Goal: Task Accomplishment & Management: Manage account settings

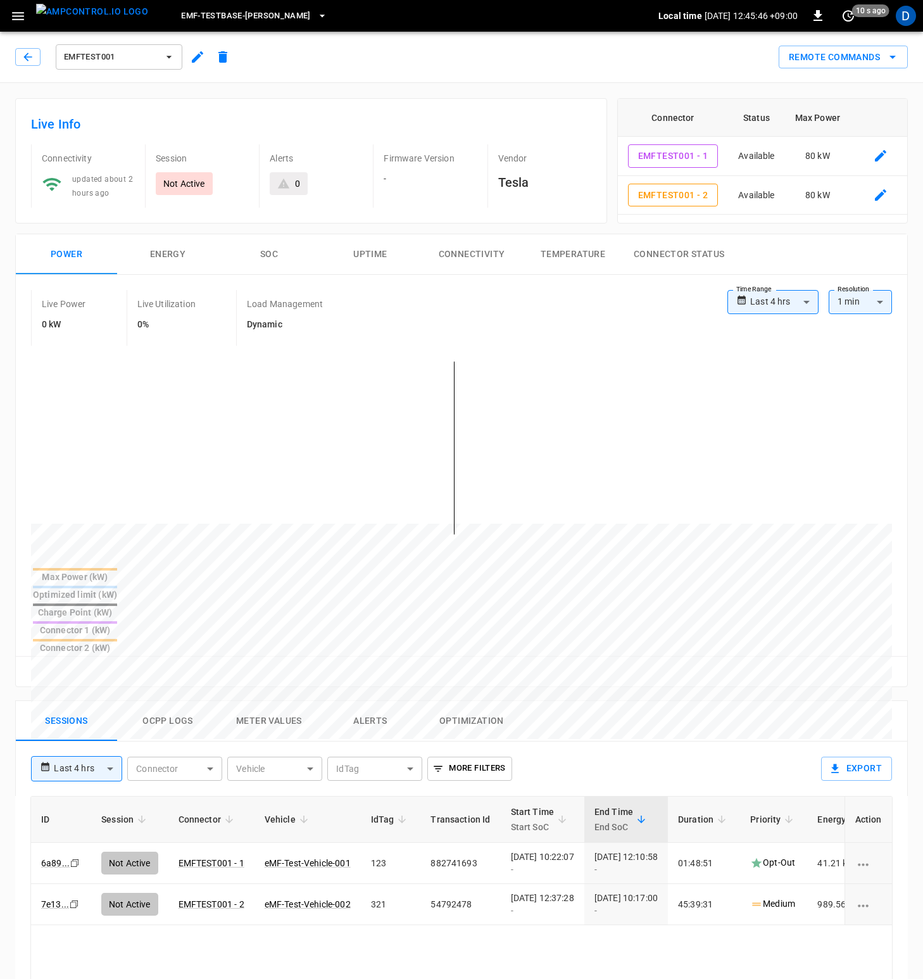
click at [410, 103] on div "Live Info Connectivity updated about 2 hours ago Session Not Active Alerts 0 Fi…" at bounding box center [311, 160] width 592 height 125
click at [401, 74] on div "EMFTEST001 Remote Commands" at bounding box center [459, 55] width 928 height 56
click at [33, 57] on icon "button" at bounding box center [28, 57] width 13 height 13
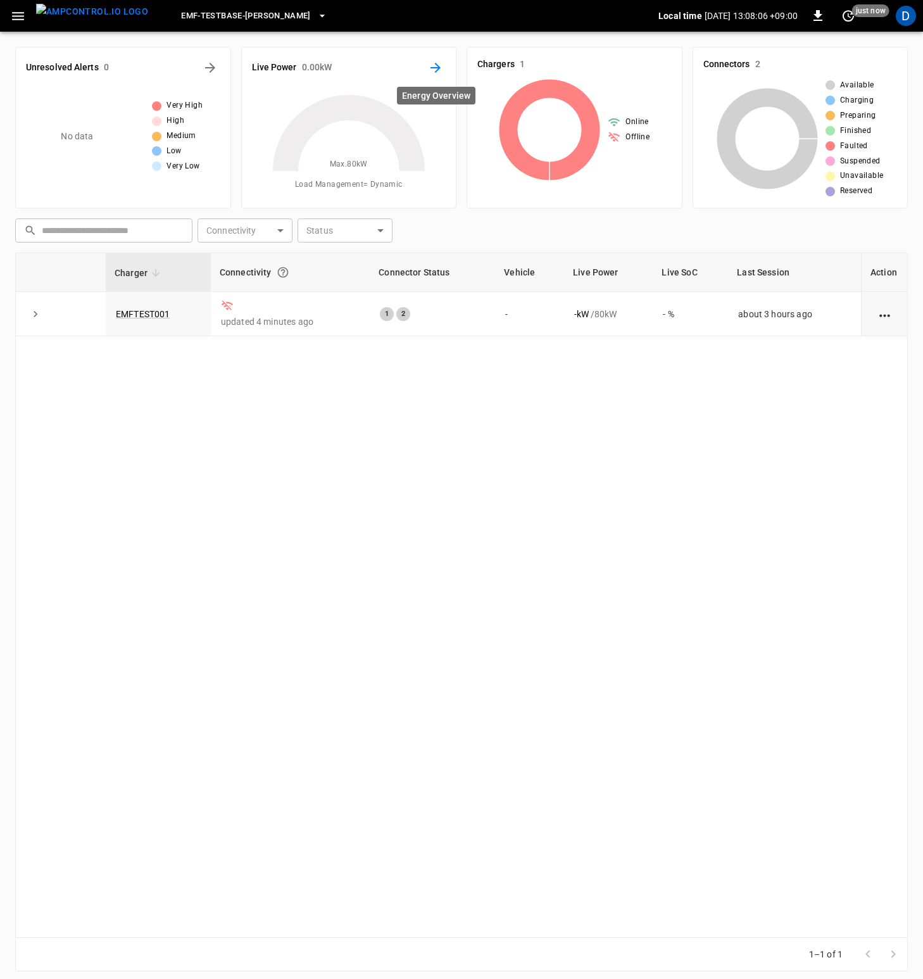
click at [435, 65] on icon "Energy Overview" at bounding box center [435, 67] width 15 height 15
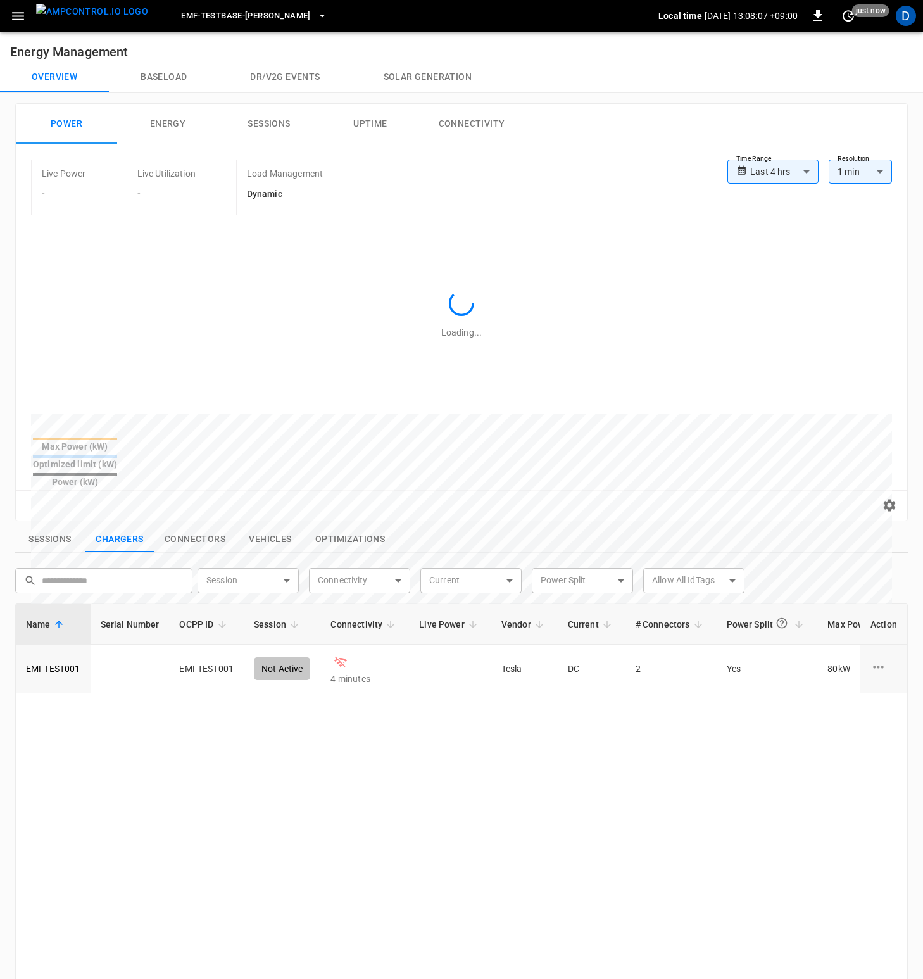
click at [148, 70] on button "Baseload" at bounding box center [164, 77] width 110 height 30
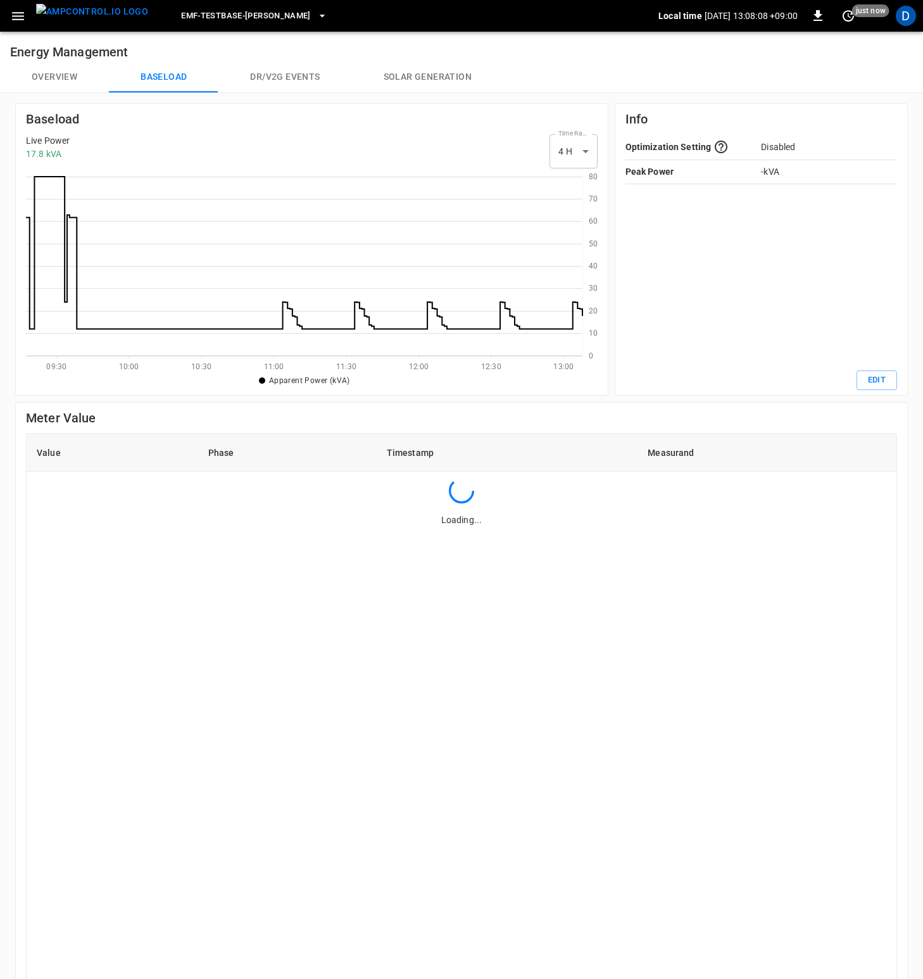
scroll to position [174, 547]
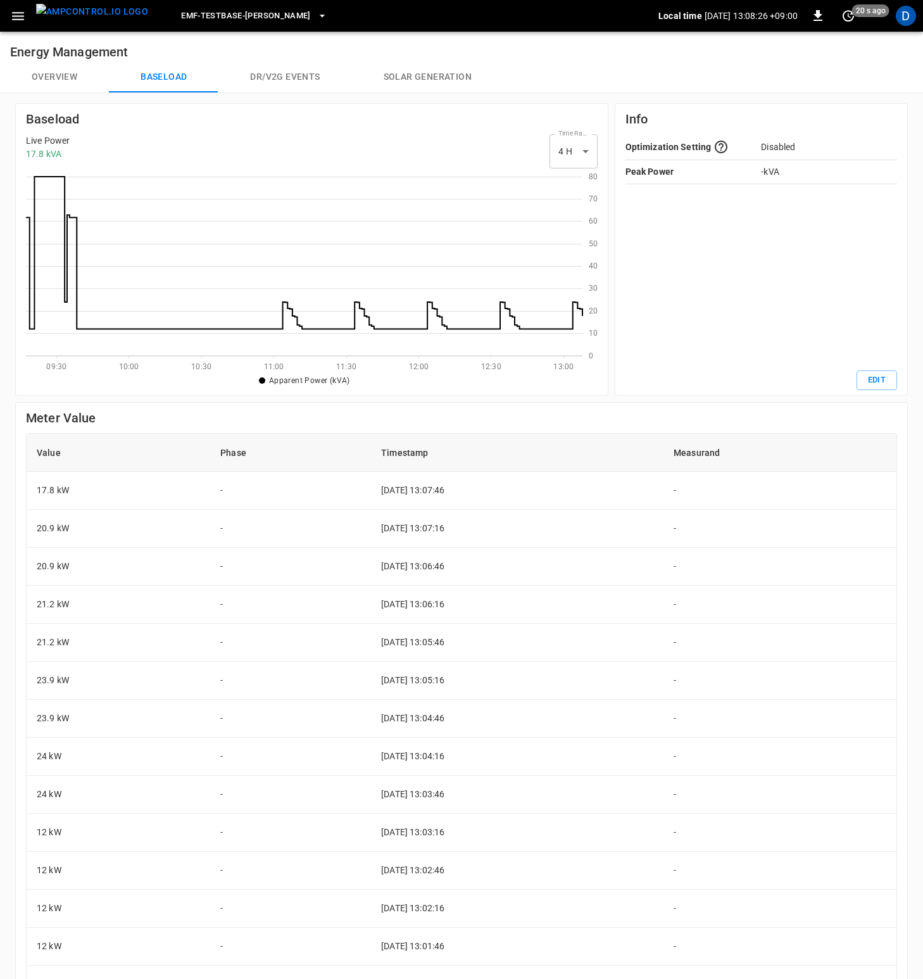
click at [498, 345] on icon at bounding box center [304, 264] width 557 height 184
click at [498, 320] on icon at bounding box center [304, 264] width 557 height 184
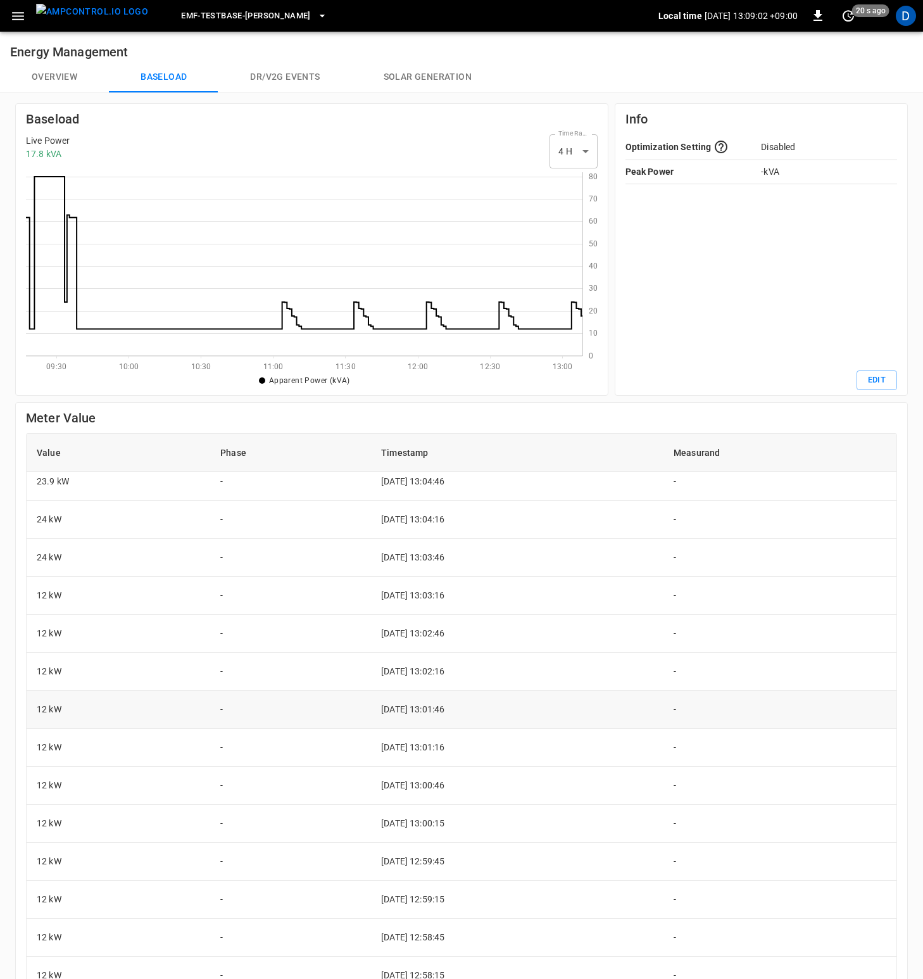
scroll to position [0, 0]
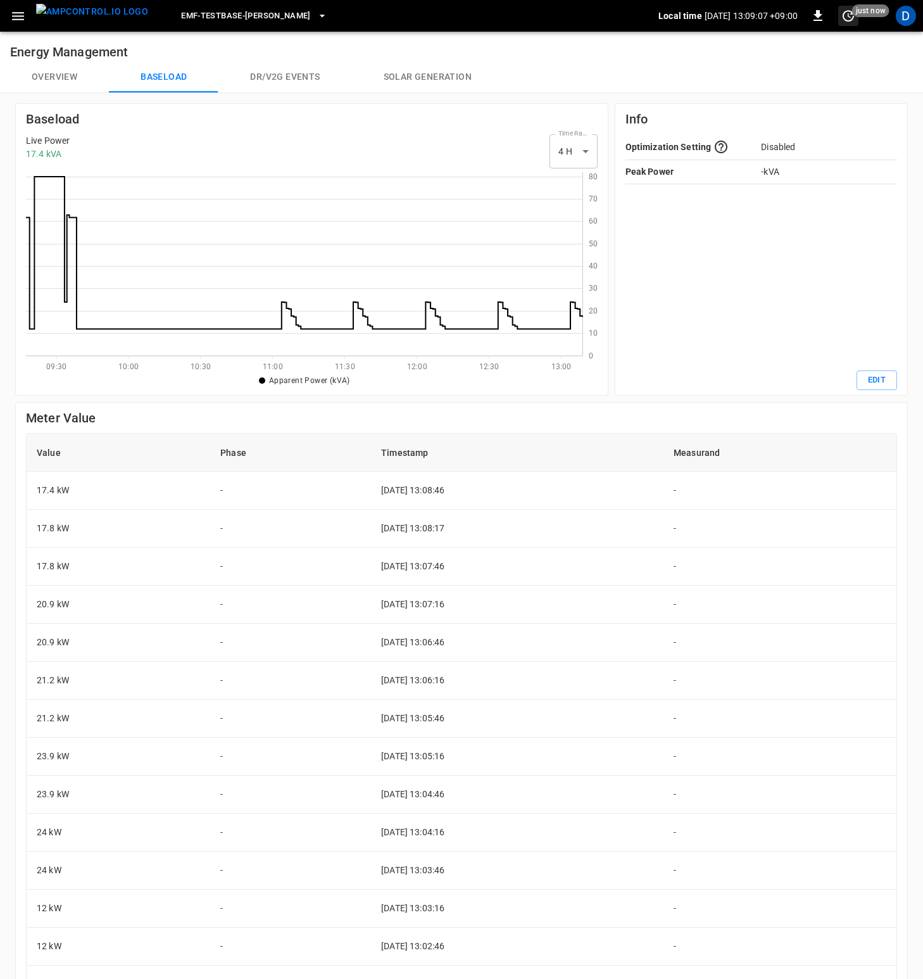
click at [851, 20] on icon "set refresh interval" at bounding box center [848, 15] width 15 height 15
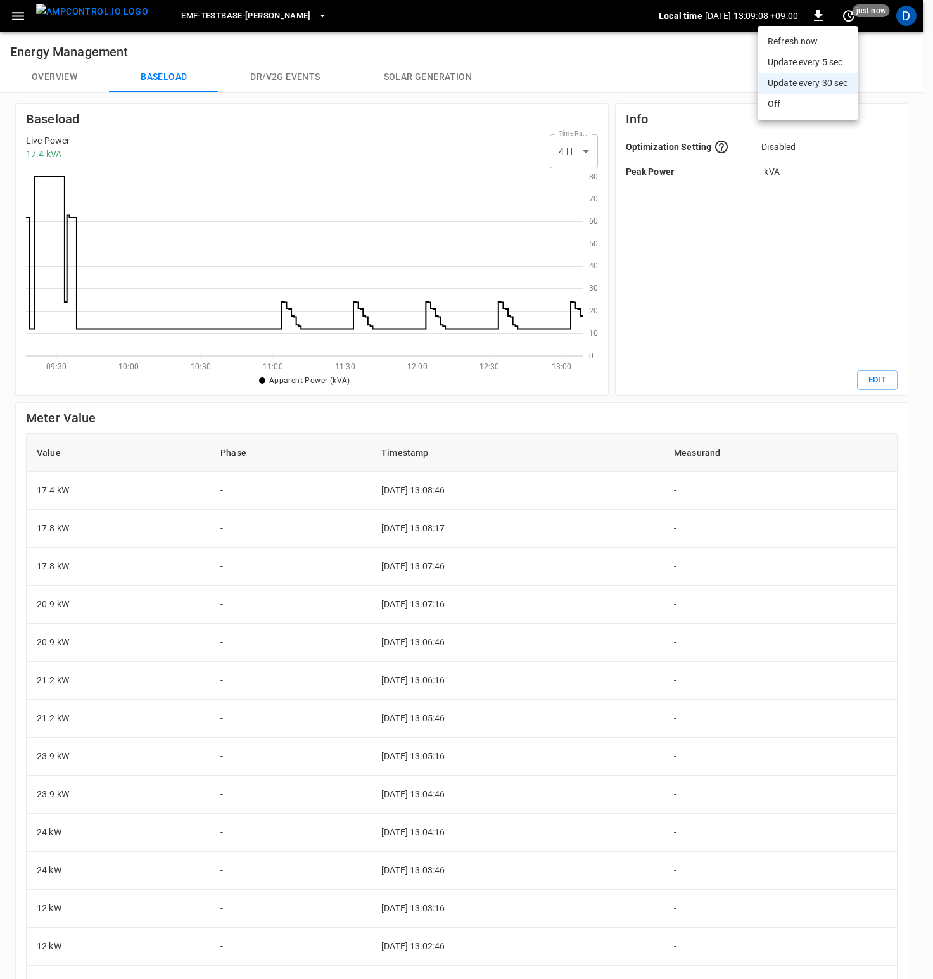
click at [818, 66] on li "Update every 5 sec" at bounding box center [807, 62] width 101 height 21
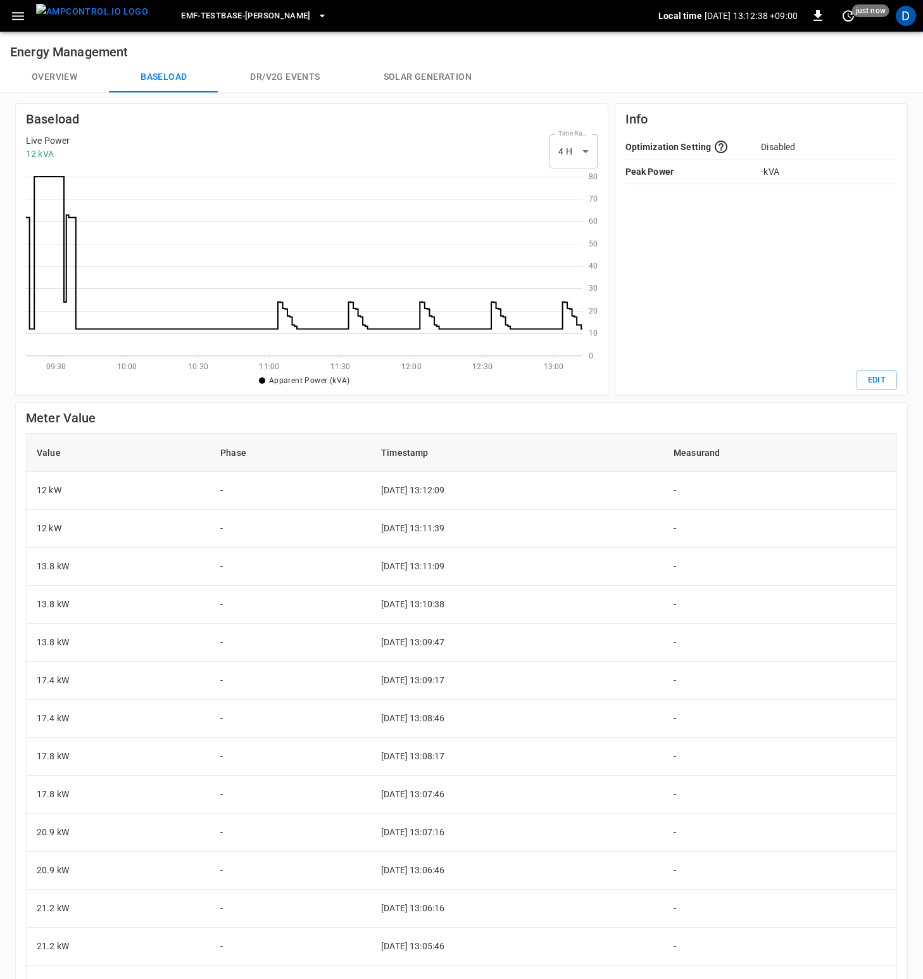
click at [61, 80] on button "Overview" at bounding box center [54, 77] width 109 height 30
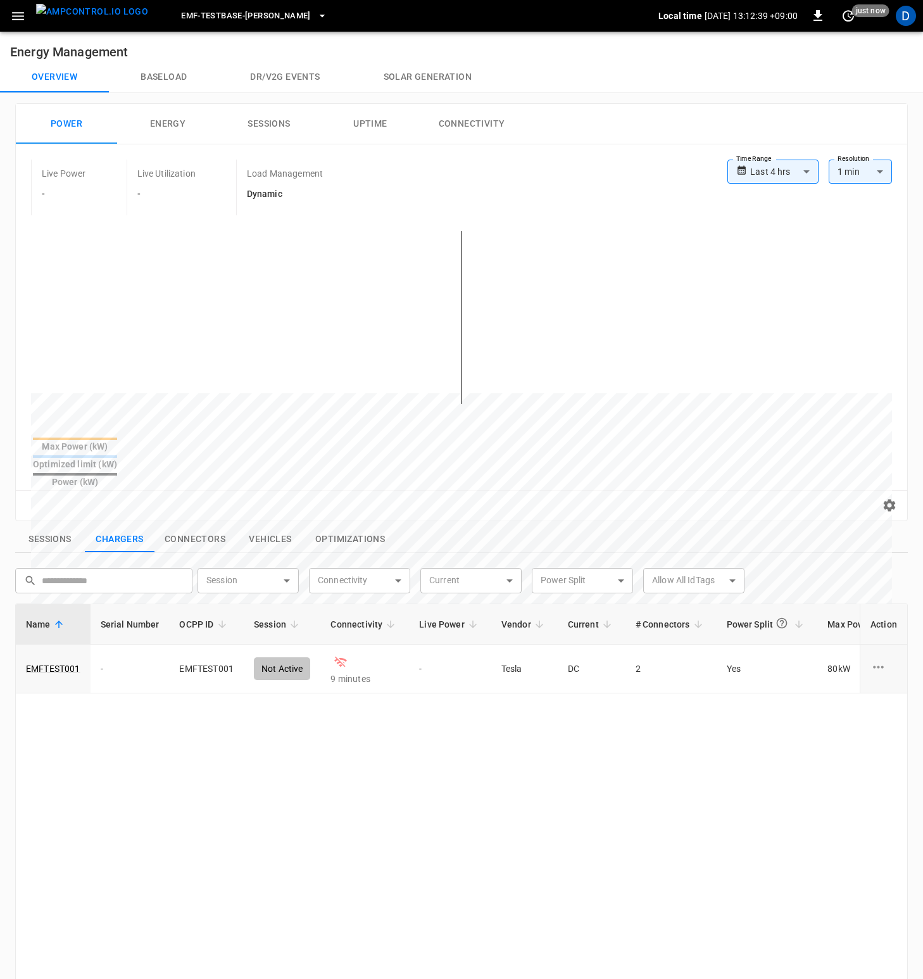
click at [61, 76] on button "Overview" at bounding box center [54, 77] width 109 height 30
click at [44, 660] on link "EMFTEST001" at bounding box center [53, 669] width 60 height 18
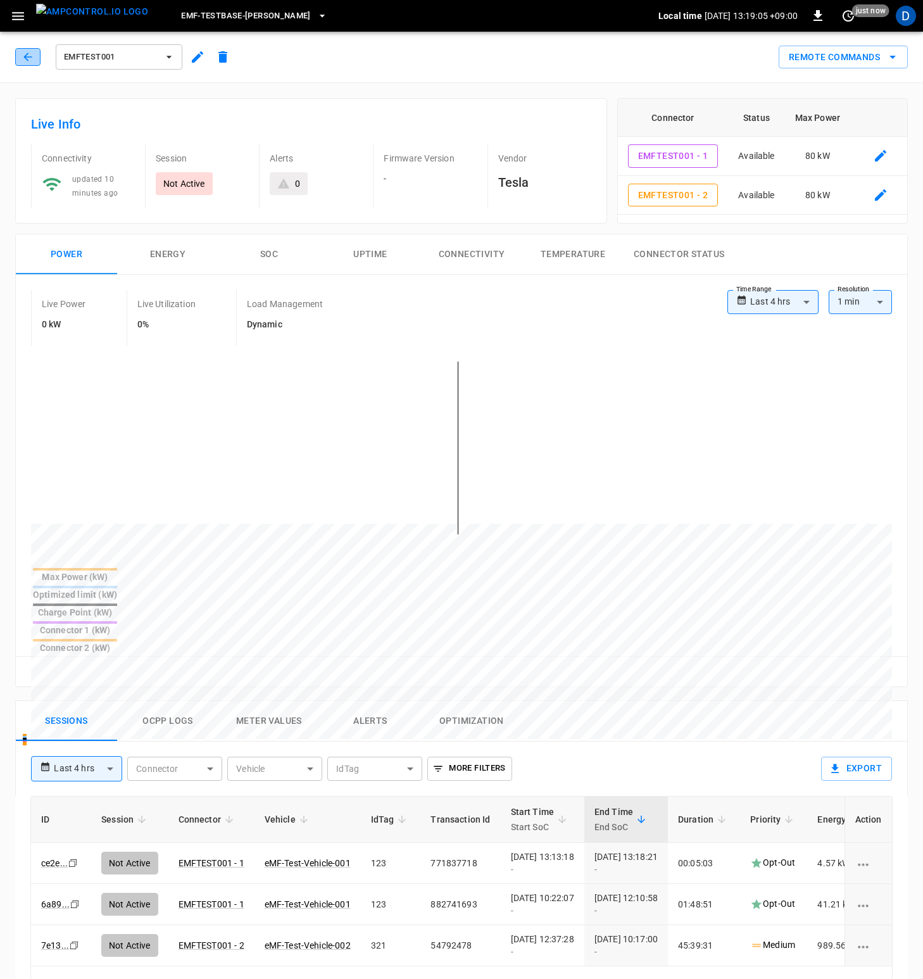
click at [21, 56] on button "button" at bounding box center [27, 57] width 25 height 18
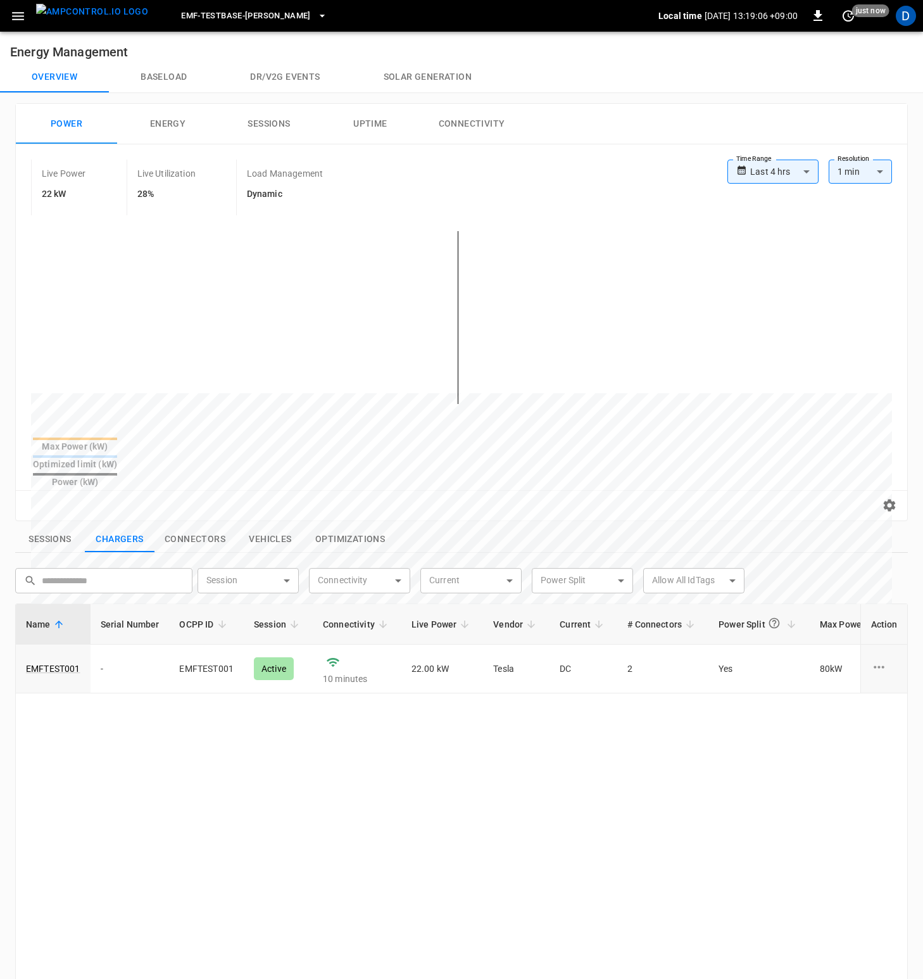
click at [149, 78] on button "Baseload" at bounding box center [164, 77] width 110 height 30
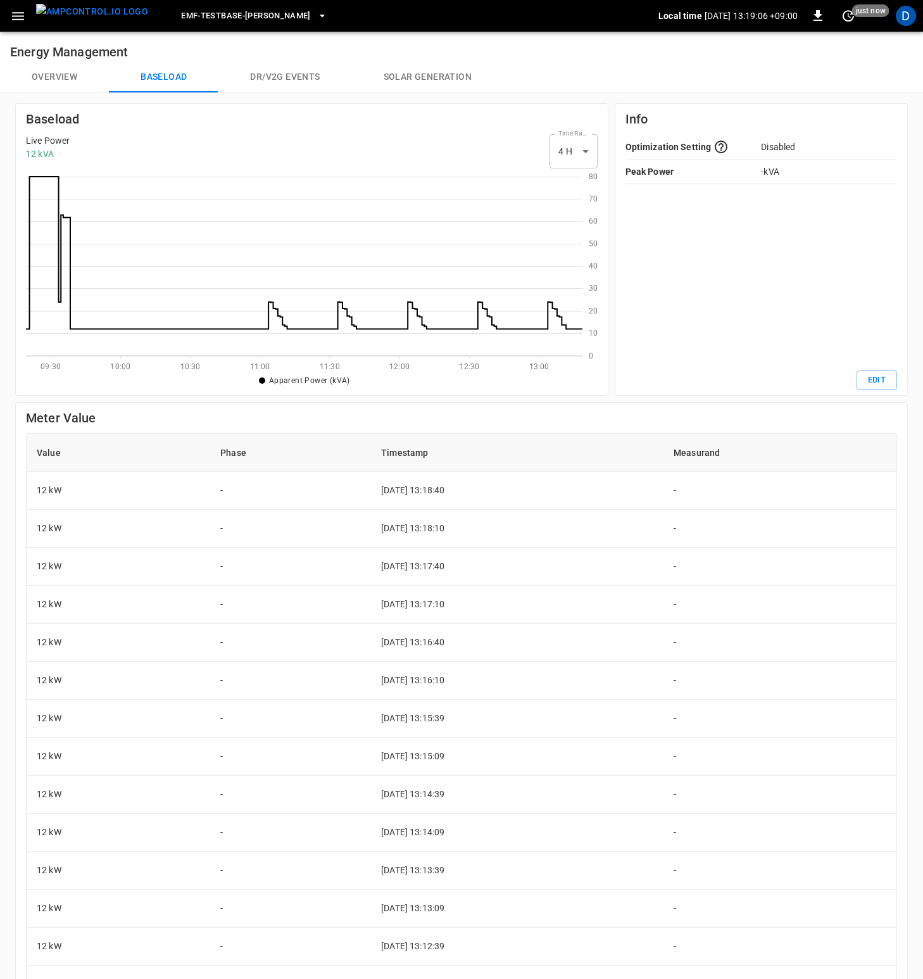
scroll to position [174, 547]
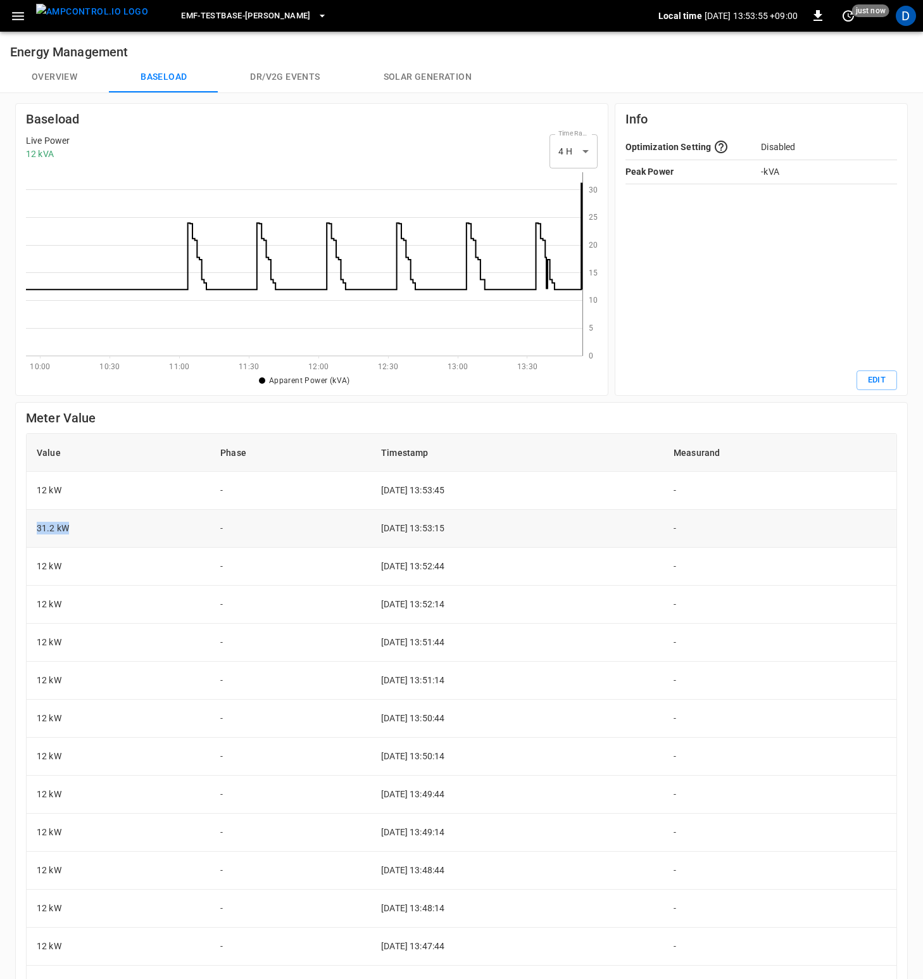
drag, startPoint x: 49, startPoint y: 528, endPoint x: 84, endPoint y: 529, distance: 34.8
click at [84, 529] on td "31.2 kW" at bounding box center [119, 529] width 184 height 38
drag, startPoint x: 308, startPoint y: 524, endPoint x: 526, endPoint y: 531, distance: 218.6
click at [526, 531] on tr "31.2 kW - 2025-09-01 13:53:15 -" at bounding box center [462, 529] width 870 height 38
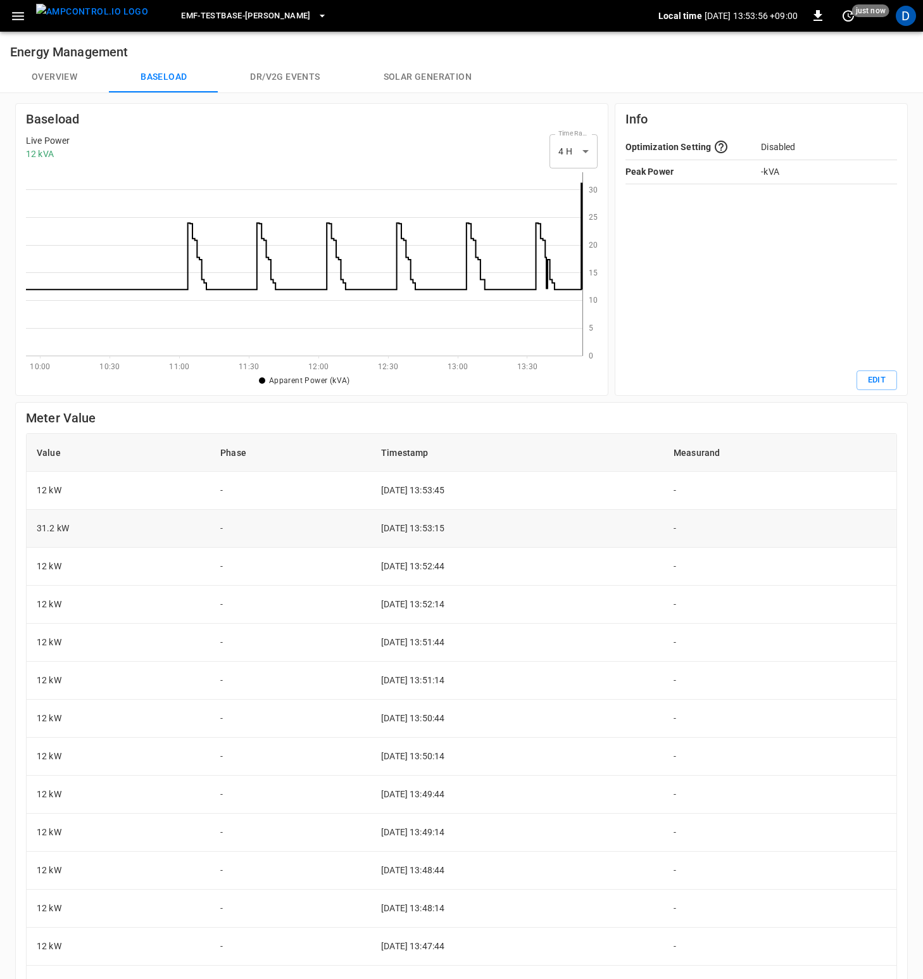
click at [526, 531] on td "2025-09-01 13:53:15" at bounding box center [517, 529] width 293 height 38
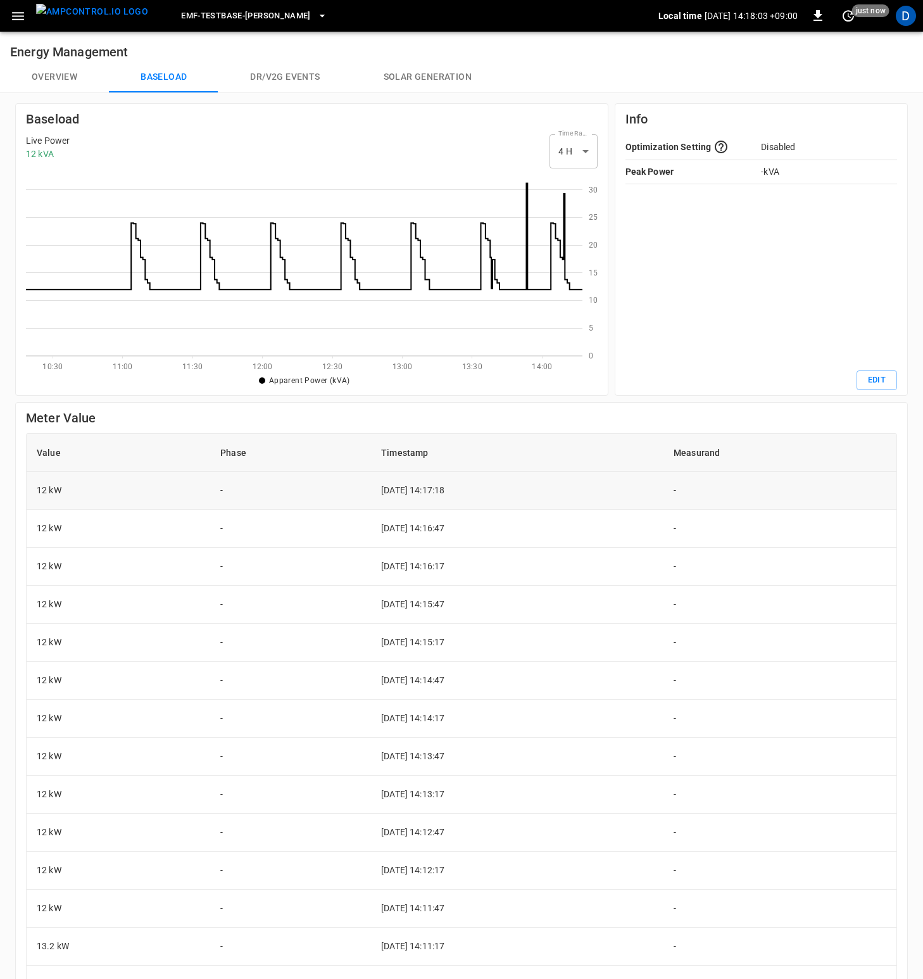
click at [616, 495] on td "[DATE] 14:17:18" at bounding box center [517, 491] width 293 height 38
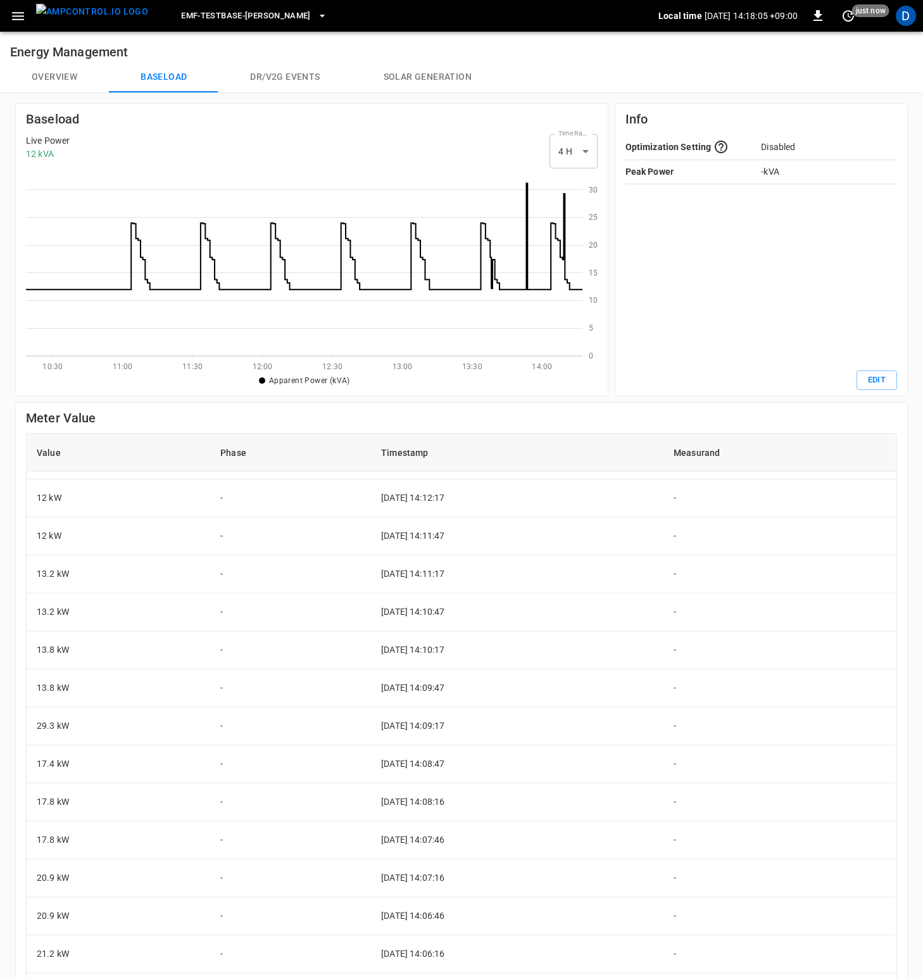
scroll to position [0, 0]
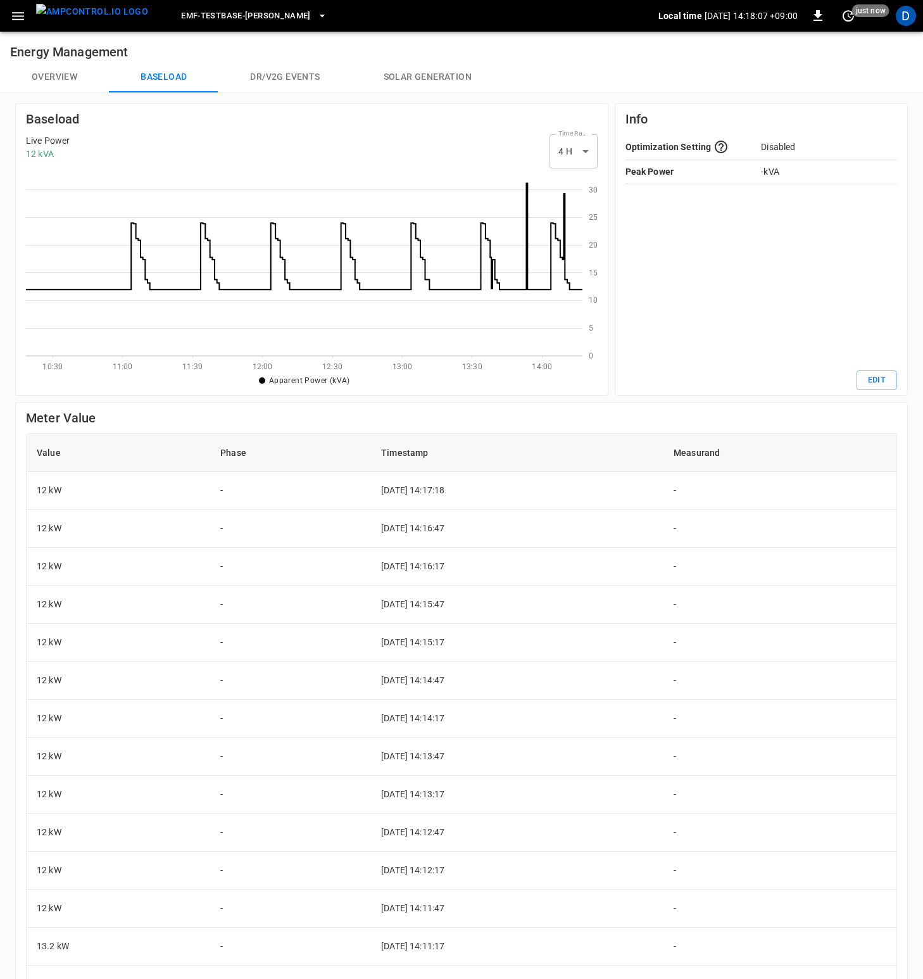
click at [451, 438] on th "Timestamp" at bounding box center [517, 453] width 293 height 38
click at [449, 506] on td "[DATE] 14:17:18" at bounding box center [517, 491] width 293 height 38
click at [451, 433] on div "Value Phase Timestamp Measurand 12 kW - [DATE] 14:17:18 - 12 kW - [DATE] 14:16:…" at bounding box center [461, 775] width 871 height 685
click at [463, 419] on h6 "Meter Value" at bounding box center [461, 418] width 871 height 20
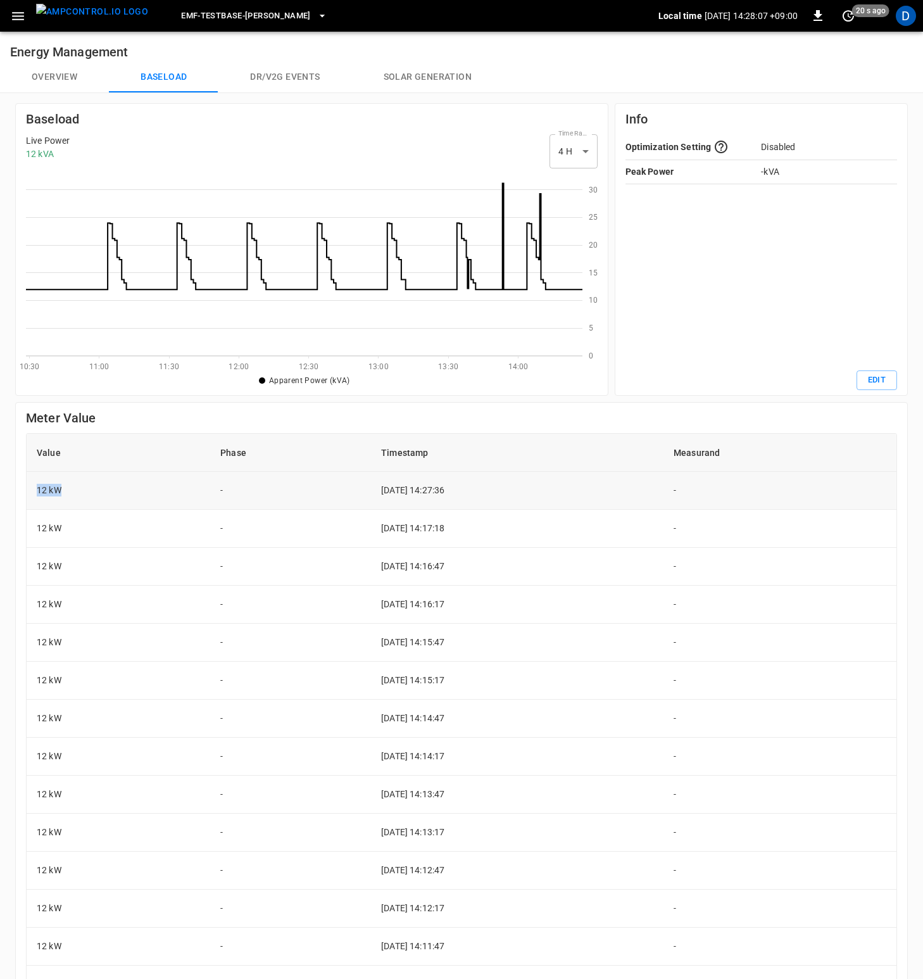
drag, startPoint x: 62, startPoint y: 487, endPoint x: 34, endPoint y: 490, distance: 28.0
click at [35, 490] on td "12 kW" at bounding box center [119, 491] width 184 height 38
click at [33, 491] on td "12 kW" at bounding box center [119, 491] width 184 height 38
drag, startPoint x: 39, startPoint y: 491, endPoint x: 85, endPoint y: 488, distance: 45.7
click at [85, 488] on td "12 kW" at bounding box center [119, 491] width 184 height 38
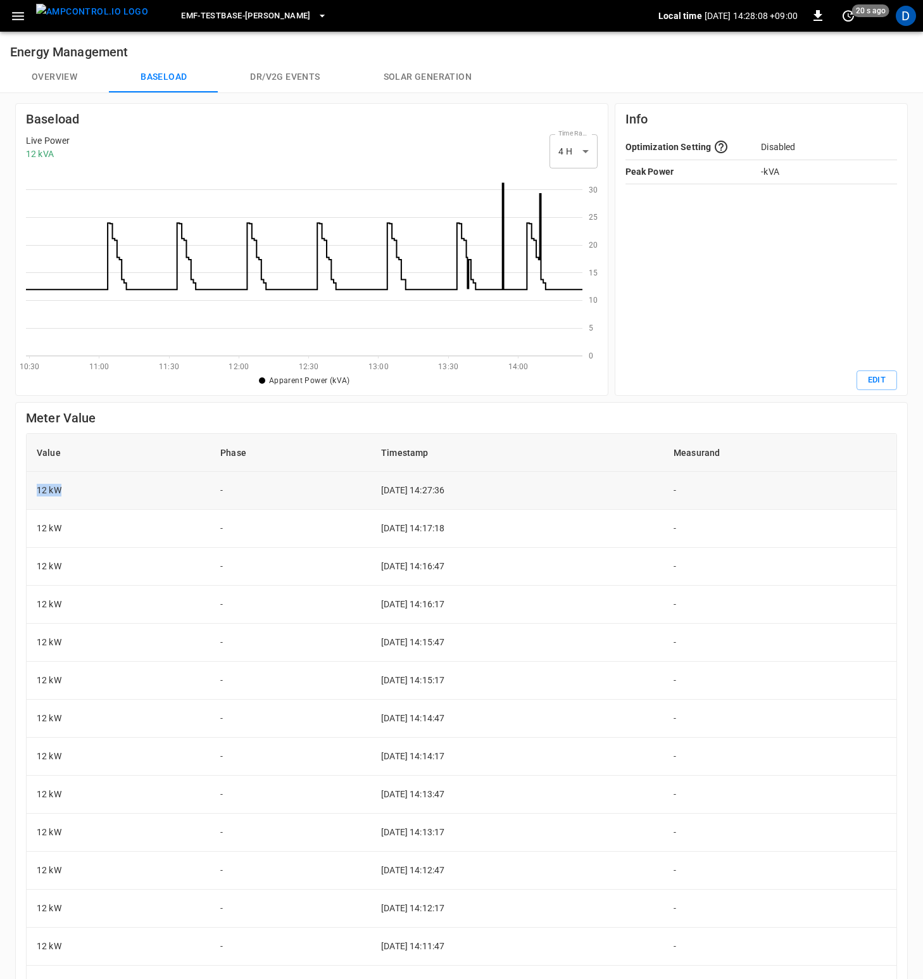
click at [85, 488] on td "12 kW" at bounding box center [119, 491] width 184 height 38
drag, startPoint x: 365, startPoint y: 494, endPoint x: 476, endPoint y: 496, distance: 110.8
click at [476, 496] on td "2025-09-01 14:27:36" at bounding box center [517, 491] width 293 height 38
drag, startPoint x: 400, startPoint y: 494, endPoint x: 344, endPoint y: 493, distance: 56.4
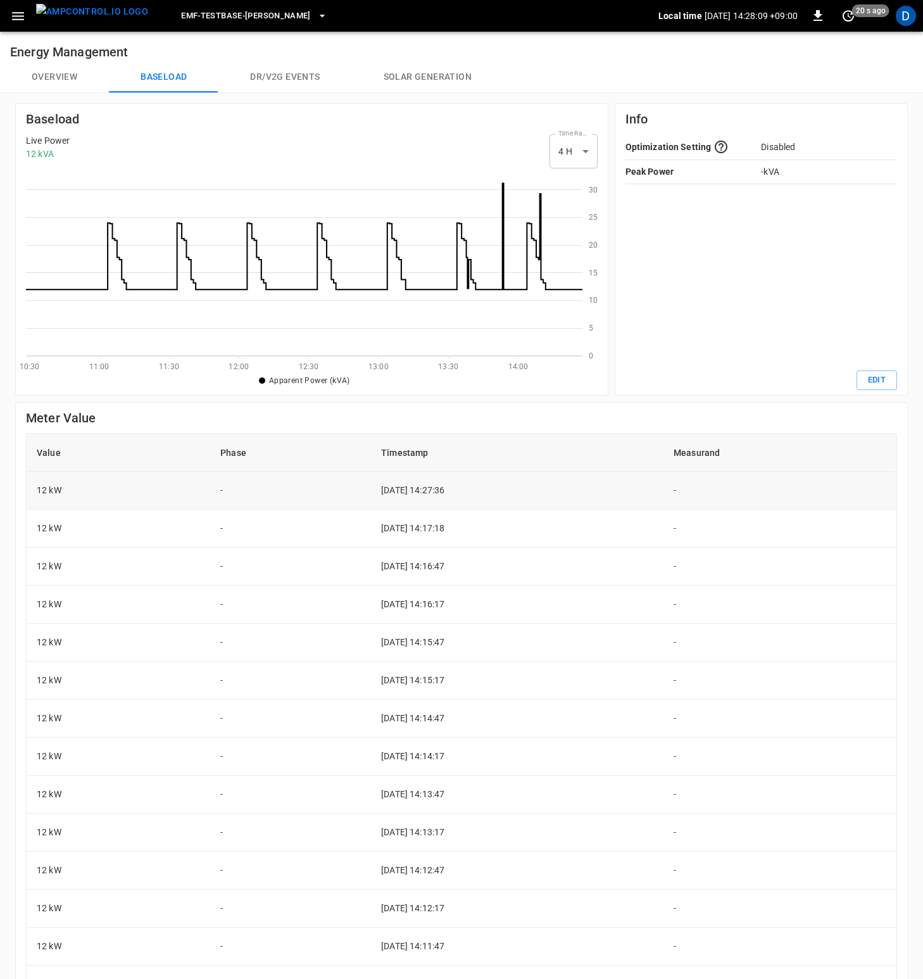
click at [371, 493] on td "2025-09-01 14:27:36" at bounding box center [517, 491] width 293 height 38
drag, startPoint x: 344, startPoint y: 493, endPoint x: 370, endPoint y: 492, distance: 26.0
click at [371, 493] on td "2025-09-01 14:27:36" at bounding box center [517, 491] width 293 height 38
click at [472, 493] on td "2025-09-01 14:27:36" at bounding box center [517, 491] width 293 height 38
click at [503, 462] on th "Timestamp" at bounding box center [517, 453] width 293 height 38
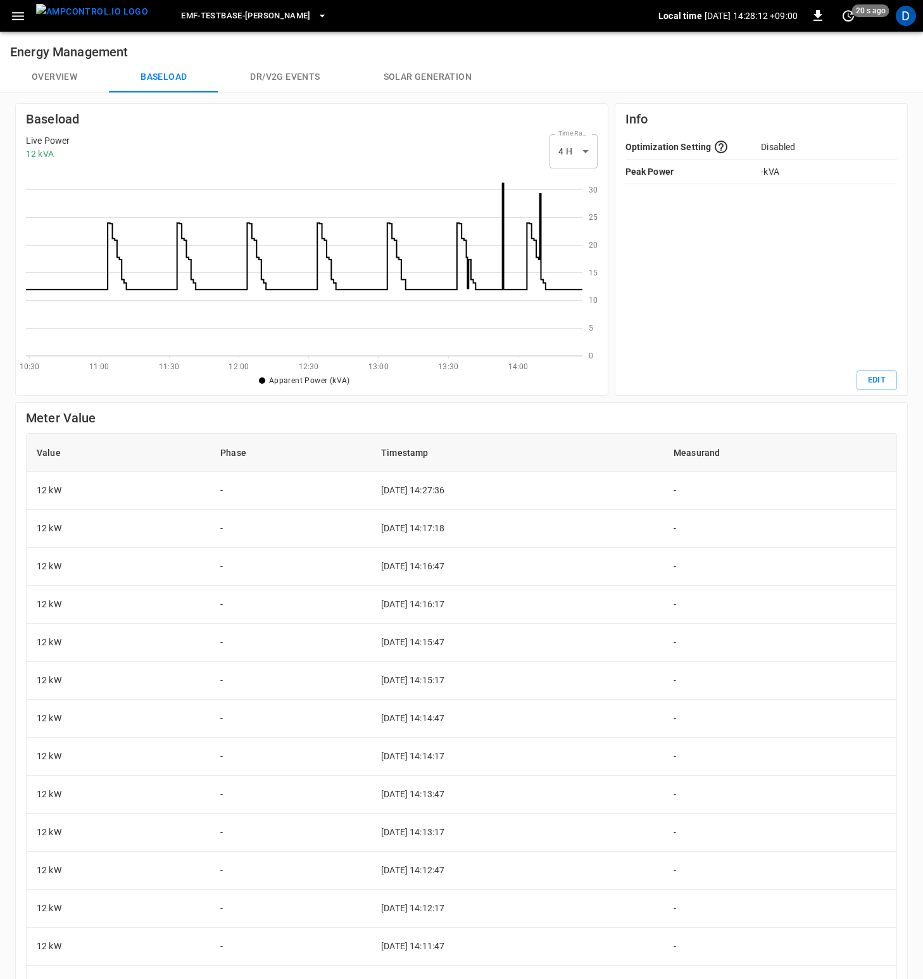
click at [860, 22] on div "Local time 2025-09-01 14:28:12 +09:00 0 20 s ago" at bounding box center [773, 16] width 230 height 20
click at [851, 18] on icon "set refresh interval" at bounding box center [848, 15] width 15 height 15
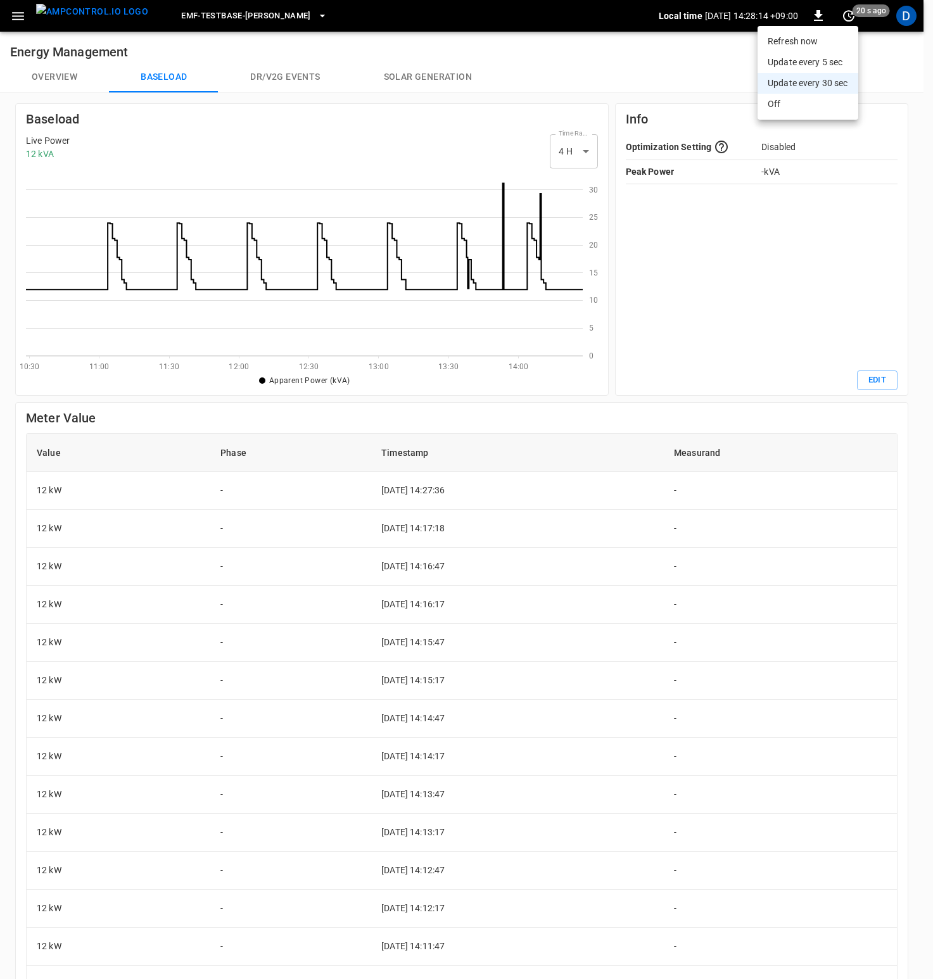
click at [840, 61] on li "Update every 5 sec" at bounding box center [807, 62] width 101 height 21
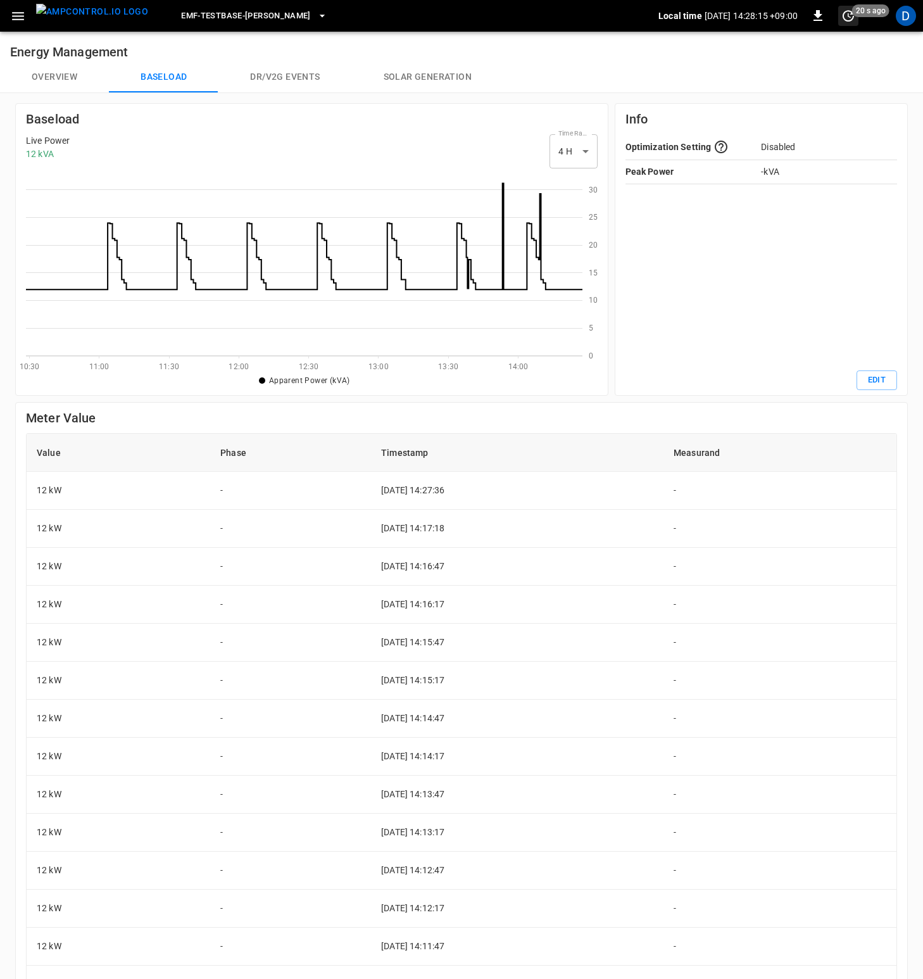
click at [845, 21] on icon "set refresh interval" at bounding box center [848, 15] width 15 height 15
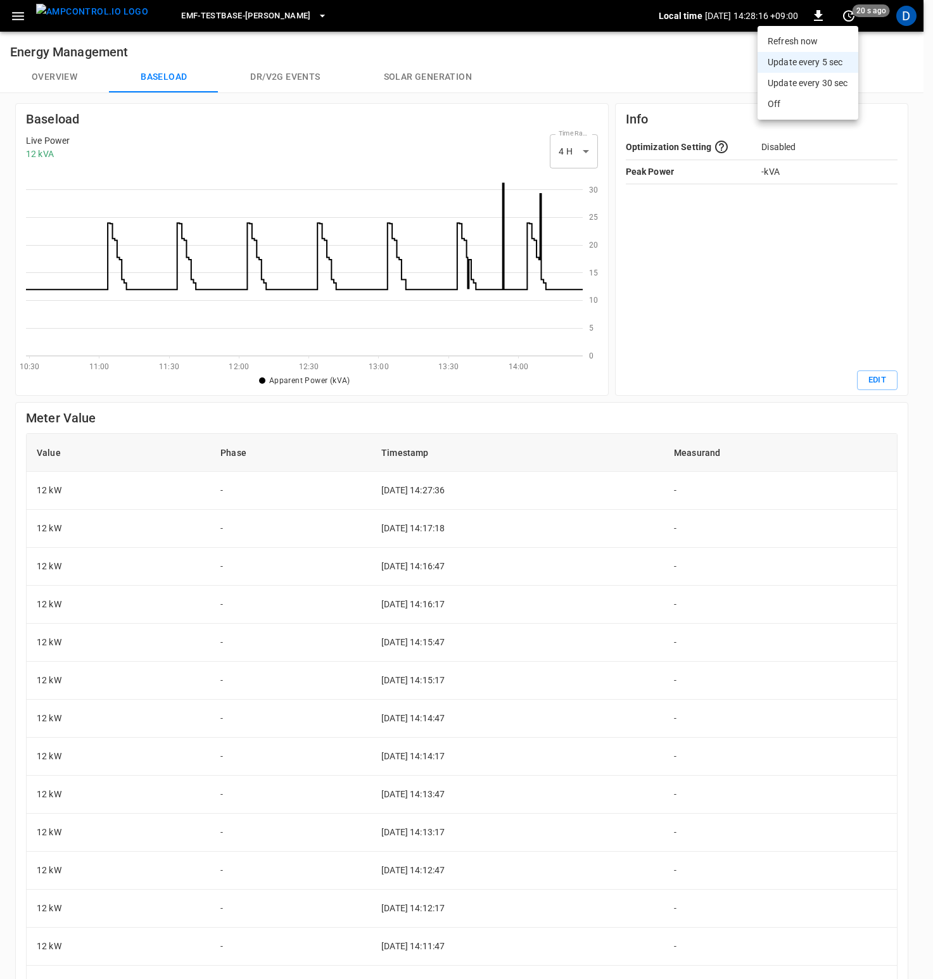
click at [831, 46] on li "Refresh now" at bounding box center [807, 41] width 101 height 21
click at [522, 441] on div at bounding box center [466, 489] width 933 height 979
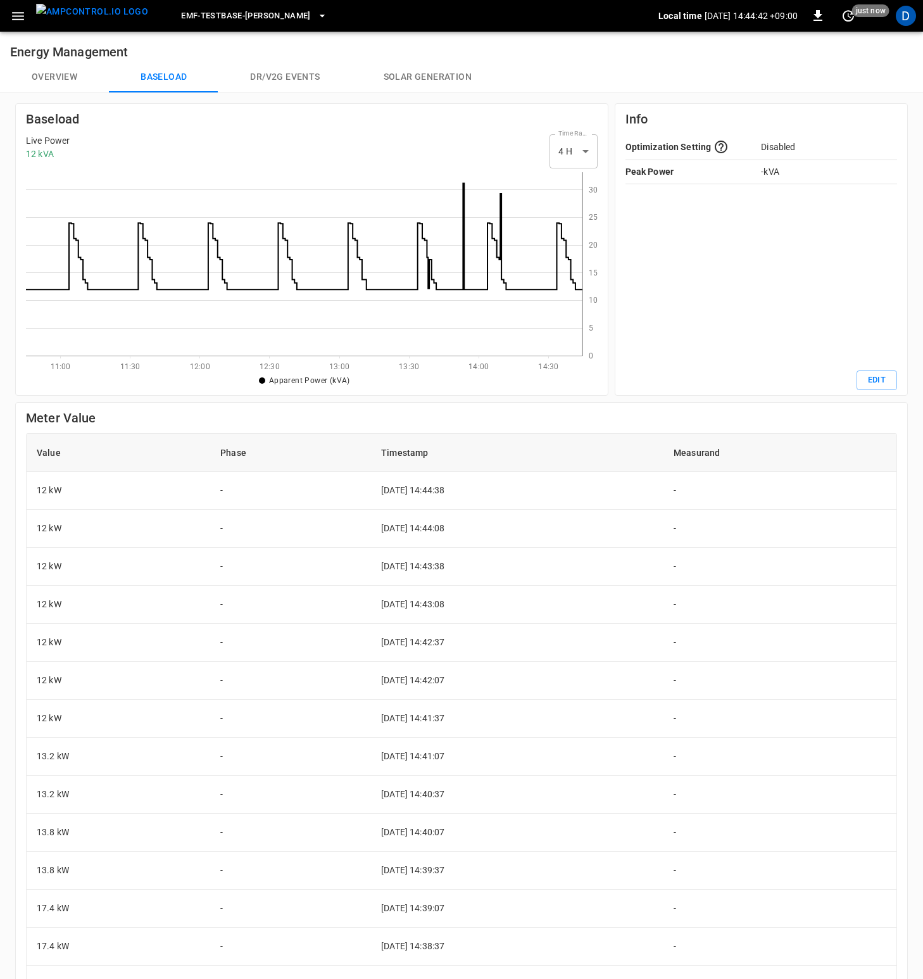
click at [465, 413] on h6 "Meter Value" at bounding box center [461, 418] width 871 height 20
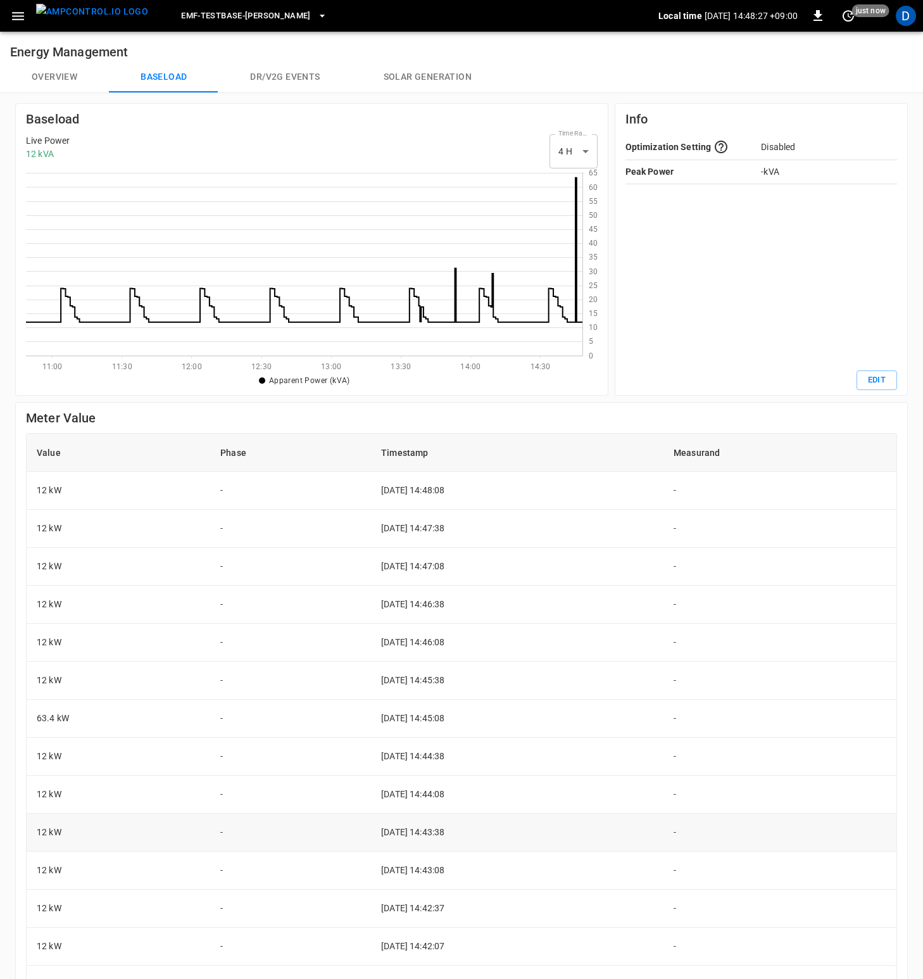
scroll to position [139, 0]
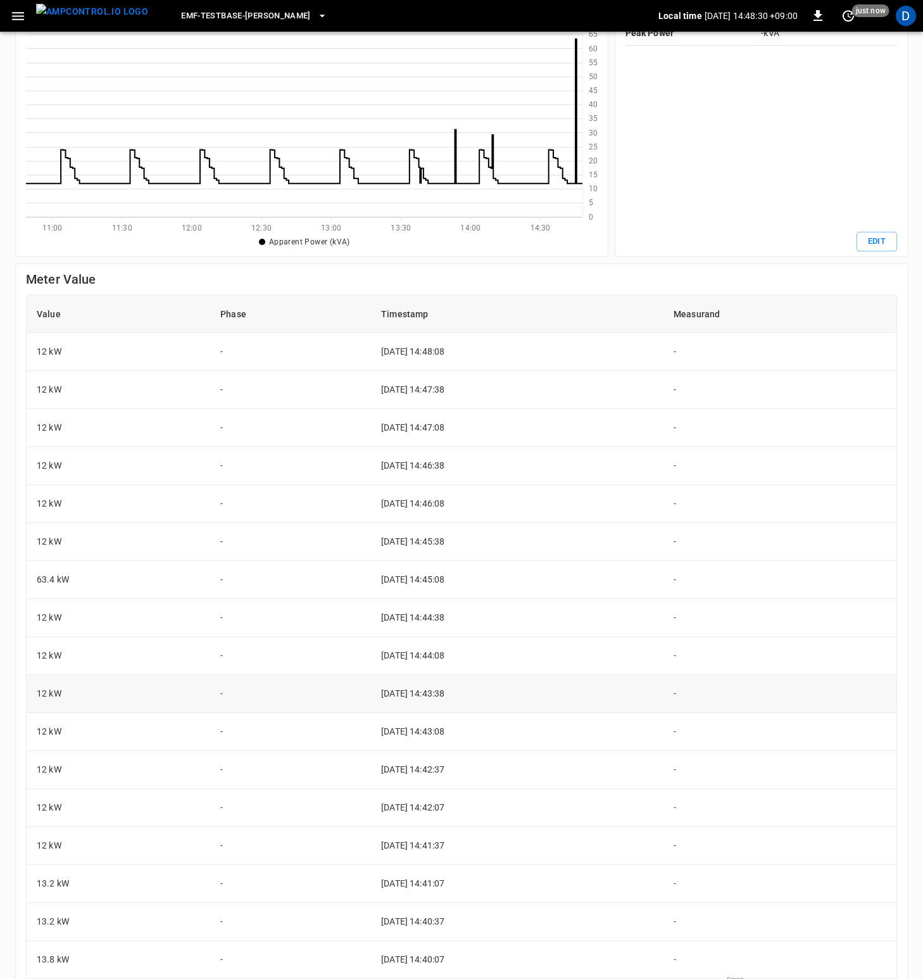
click at [531, 579] on td "2025-09-01 14:45:08" at bounding box center [517, 580] width 293 height 38
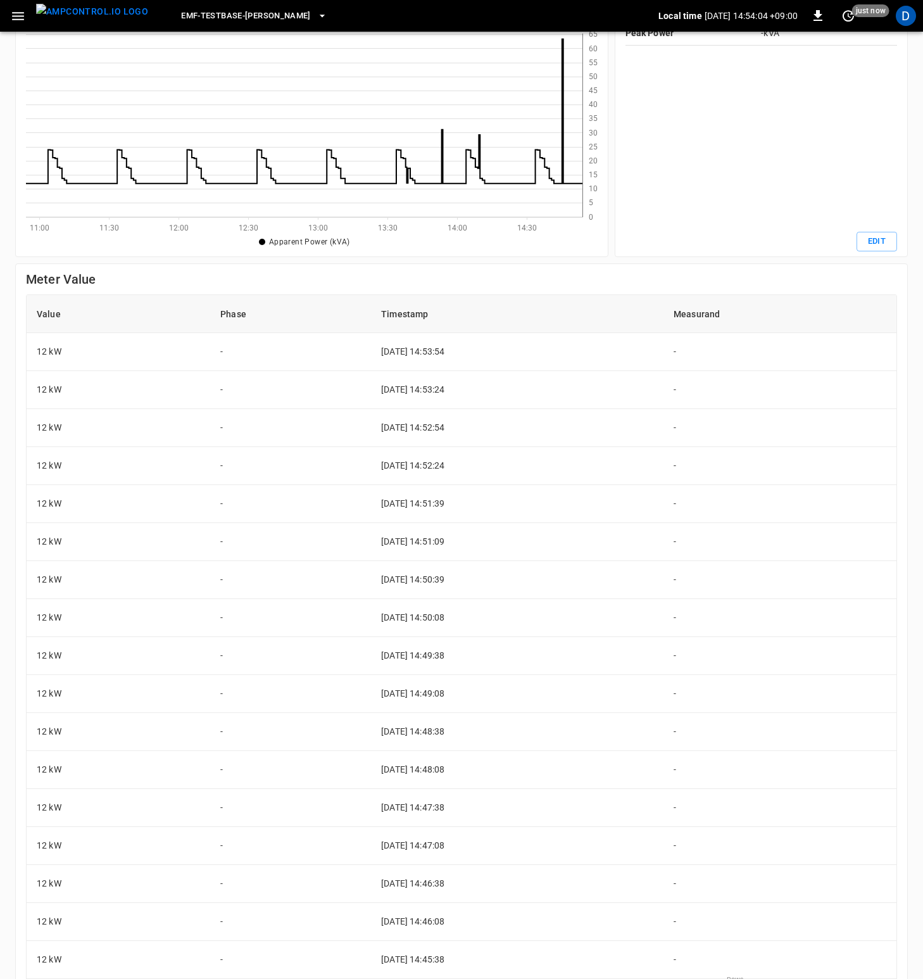
scroll to position [0, 0]
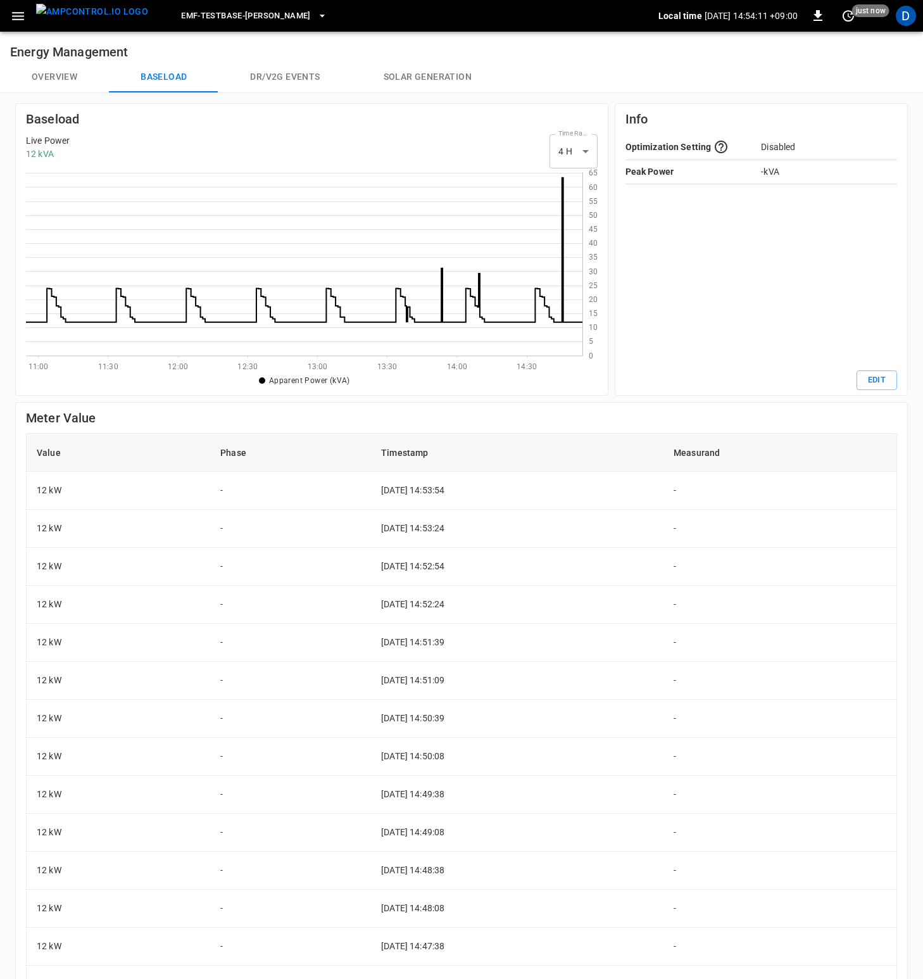
click at [481, 401] on div "Meter Value Value Phase Timestamp Measurand 12 kW - 2025-09-01 14:53:54 - 12 kW…" at bounding box center [458, 778] width 899 height 764
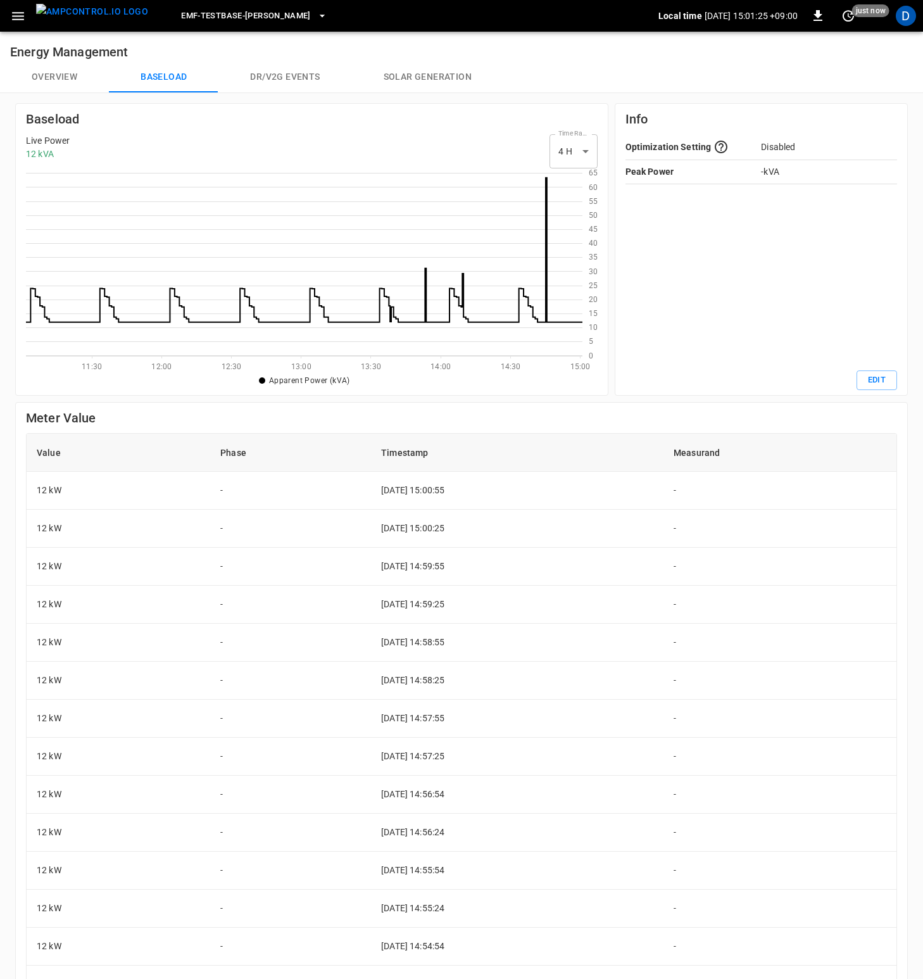
click at [515, 416] on h6 "Meter Value" at bounding box center [461, 418] width 871 height 20
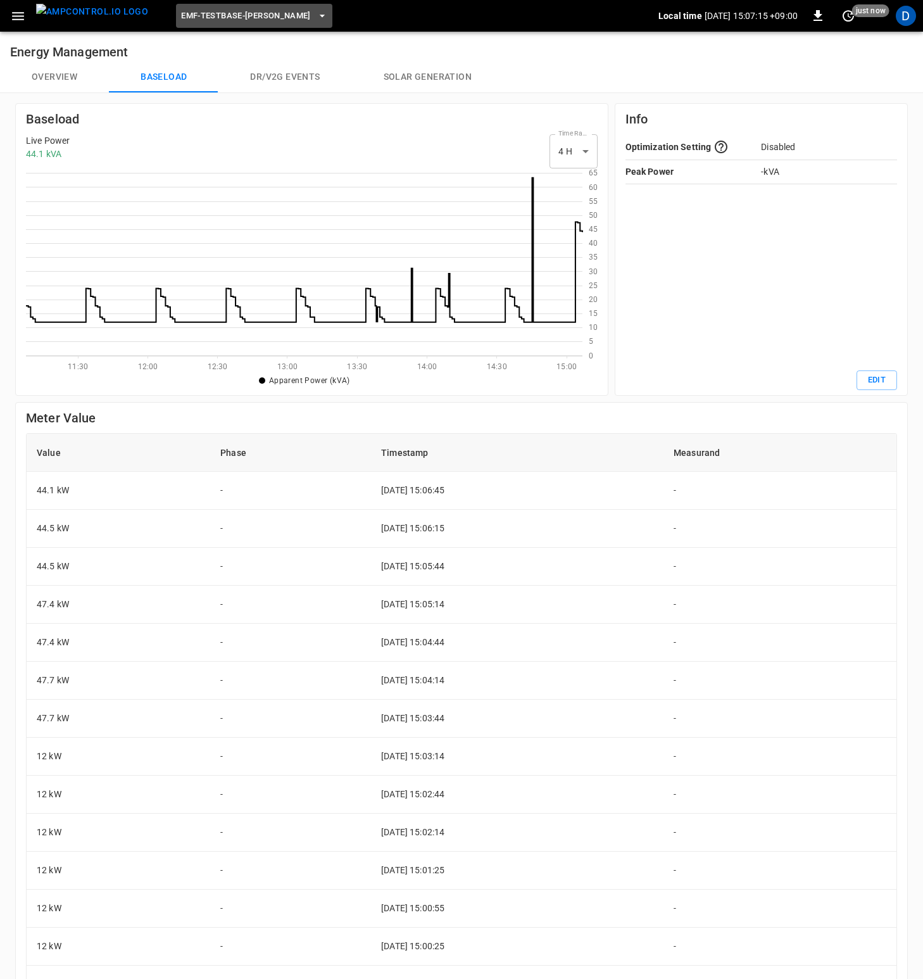
click at [293, 14] on span "eMF-Testbase-[PERSON_NAME]" at bounding box center [246, 16] width 130 height 15
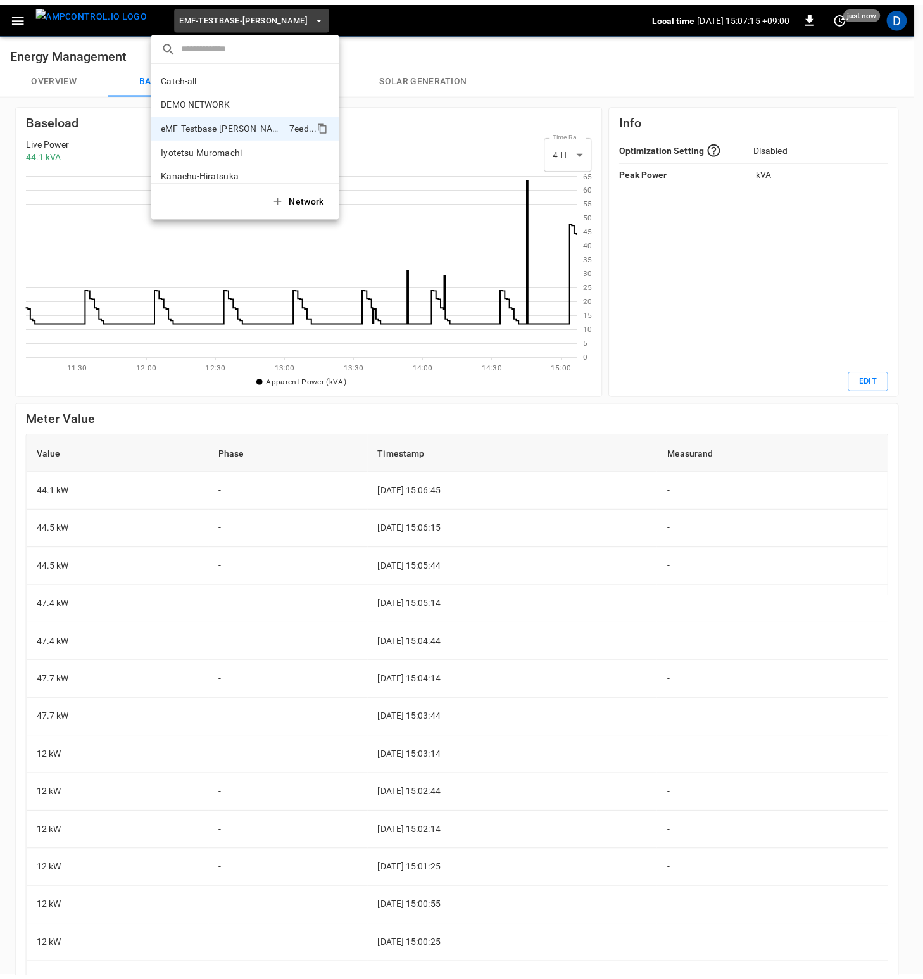
scroll to position [34, 0]
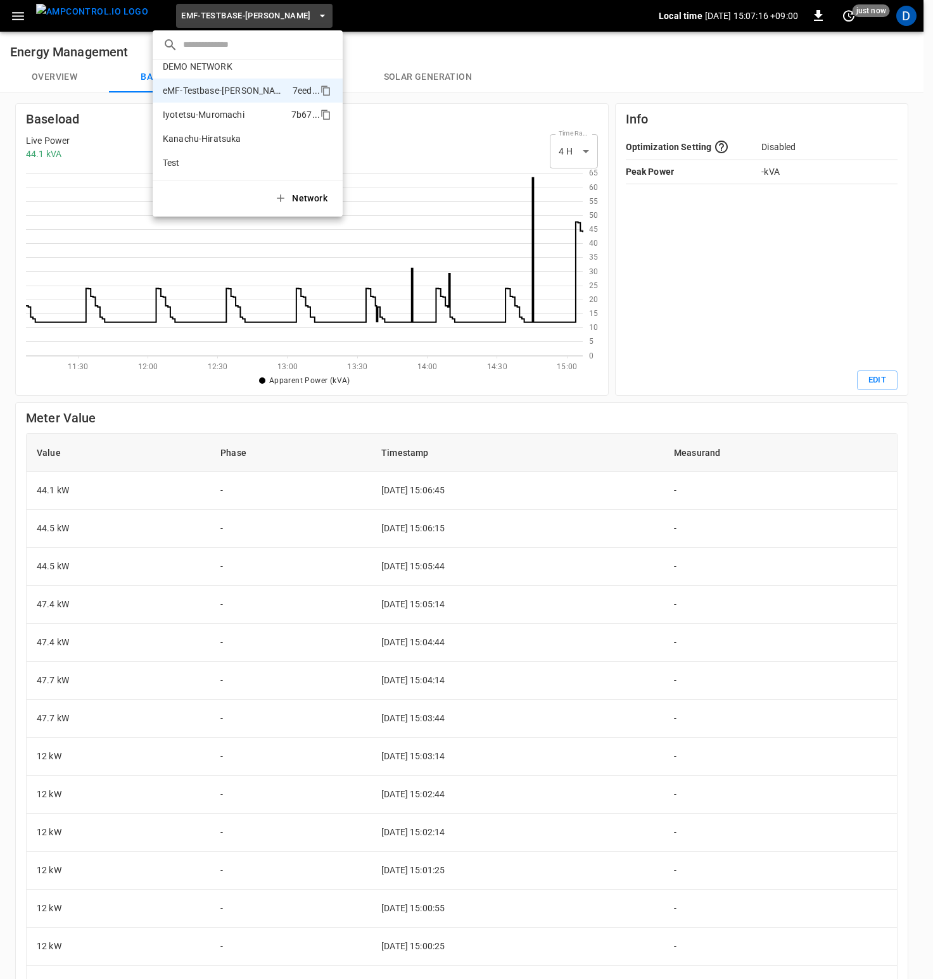
click at [231, 113] on p "Iyotetsu-Muromachi" at bounding box center [224, 114] width 123 height 13
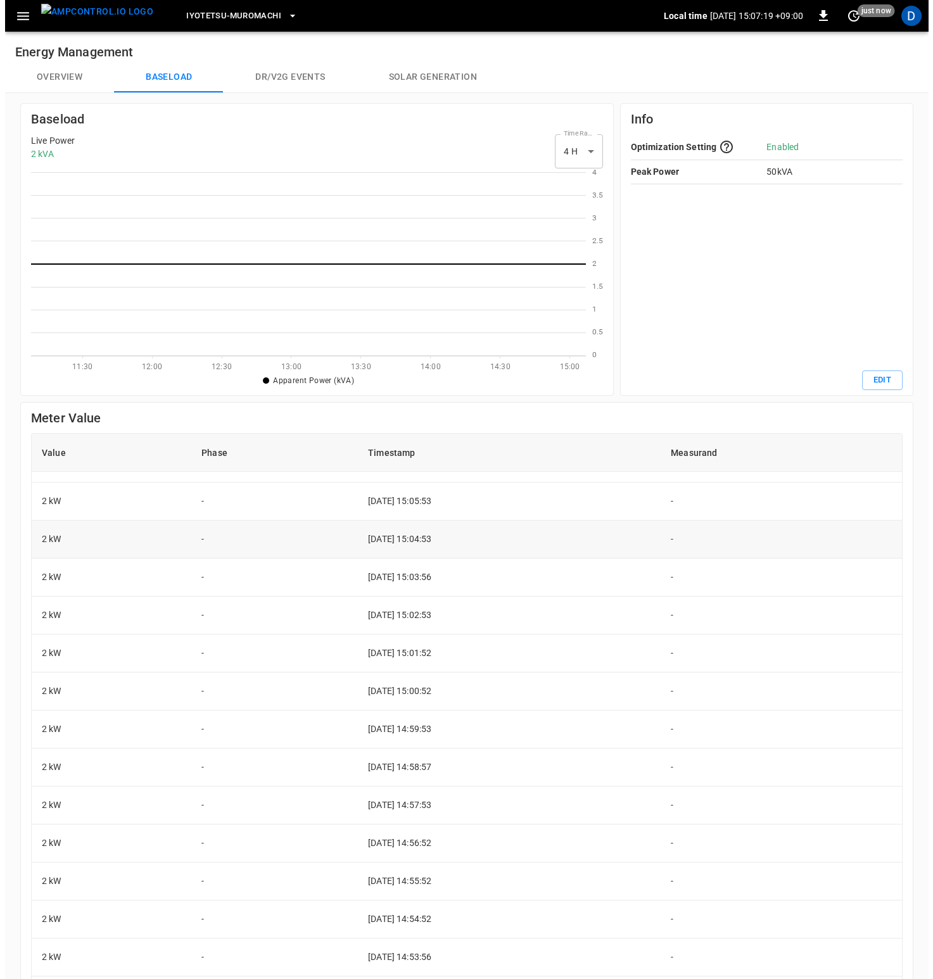
scroll to position [0, 0]
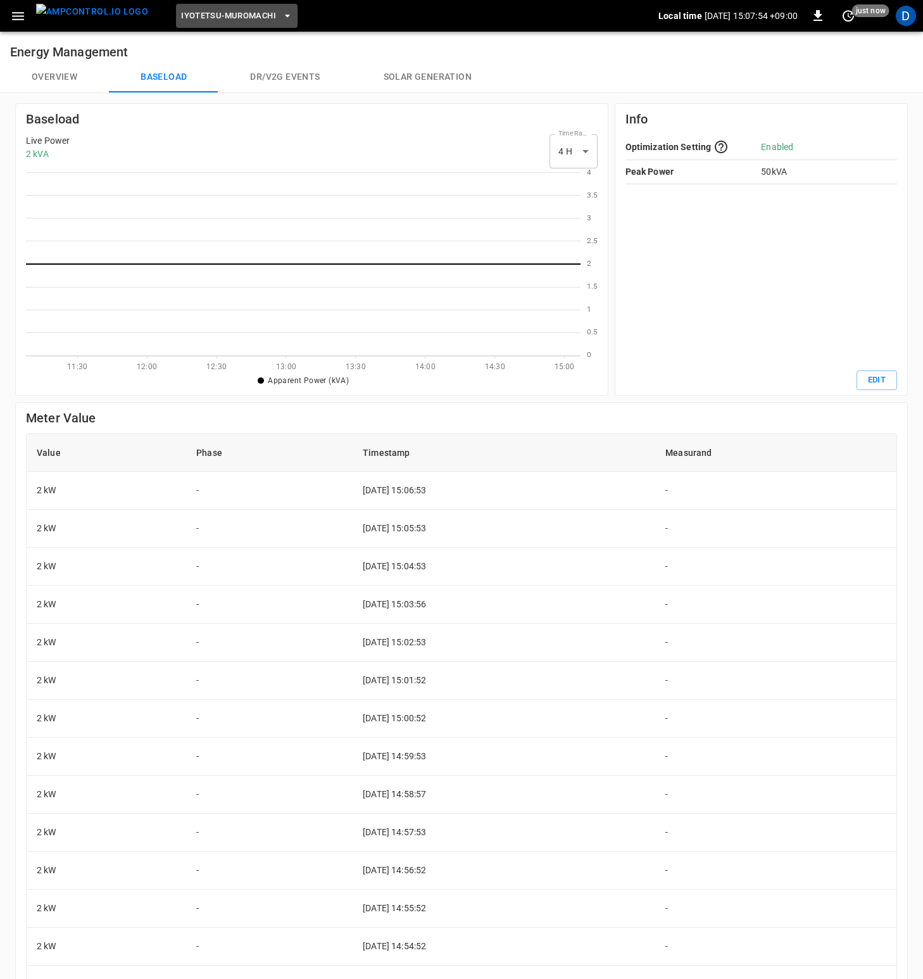
click at [211, 18] on span "Iyotetsu-Muromachi" at bounding box center [228, 16] width 95 height 15
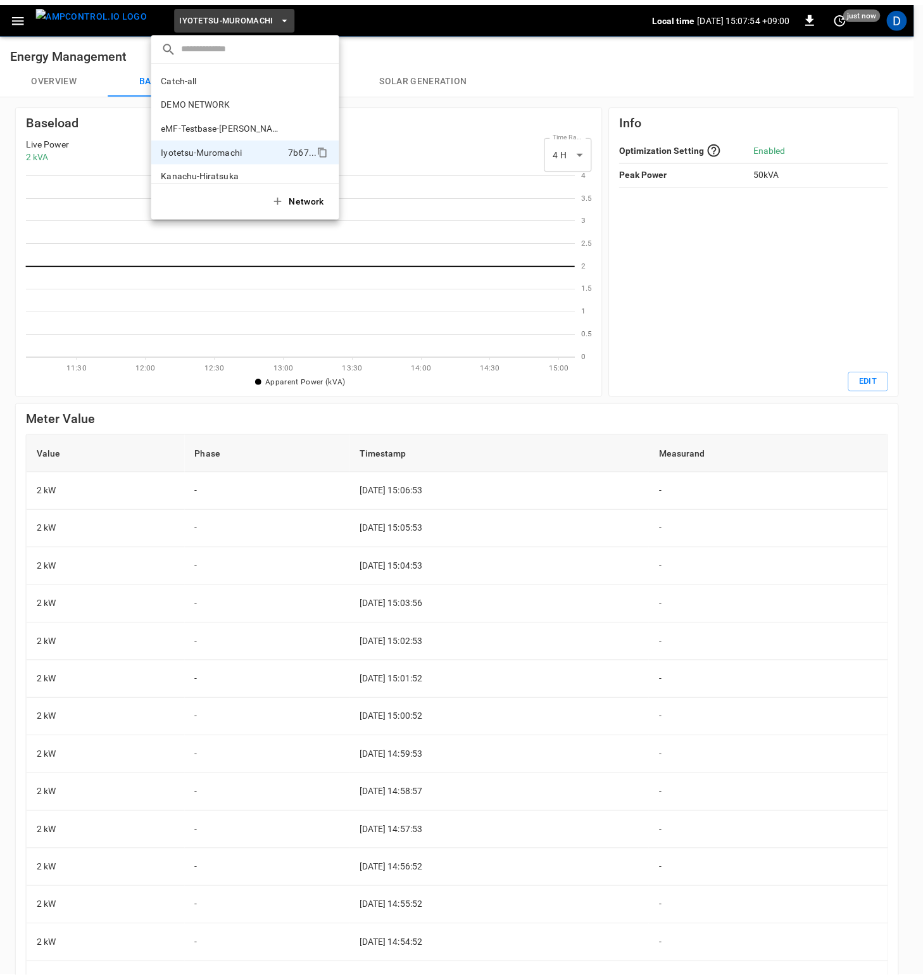
scroll to position [34, 0]
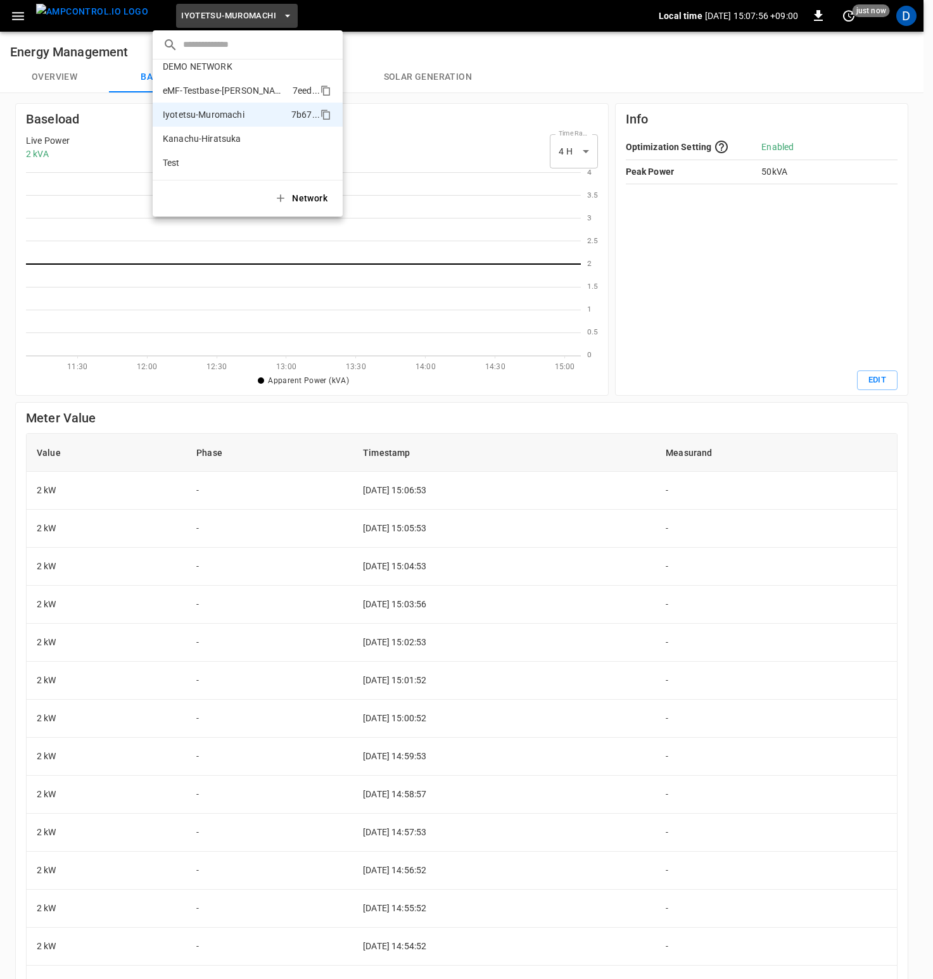
click at [234, 94] on p "eMF-Testbase-[PERSON_NAME]" at bounding box center [225, 90] width 125 height 13
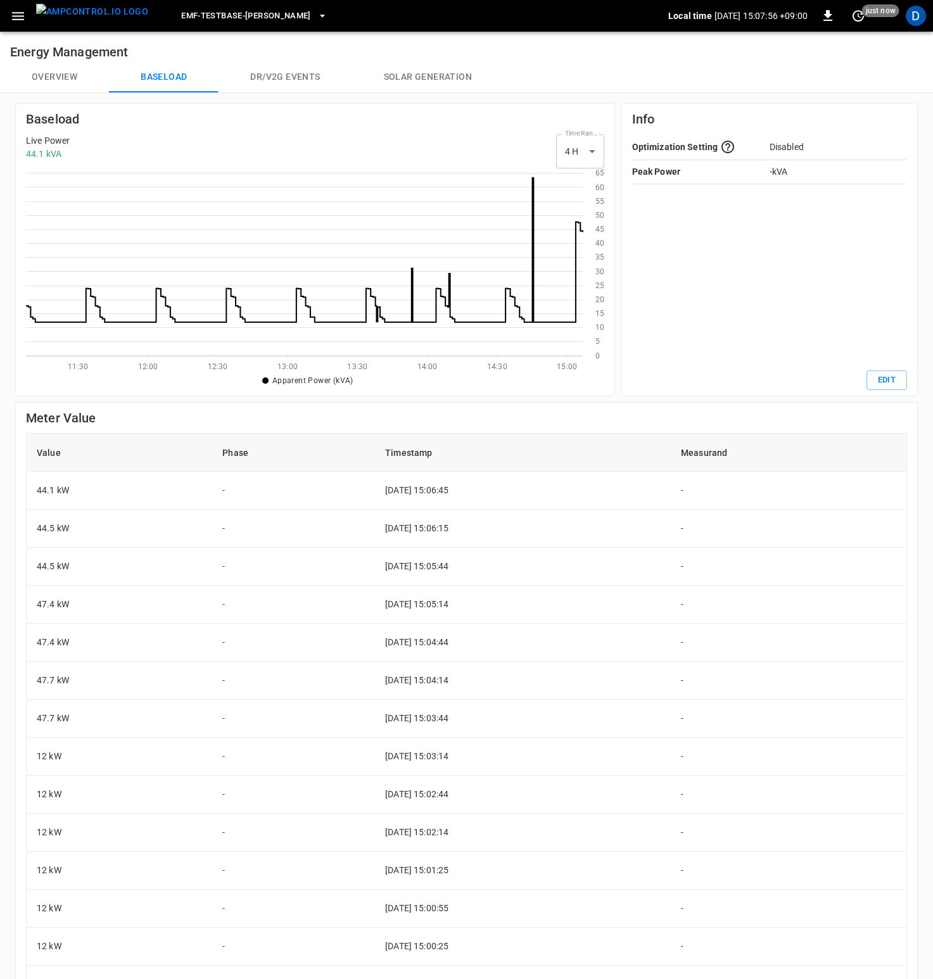
scroll to position [174, 547]
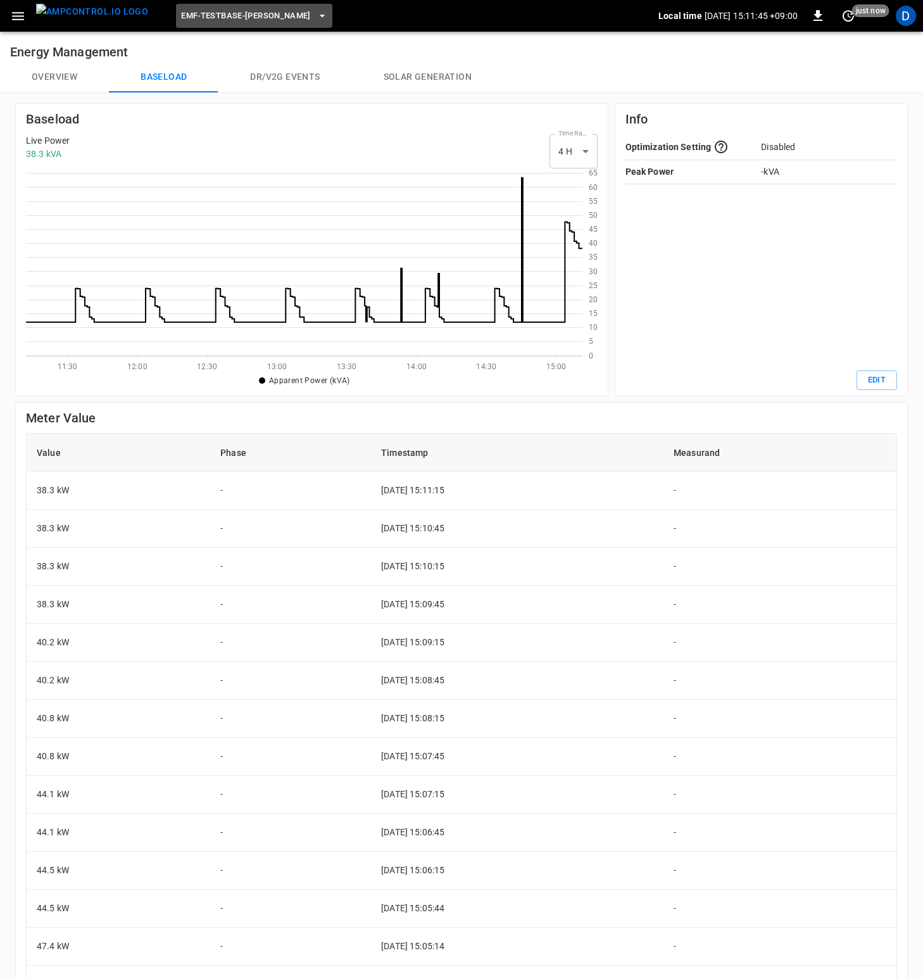
click at [248, 13] on span "eMF-Testbase-[PERSON_NAME]" at bounding box center [246, 16] width 130 height 15
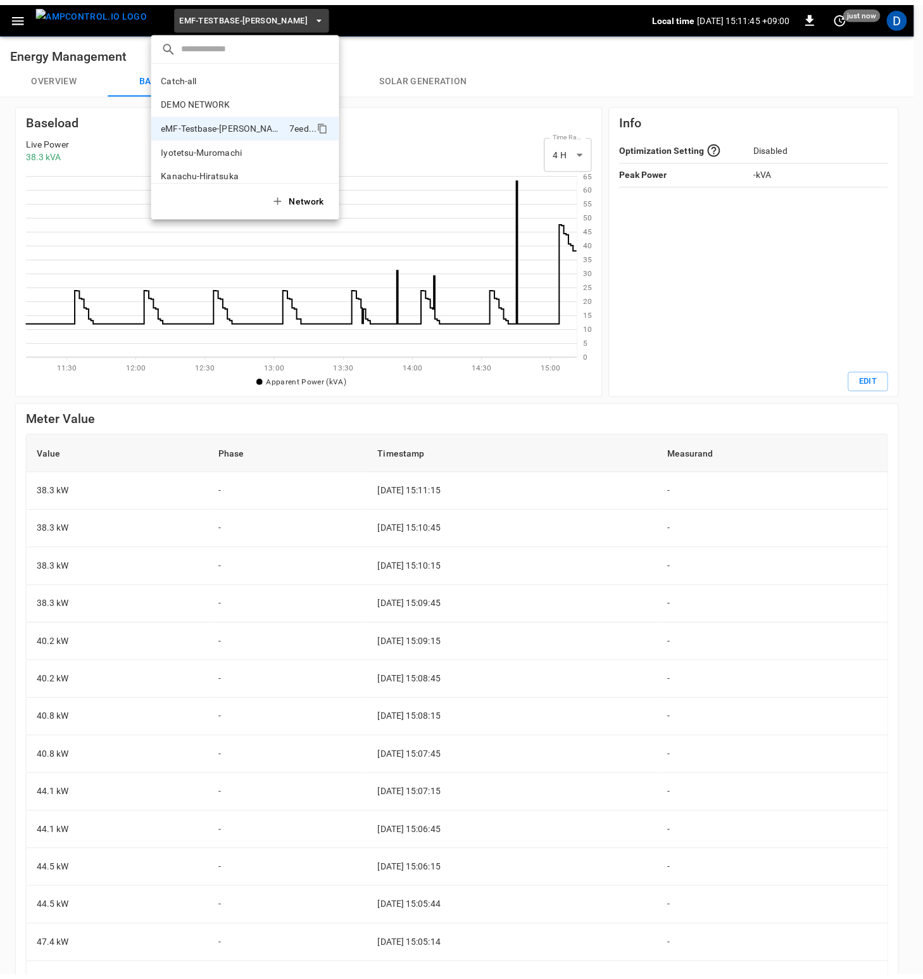
scroll to position [34, 0]
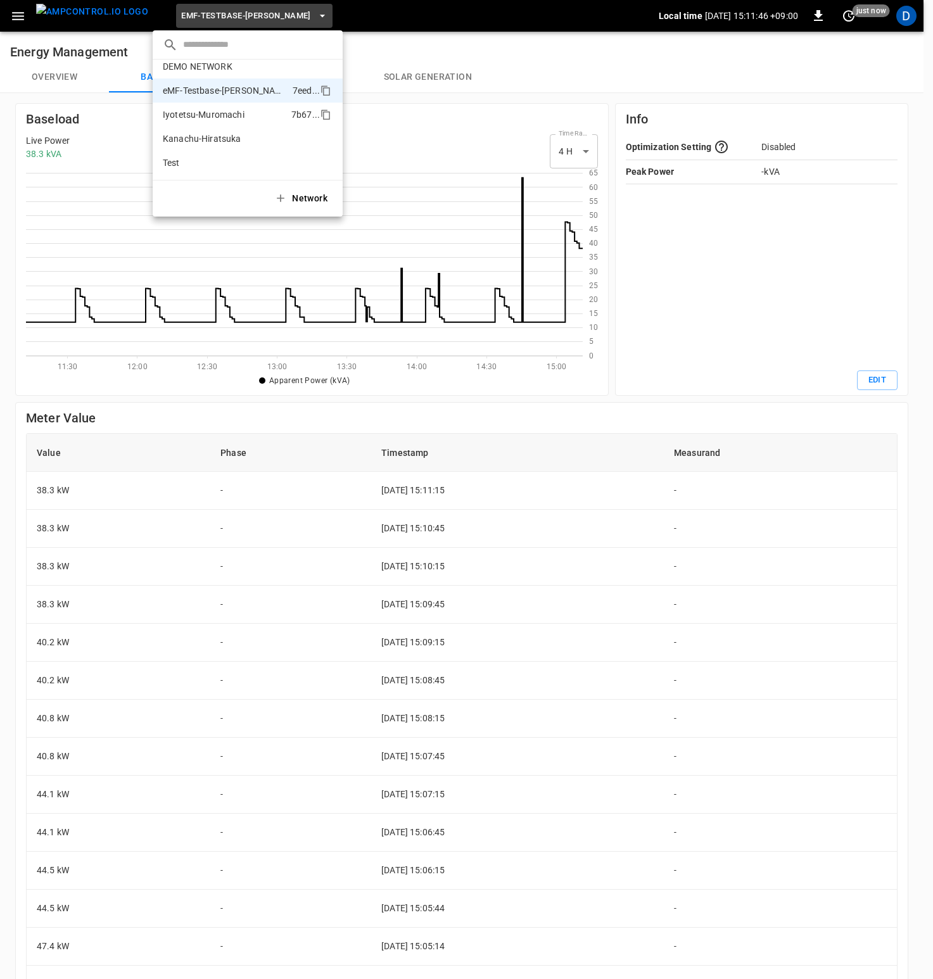
click at [228, 116] on p "Iyotetsu-Muromachi" at bounding box center [224, 114] width 123 height 13
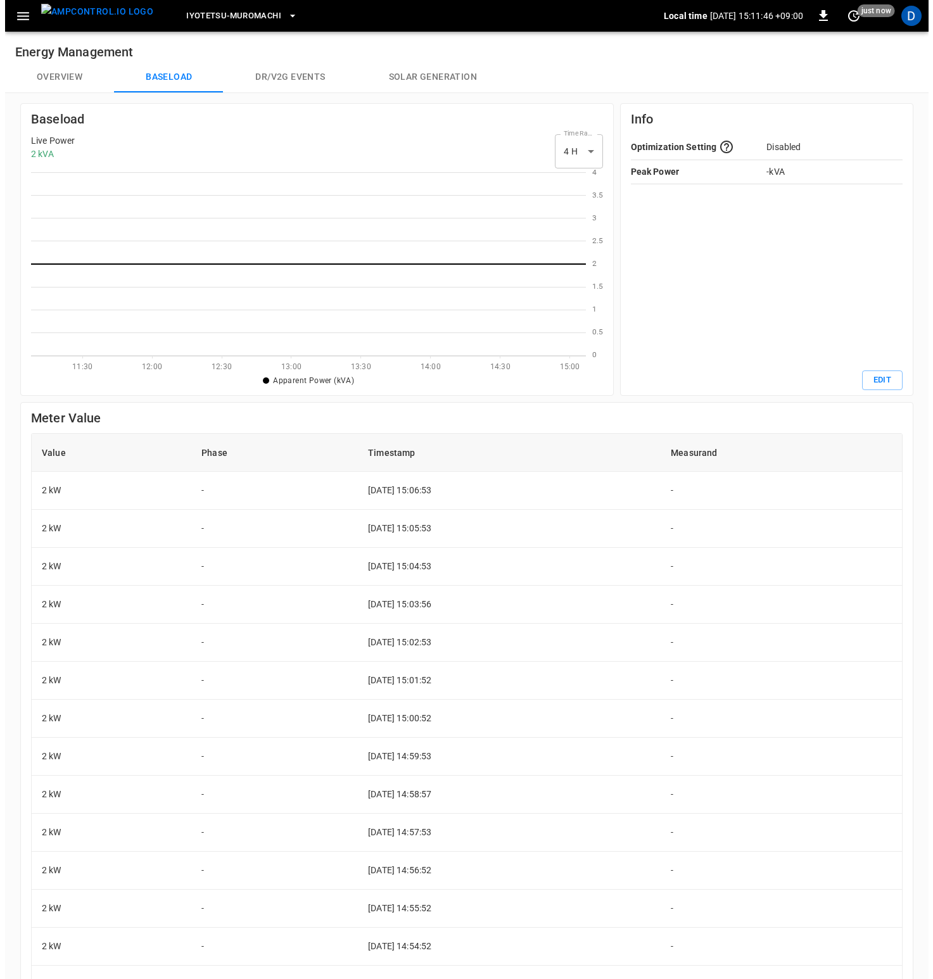
scroll to position [174, 545]
click at [51, 75] on button "Overview" at bounding box center [54, 77] width 109 height 30
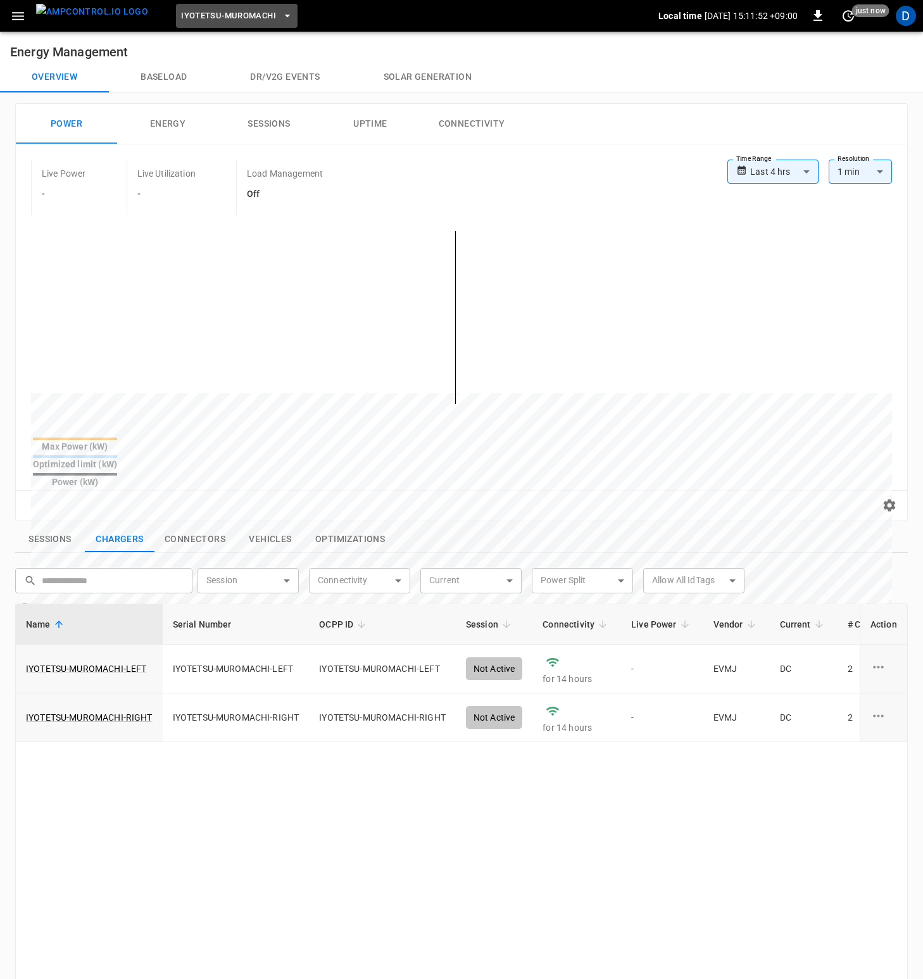
click at [201, 9] on span "Iyotetsu-Muromachi" at bounding box center [228, 16] width 95 height 15
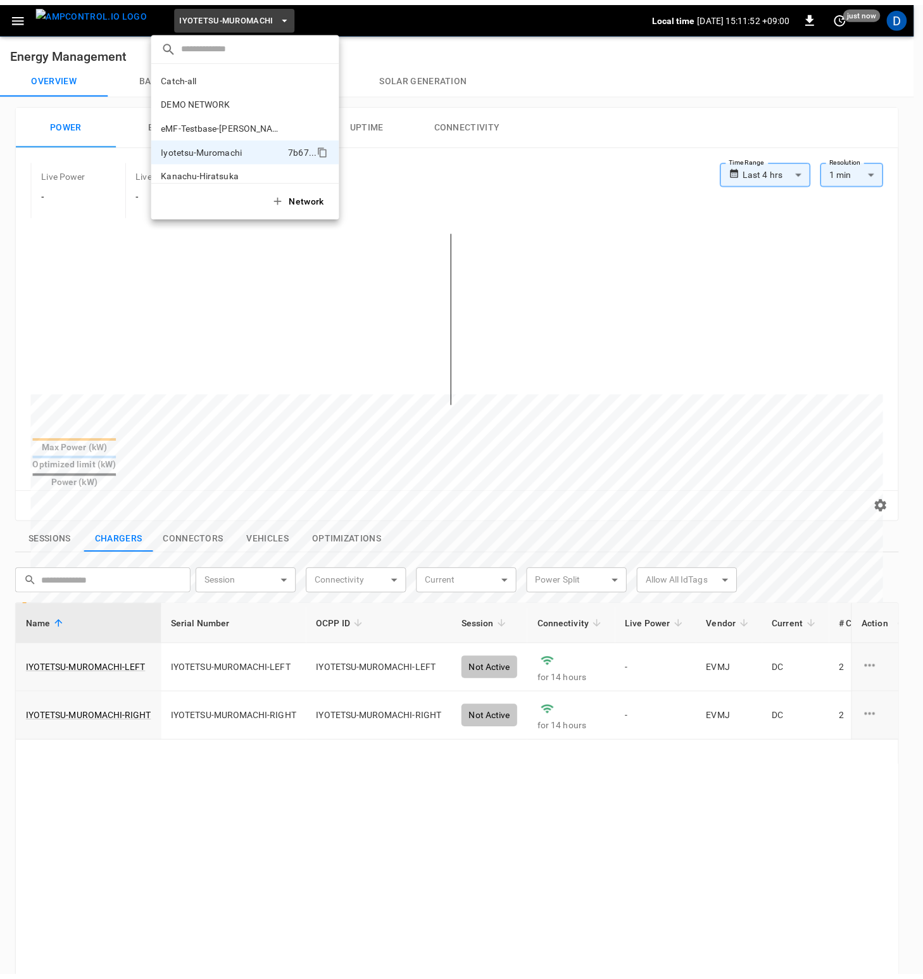
scroll to position [34, 0]
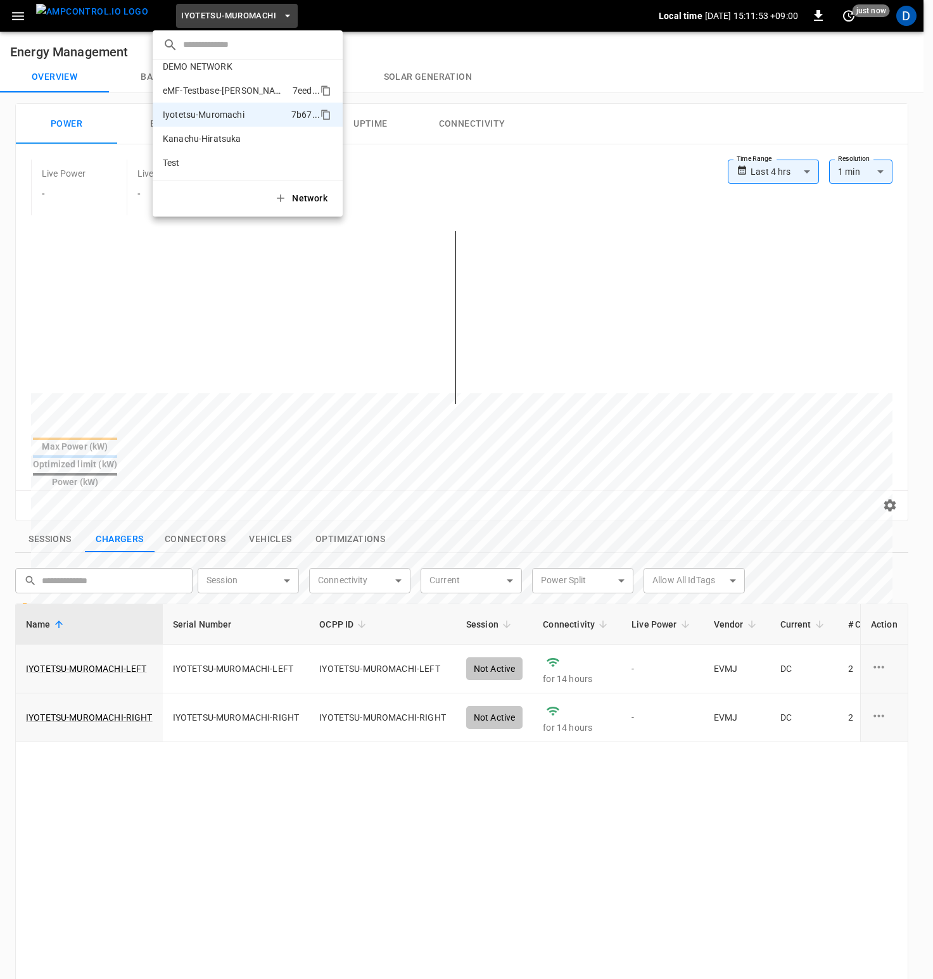
click at [227, 96] on p "eMF-Testbase-[PERSON_NAME]" at bounding box center [225, 90] width 125 height 13
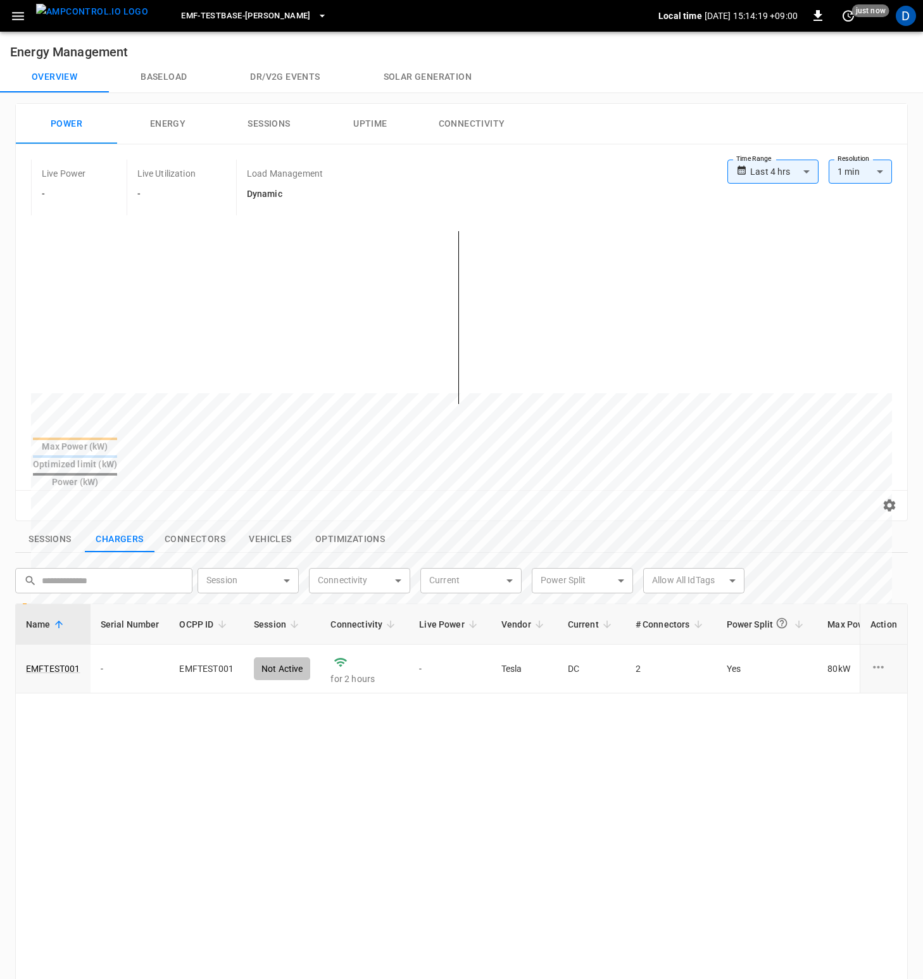
click at [164, 77] on button "Baseload" at bounding box center [164, 77] width 110 height 30
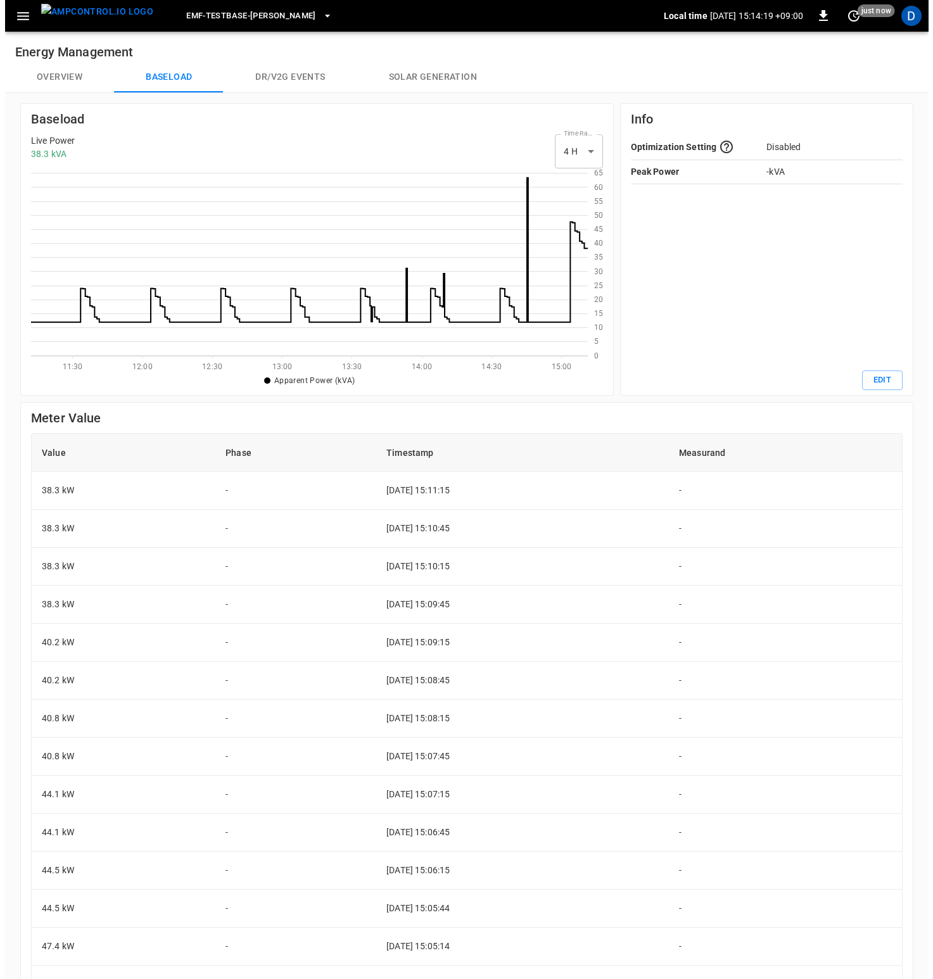
scroll to position [174, 547]
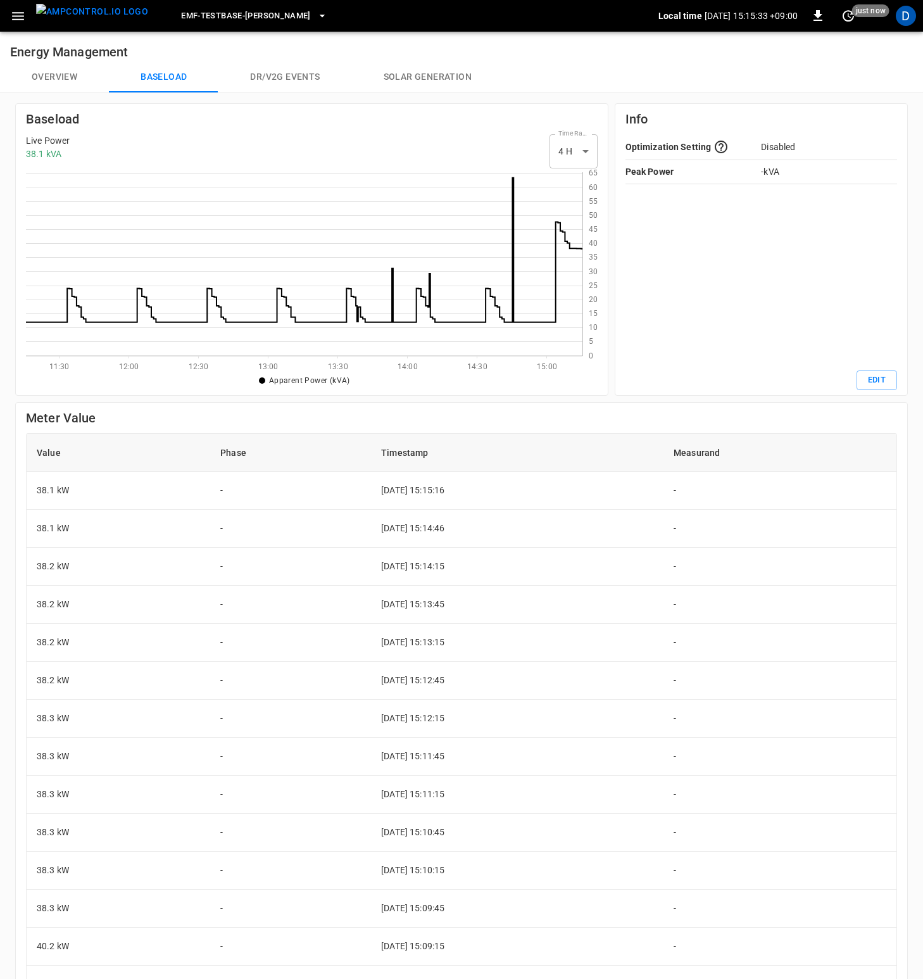
click at [286, 17] on span "eMF-Testbase-[PERSON_NAME]" at bounding box center [246, 16] width 130 height 15
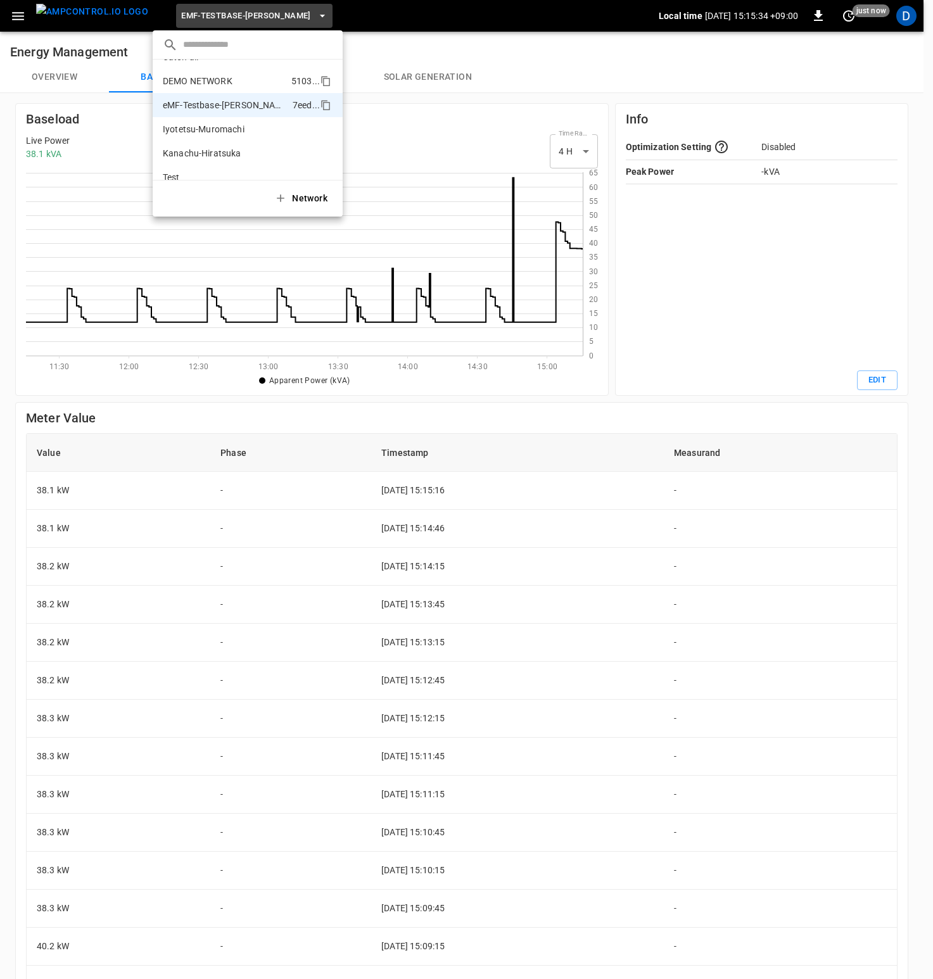
scroll to position [0, 0]
click at [494, 60] on div at bounding box center [466, 489] width 933 height 979
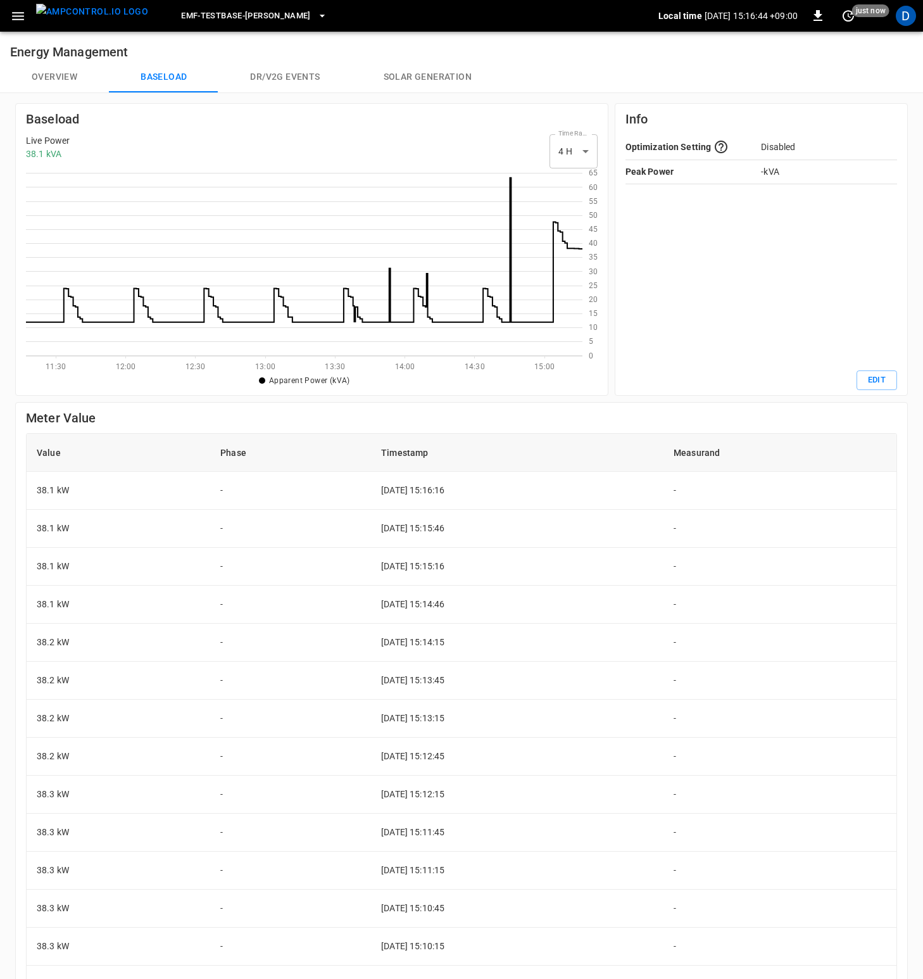
click at [255, 14] on span "eMF-Testbase-[PERSON_NAME]" at bounding box center [246, 16] width 130 height 15
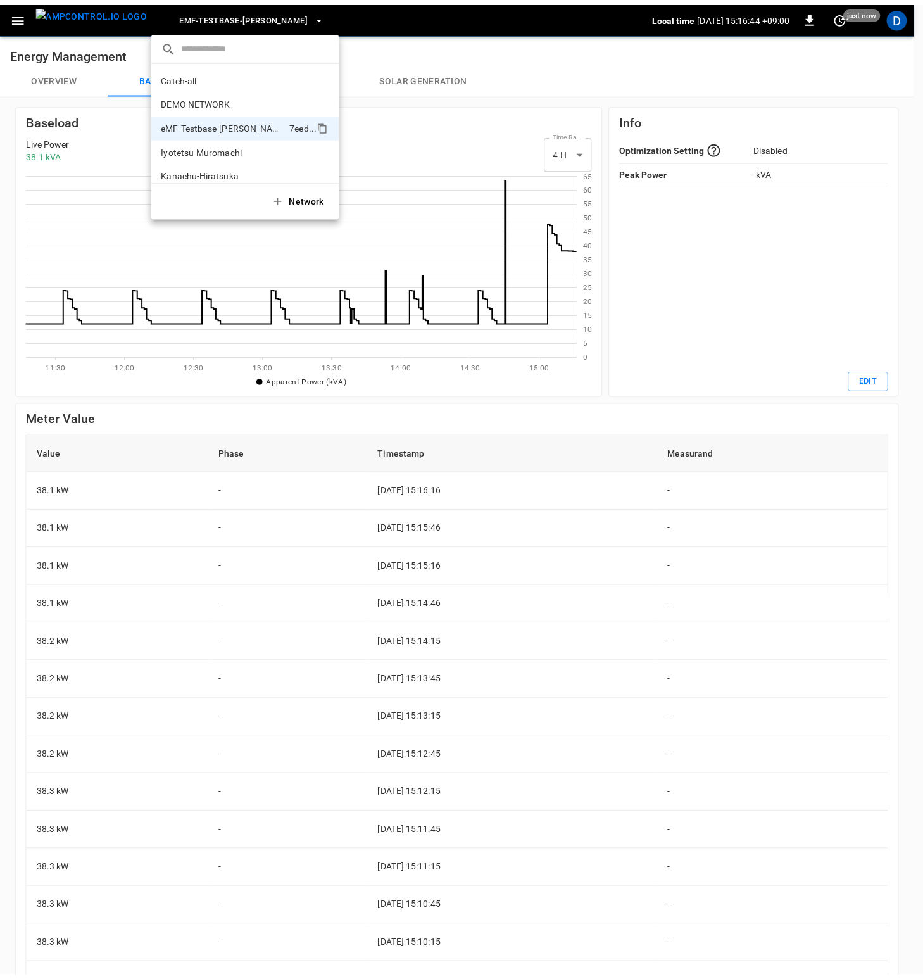
scroll to position [34, 0]
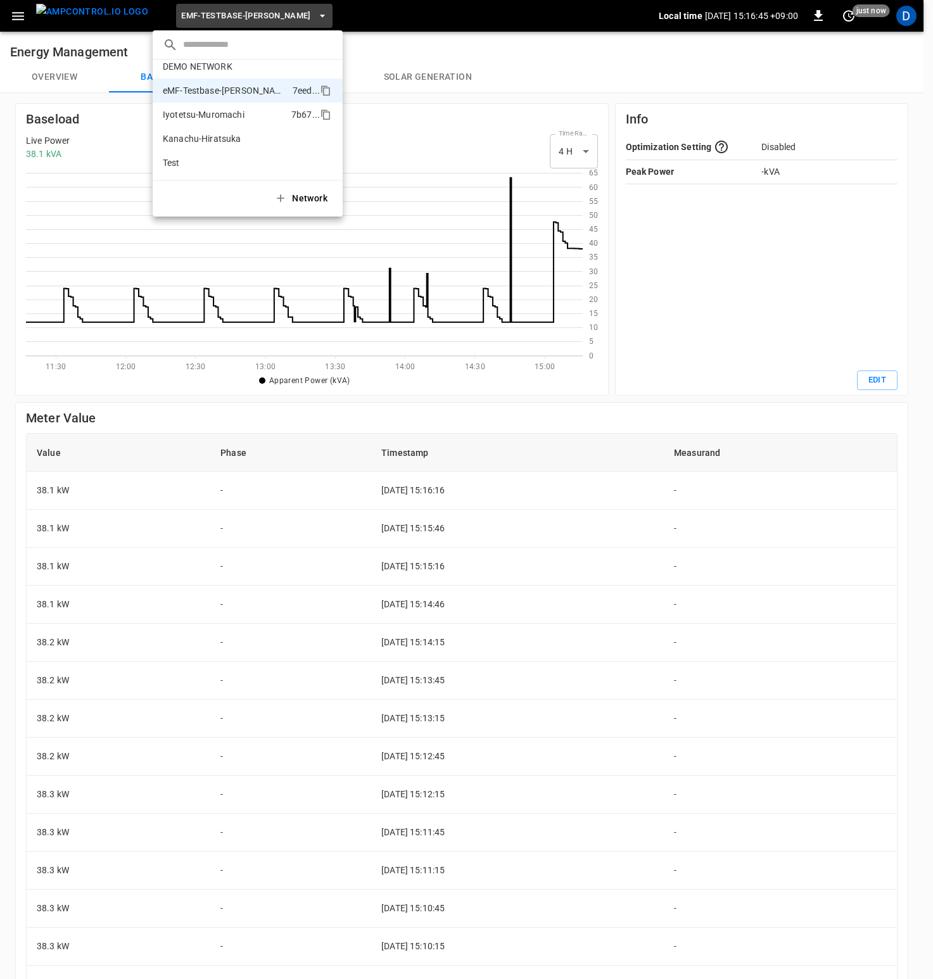
click at [209, 118] on p "Iyotetsu-Muromachi" at bounding box center [224, 114] width 123 height 13
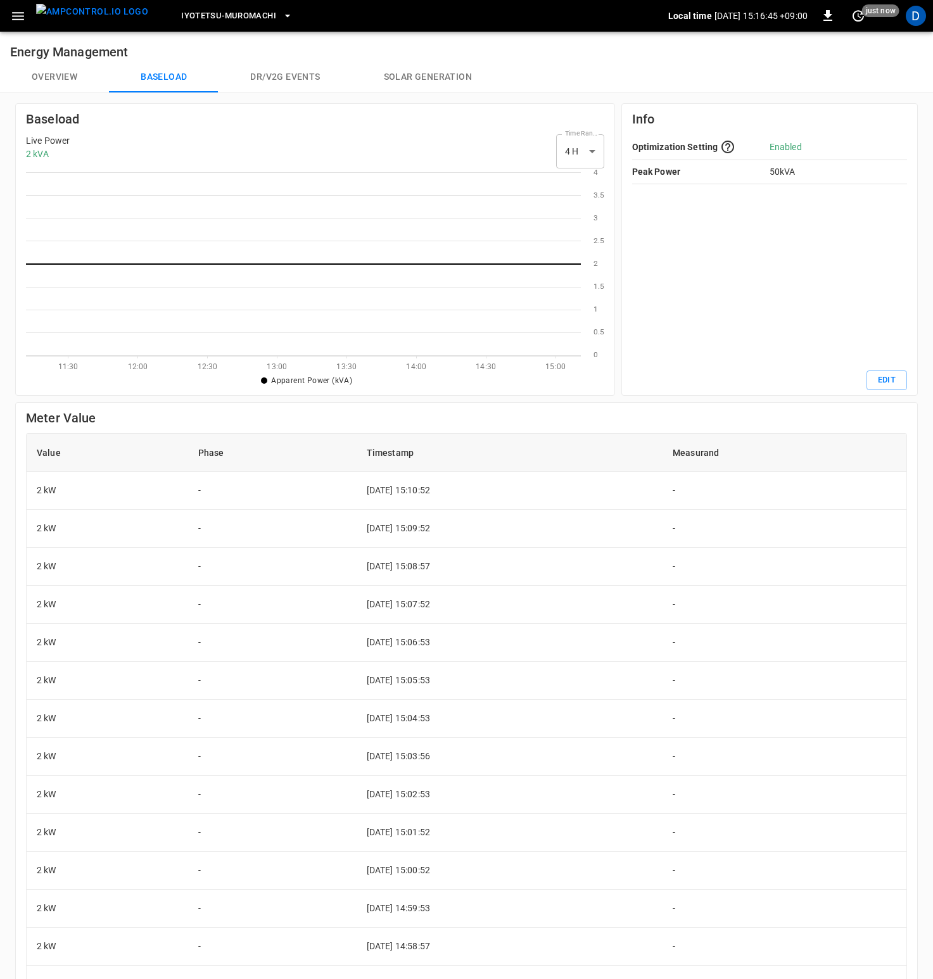
scroll to position [174, 545]
click at [213, 23] on span "Iyotetsu-Muromachi" at bounding box center [228, 16] width 95 height 15
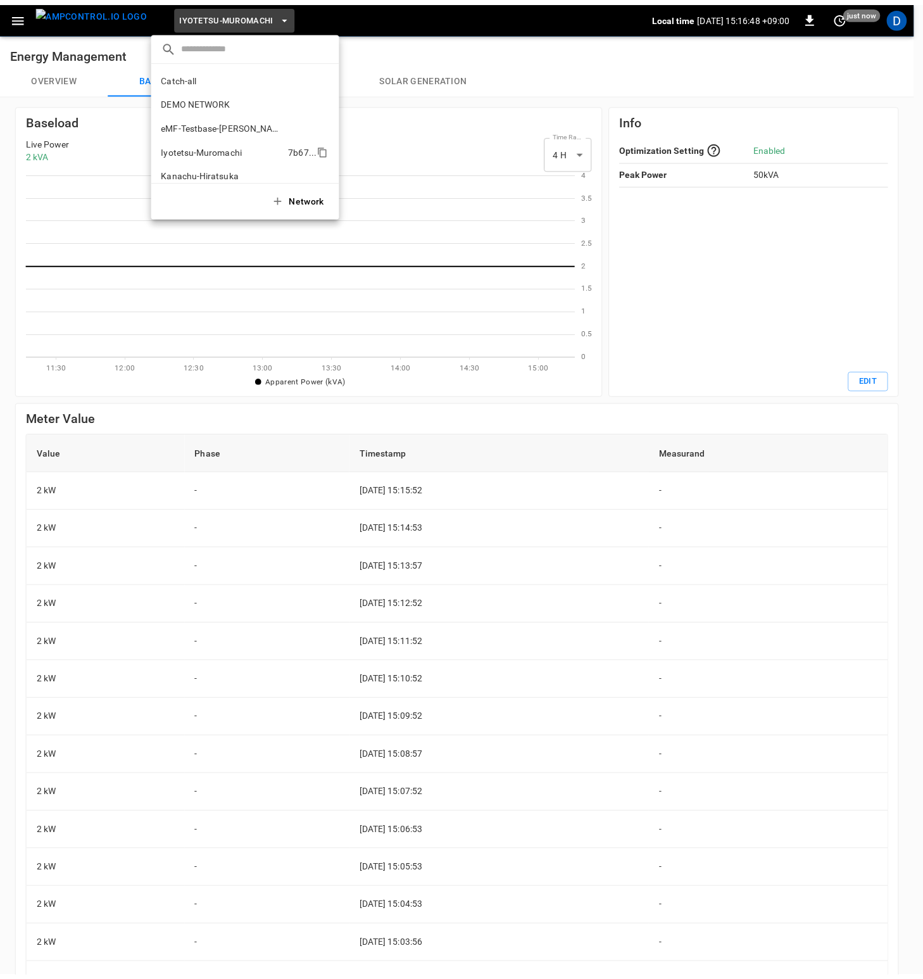
scroll to position [34, 0]
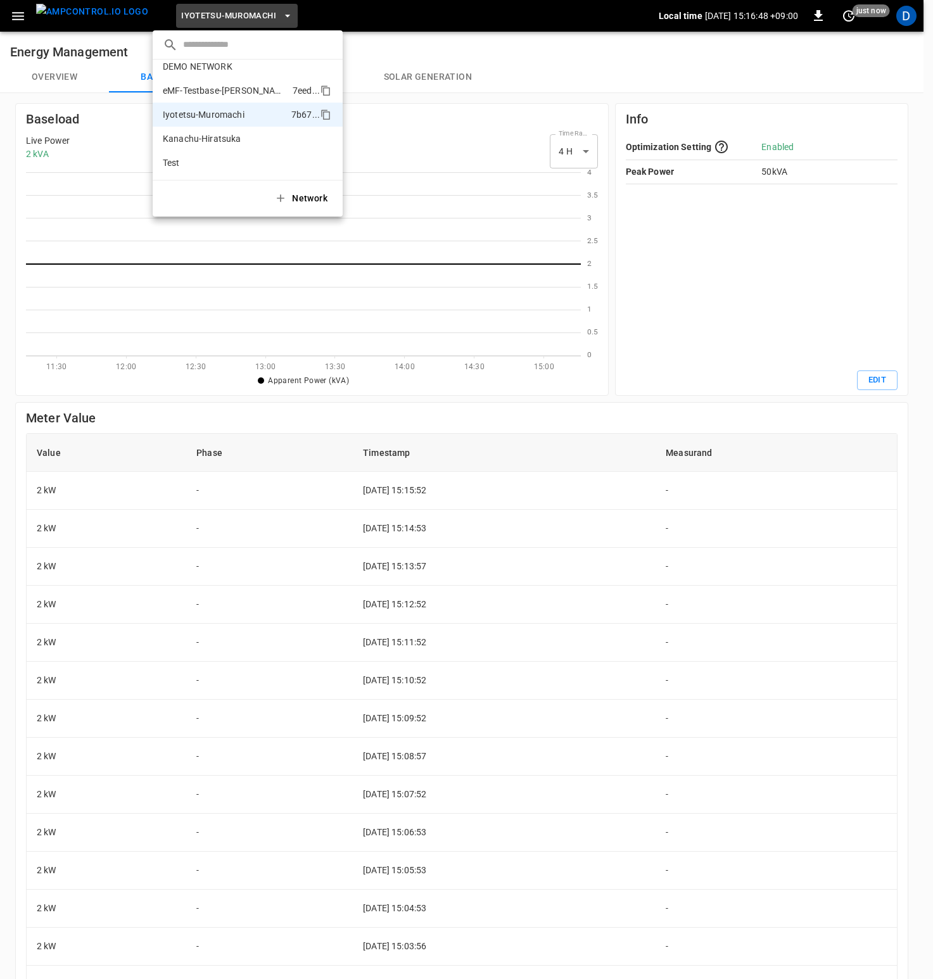
click at [258, 89] on p "eMF-Testbase-[PERSON_NAME]" at bounding box center [225, 90] width 125 height 13
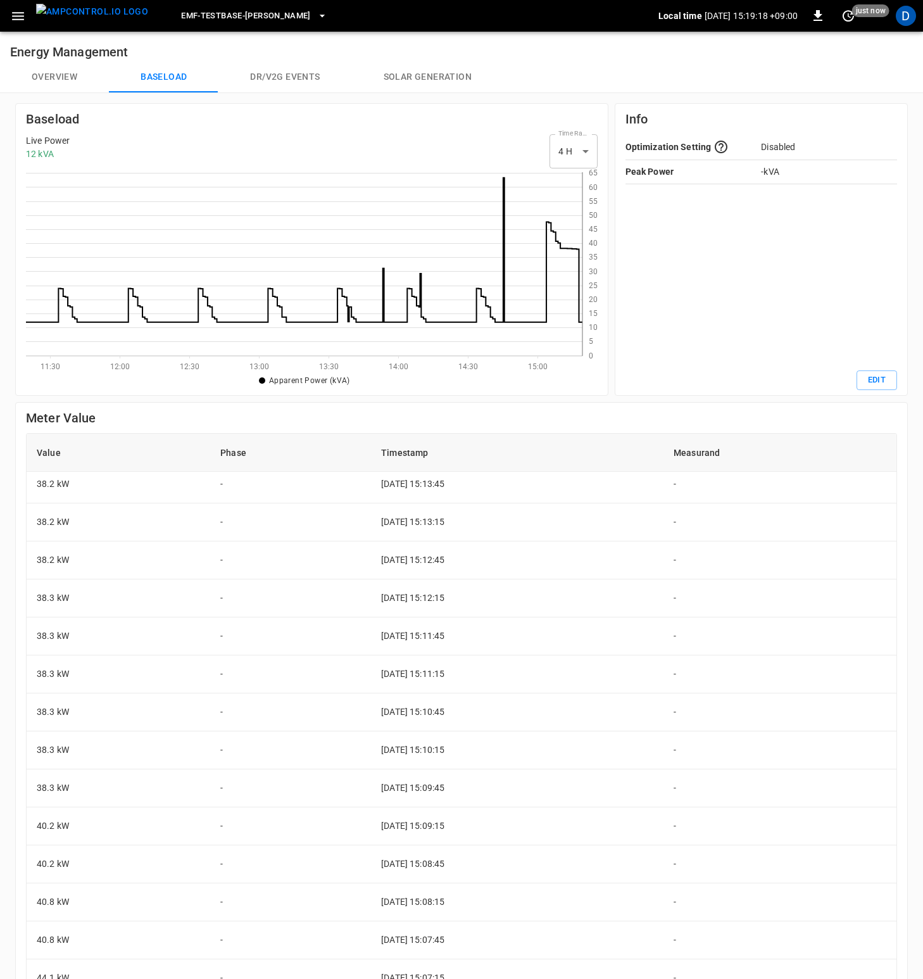
scroll to position [0, 0]
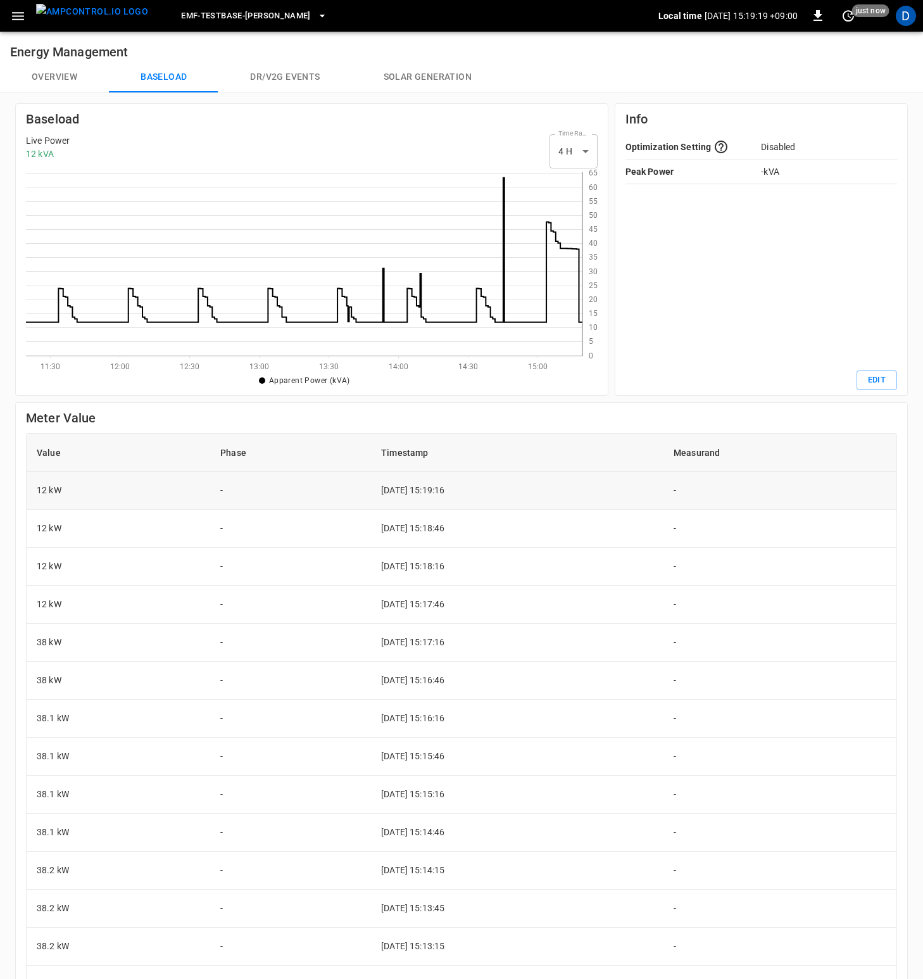
click at [492, 494] on td "2025-09-01 15:19:16" at bounding box center [517, 491] width 293 height 38
click at [60, 85] on button "Overview" at bounding box center [54, 77] width 109 height 30
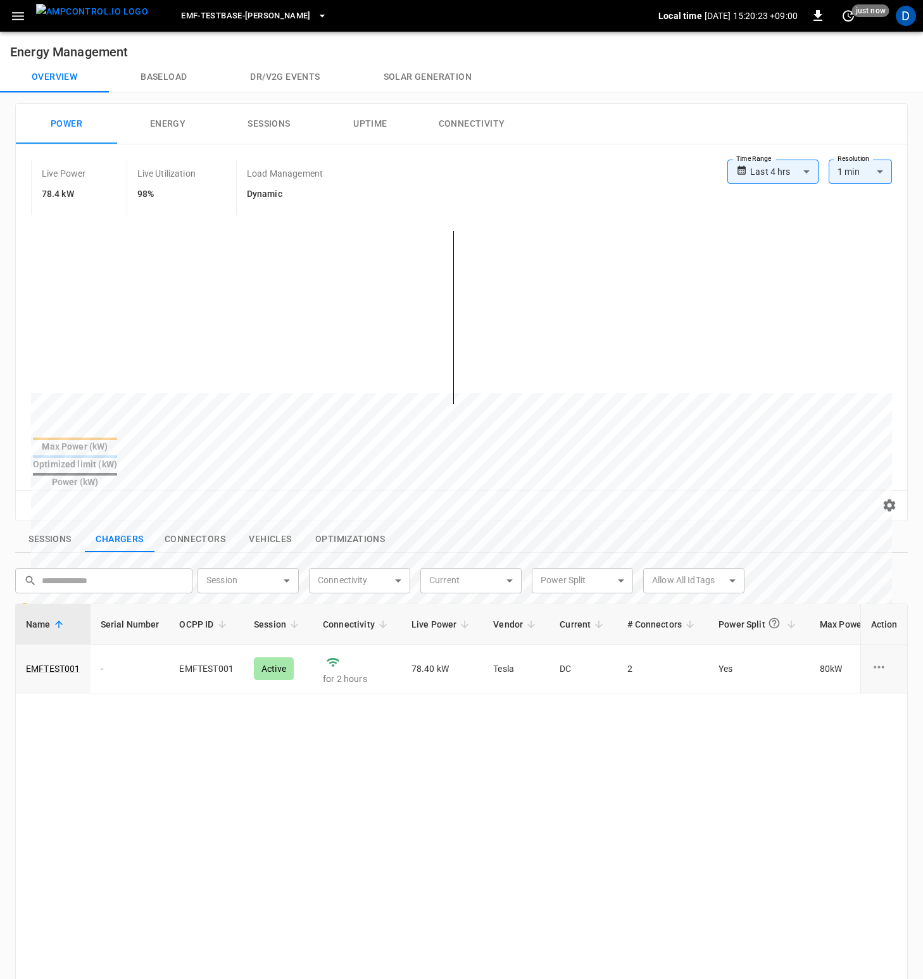
click at [165, 77] on button "Baseload" at bounding box center [164, 77] width 110 height 30
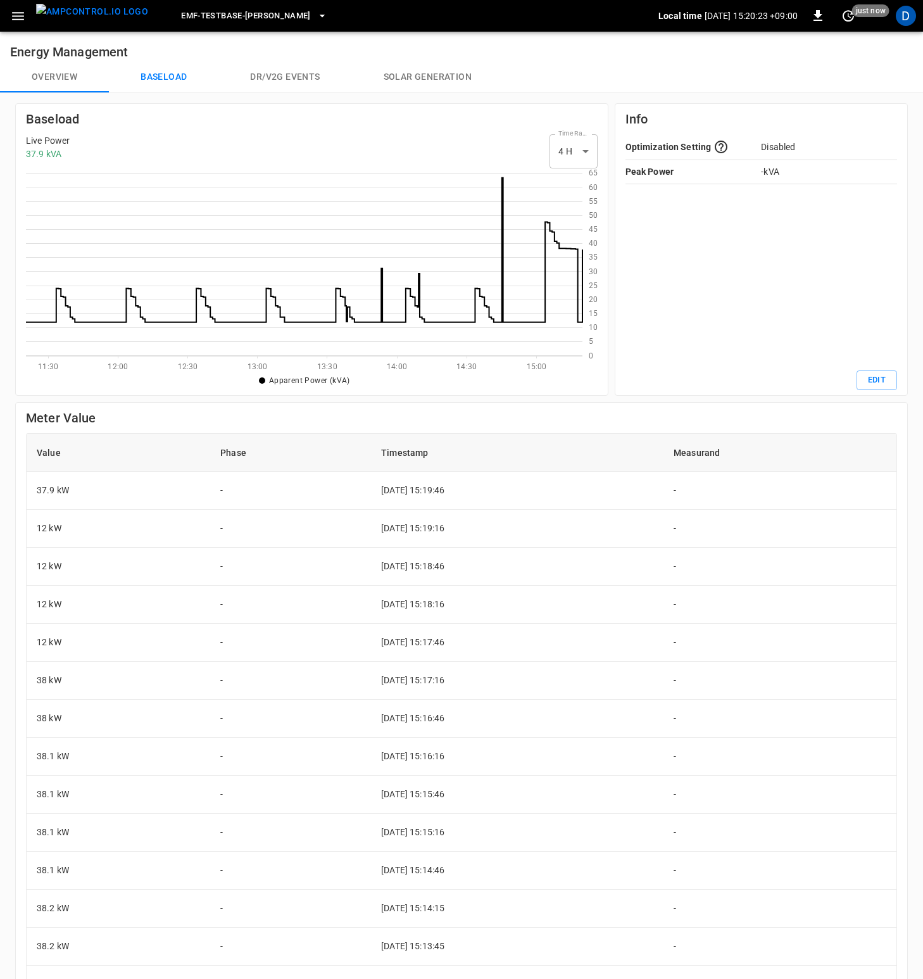
scroll to position [174, 547]
click at [881, 381] on button "Edit" at bounding box center [877, 380] width 41 height 20
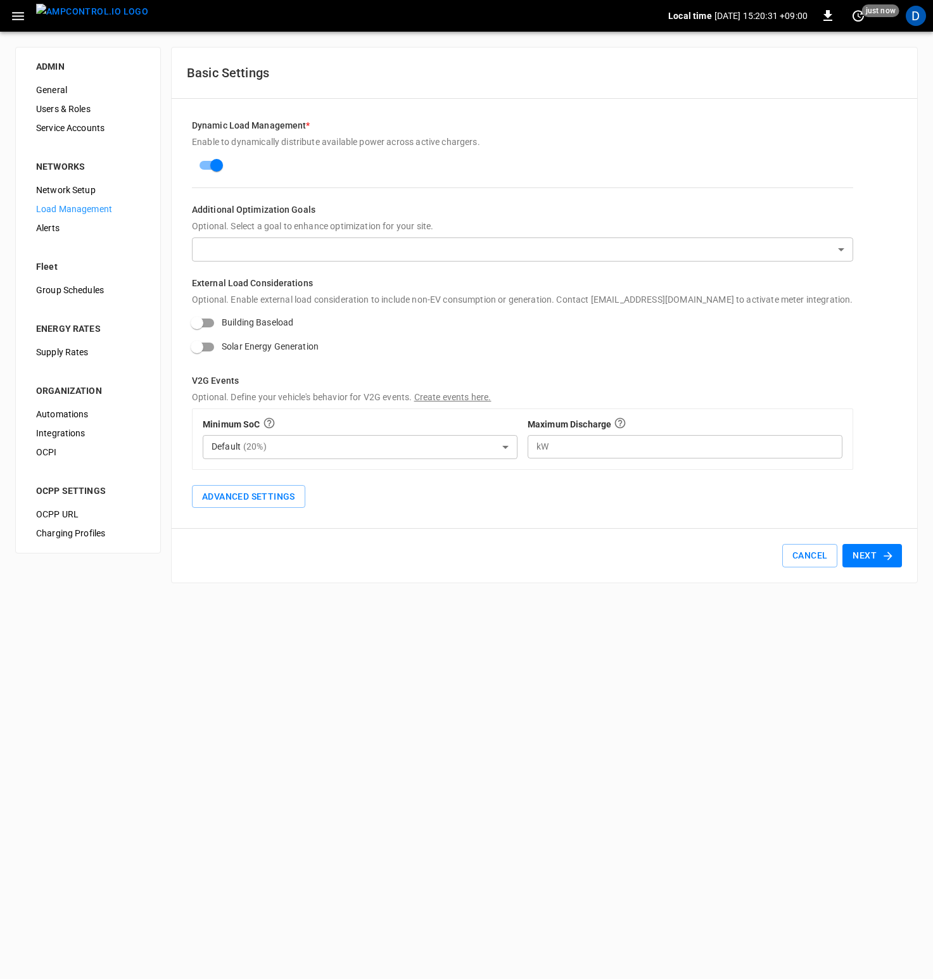
click at [71, 187] on span "Network Setup" at bounding box center [88, 190] width 104 height 13
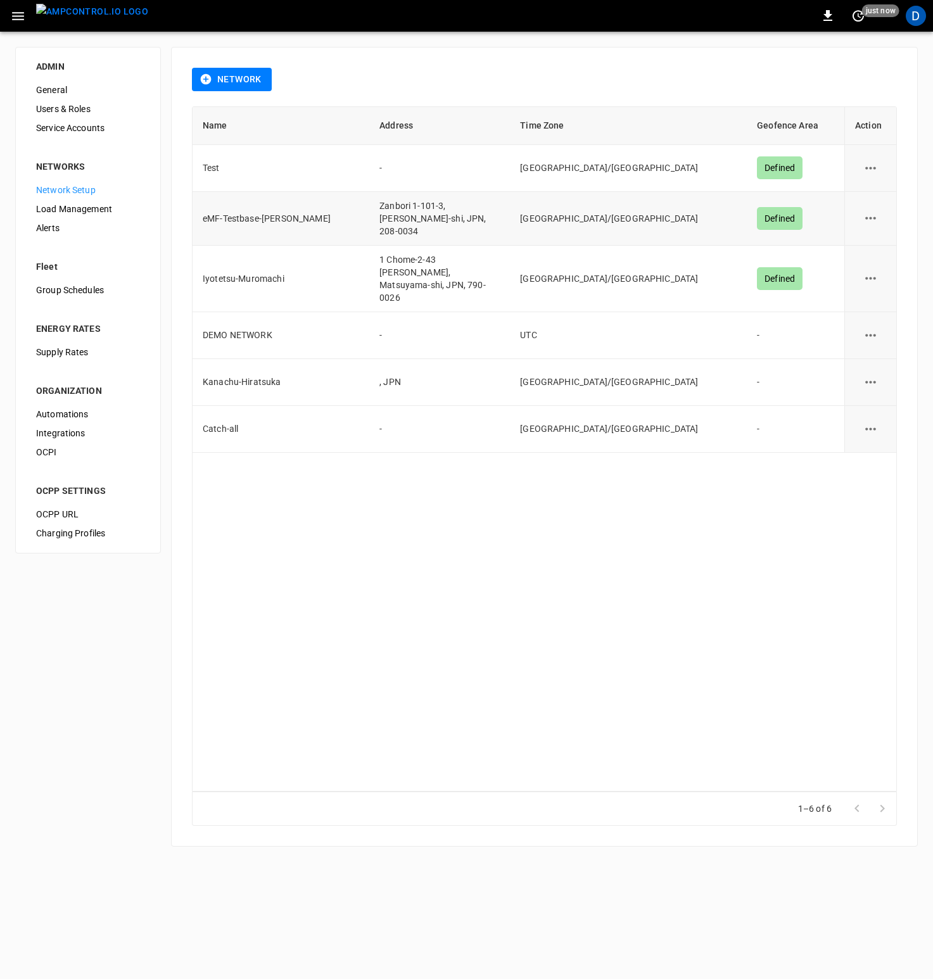
click at [874, 219] on icon "network options" at bounding box center [870, 218] width 16 height 16
click at [875, 247] on li "Edit" at bounding box center [877, 249] width 45 height 21
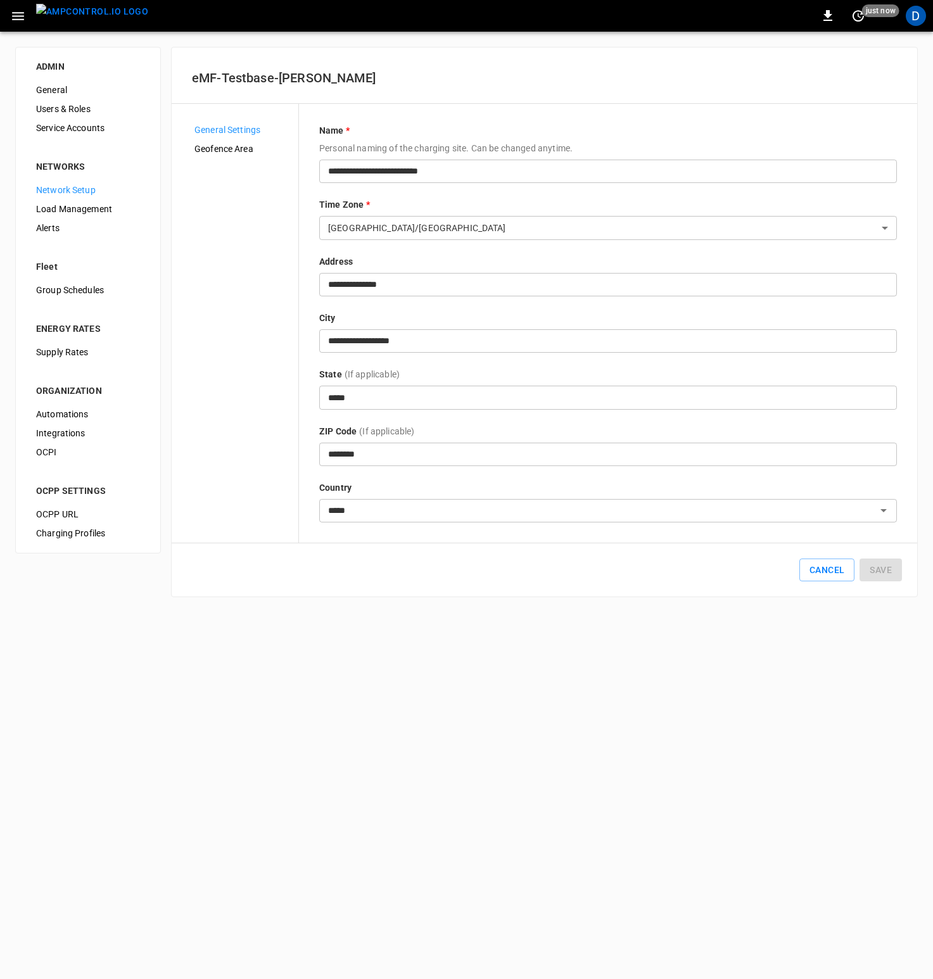
click at [91, 205] on span "Load Management" at bounding box center [88, 209] width 104 height 13
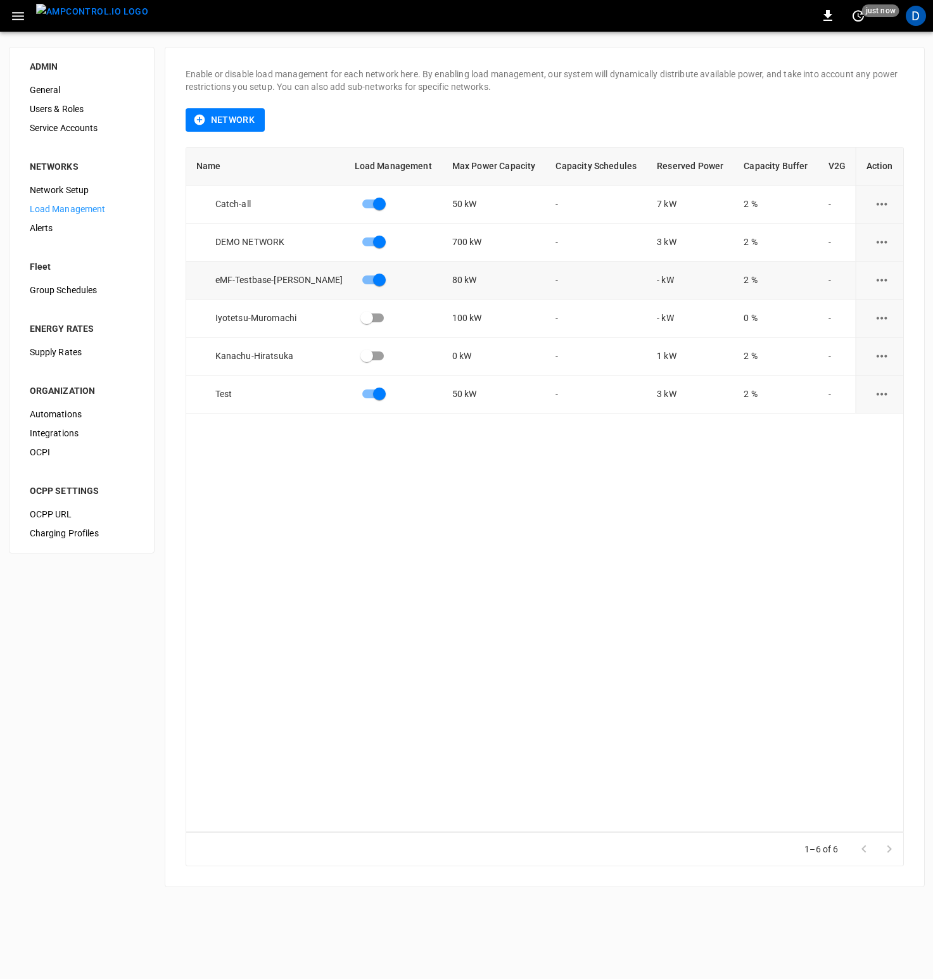
click at [880, 279] on icon "load management options" at bounding box center [881, 280] width 11 height 3
click at [873, 311] on li "Edit" at bounding box center [878, 311] width 90 height 21
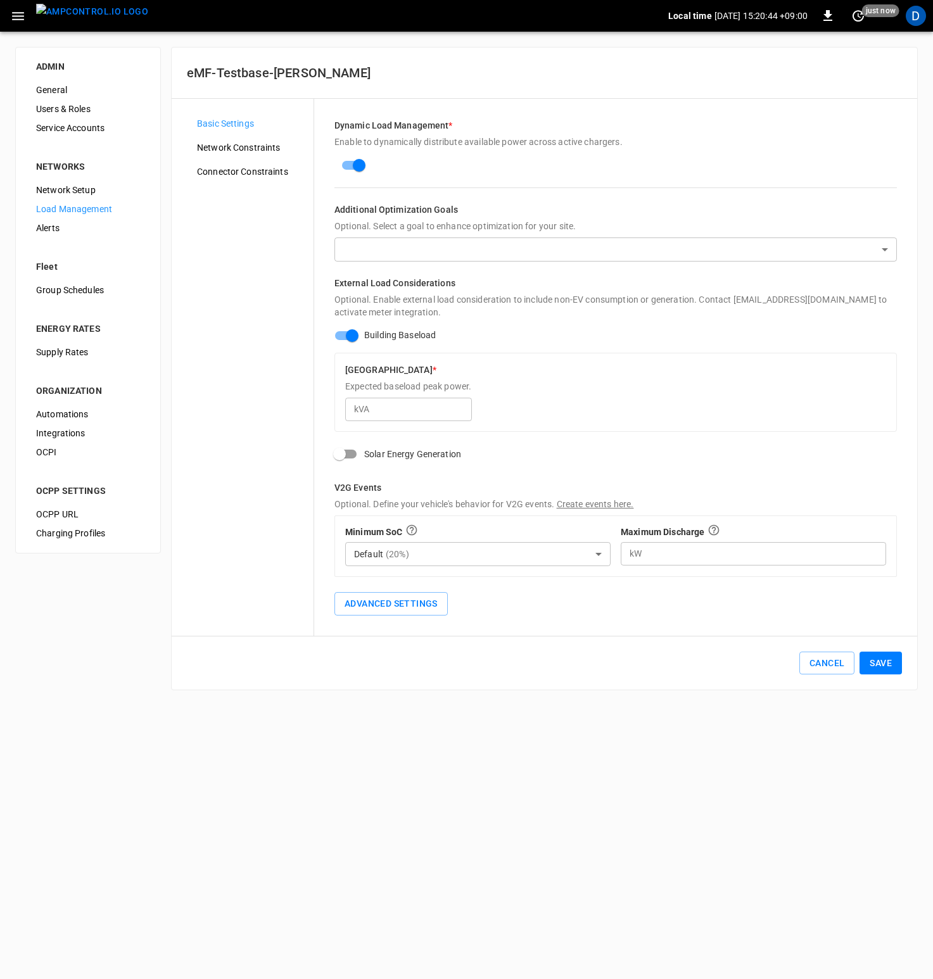
click at [886, 664] on button "Save" at bounding box center [880, 663] width 42 height 23
click at [61, 89] on span "General" at bounding box center [88, 90] width 104 height 13
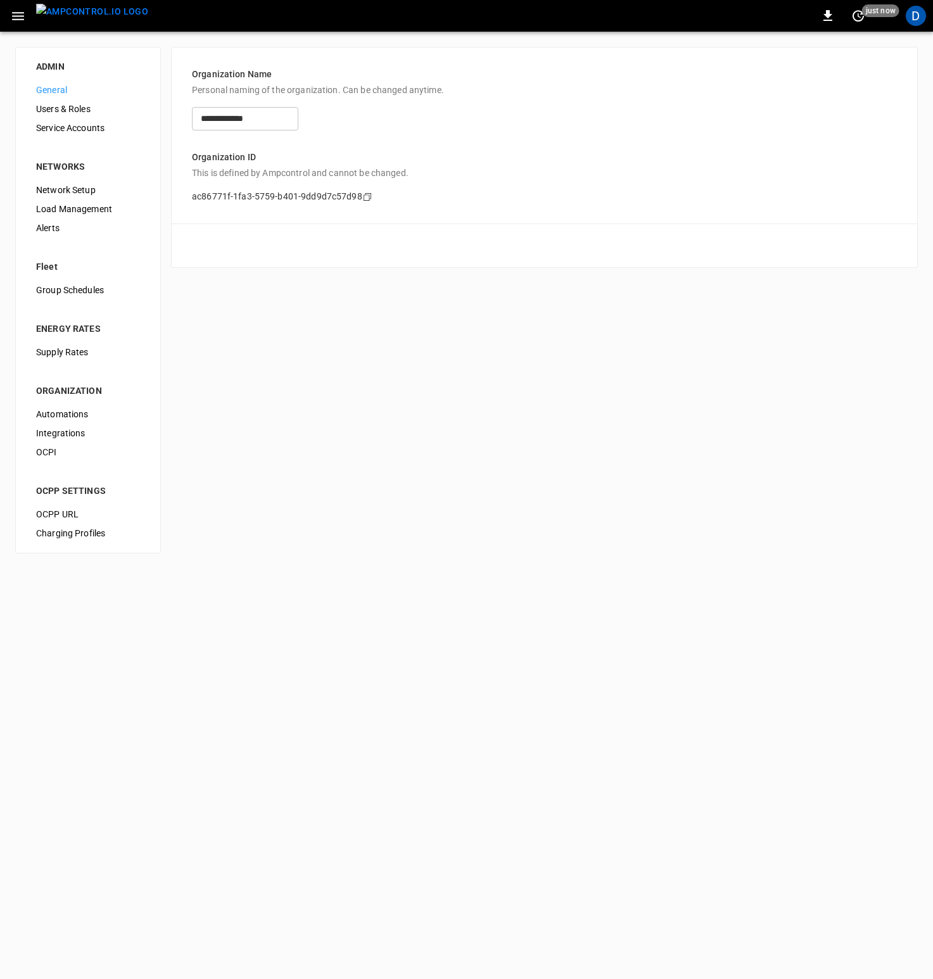
click at [72, 87] on span "General" at bounding box center [88, 90] width 104 height 13
click at [14, 14] on icon "button" at bounding box center [18, 16] width 16 height 16
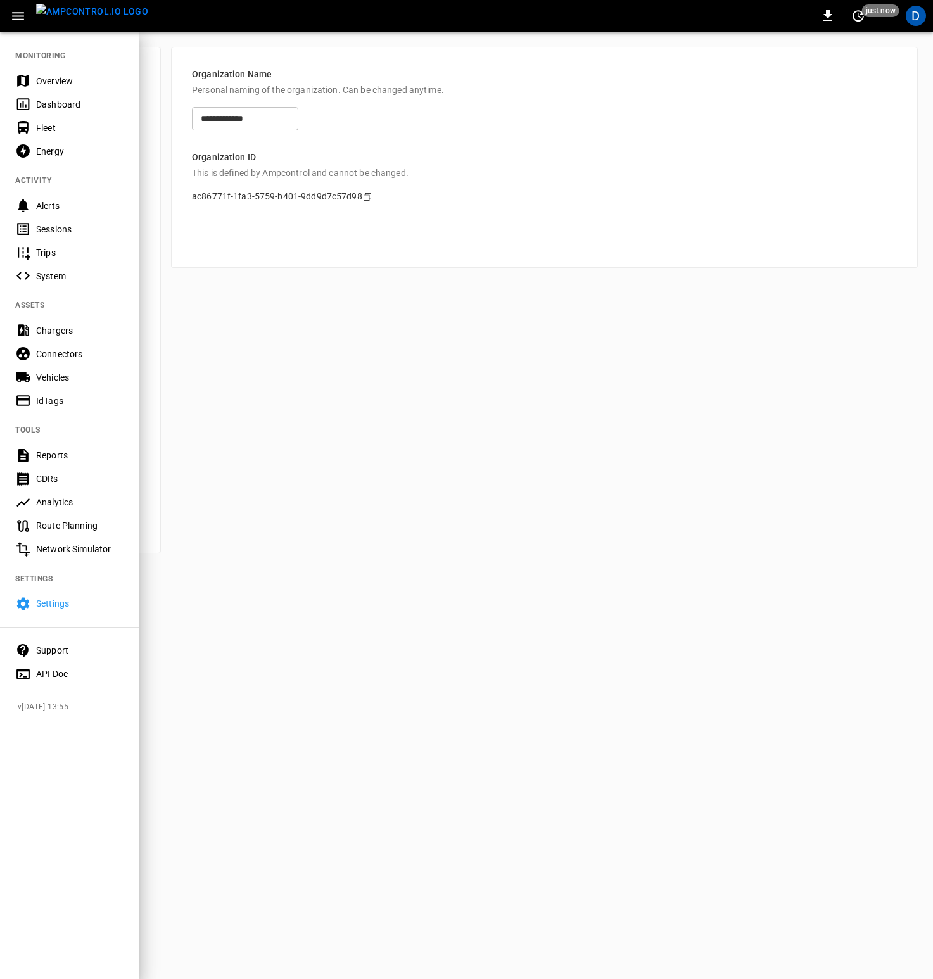
click at [51, 80] on div "Overview" at bounding box center [80, 81] width 88 height 13
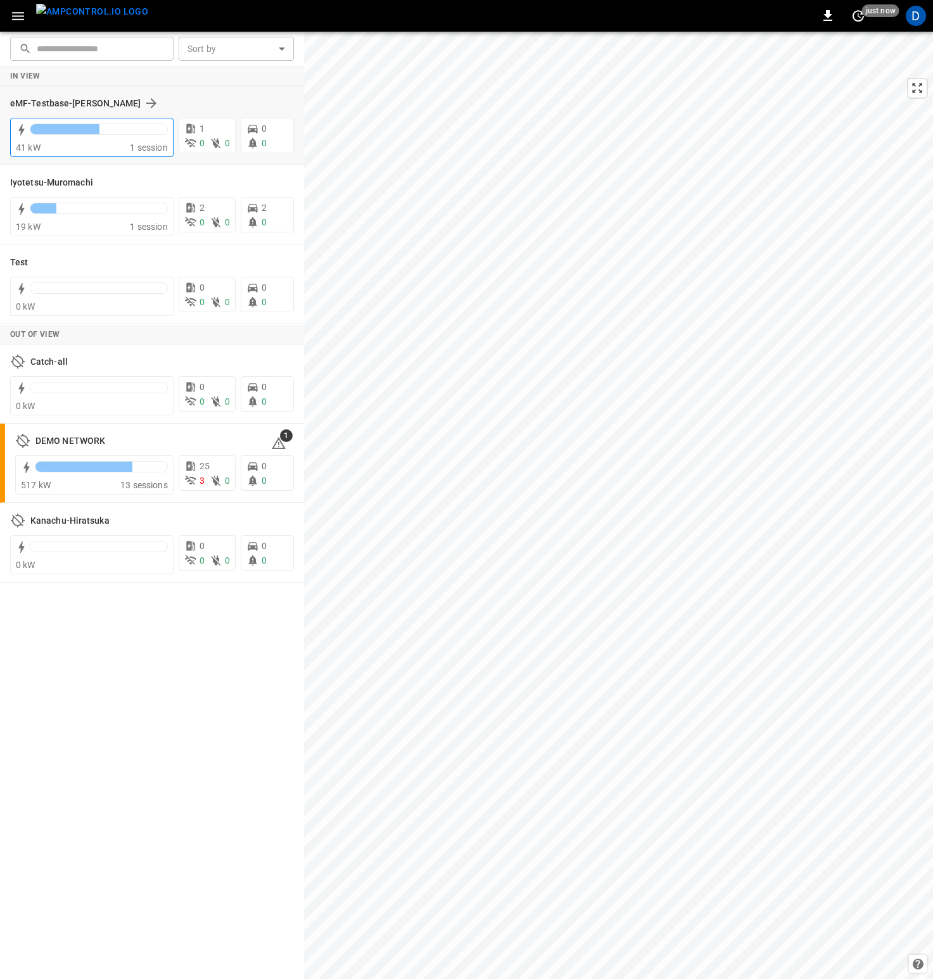
click at [87, 150] on div "41 kW" at bounding box center [73, 147] width 114 height 13
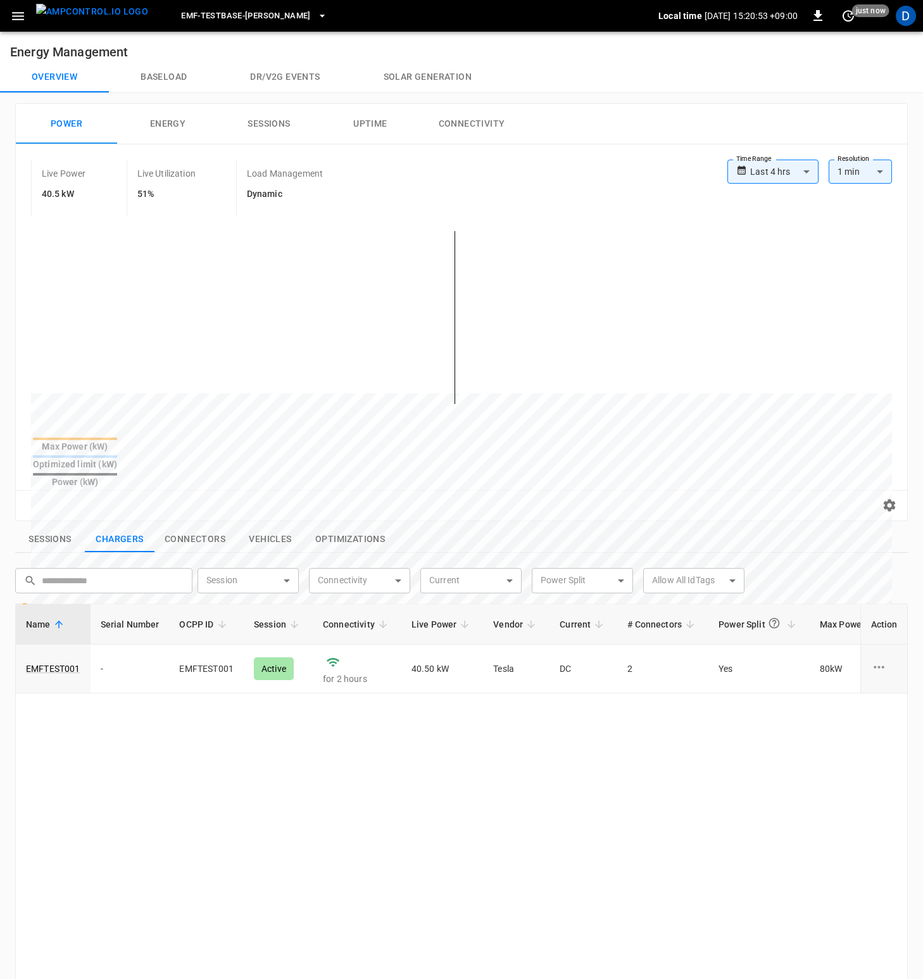
click at [168, 73] on button "Baseload" at bounding box center [164, 77] width 110 height 30
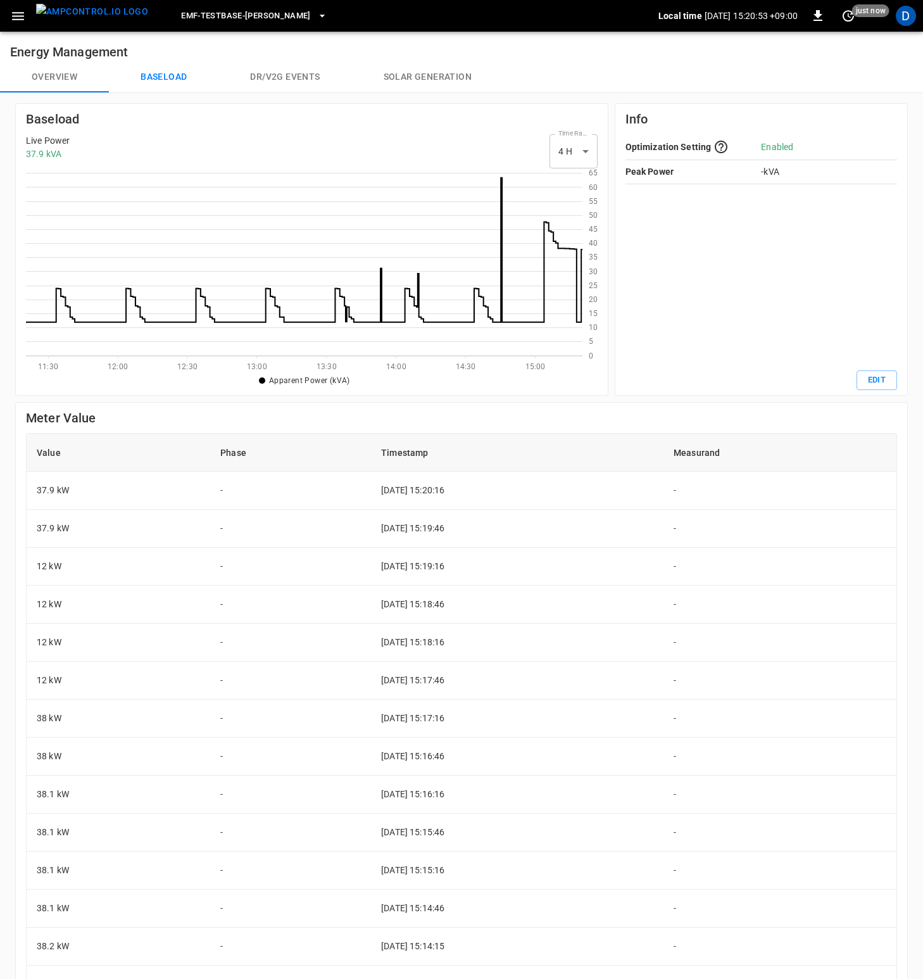
scroll to position [174, 547]
click at [65, 77] on button "Overview" at bounding box center [54, 77] width 109 height 30
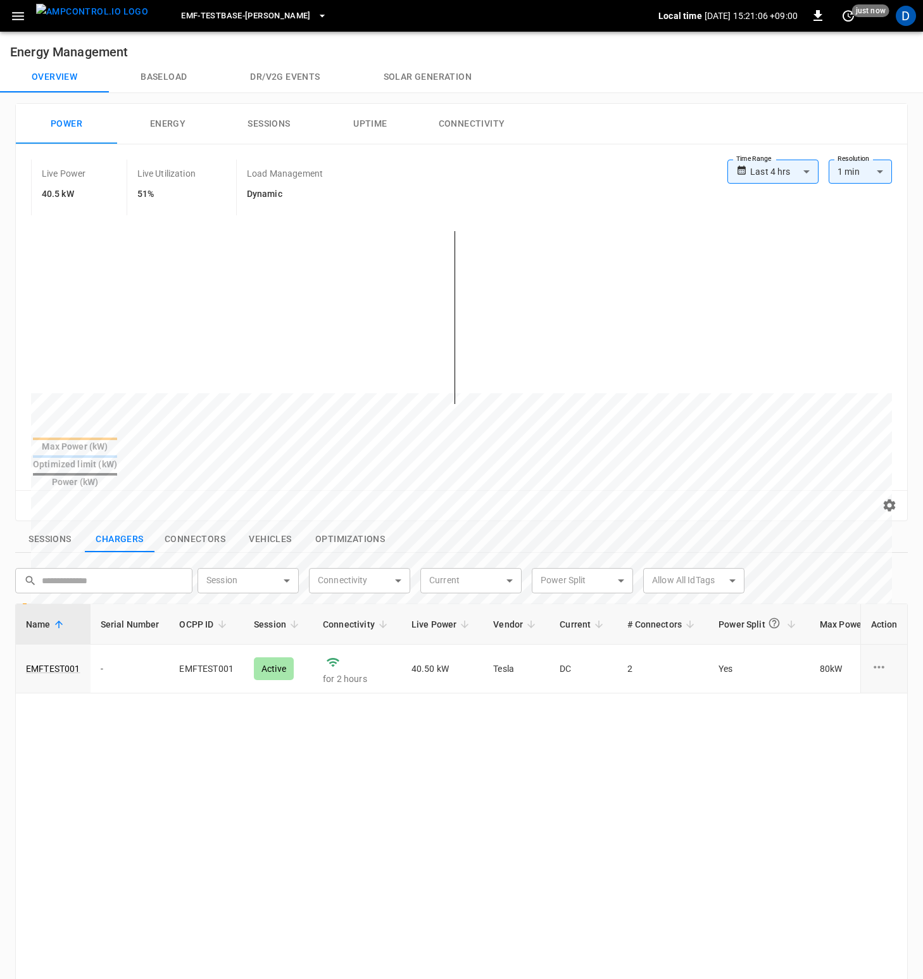
click at [165, 73] on button "Baseload" at bounding box center [164, 77] width 110 height 30
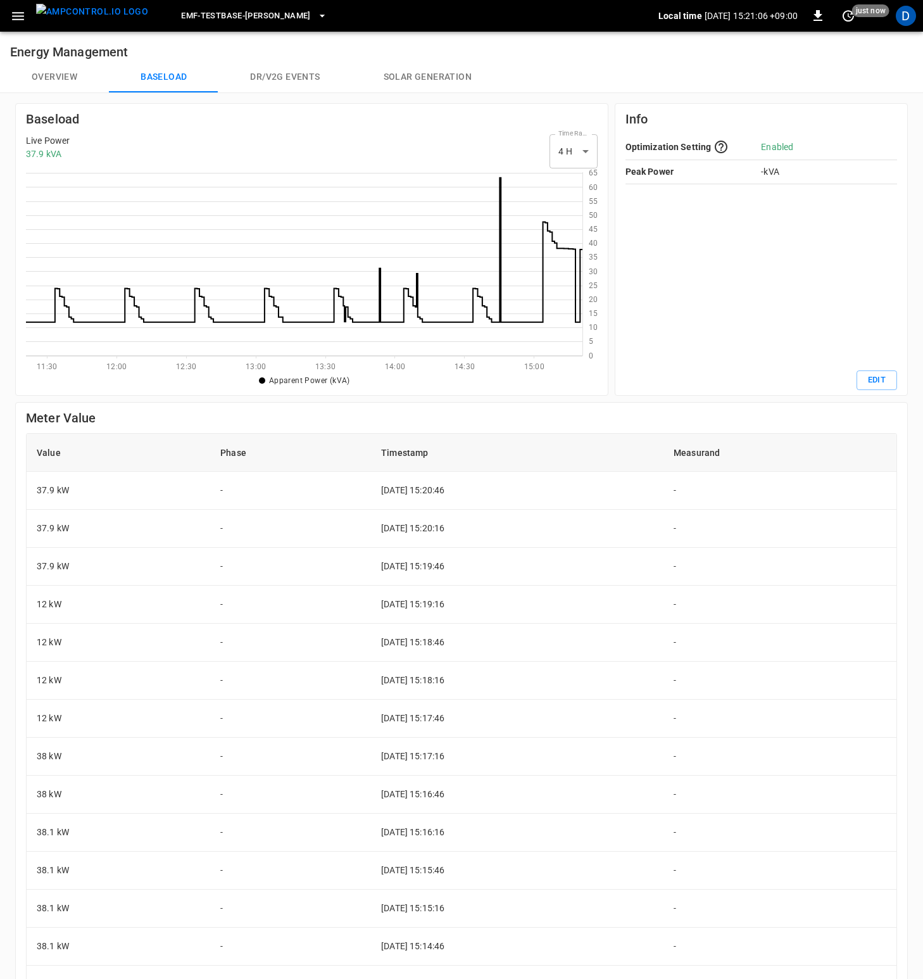
scroll to position [174, 547]
click at [77, 76] on button "Overview" at bounding box center [54, 77] width 109 height 30
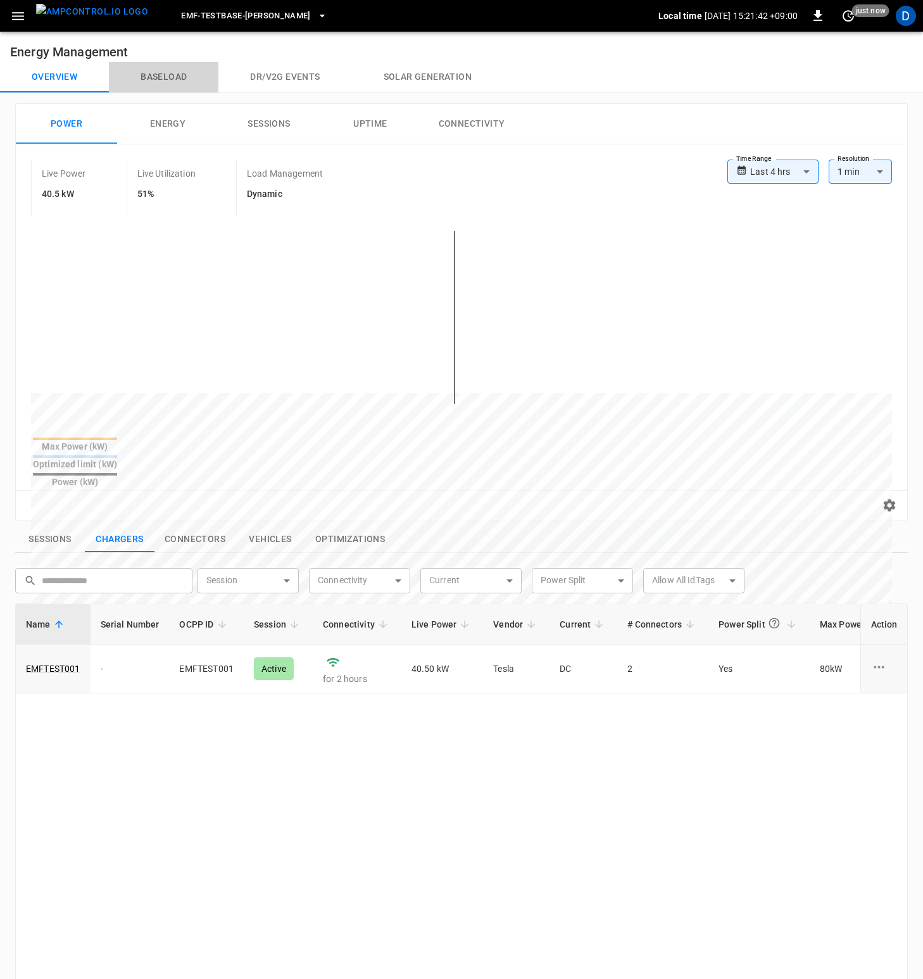
click at [172, 75] on button "Baseload" at bounding box center [164, 77] width 110 height 30
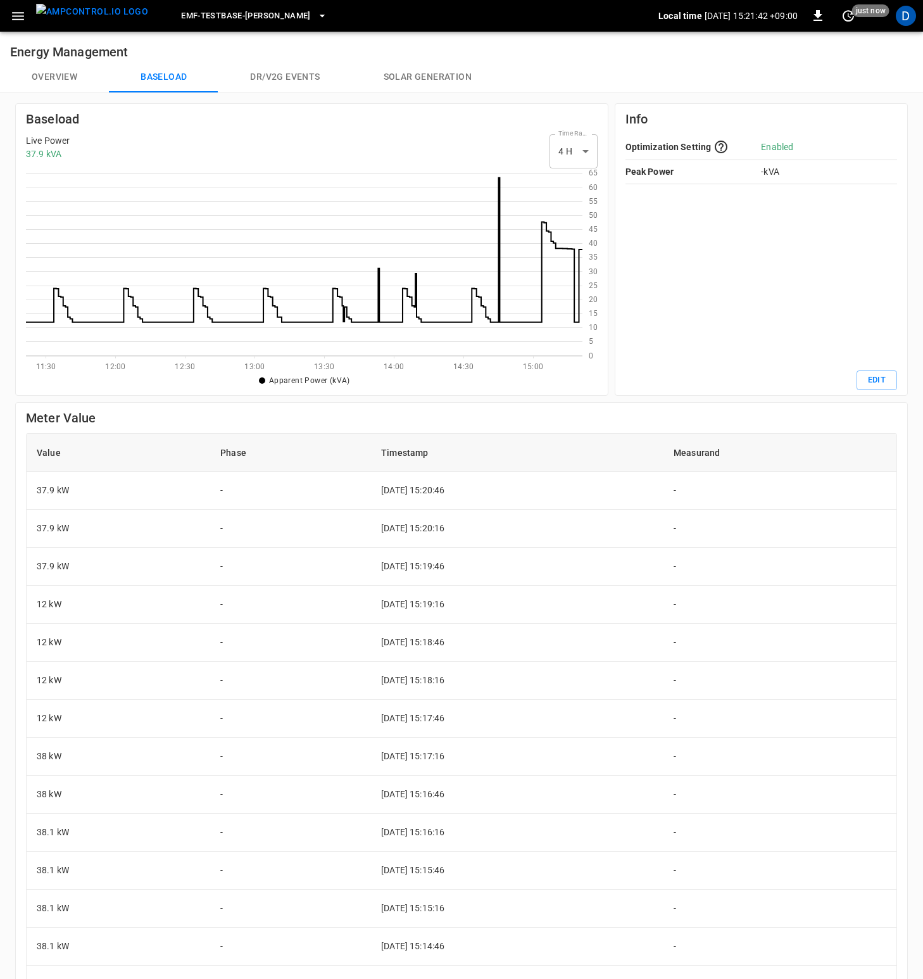
scroll to position [174, 547]
click at [84, 75] on button "Overview" at bounding box center [54, 77] width 109 height 30
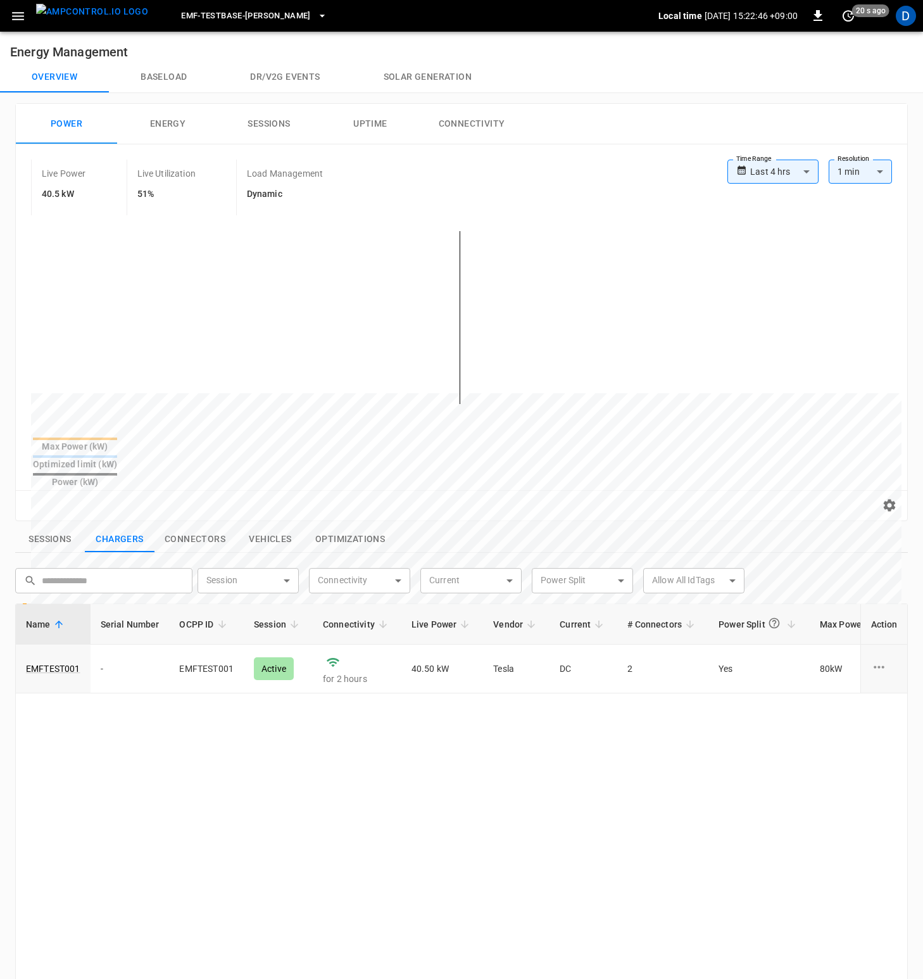
click at [25, 15] on icon "button" at bounding box center [18, 16] width 16 height 16
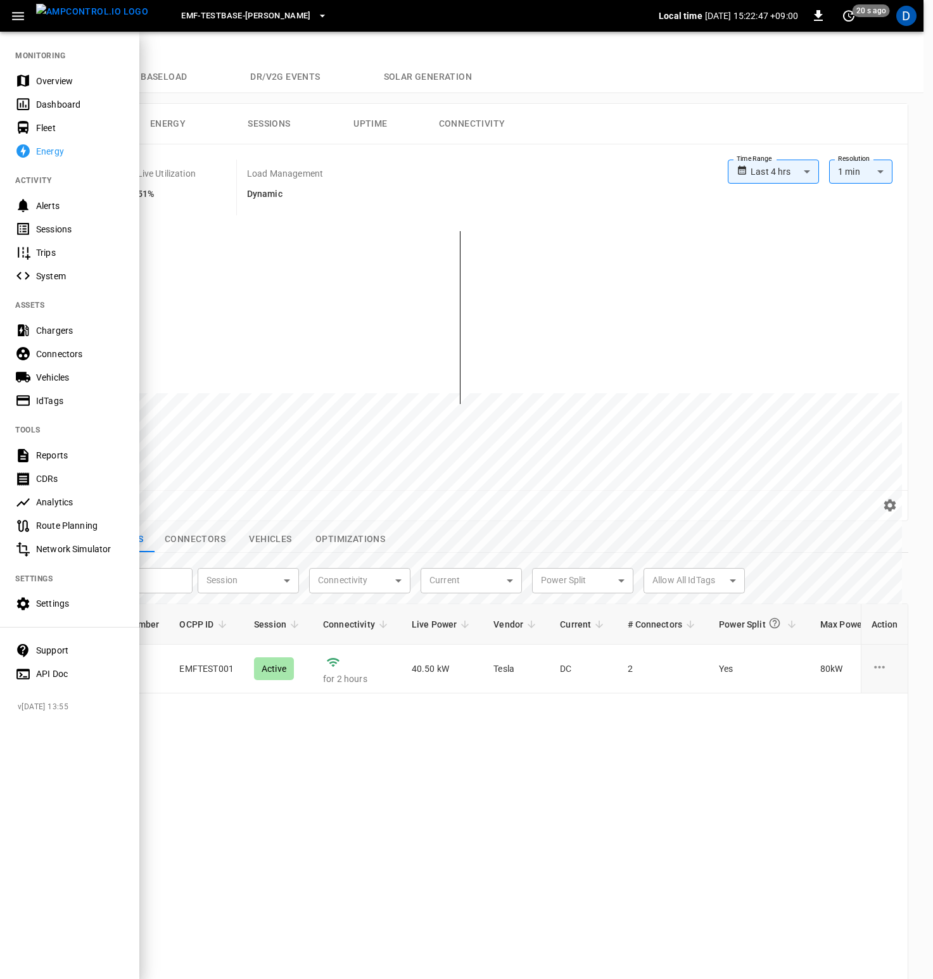
click at [82, 605] on div "Settings" at bounding box center [80, 603] width 88 height 13
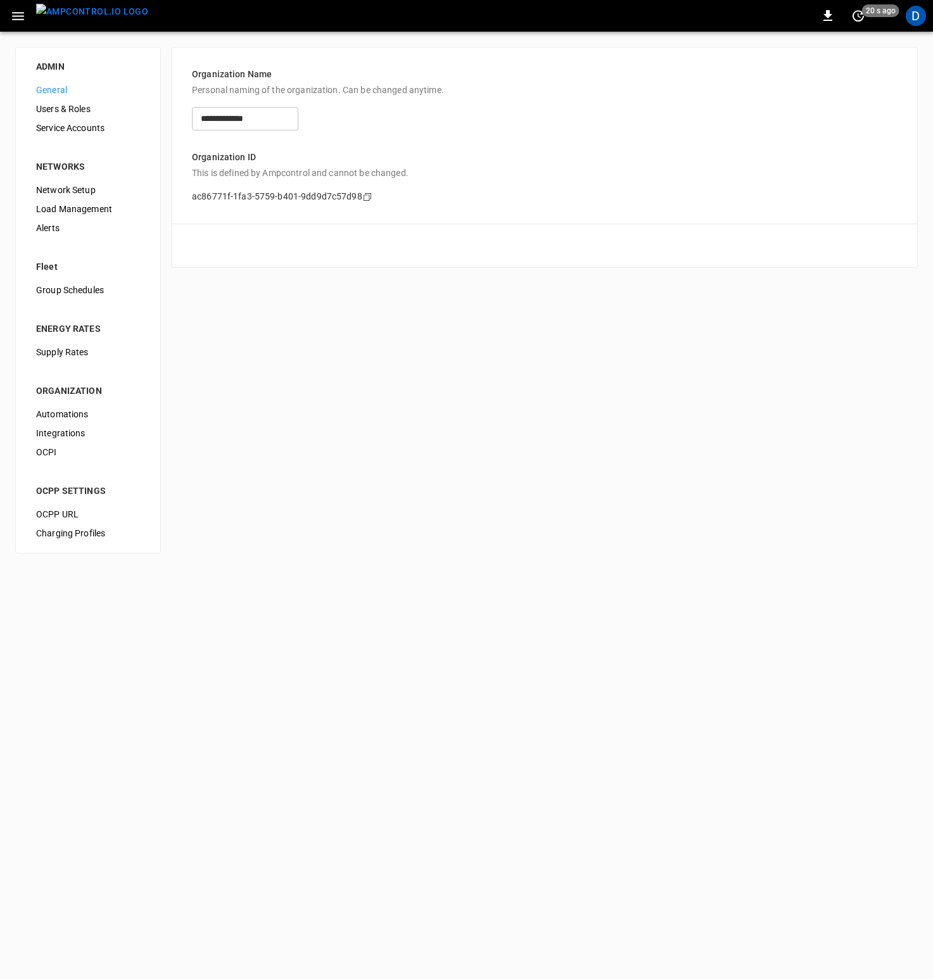
click at [68, 189] on span "Network Setup" at bounding box center [88, 190] width 104 height 13
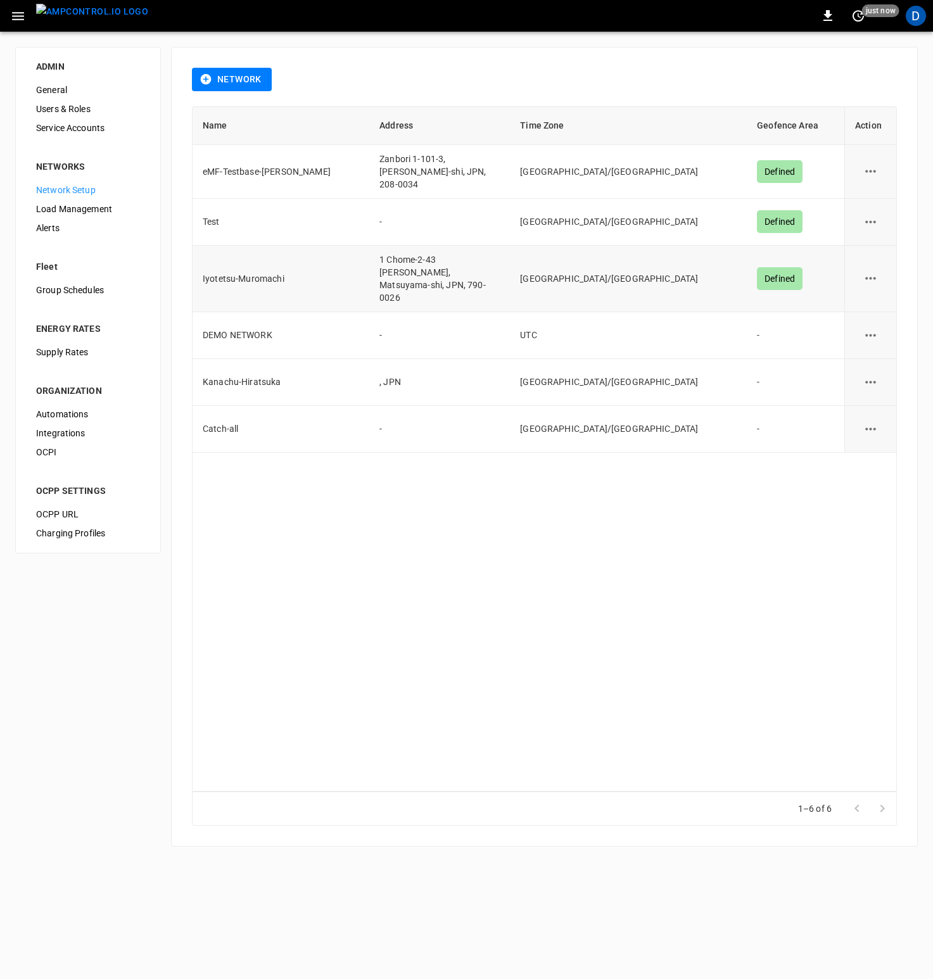
click at [626, 279] on td "[GEOGRAPHIC_DATA]/[GEOGRAPHIC_DATA]" at bounding box center [628, 279] width 237 height 66
click at [62, 208] on span "Load Management" at bounding box center [88, 209] width 104 height 13
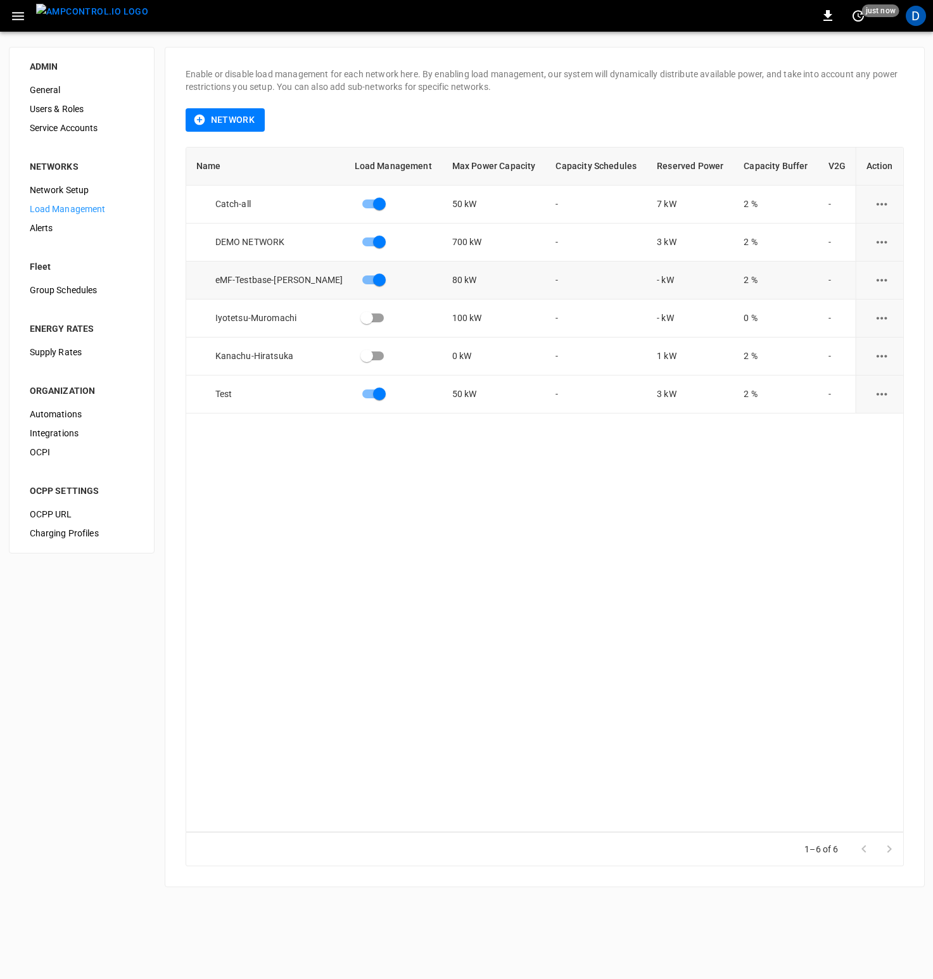
click at [874, 279] on icon "load management options" at bounding box center [882, 280] width 16 height 16
click at [858, 307] on li "Edit" at bounding box center [878, 311] width 90 height 21
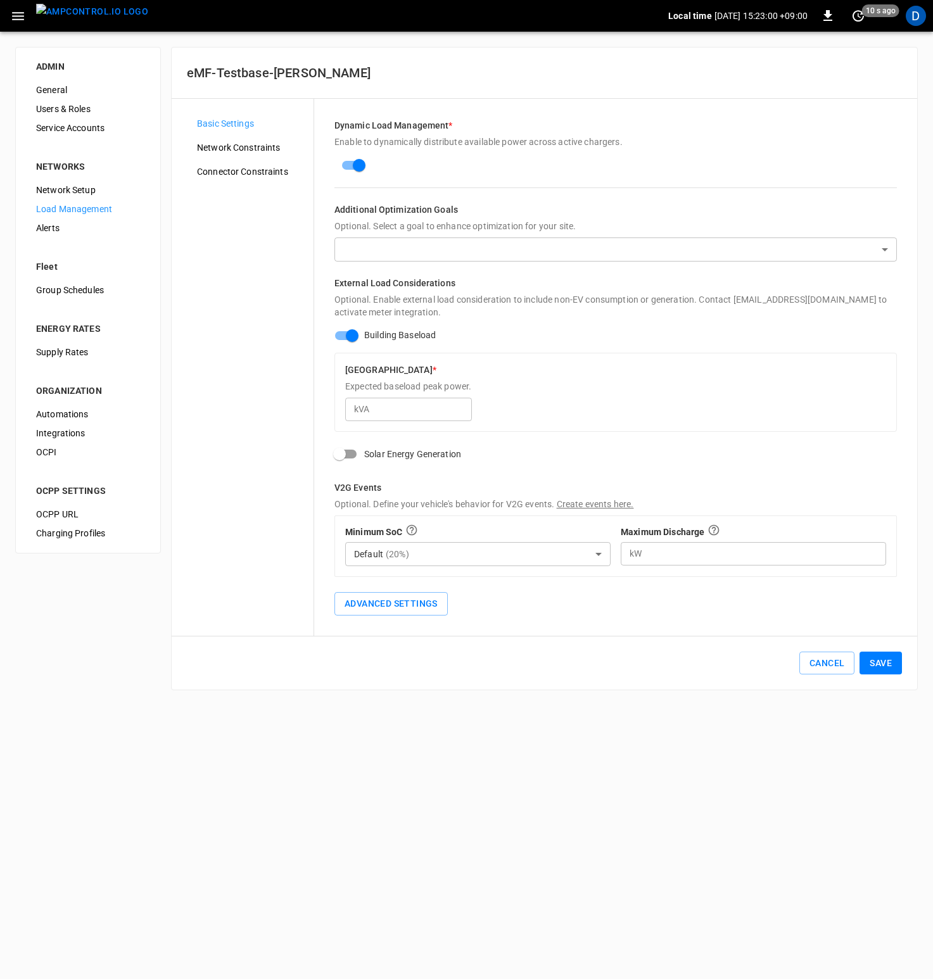
click at [424, 251] on body "Local time 2025-09-01 15:23:00 +09:00 0 10 s ago D ADMIN General Users & Roles …" at bounding box center [466, 352] width 933 height 705
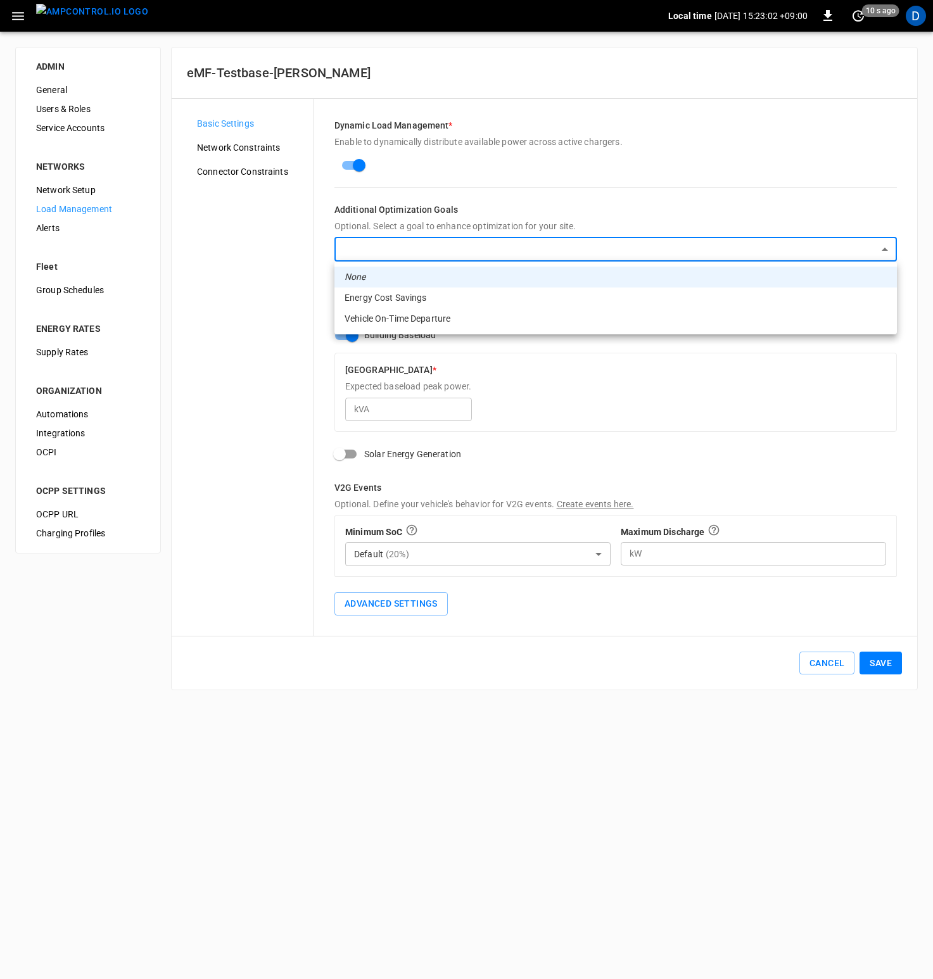
click at [531, 219] on div at bounding box center [466, 489] width 933 height 979
click at [467, 244] on body "Local time 2025-09-01 15:23:03 +09:00 0 10 s ago D ADMIN General Users & Roles …" at bounding box center [466, 352] width 933 height 705
click at [457, 320] on li "Vehicle On-Time Departure" at bounding box center [615, 318] width 562 height 21
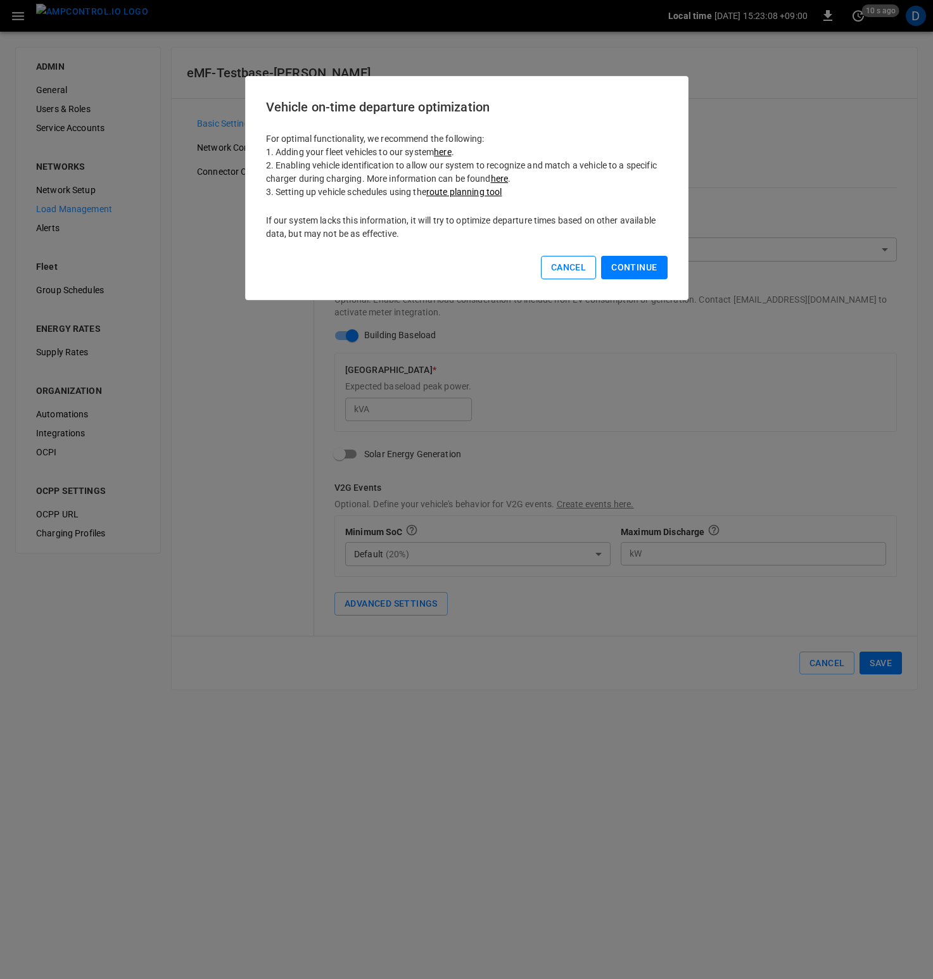
click at [580, 268] on button "Cancel" at bounding box center [568, 267] width 55 height 23
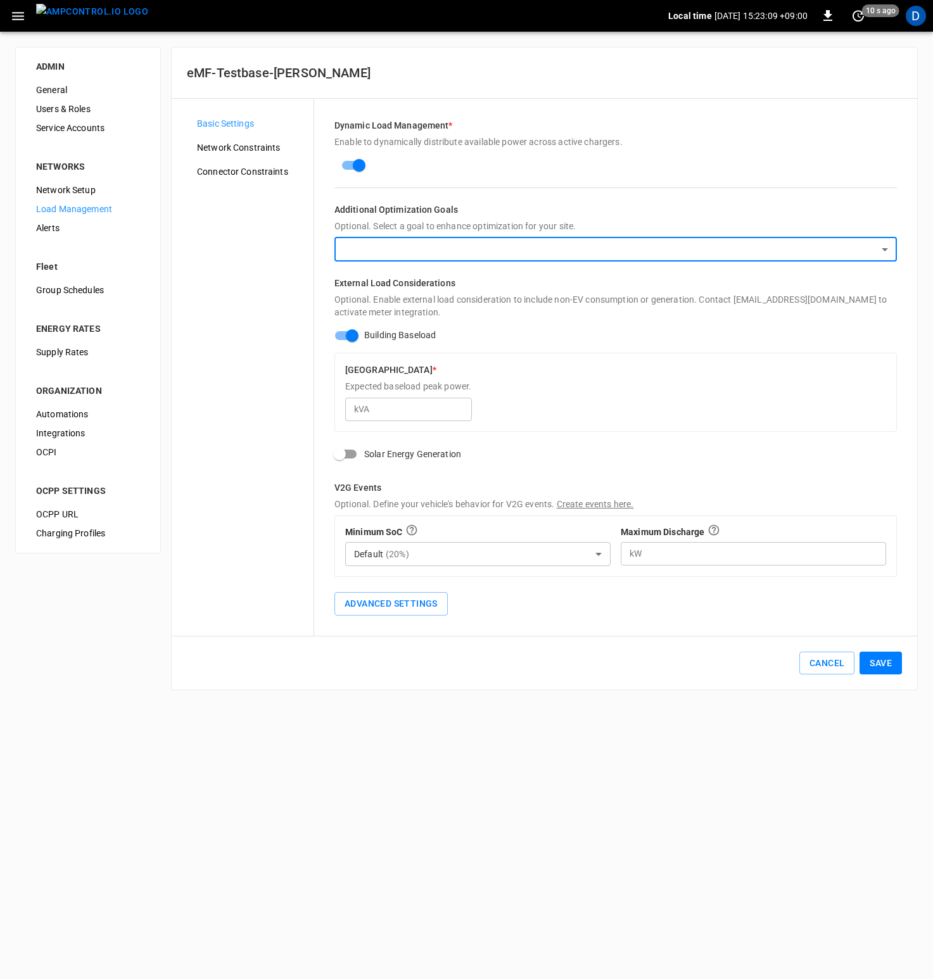
click at [245, 153] on span "Network Constraints" at bounding box center [250, 147] width 106 height 13
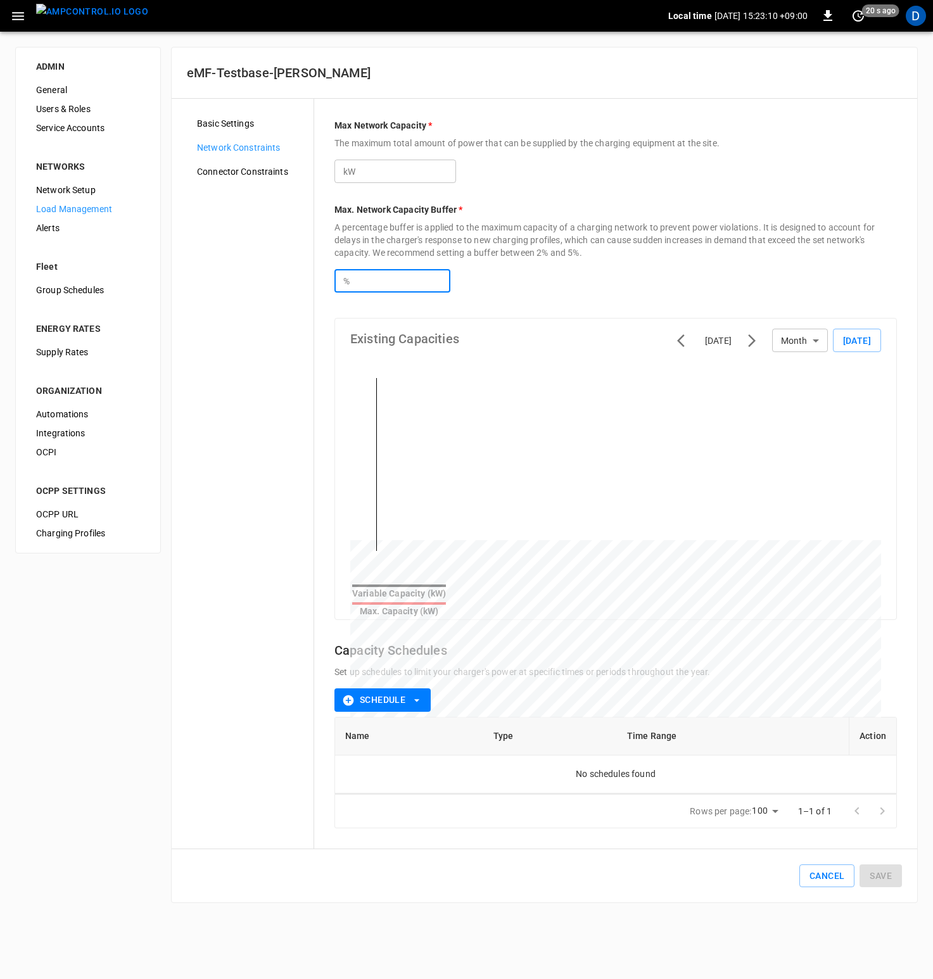
click at [399, 284] on input "***" at bounding box center [402, 280] width 98 height 23
type input "*"
click at [887, 873] on button "Save" at bounding box center [880, 875] width 42 height 23
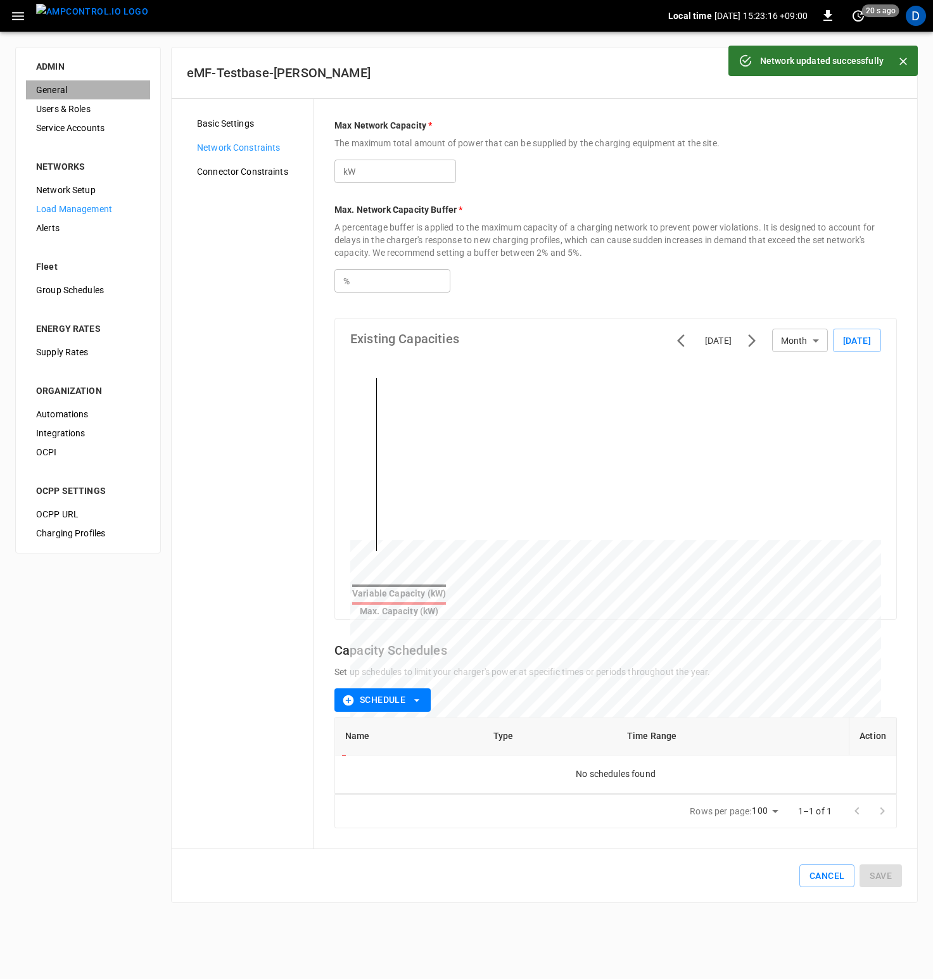
click at [79, 86] on span "General" at bounding box center [88, 90] width 104 height 13
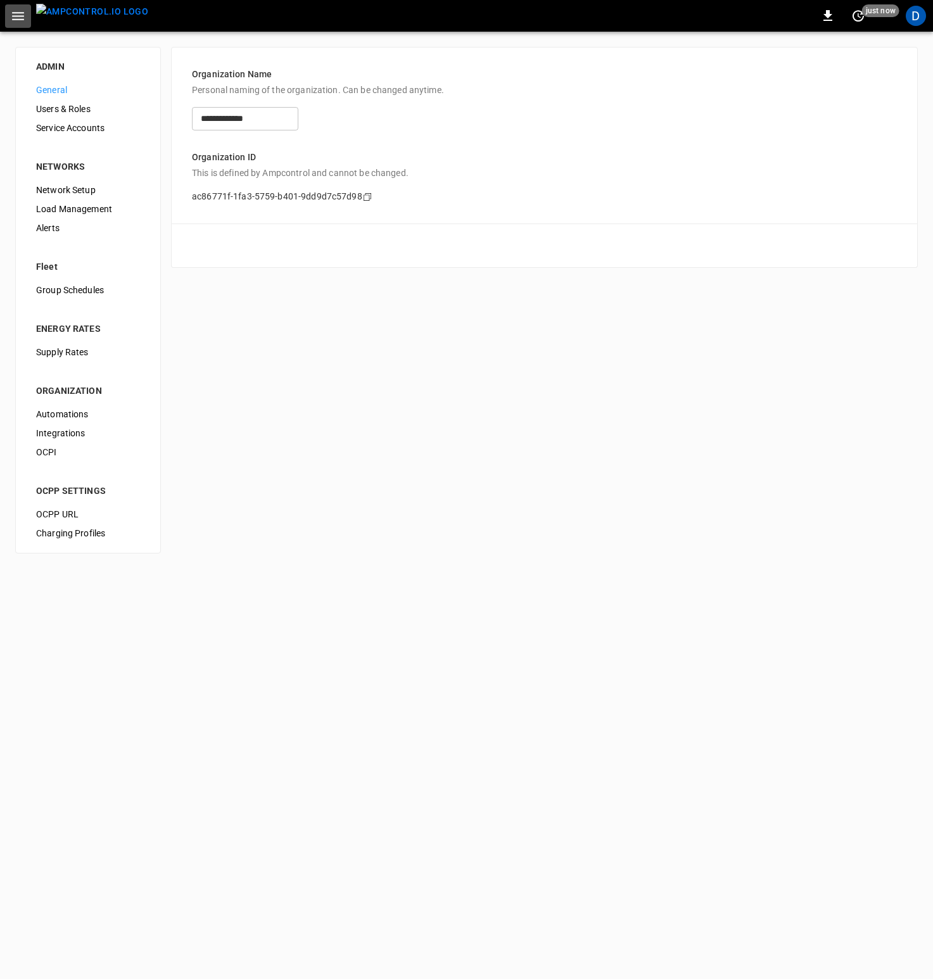
click at [26, 11] on button "button" at bounding box center [18, 15] width 26 height 23
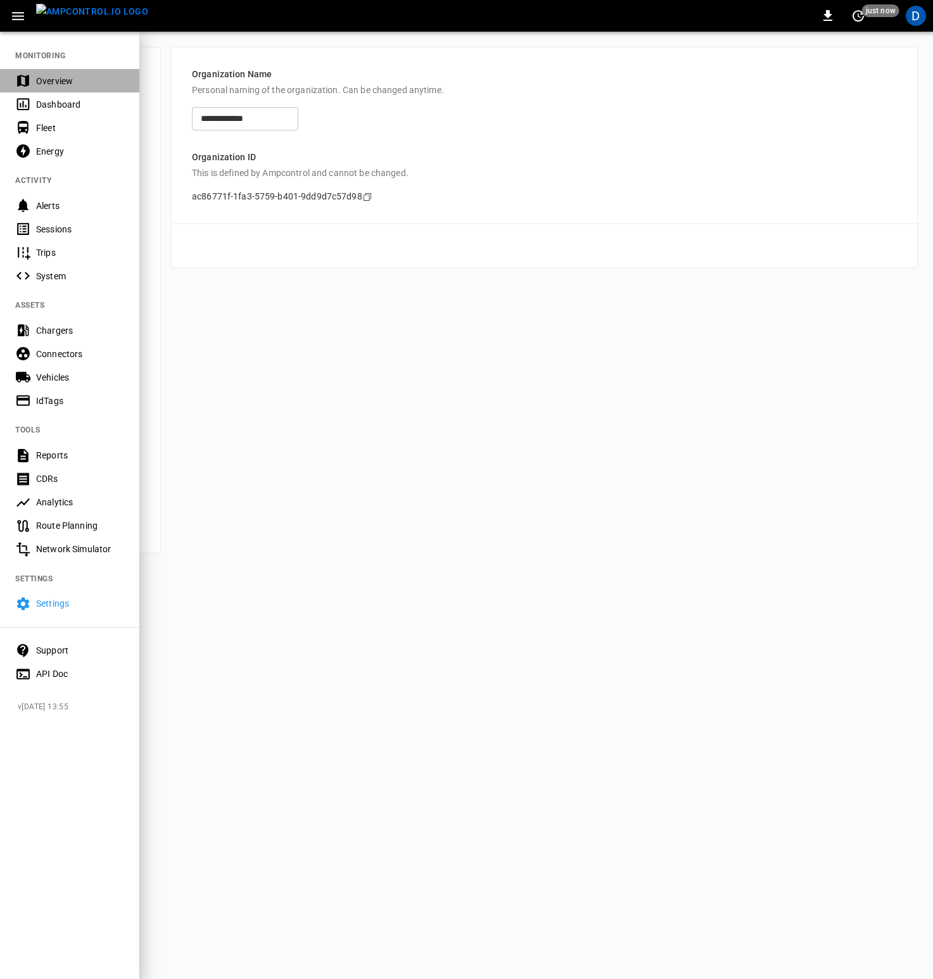
click at [45, 74] on div "Overview" at bounding box center [69, 80] width 139 height 23
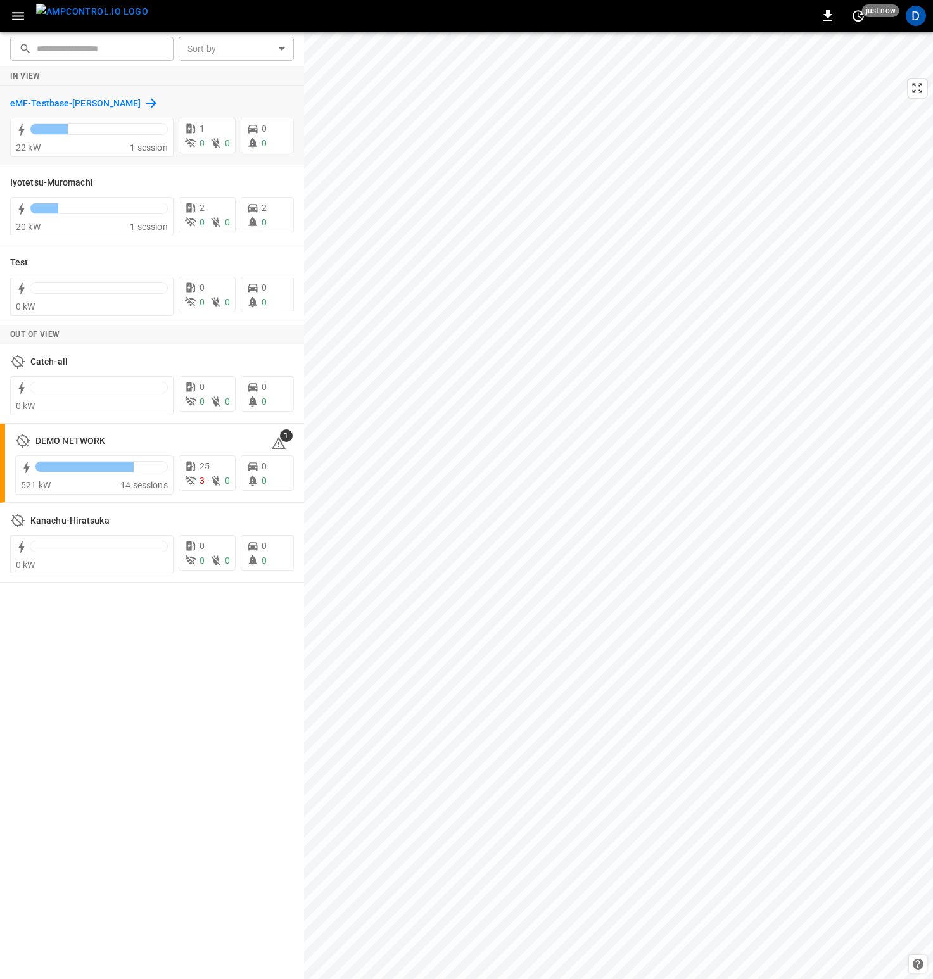
click at [63, 100] on h6 "eMF-Testbase-[PERSON_NAME]" at bounding box center [75, 104] width 131 height 14
click at [94, 141] on div "22 kW" at bounding box center [73, 147] width 114 height 13
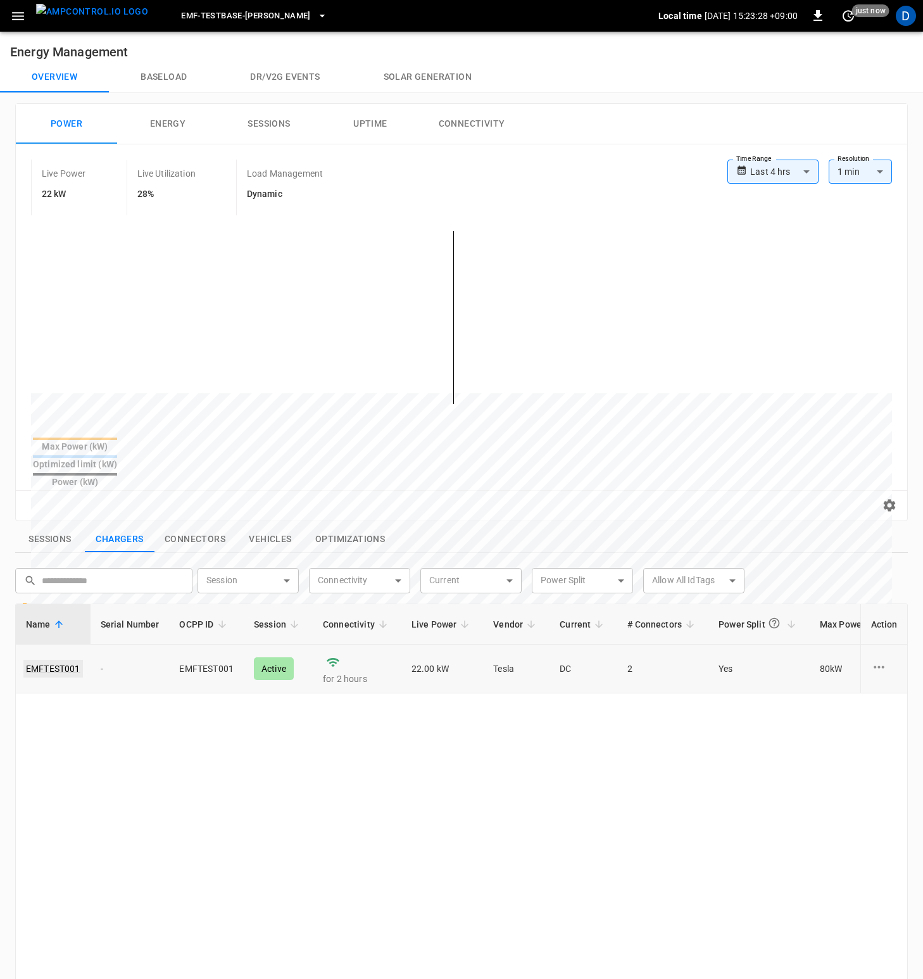
click at [62, 660] on link "EMFTEST001" at bounding box center [53, 669] width 60 height 18
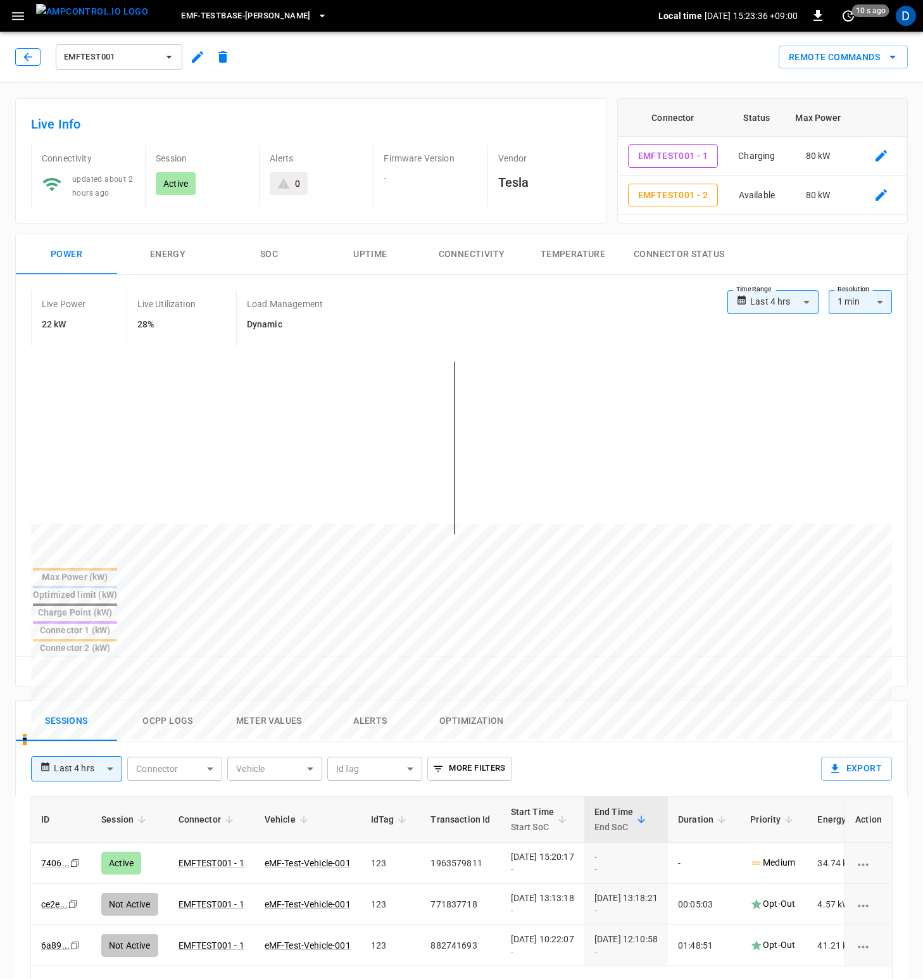
click at [21, 61] on button "button" at bounding box center [27, 57] width 25 height 18
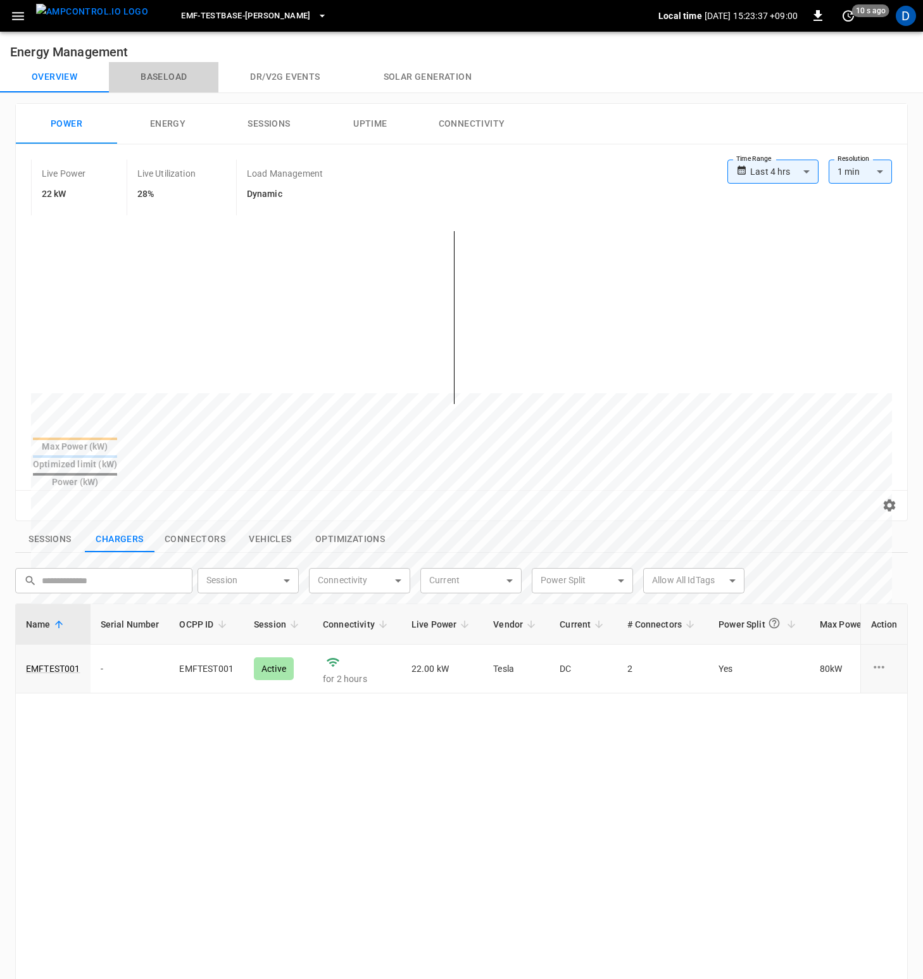
click at [151, 78] on button "Baseload" at bounding box center [164, 77] width 110 height 30
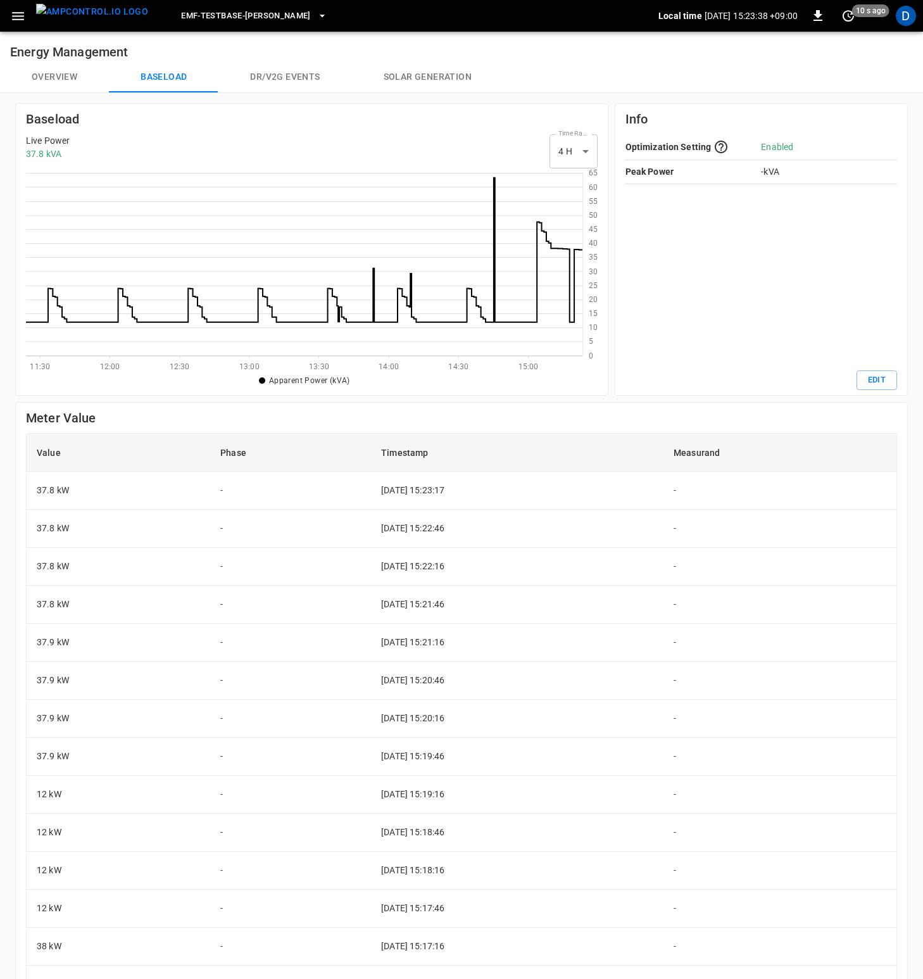
scroll to position [174, 547]
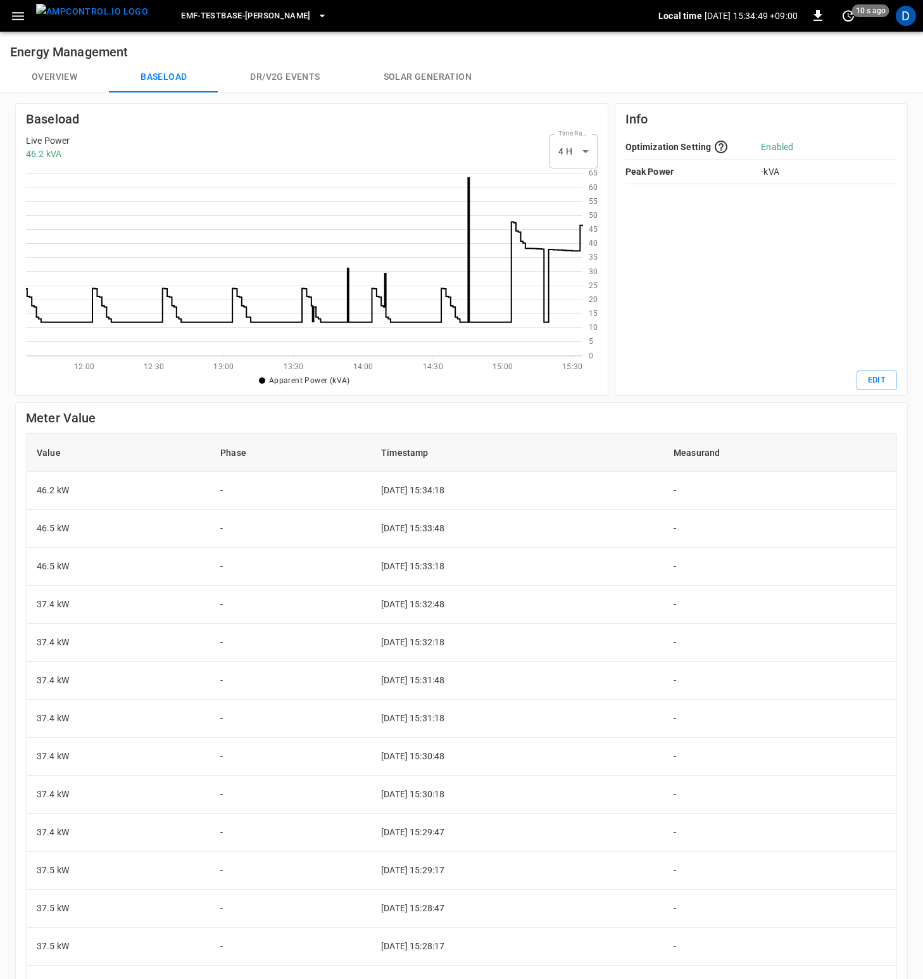
click at [50, 81] on button "Overview" at bounding box center [54, 77] width 109 height 30
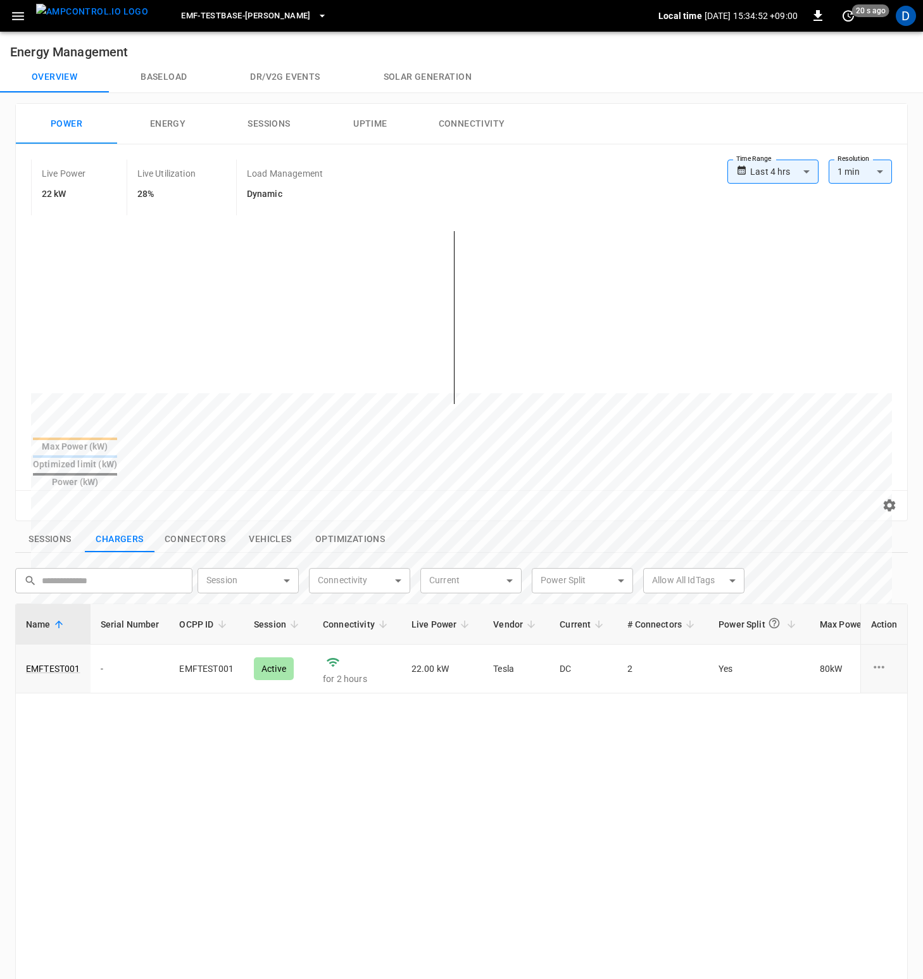
click at [23, 14] on icon "button" at bounding box center [18, 16] width 16 height 16
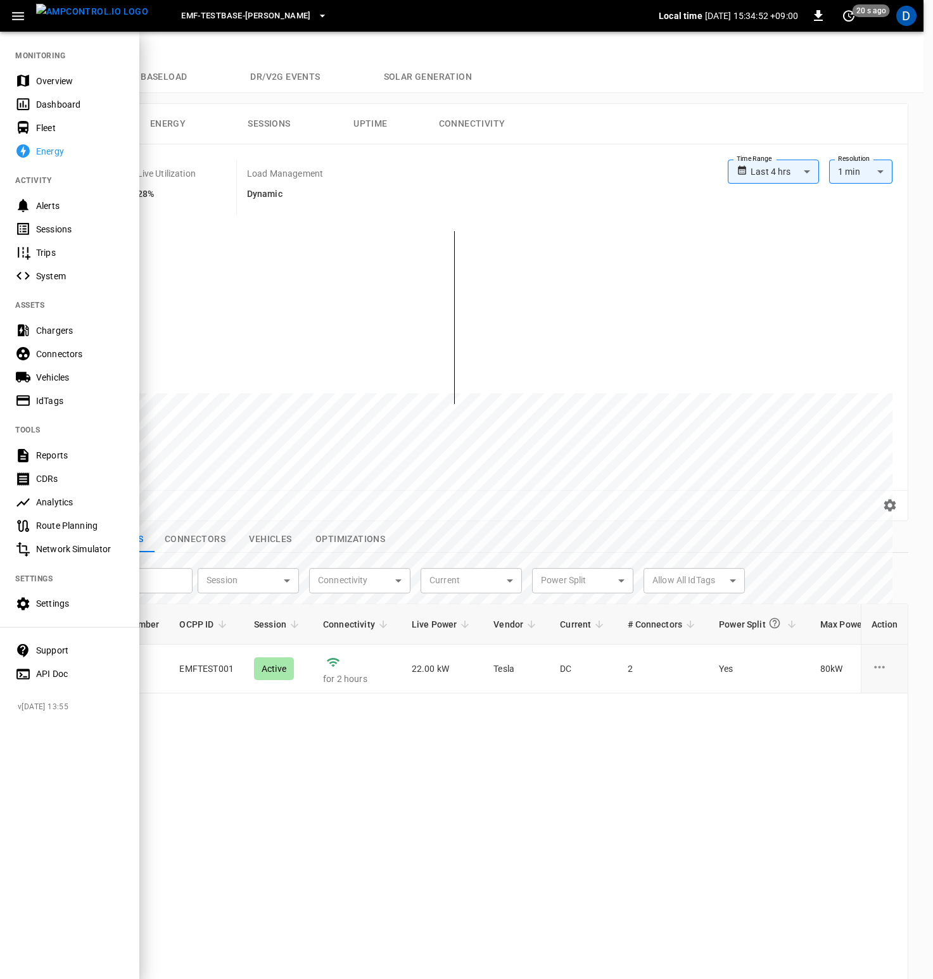
click at [53, 77] on div "Overview" at bounding box center [80, 81] width 88 height 13
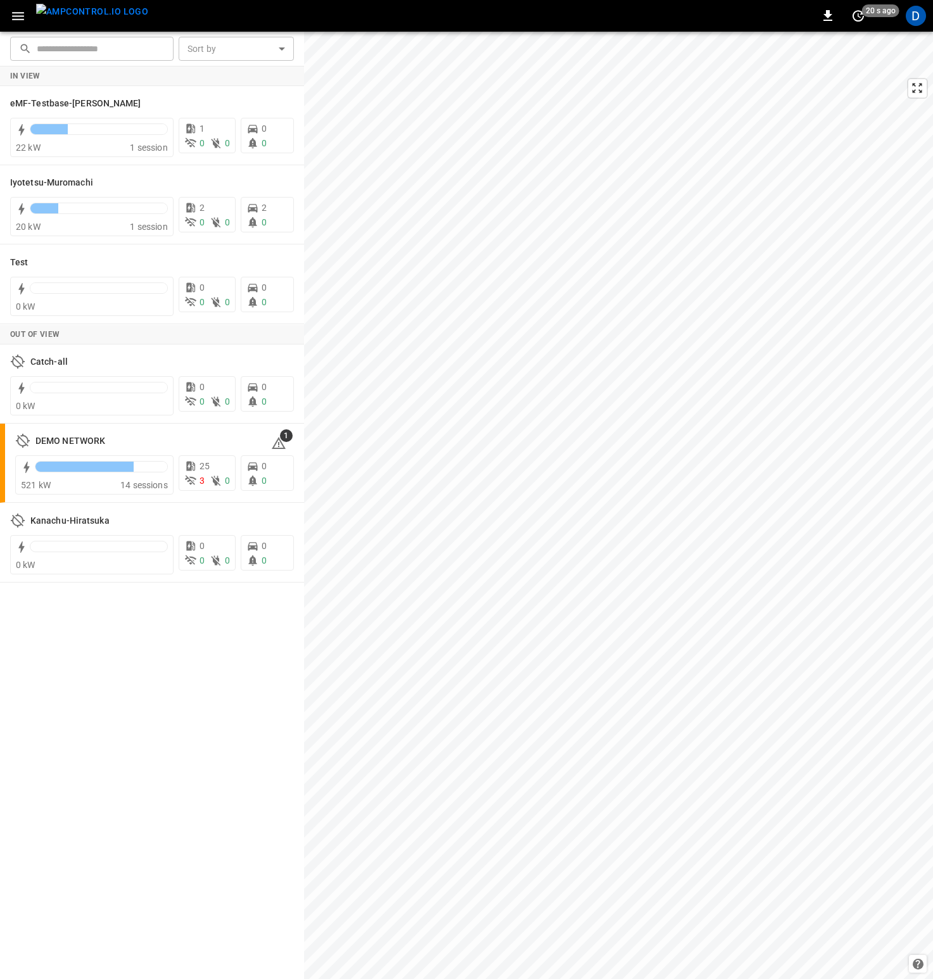
click at [17, 22] on icon "button" at bounding box center [18, 16] width 16 height 16
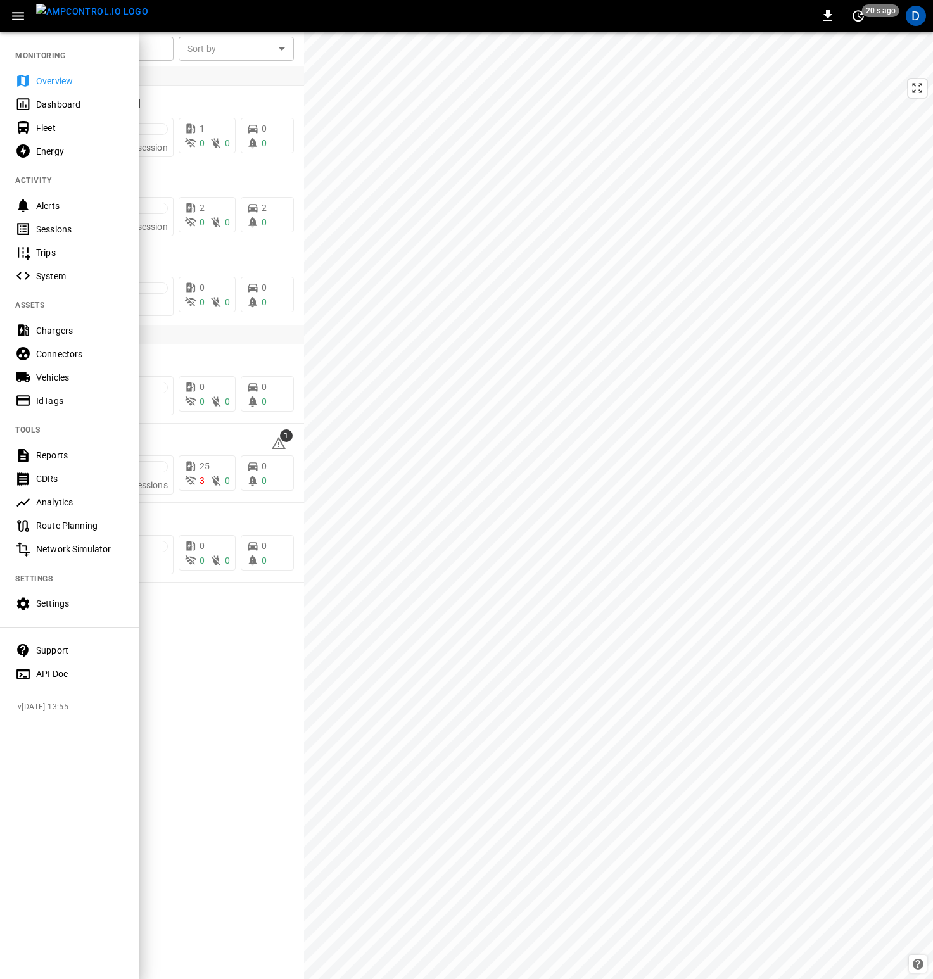
click at [54, 380] on div "Vehicles" at bounding box center [80, 377] width 88 height 13
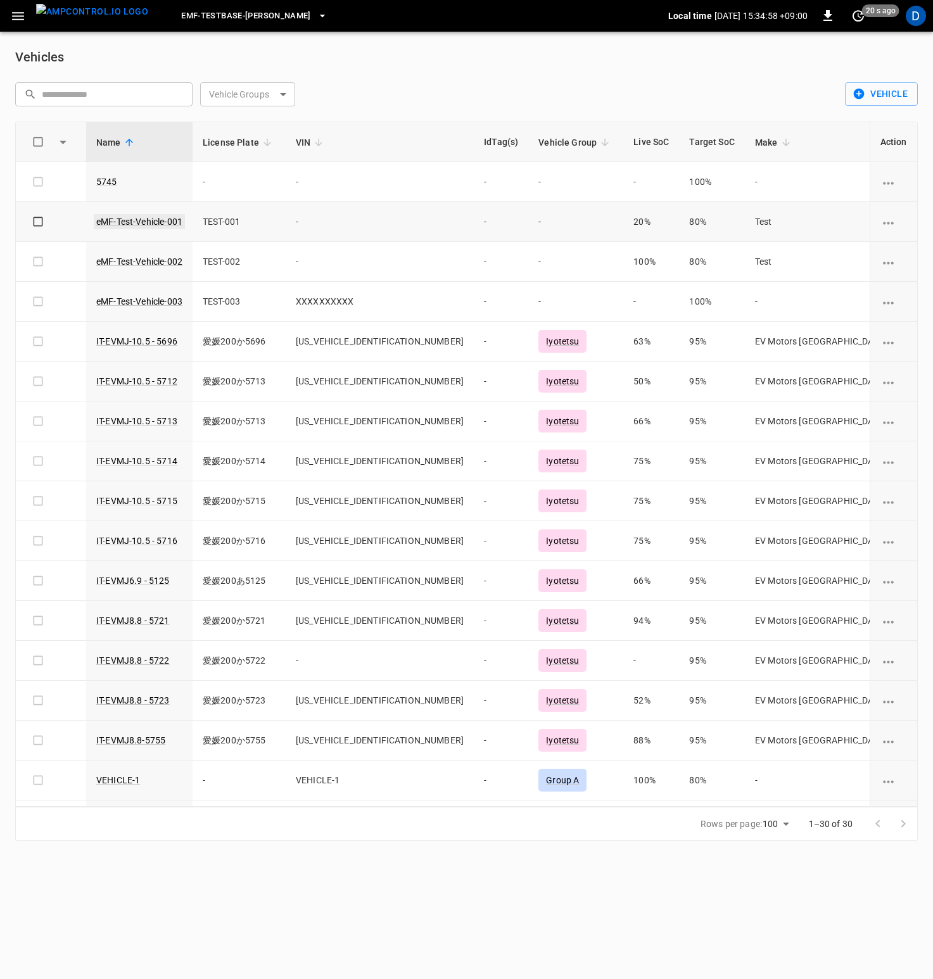
click at [123, 216] on link "eMF-Test-Vehicle-001" at bounding box center [139, 221] width 91 height 15
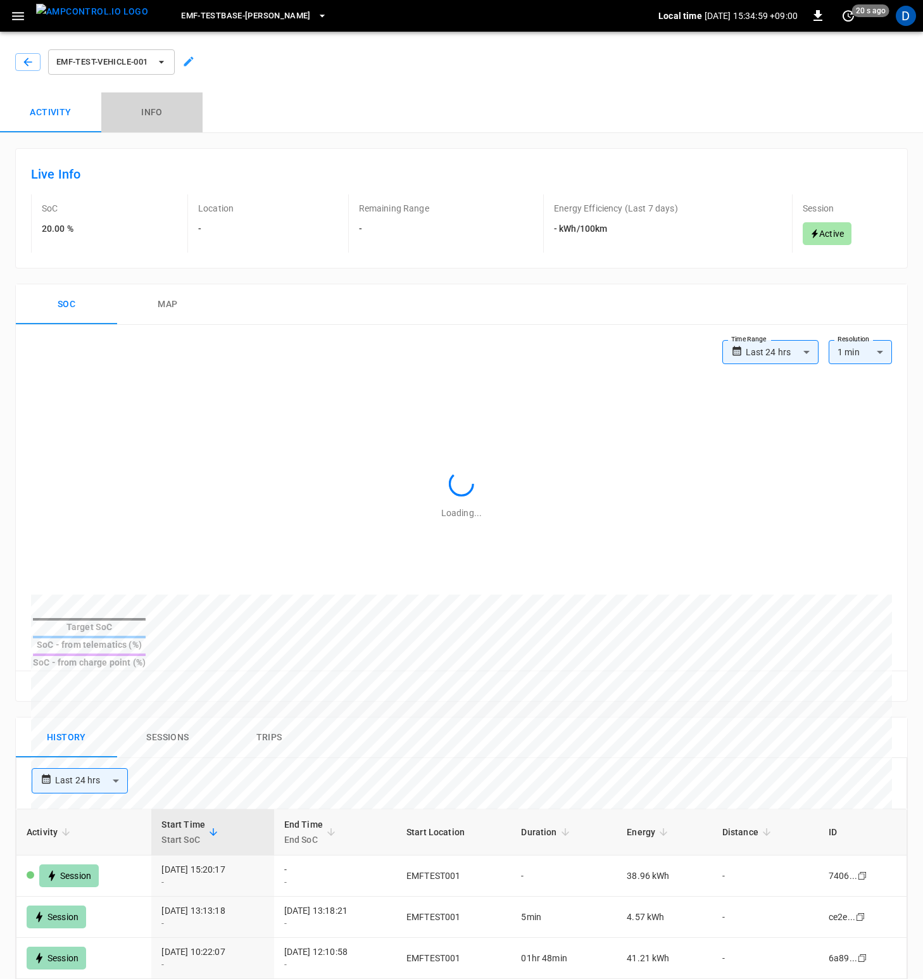
click at [158, 111] on button "Info" at bounding box center [151, 112] width 101 height 41
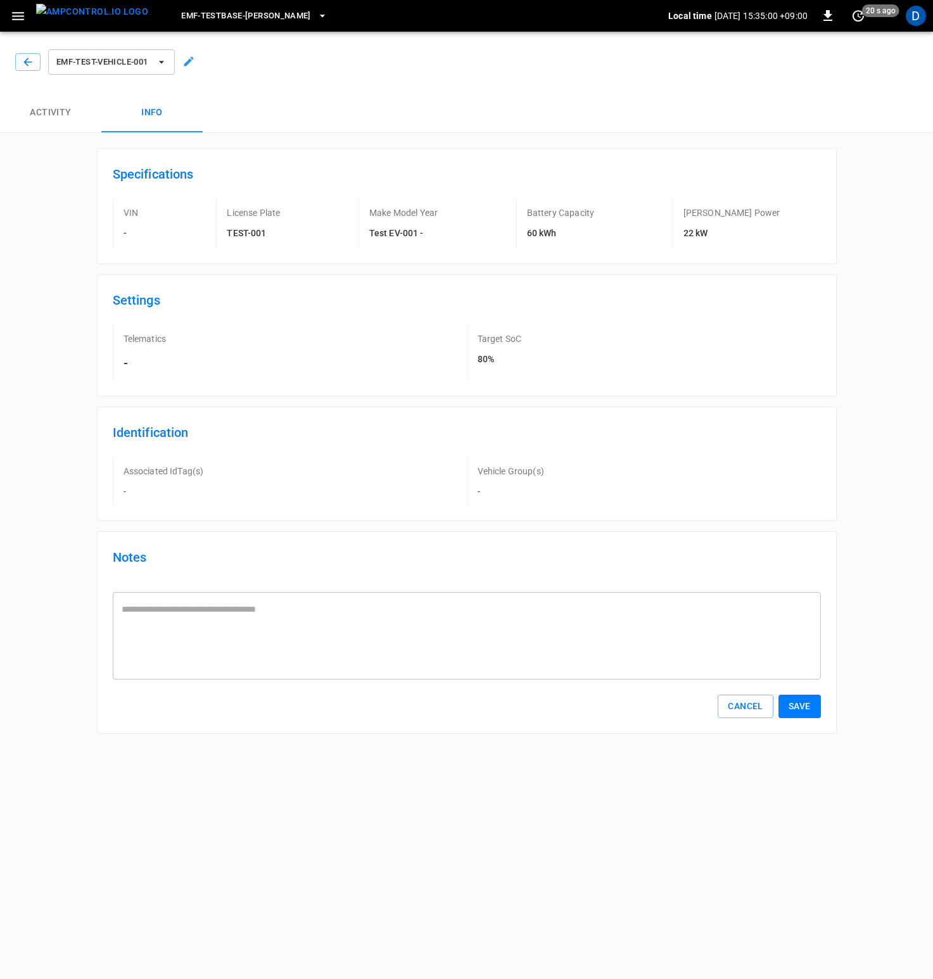
click at [191, 61] on icon at bounding box center [188, 61] width 9 height 9
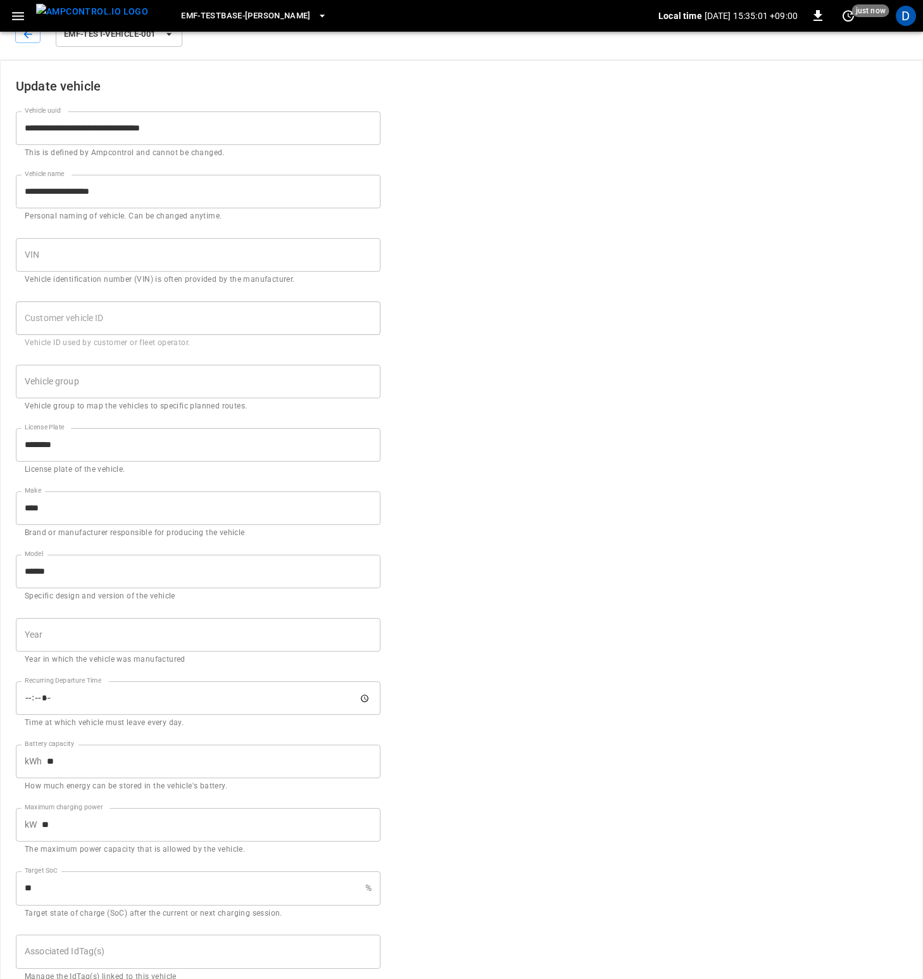
scroll to position [77, 0]
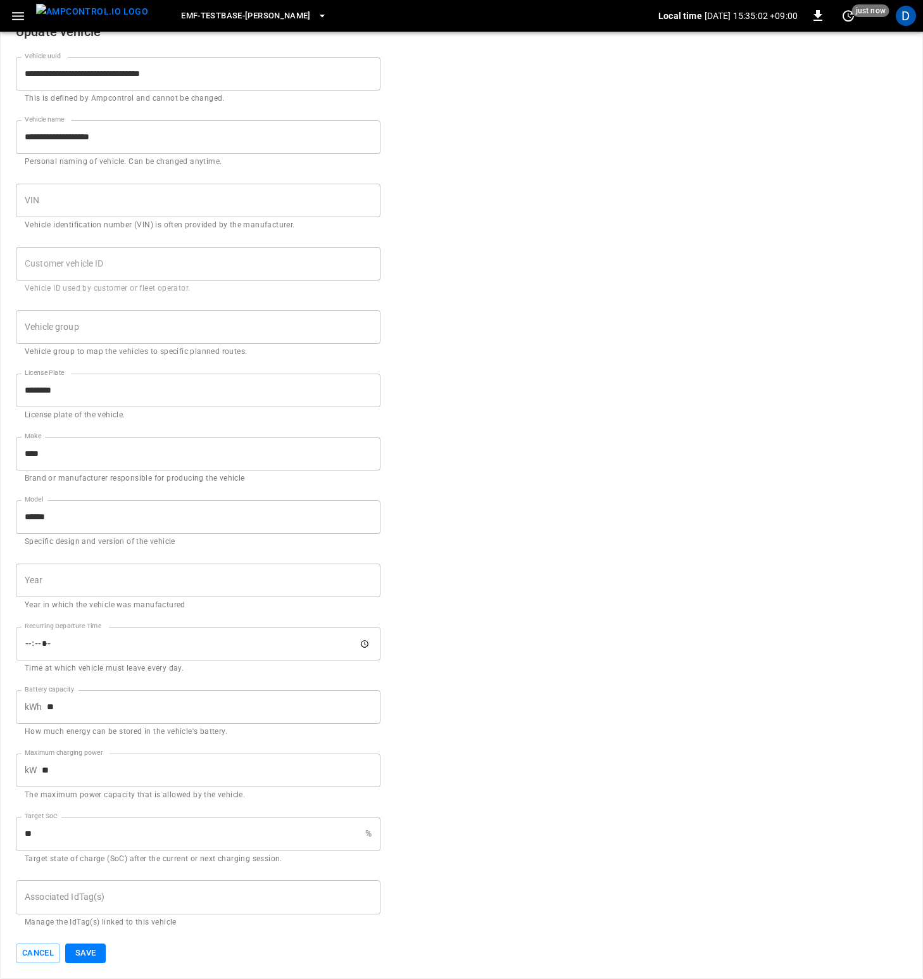
click at [64, 768] on input "**" at bounding box center [211, 770] width 339 height 34
type input "*"
type input "**"
click at [106, 954] on button "Save" at bounding box center [85, 953] width 41 height 20
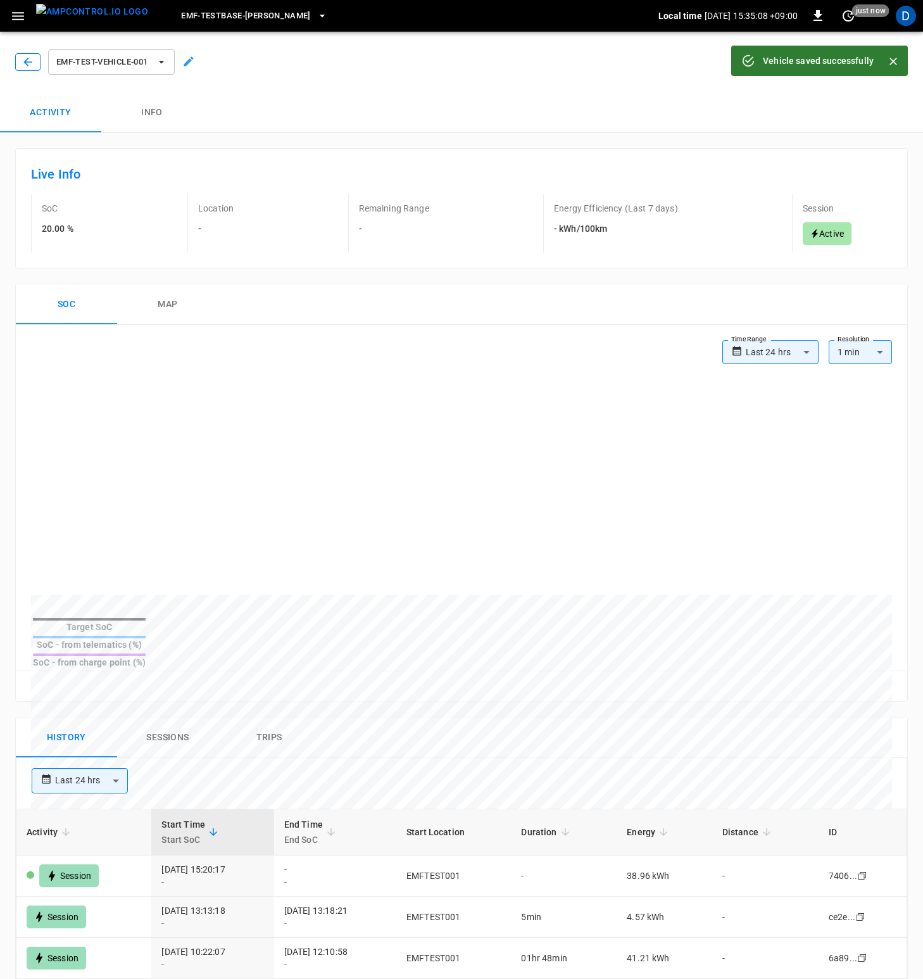
click at [37, 70] on button "button" at bounding box center [27, 62] width 25 height 18
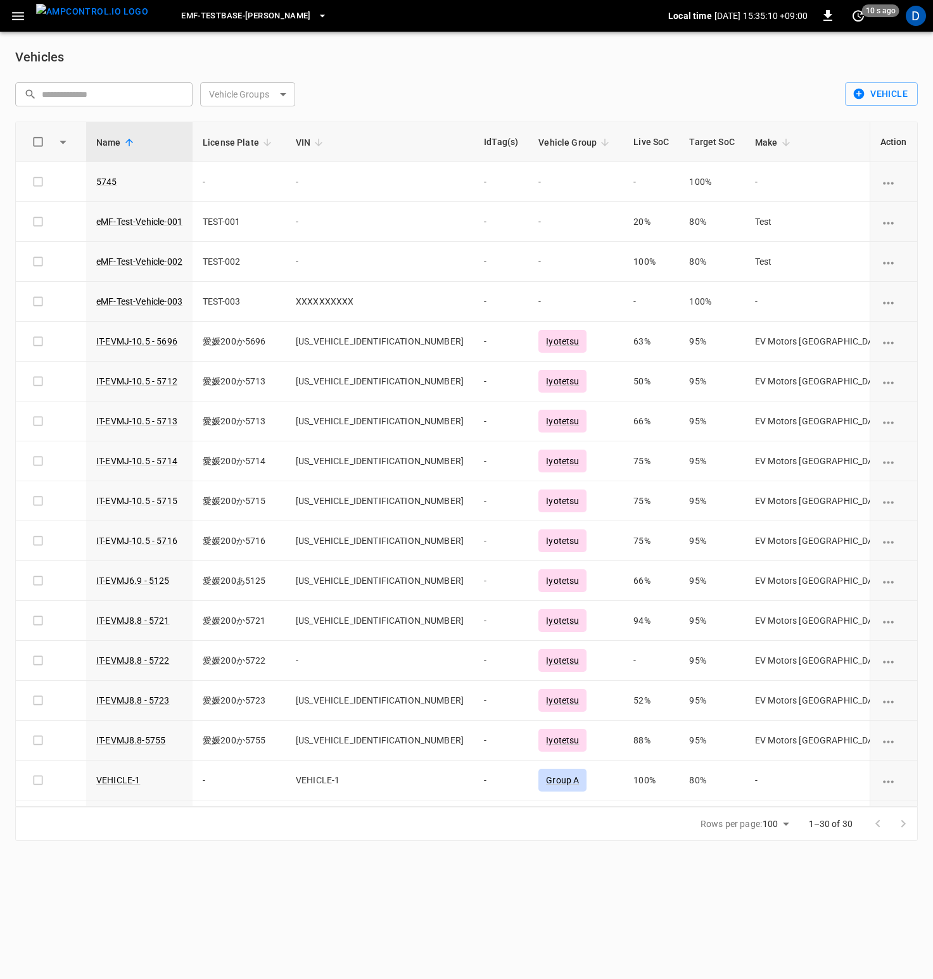
click at [18, 19] on icon "button" at bounding box center [18, 16] width 12 height 8
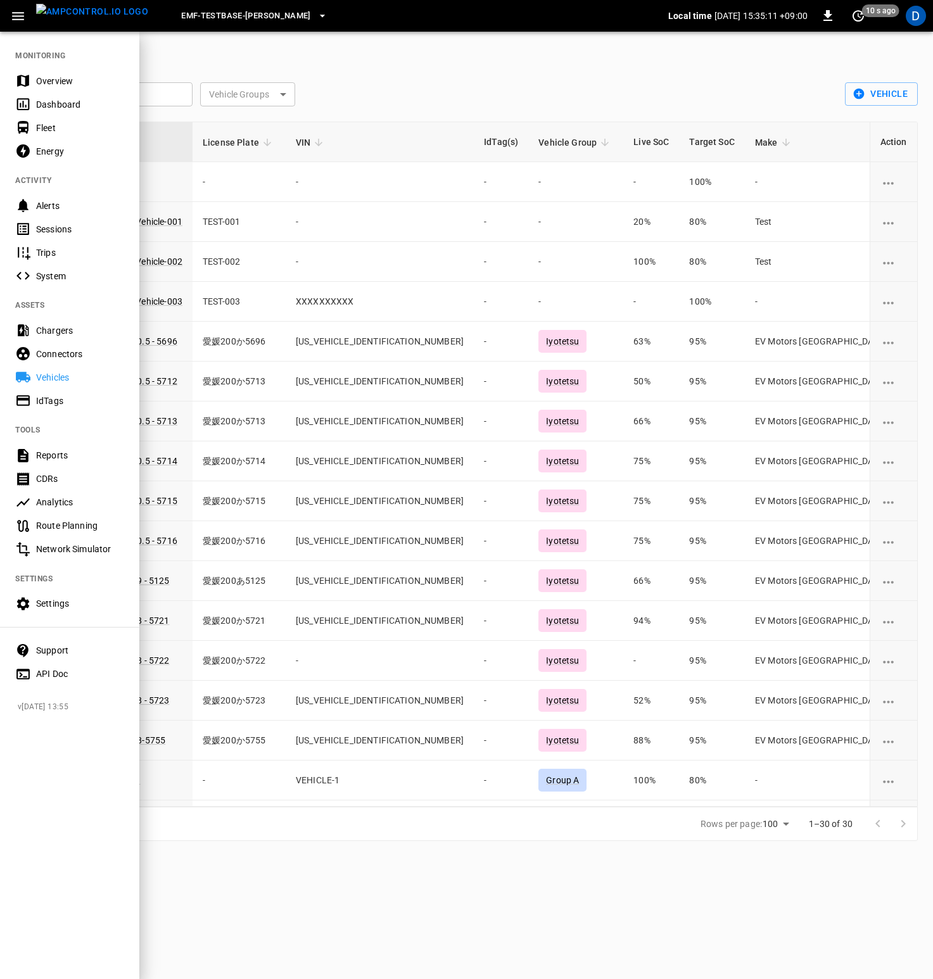
click at [51, 80] on div "Overview" at bounding box center [80, 81] width 88 height 13
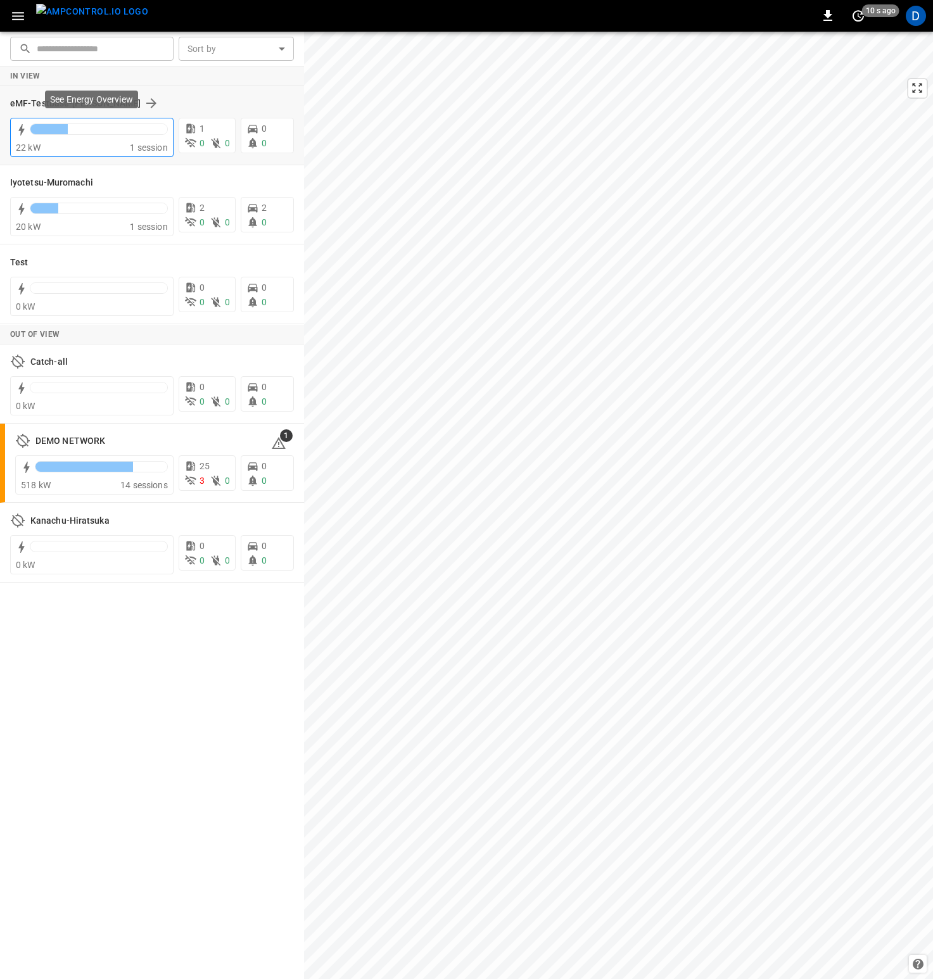
click at [75, 139] on div at bounding box center [99, 132] width 138 height 18
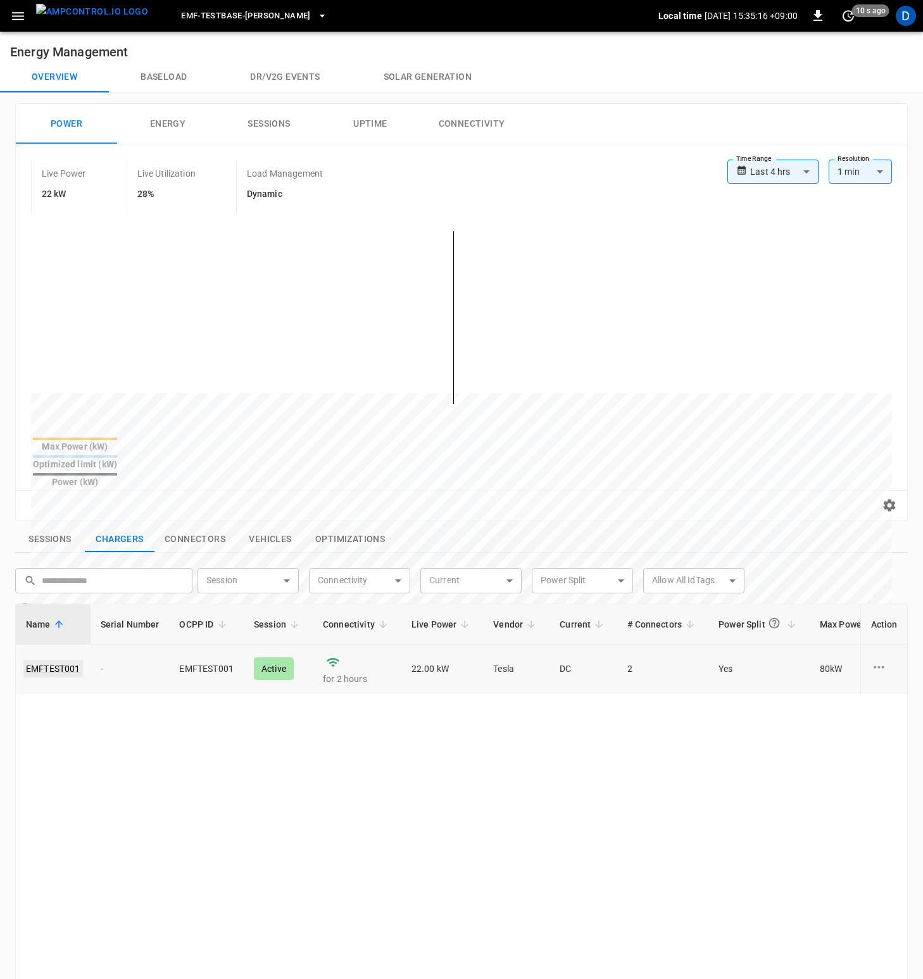
click at [56, 660] on link "EMFTEST001" at bounding box center [53, 669] width 60 height 18
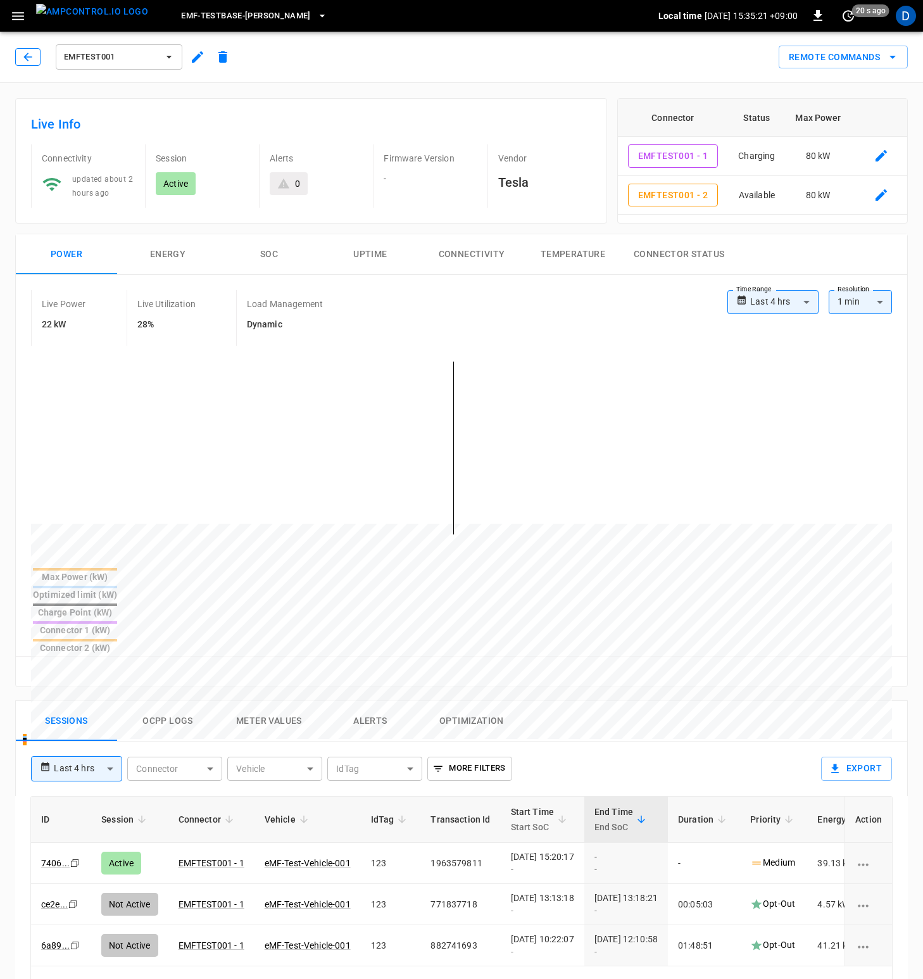
click at [35, 62] on button "button" at bounding box center [27, 57] width 25 height 18
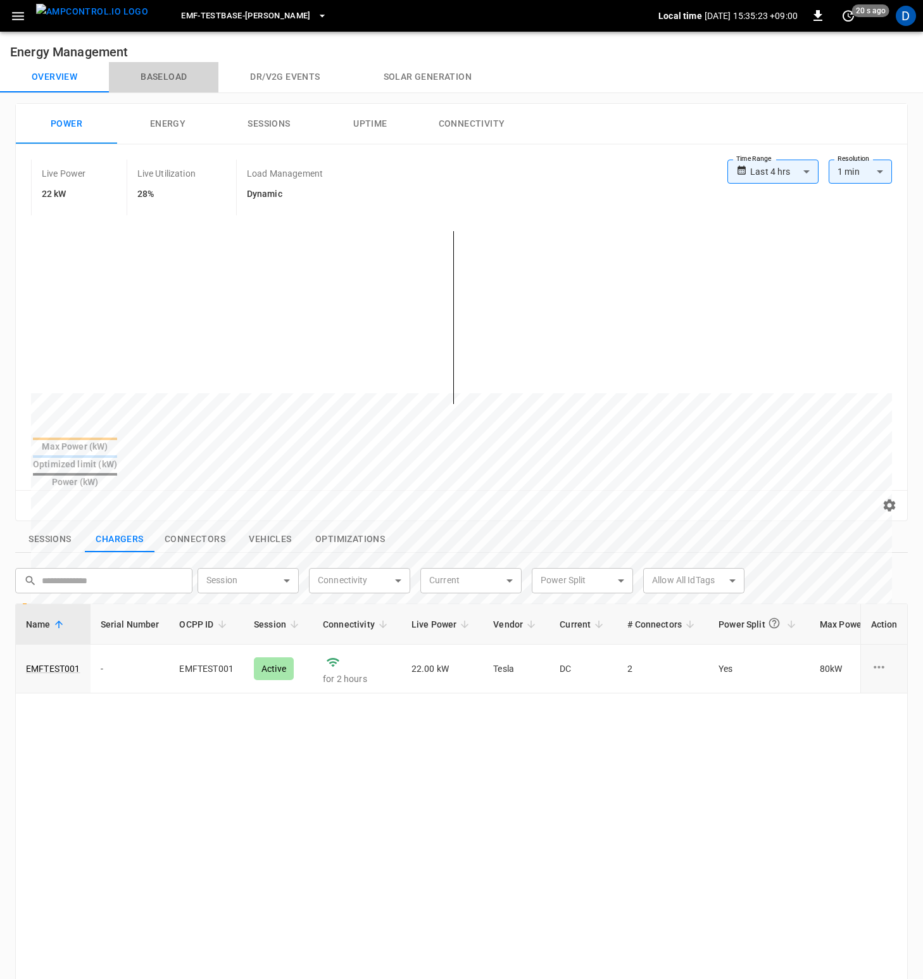
click at [168, 72] on button "Baseload" at bounding box center [164, 77] width 110 height 30
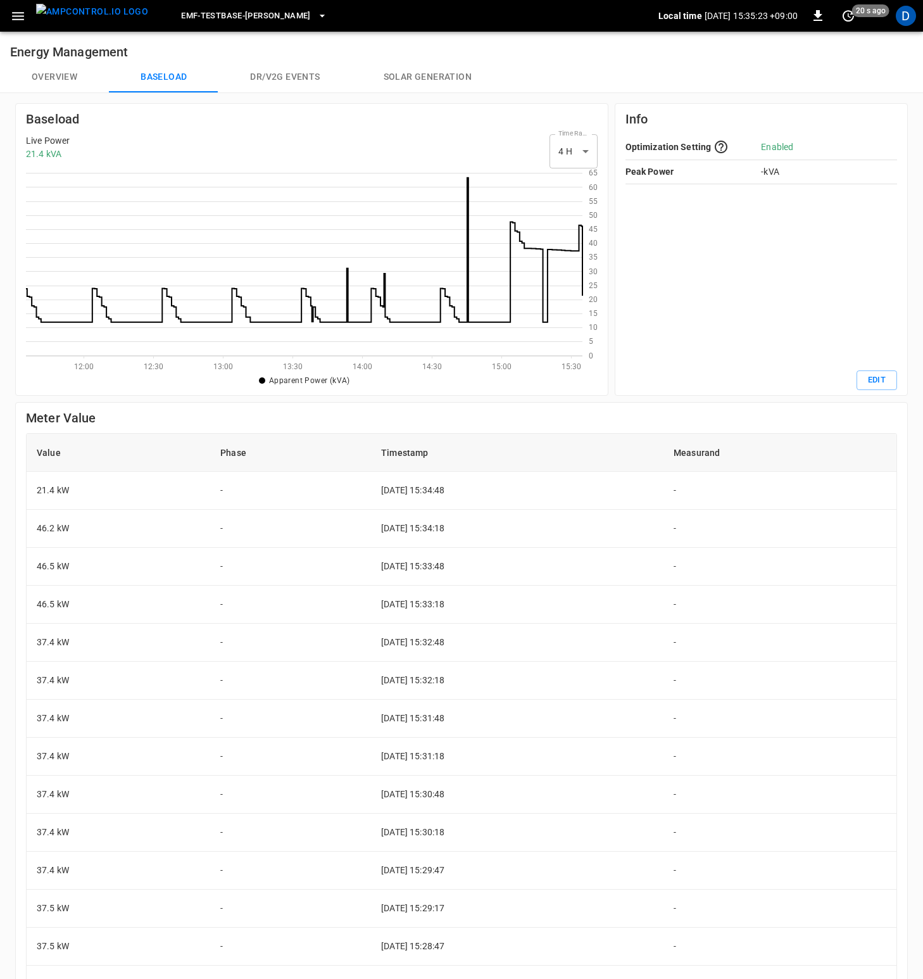
scroll to position [174, 547]
click at [44, 82] on button "Overview" at bounding box center [54, 77] width 109 height 30
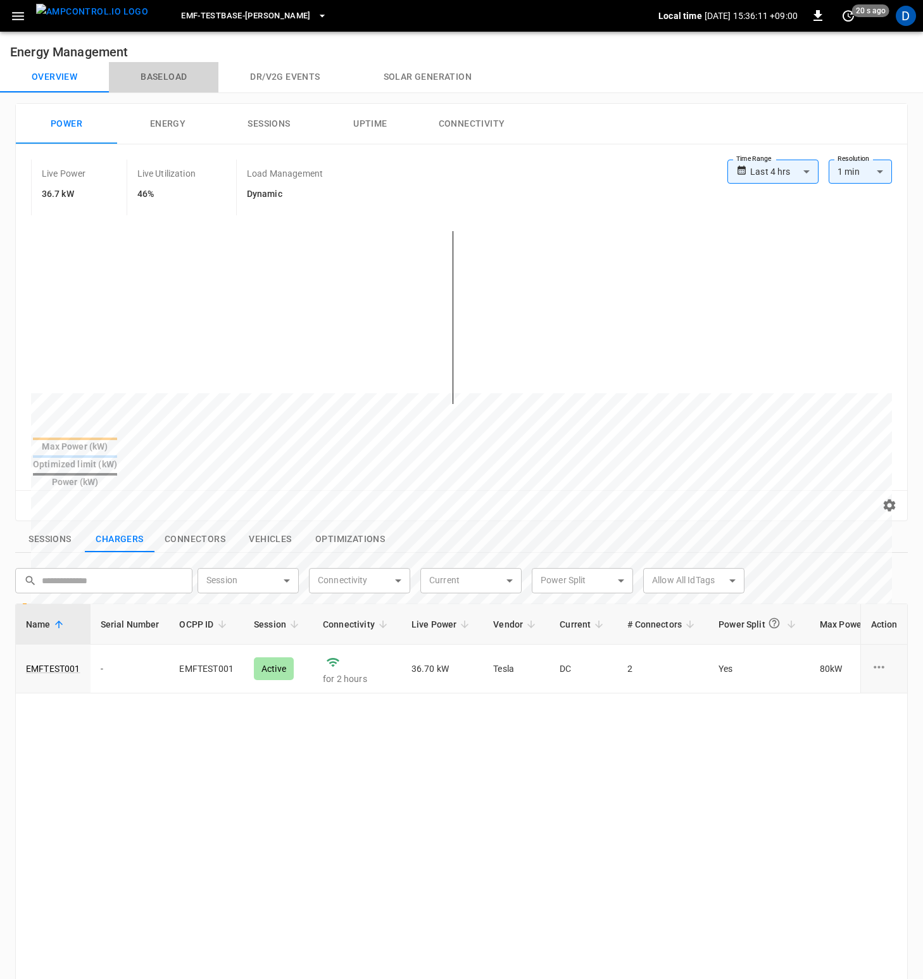
click at [173, 82] on button "Baseload" at bounding box center [164, 77] width 110 height 30
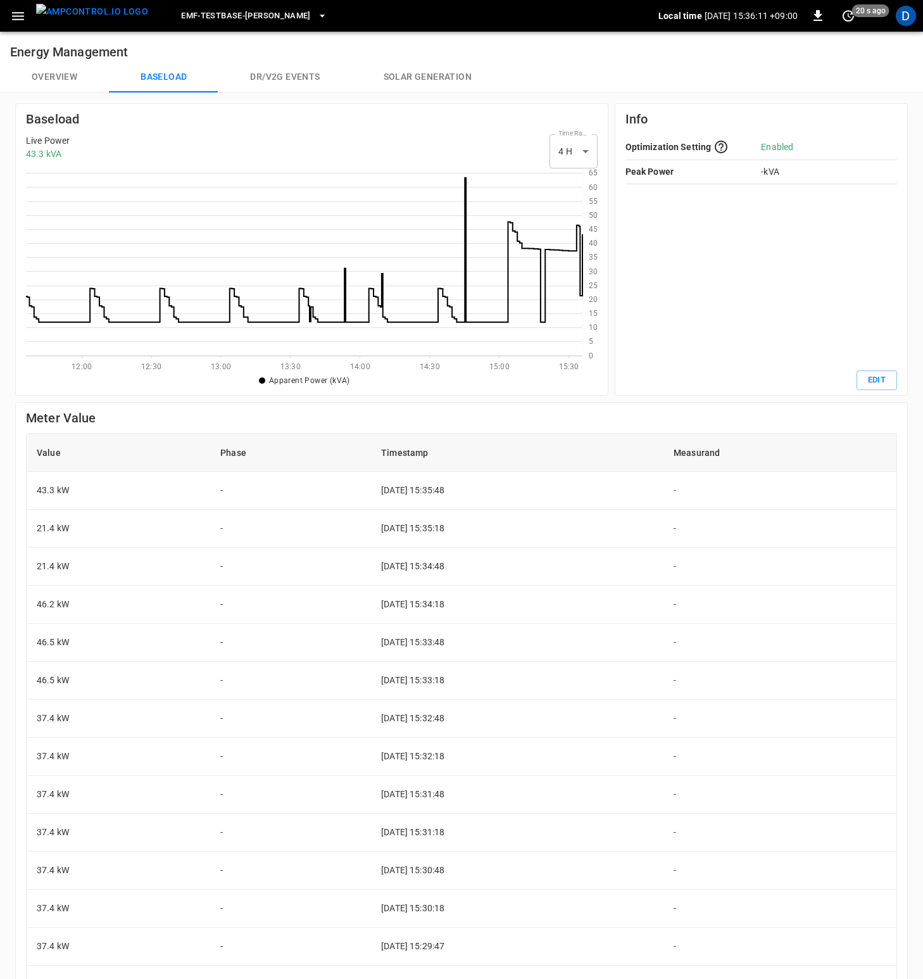
scroll to position [174, 547]
click at [72, 75] on button "Overview" at bounding box center [54, 77] width 109 height 30
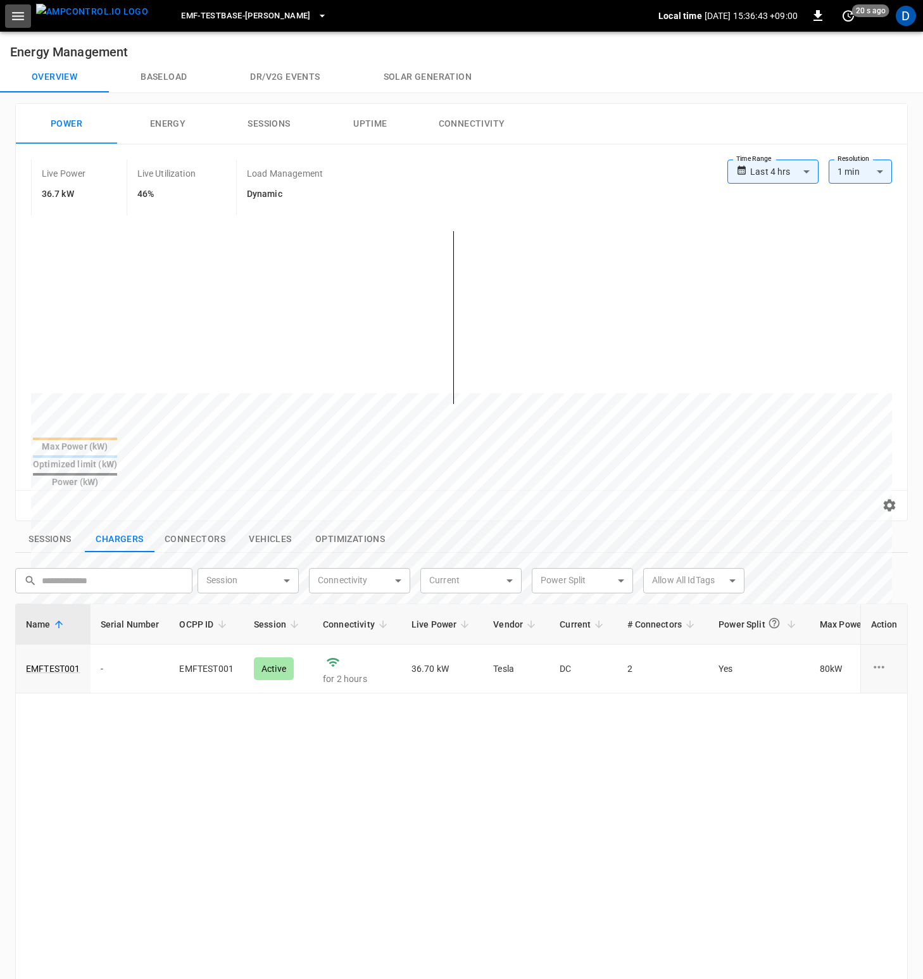
click at [16, 21] on icon "button" at bounding box center [18, 16] width 16 height 16
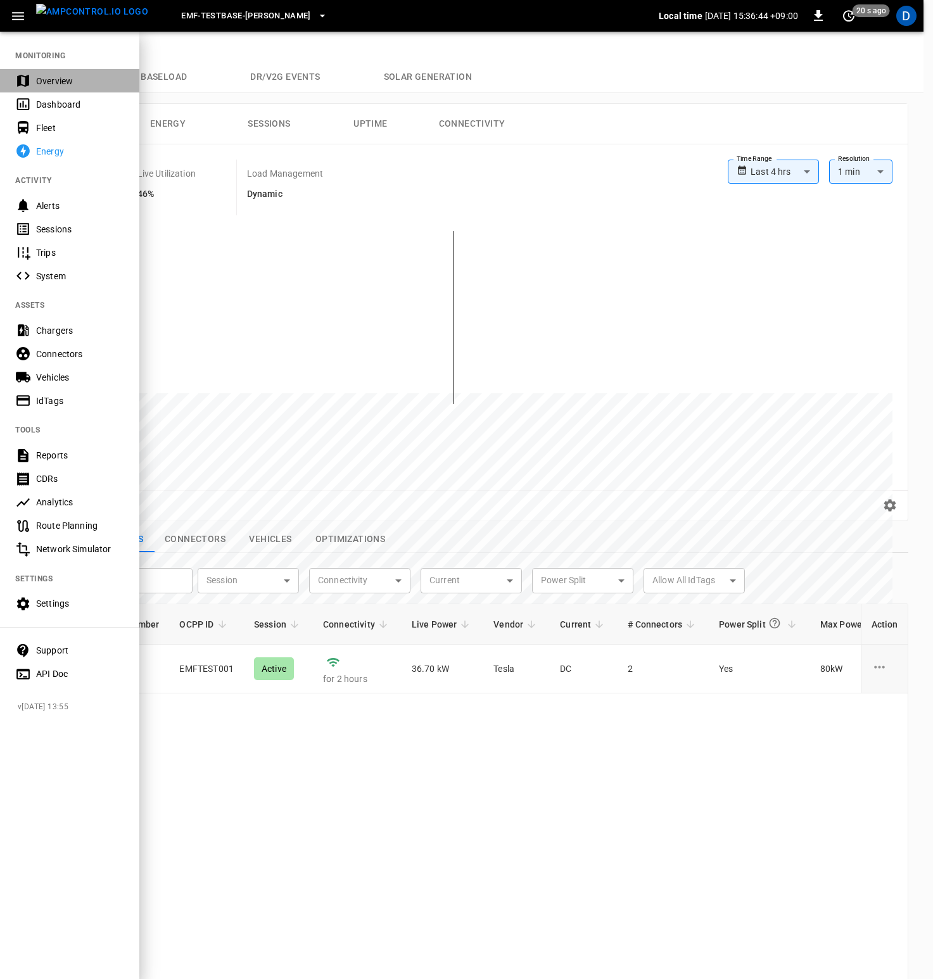
click at [54, 79] on div "Overview" at bounding box center [80, 81] width 88 height 13
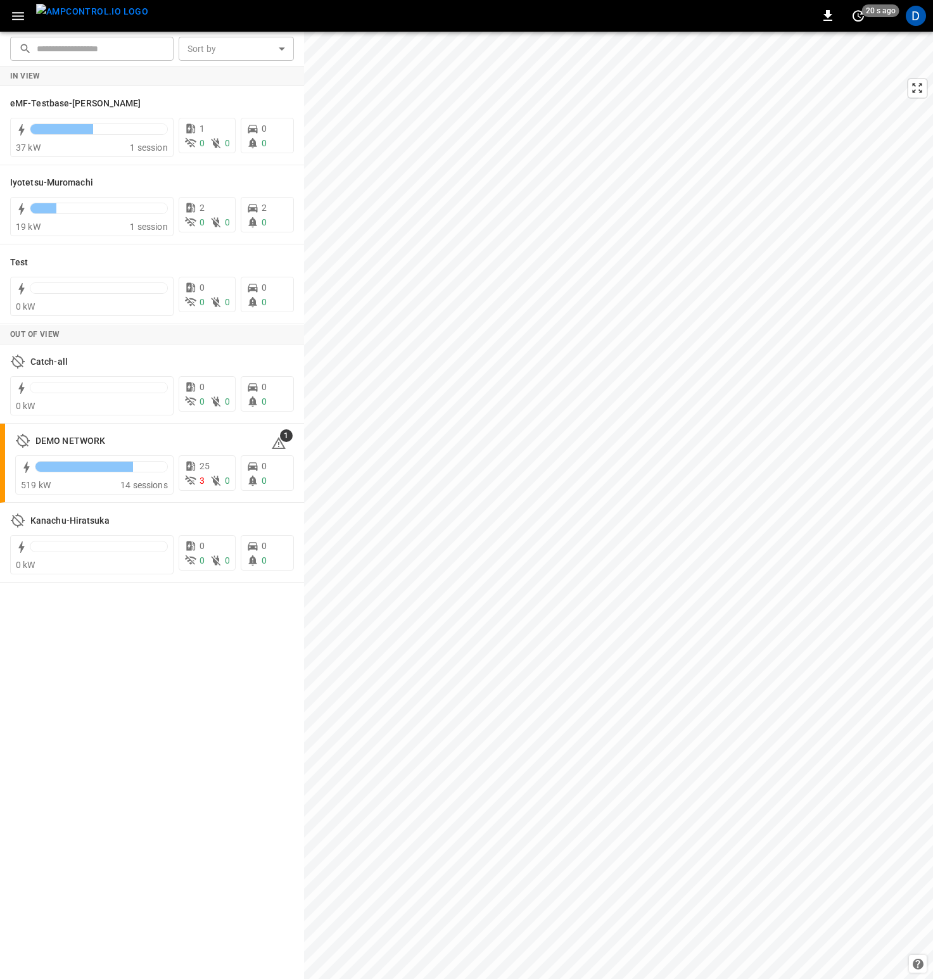
click at [24, 11] on icon "button" at bounding box center [18, 16] width 16 height 16
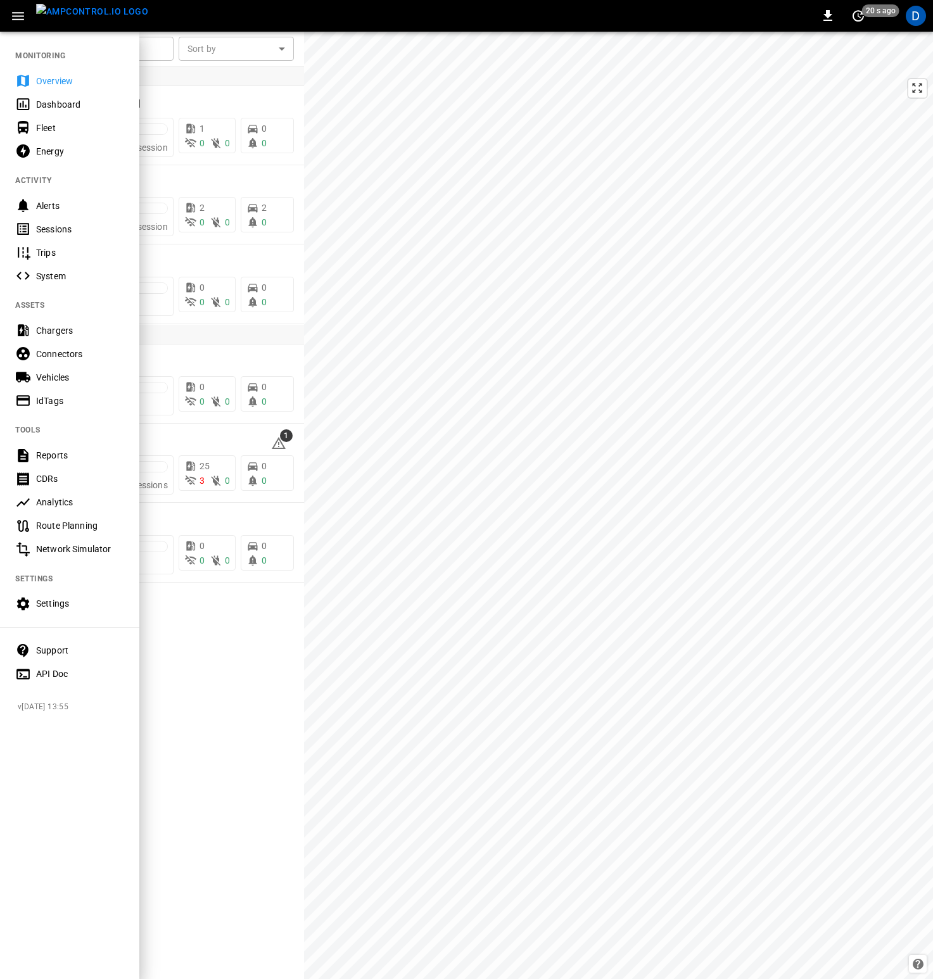
click at [54, 376] on div "Vehicles" at bounding box center [80, 377] width 88 height 13
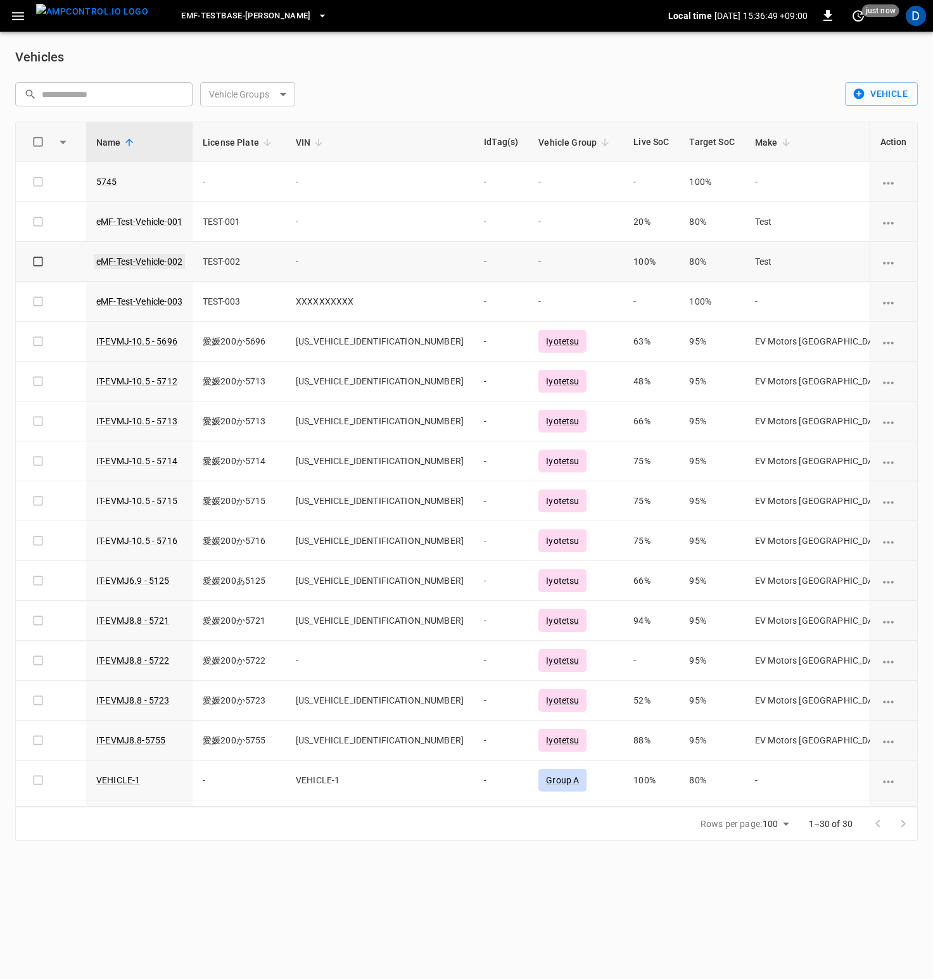
click at [167, 260] on link "eMF-Test-Vehicle-002" at bounding box center [139, 261] width 91 height 15
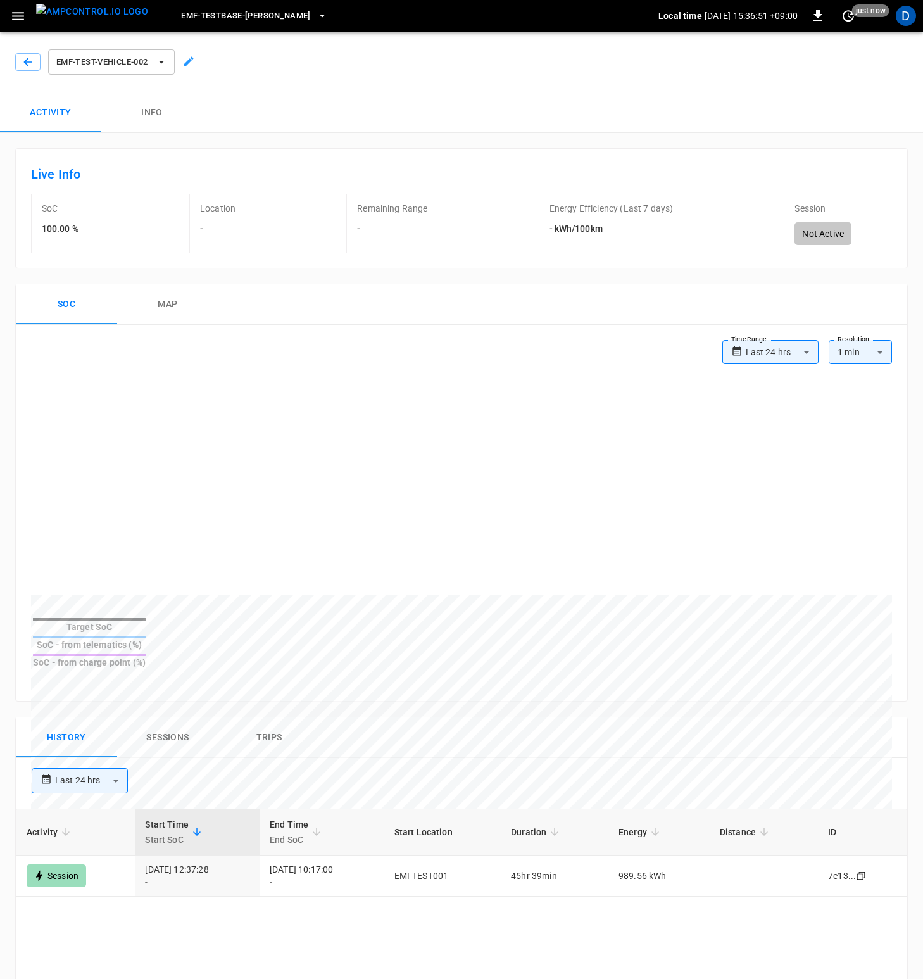
click at [184, 72] on div "eMF-Test-Vehicle-002" at bounding box center [459, 60] width 928 height 66
click at [188, 65] on icon at bounding box center [188, 61] width 13 height 13
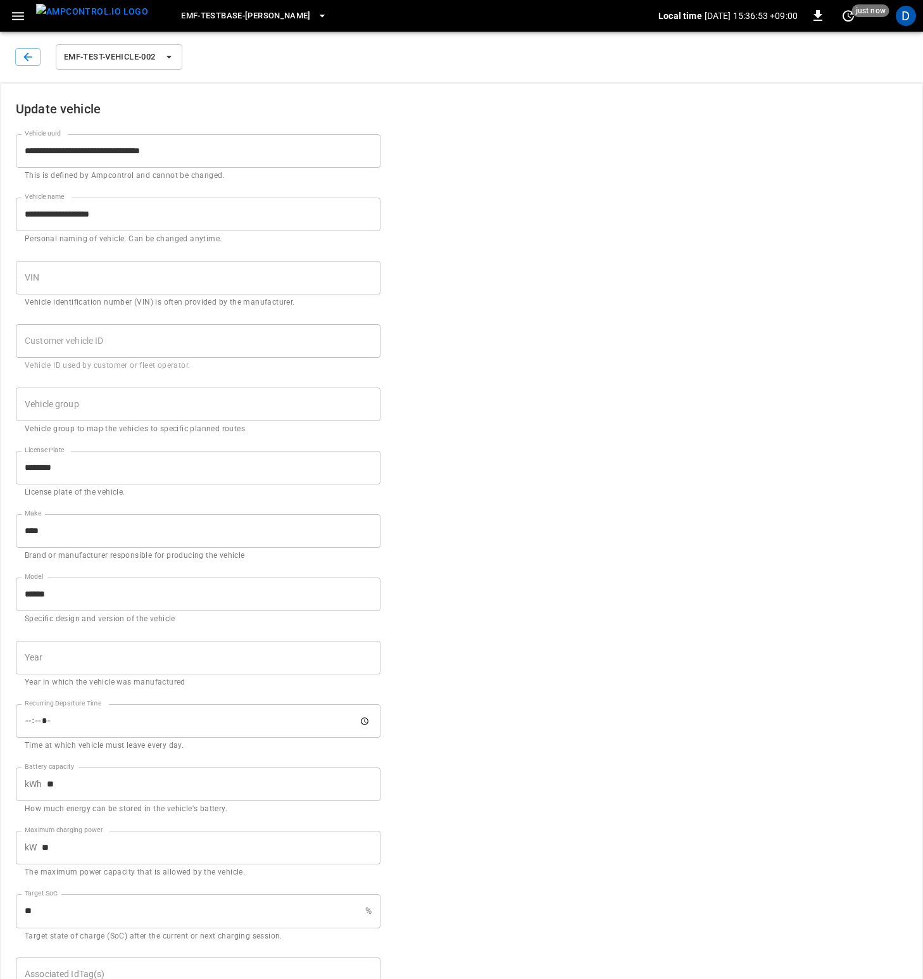
scroll to position [77, 0]
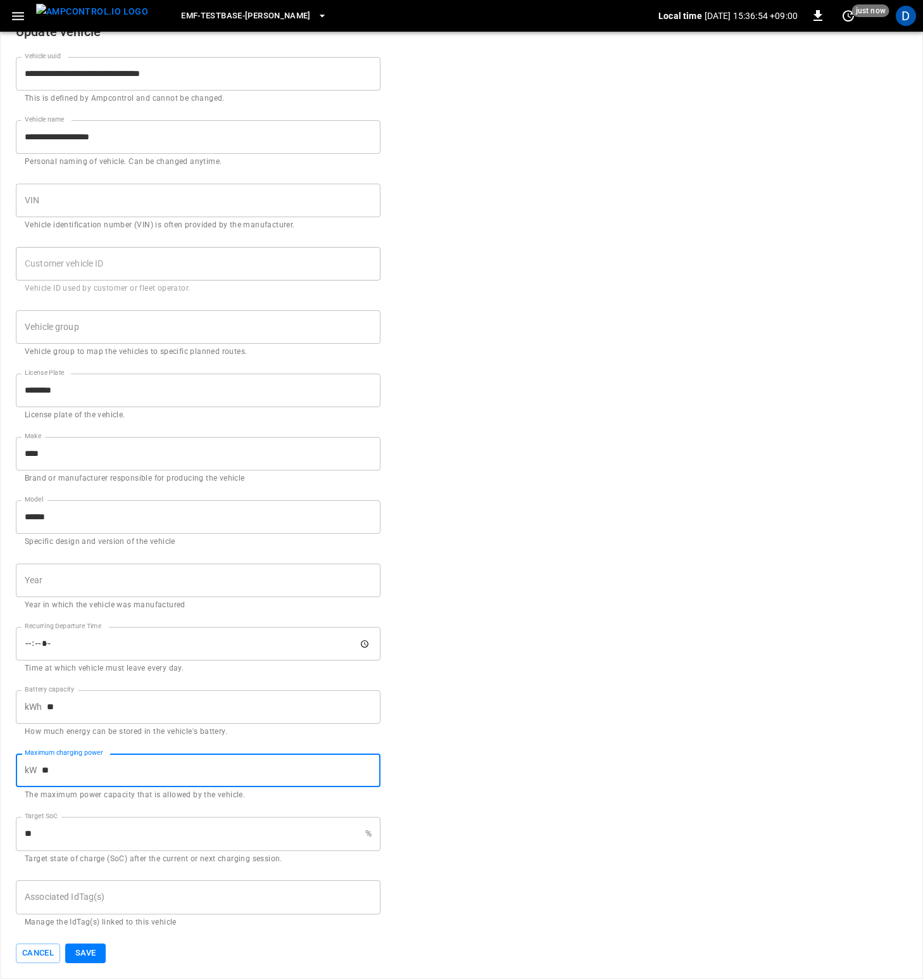
drag, startPoint x: 65, startPoint y: 773, endPoint x: 32, endPoint y: 766, distance: 34.3
click at [32, 765] on div "kW ** Maximum charging power" at bounding box center [198, 770] width 365 height 34
type input "**"
click at [89, 952] on button "Save" at bounding box center [85, 953] width 41 height 20
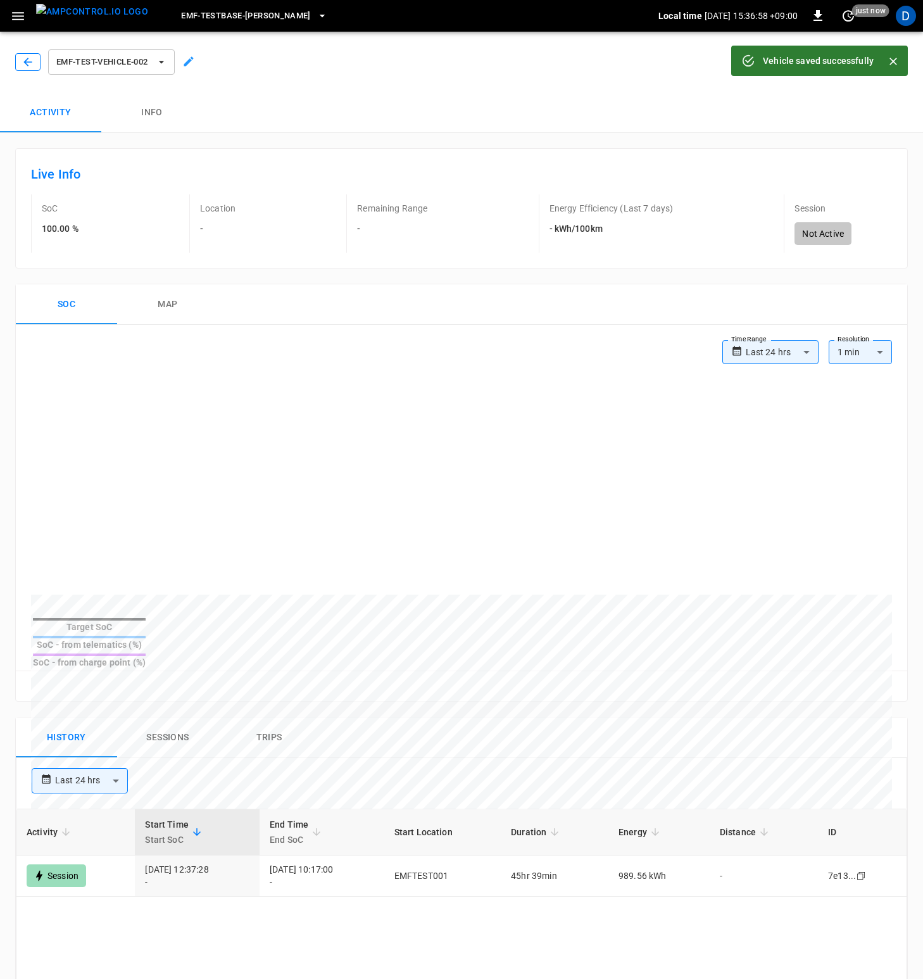
click at [38, 67] on button "button" at bounding box center [27, 62] width 25 height 18
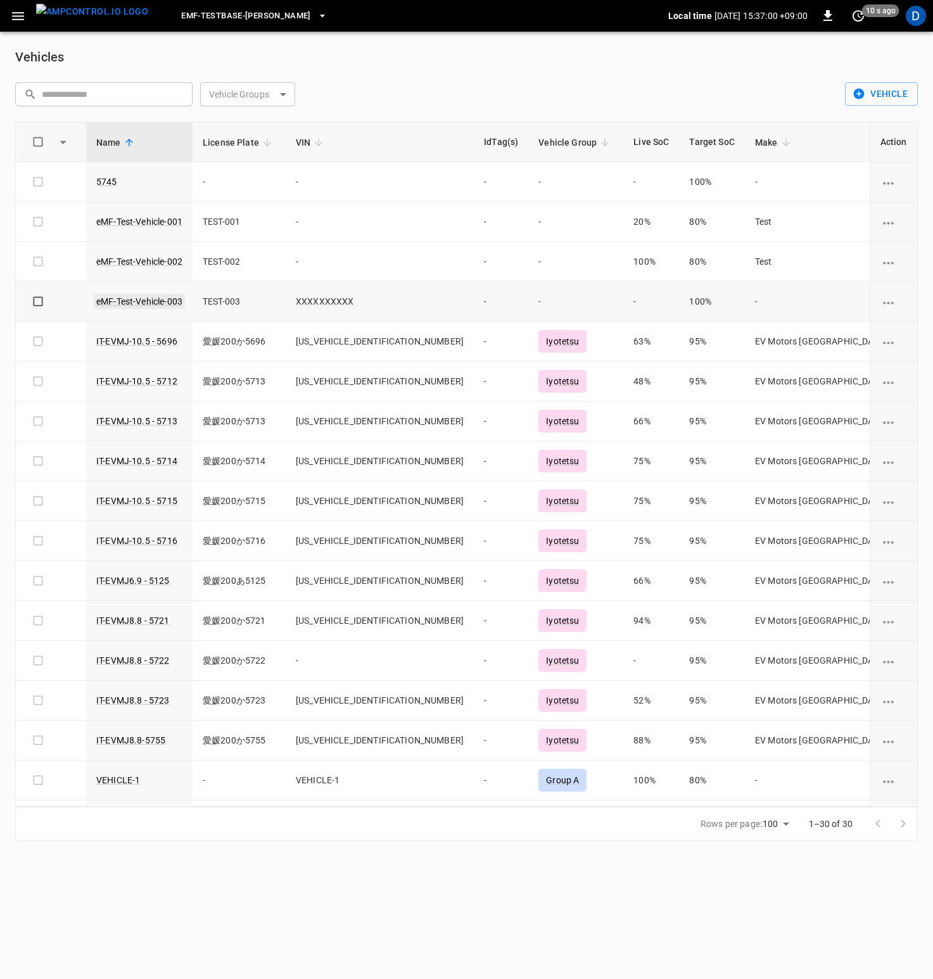
click at [149, 298] on link "eMF-Test-Vehicle-003" at bounding box center [139, 301] width 91 height 15
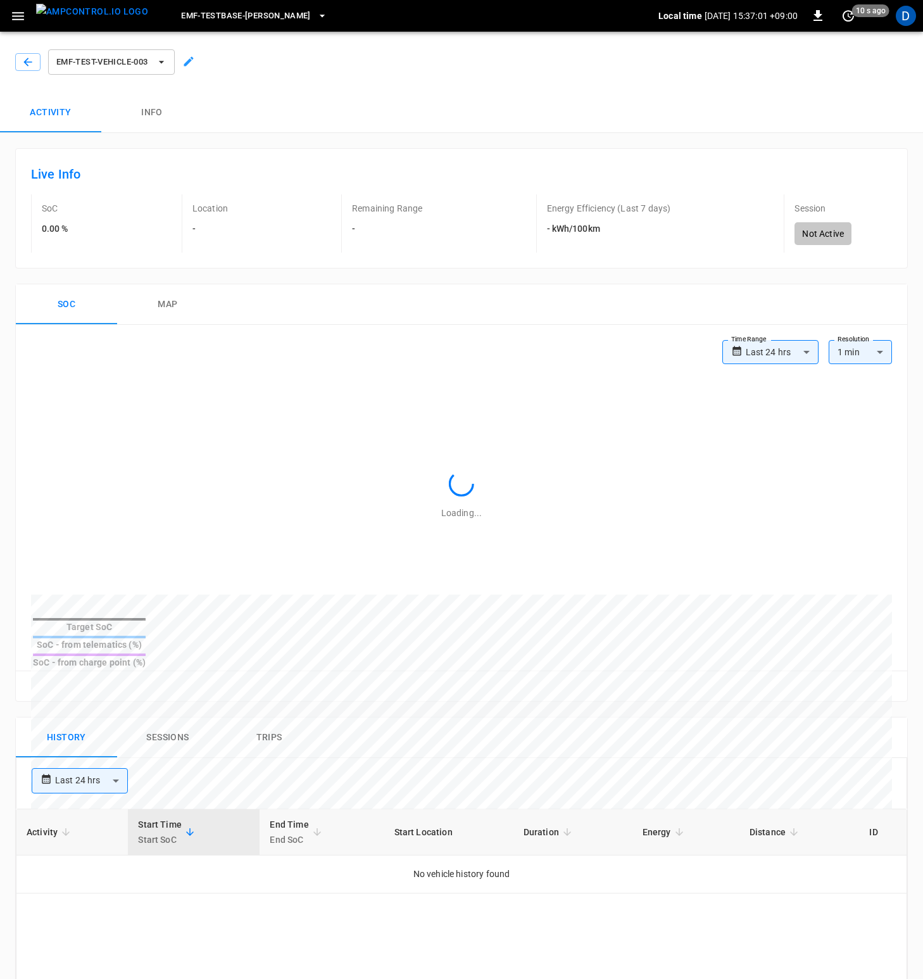
click at [164, 118] on button "Info" at bounding box center [151, 112] width 101 height 41
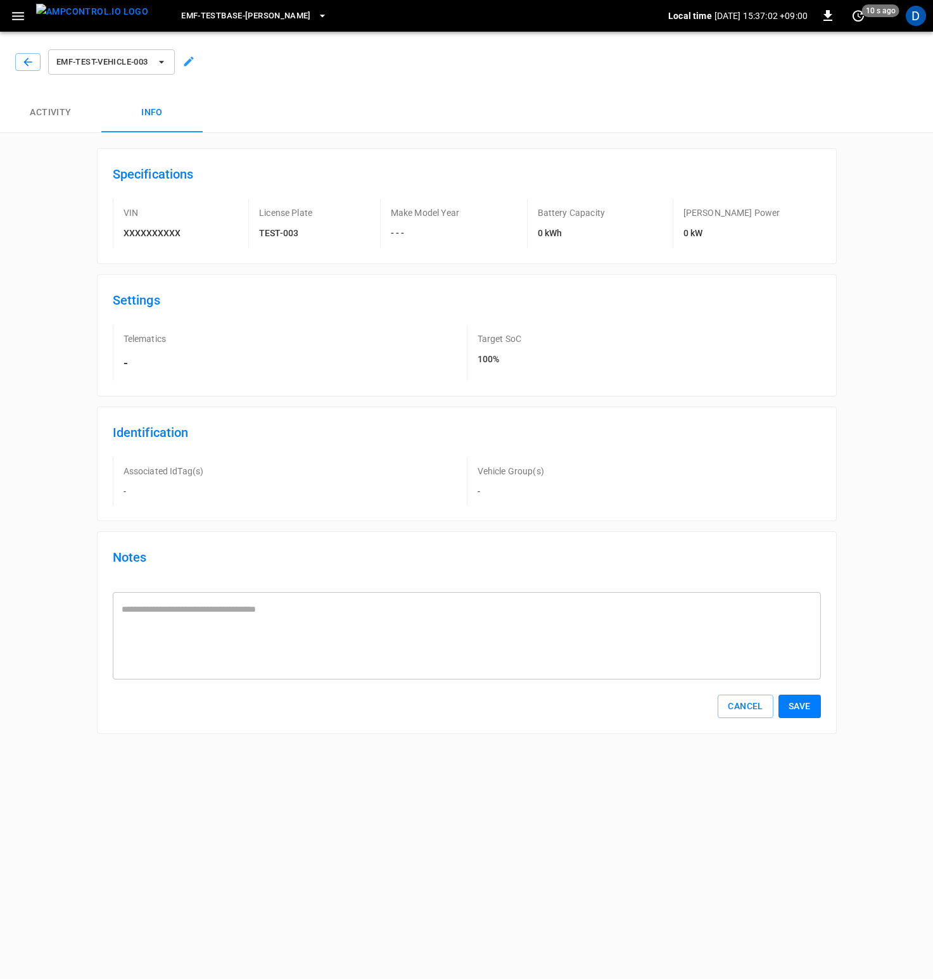
click at [193, 58] on icon at bounding box center [188, 61] width 13 height 13
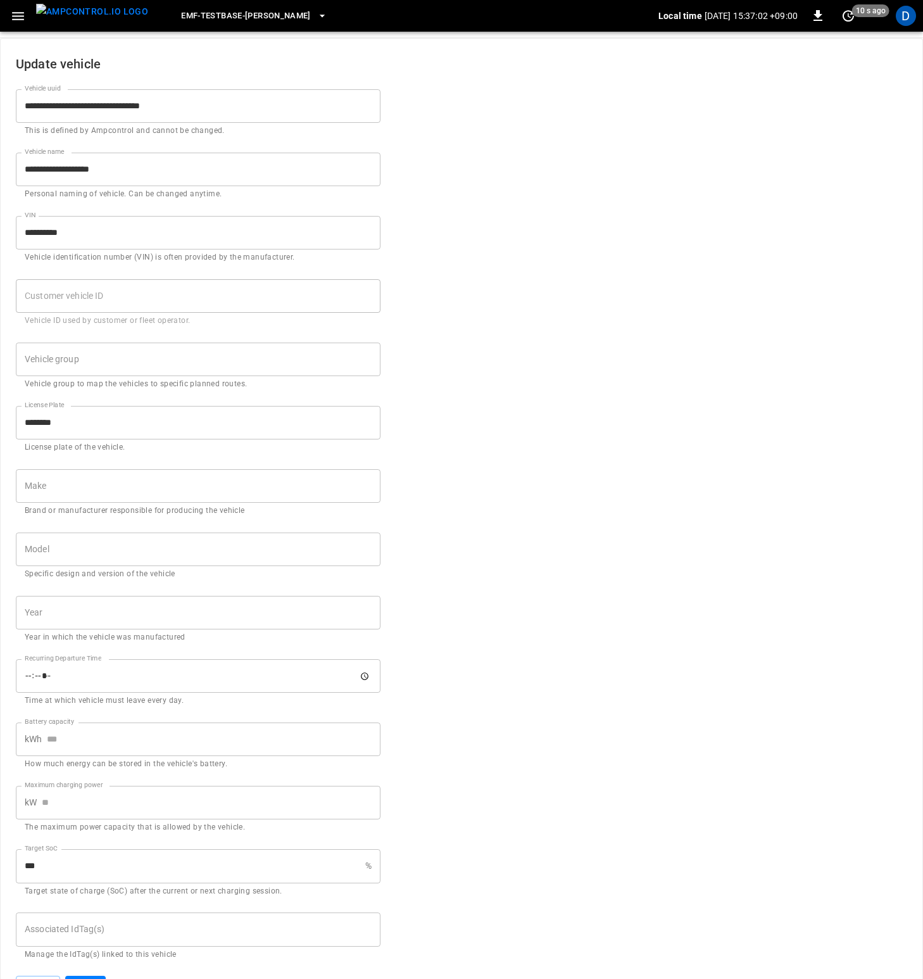
scroll to position [77, 0]
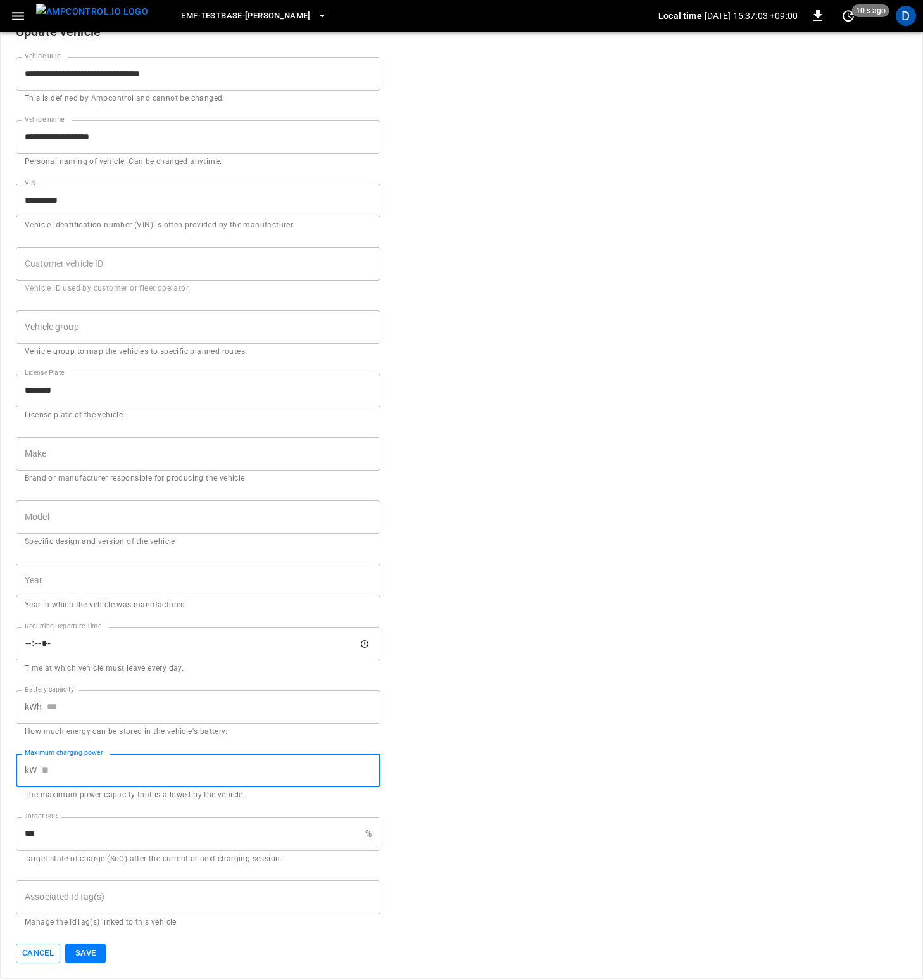
click at [66, 778] on input "Maximum charging power" at bounding box center [211, 770] width 339 height 34
type input "**"
click at [87, 948] on button "Save" at bounding box center [85, 953] width 41 height 20
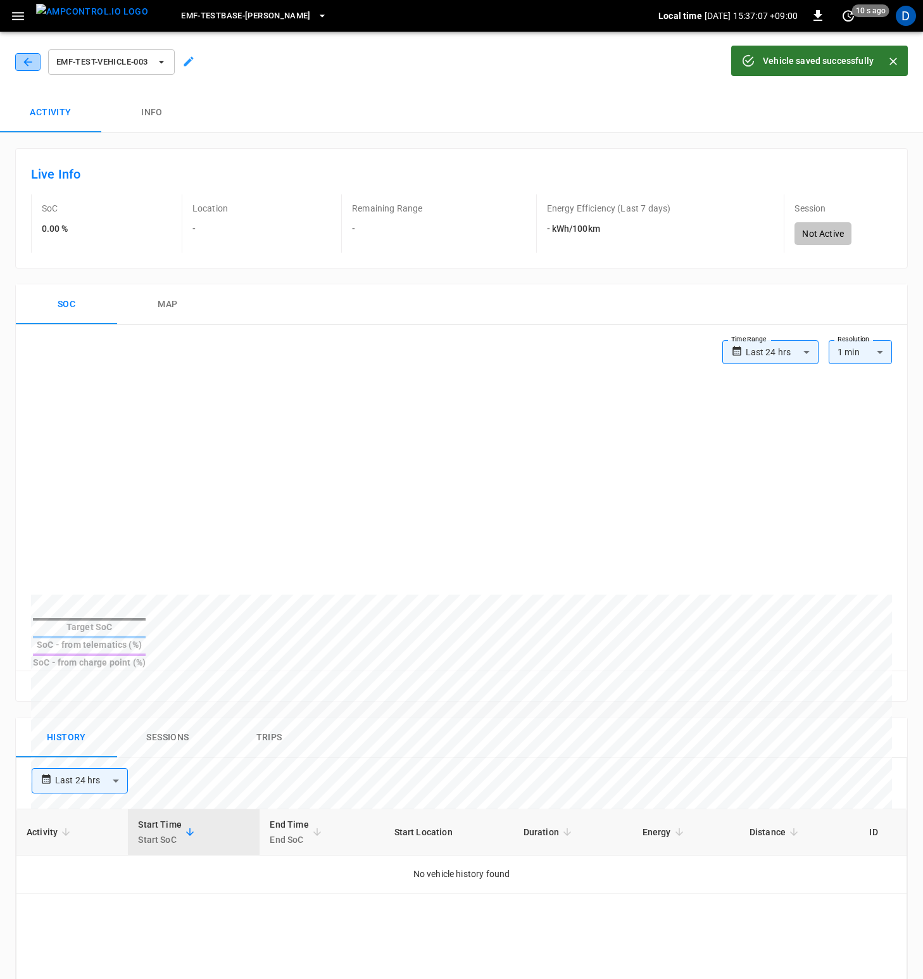
click at [28, 58] on icon "button" at bounding box center [28, 62] width 13 height 13
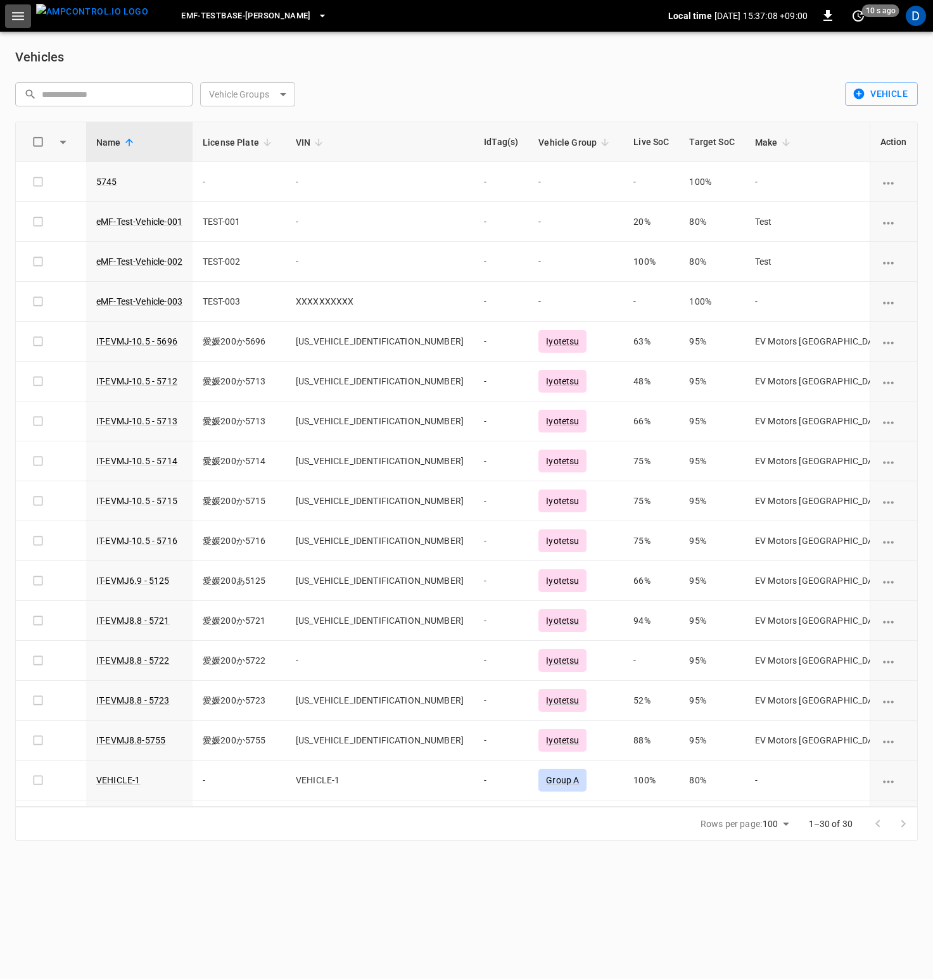
click at [21, 8] on icon "button" at bounding box center [18, 16] width 16 height 16
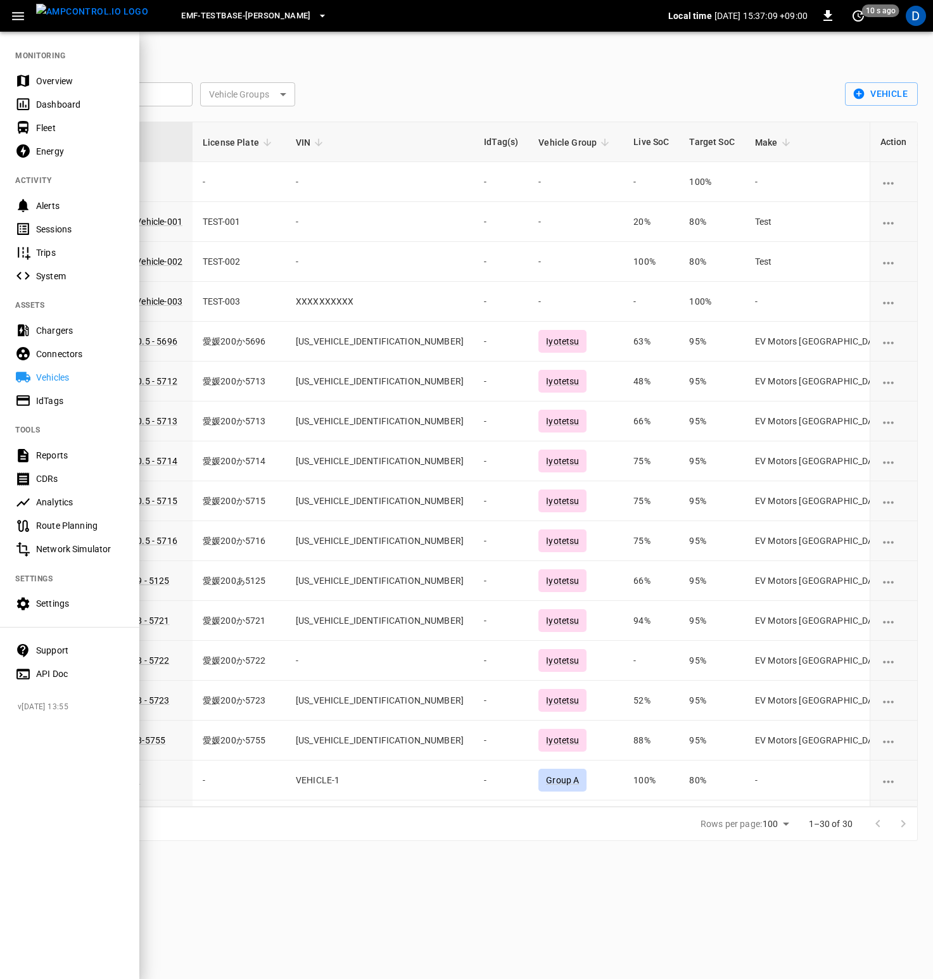
click at [56, 70] on div "Overview" at bounding box center [69, 80] width 139 height 23
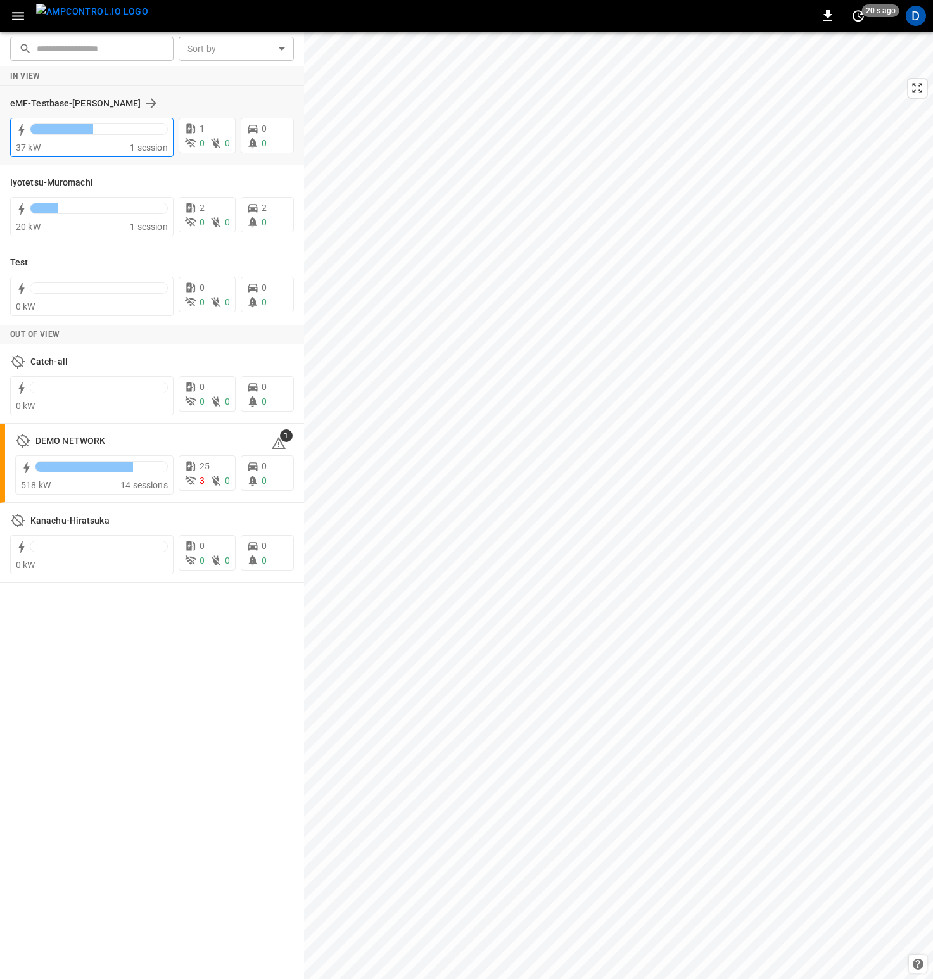
click at [77, 148] on div "37 kW" at bounding box center [73, 147] width 114 height 13
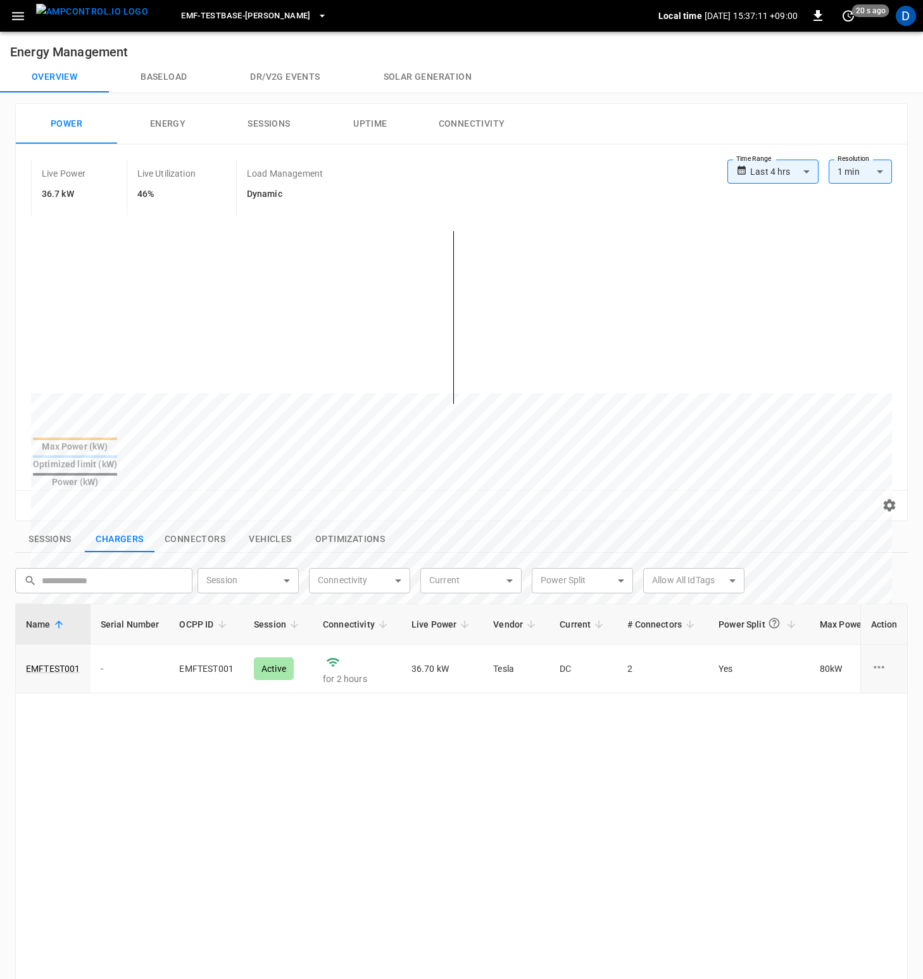
click at [166, 72] on button "Baseload" at bounding box center [164, 77] width 110 height 30
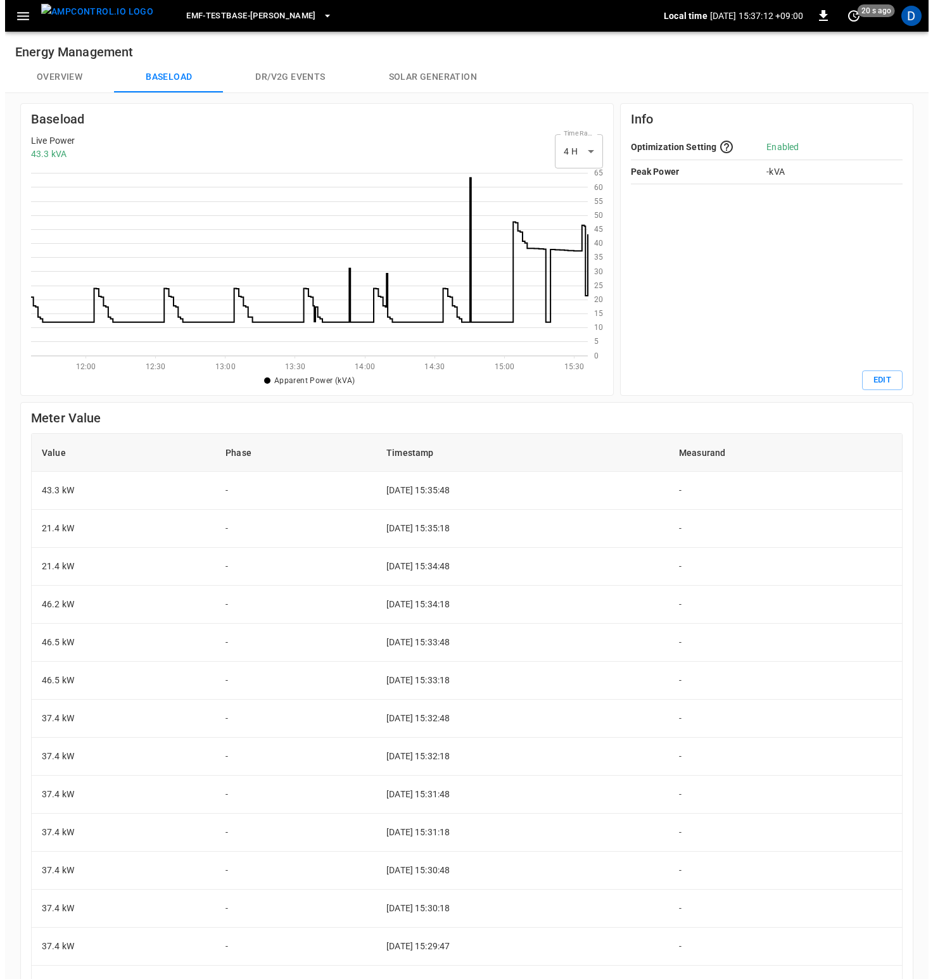
scroll to position [174, 547]
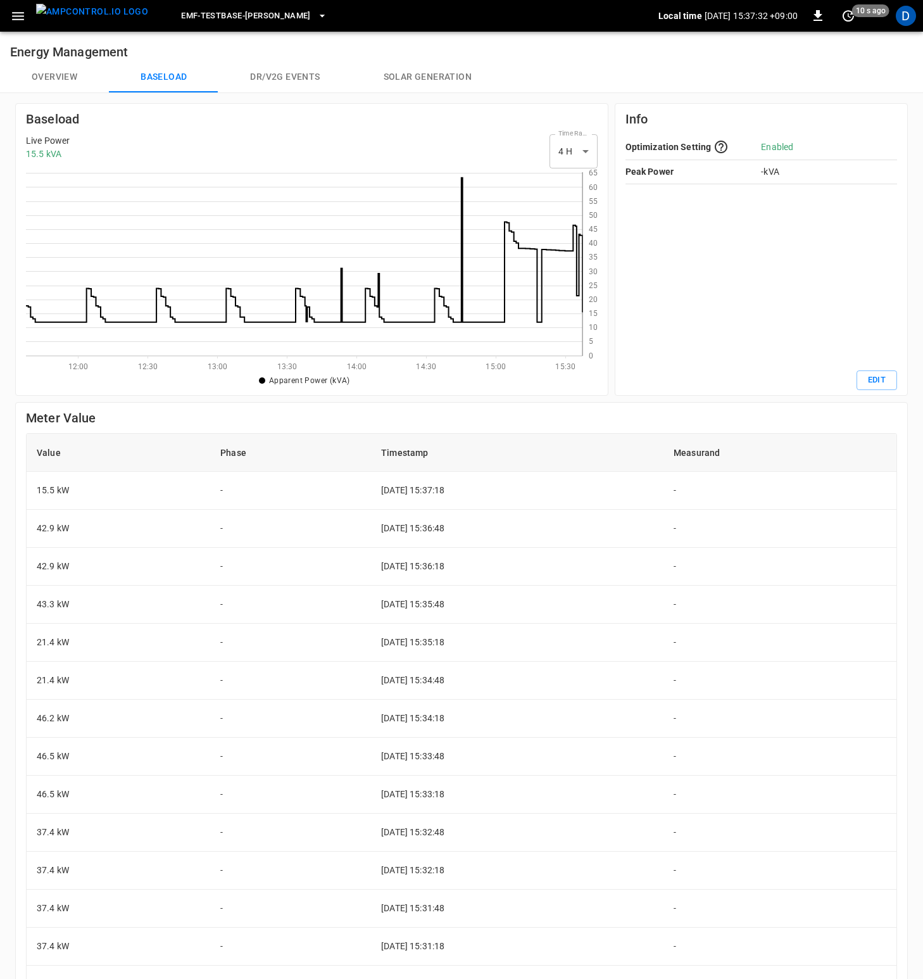
click at [67, 91] on button "Overview" at bounding box center [54, 77] width 109 height 30
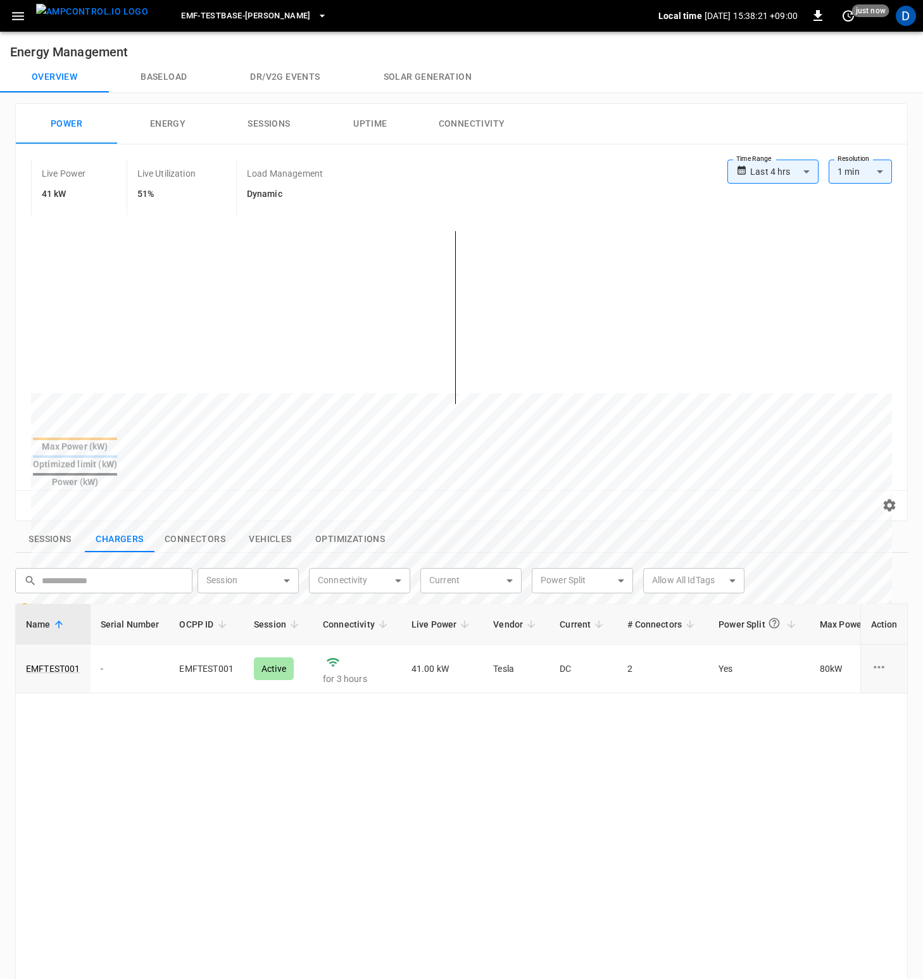
click at [258, 20] on span "eMF-Testbase-[PERSON_NAME]" at bounding box center [246, 16] width 130 height 15
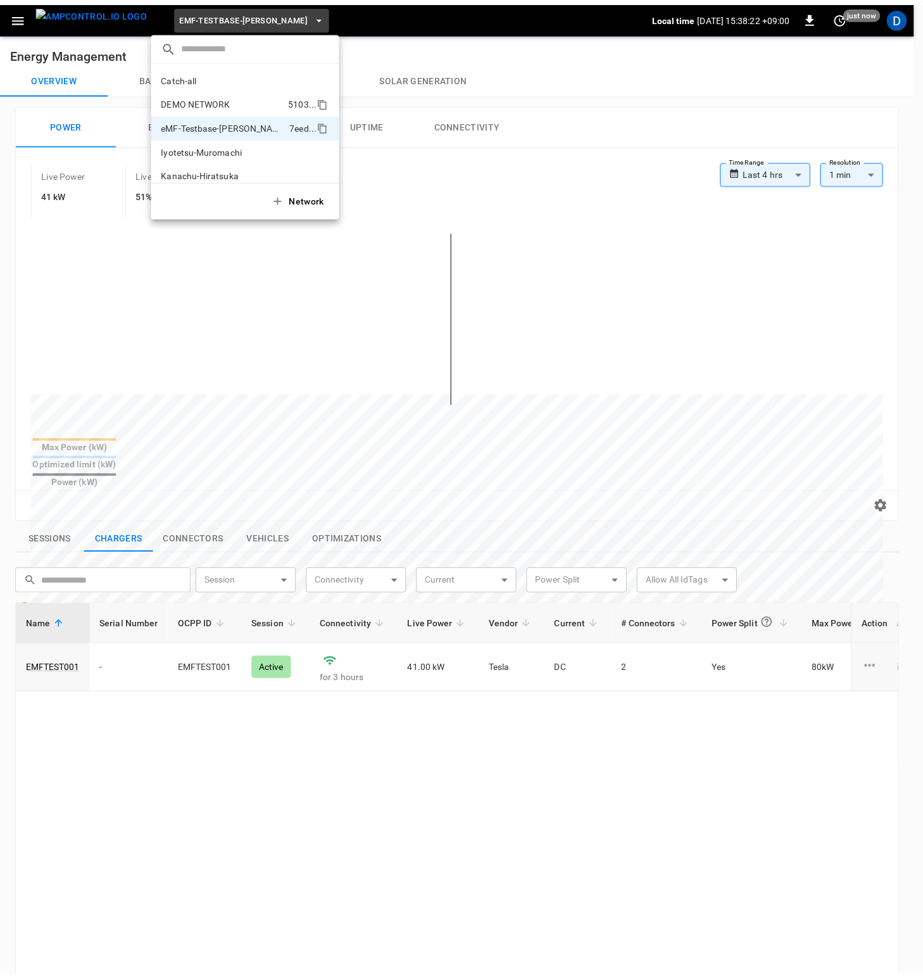
scroll to position [34, 0]
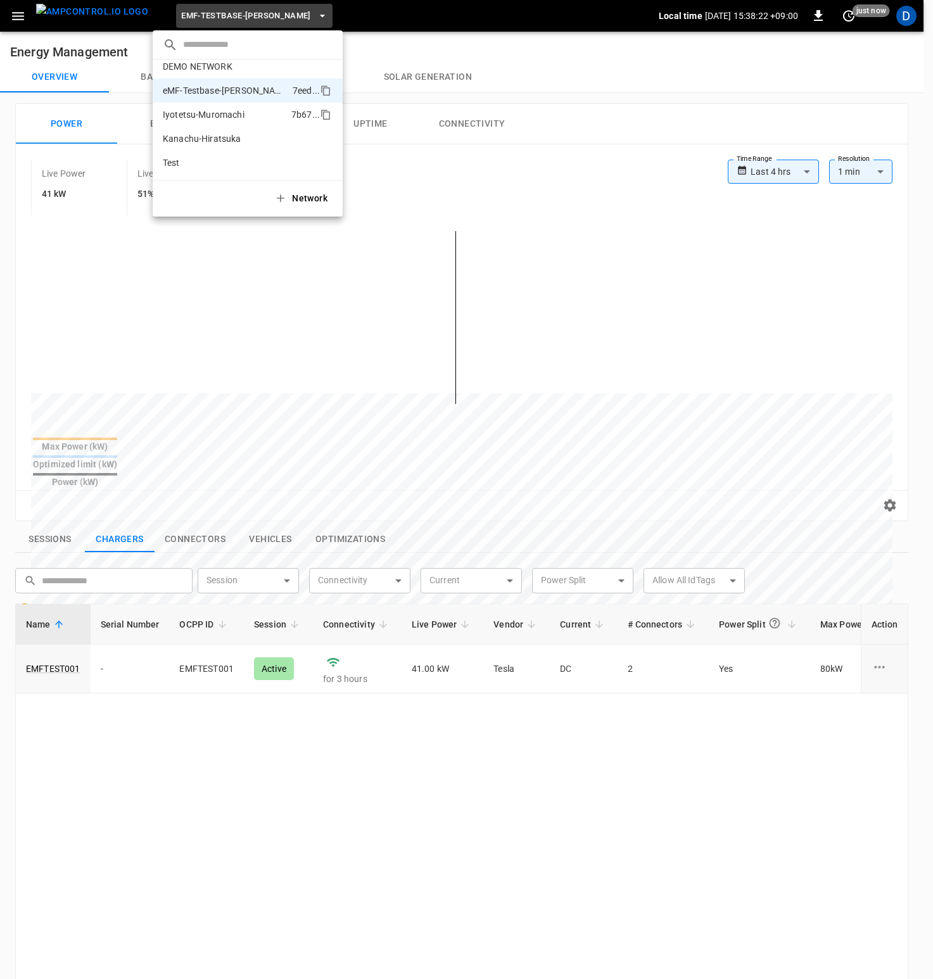
click at [224, 115] on p "Iyotetsu-Muromachi" at bounding box center [224, 114] width 123 height 13
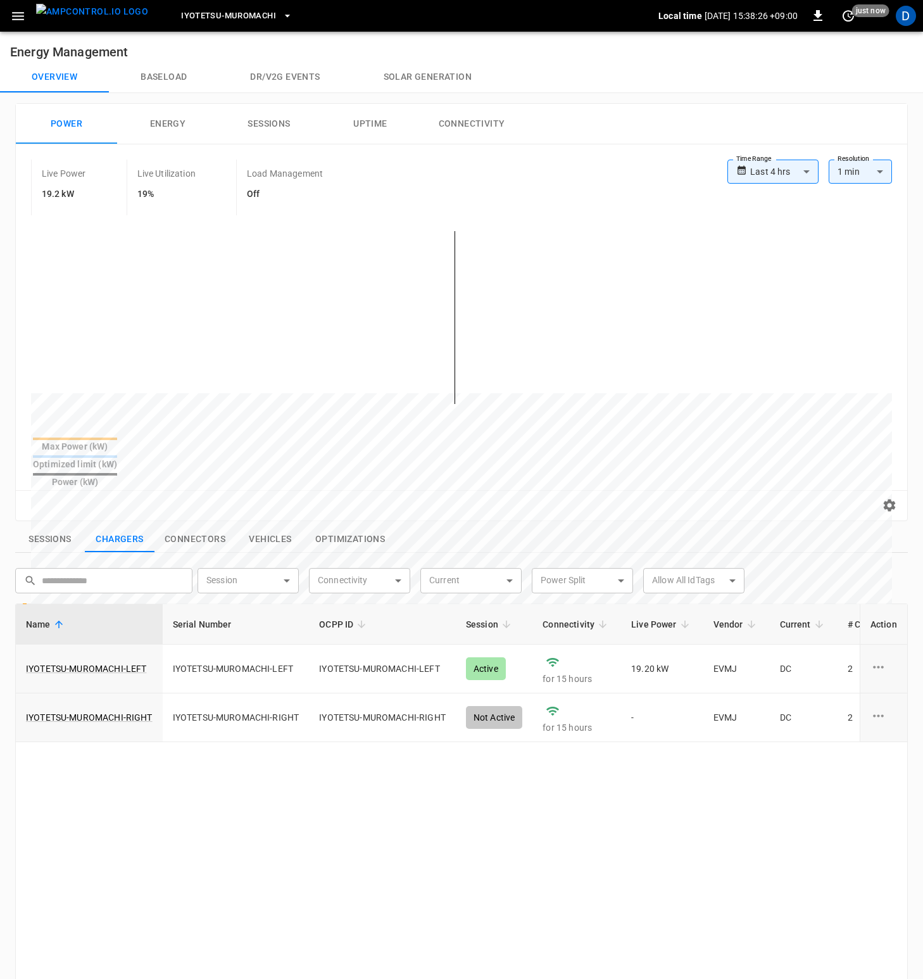
click at [151, 81] on button "Baseload" at bounding box center [164, 77] width 110 height 30
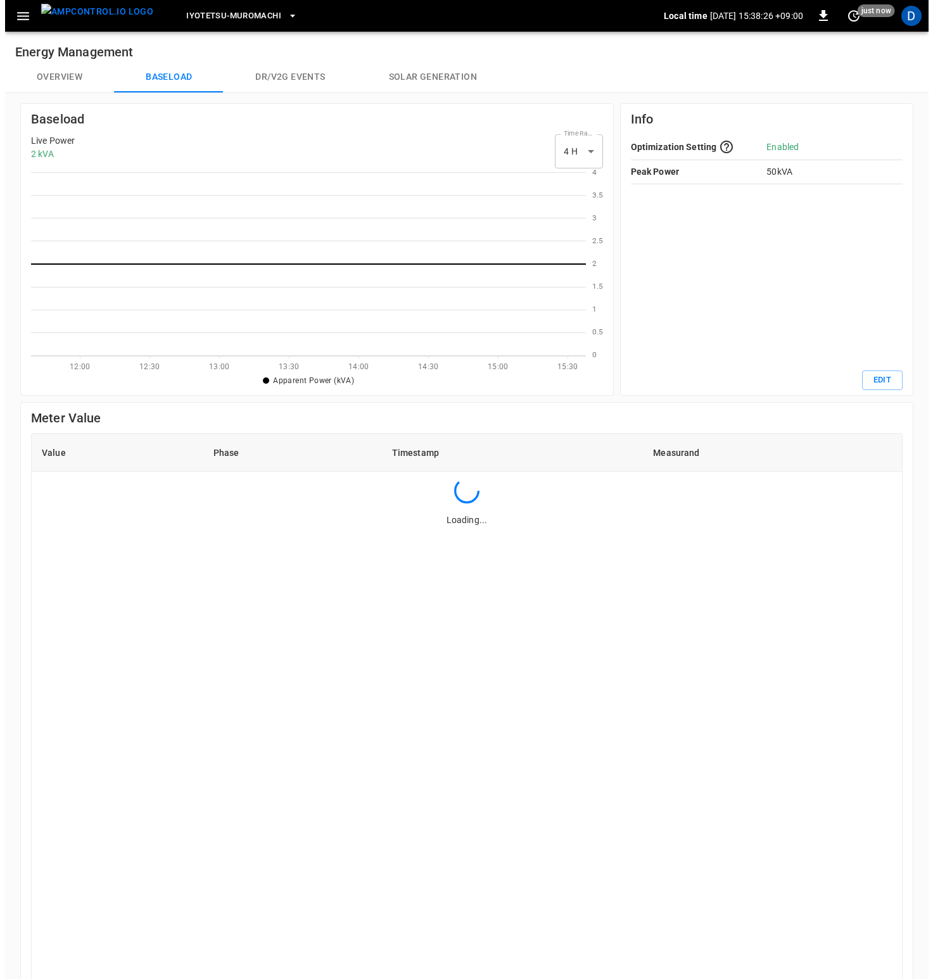
scroll to position [174, 545]
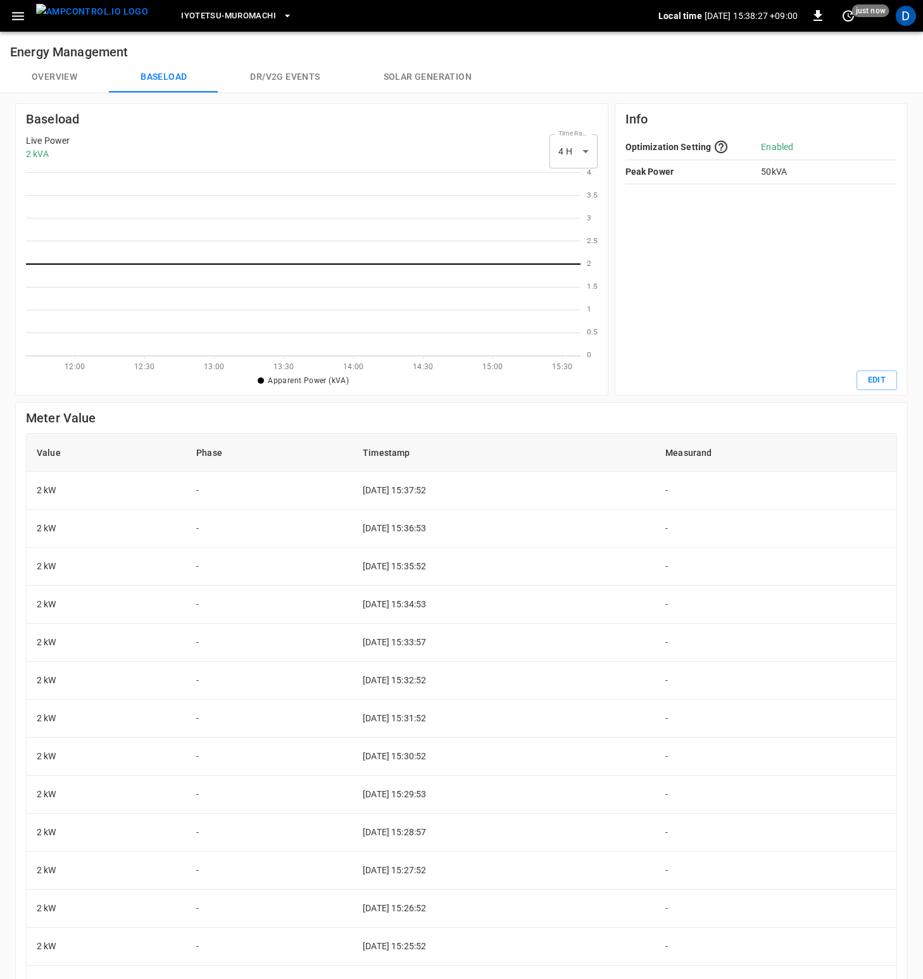
click at [69, 70] on button "Overview" at bounding box center [54, 77] width 109 height 30
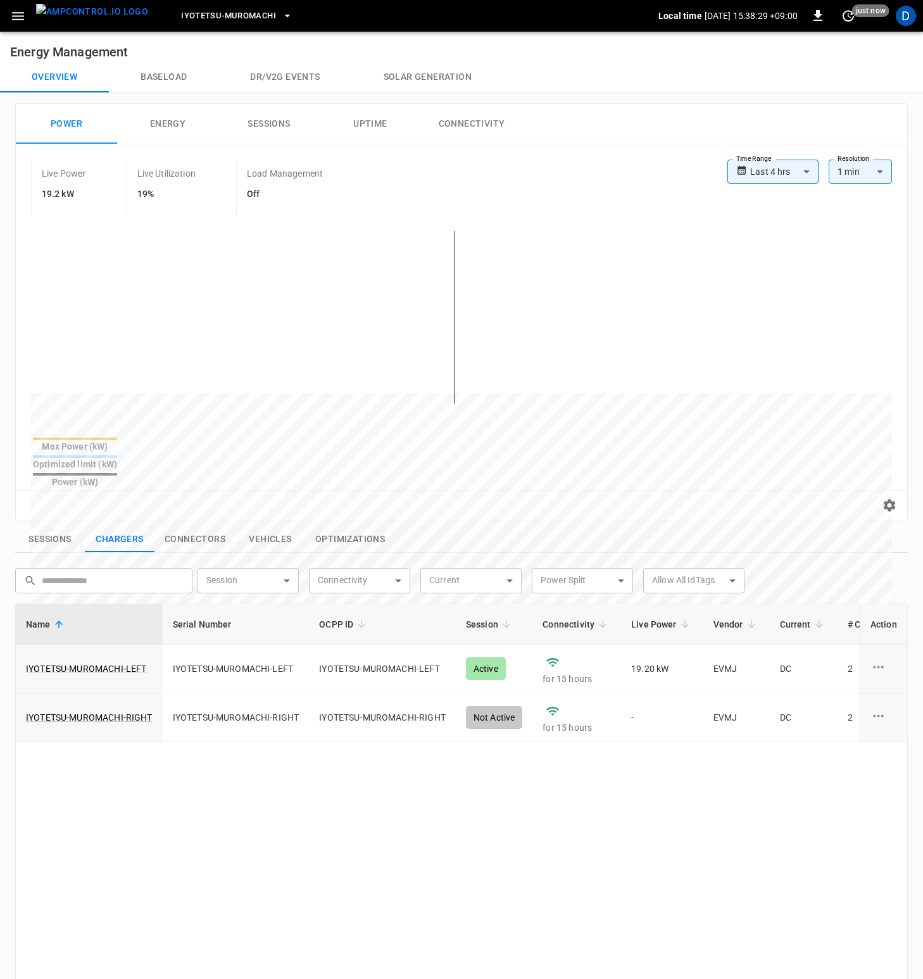
click at [246, 50] on h6 "Energy Management" at bounding box center [461, 47] width 923 height 30
click at [232, 18] on span "Iyotetsu-Muromachi" at bounding box center [228, 16] width 95 height 15
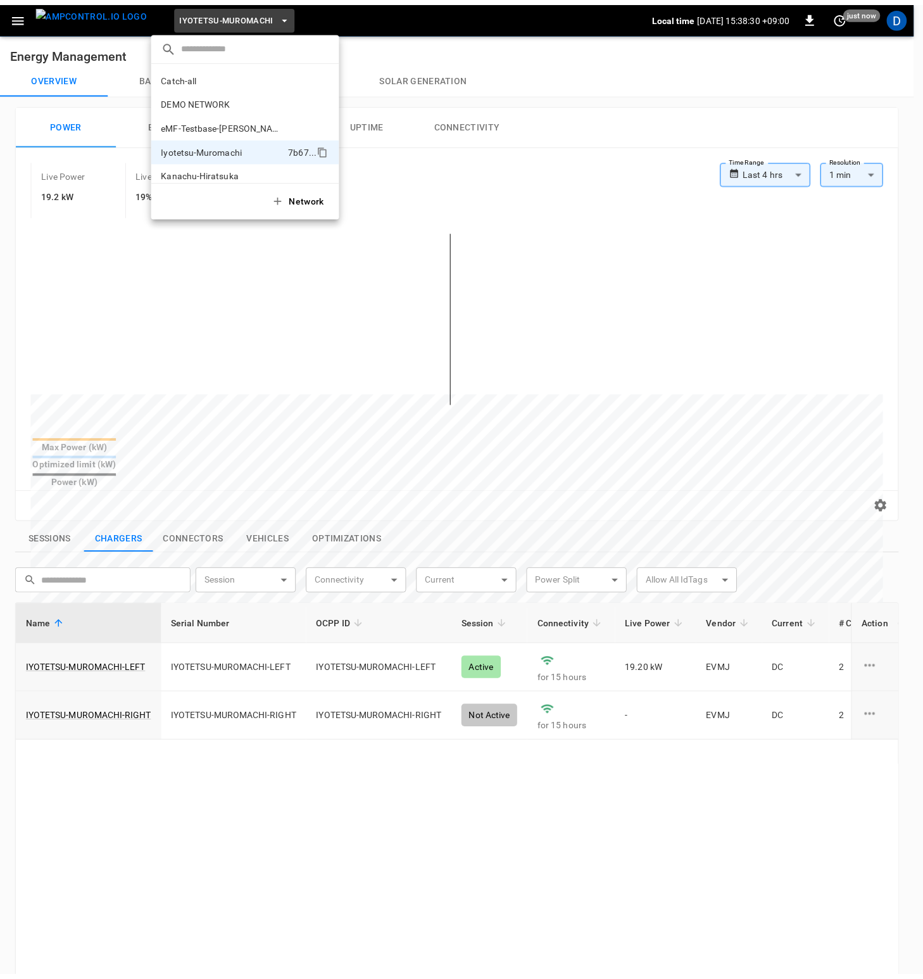
scroll to position [34, 0]
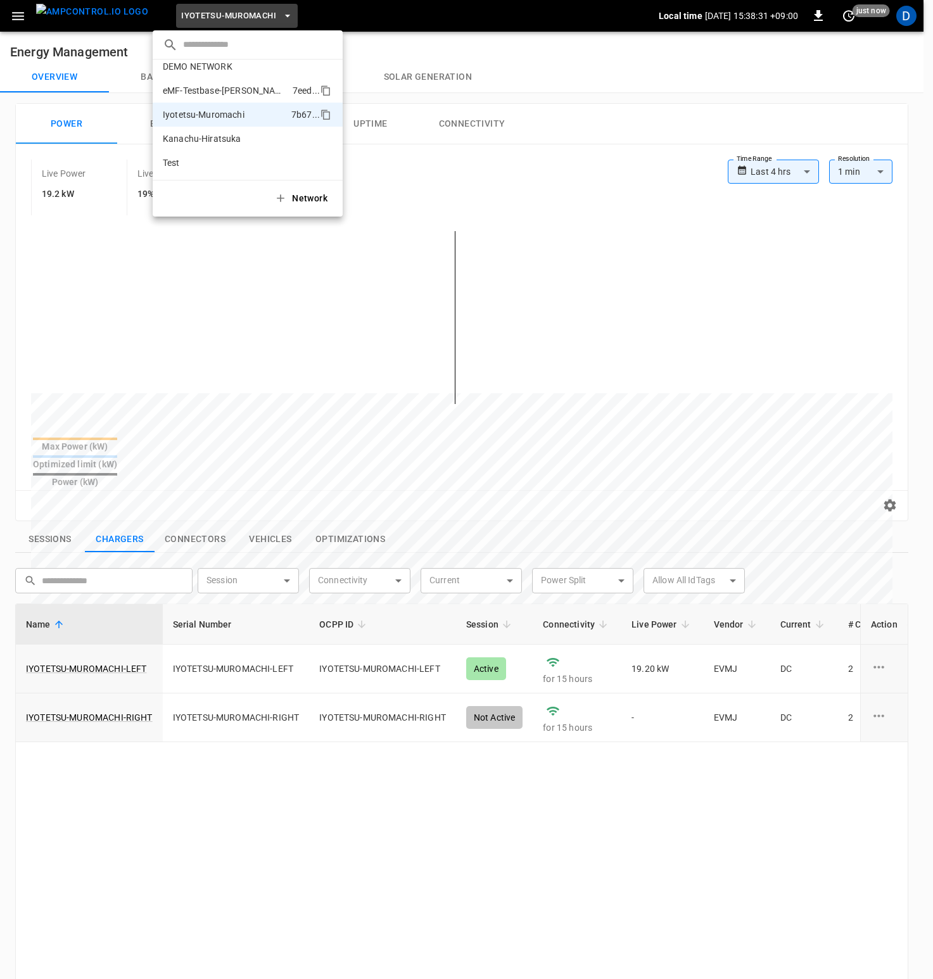
click at [227, 90] on p "eMF-Testbase-[PERSON_NAME]" at bounding box center [225, 90] width 125 height 13
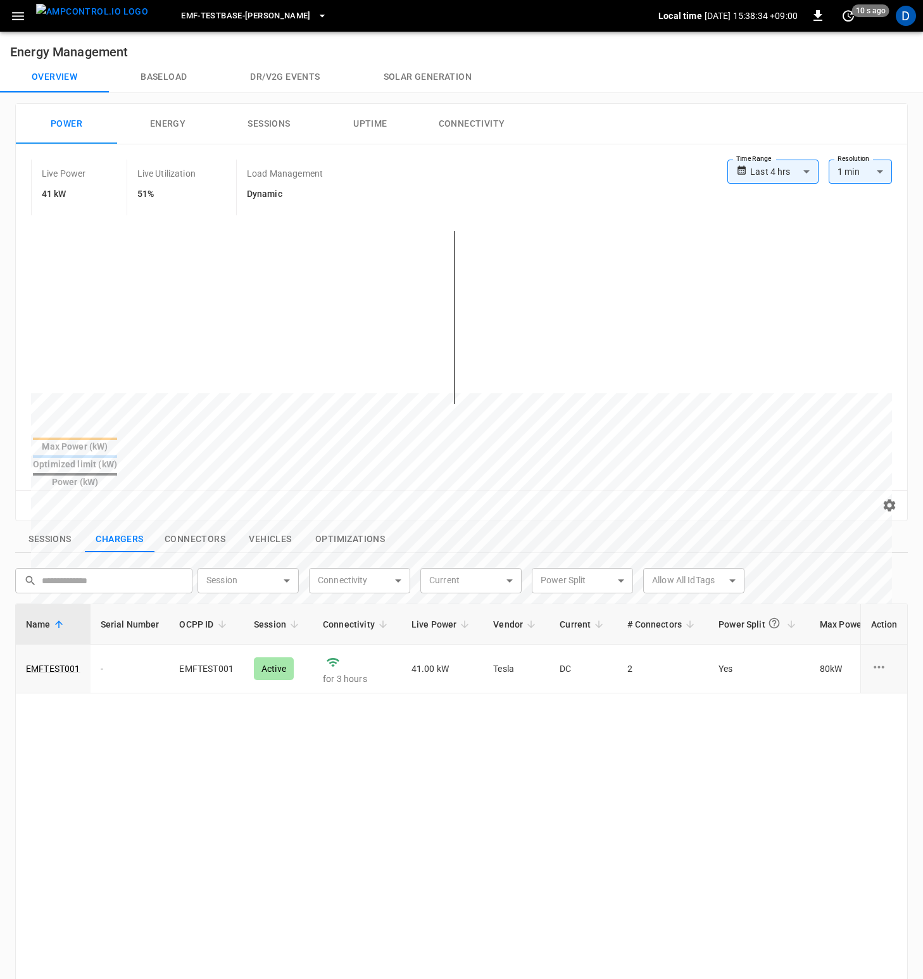
click at [173, 82] on button "Baseload" at bounding box center [164, 77] width 110 height 30
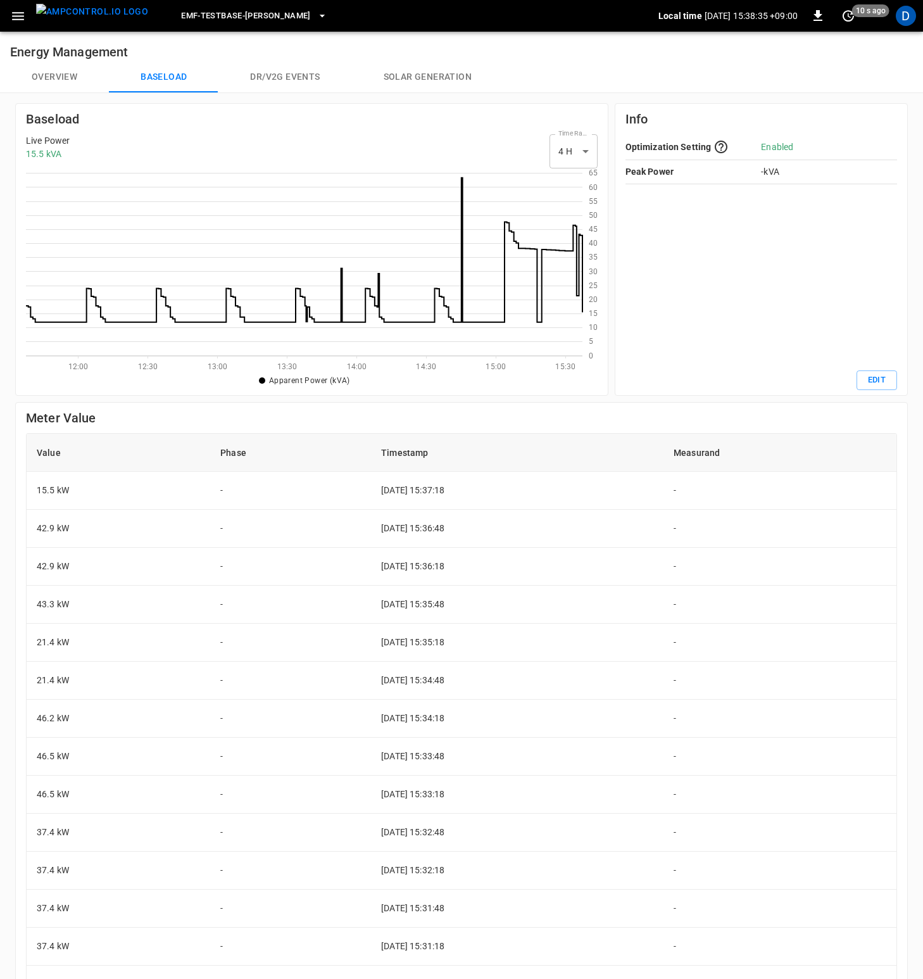
scroll to position [174, 547]
click at [84, 70] on button "Overview" at bounding box center [54, 77] width 109 height 30
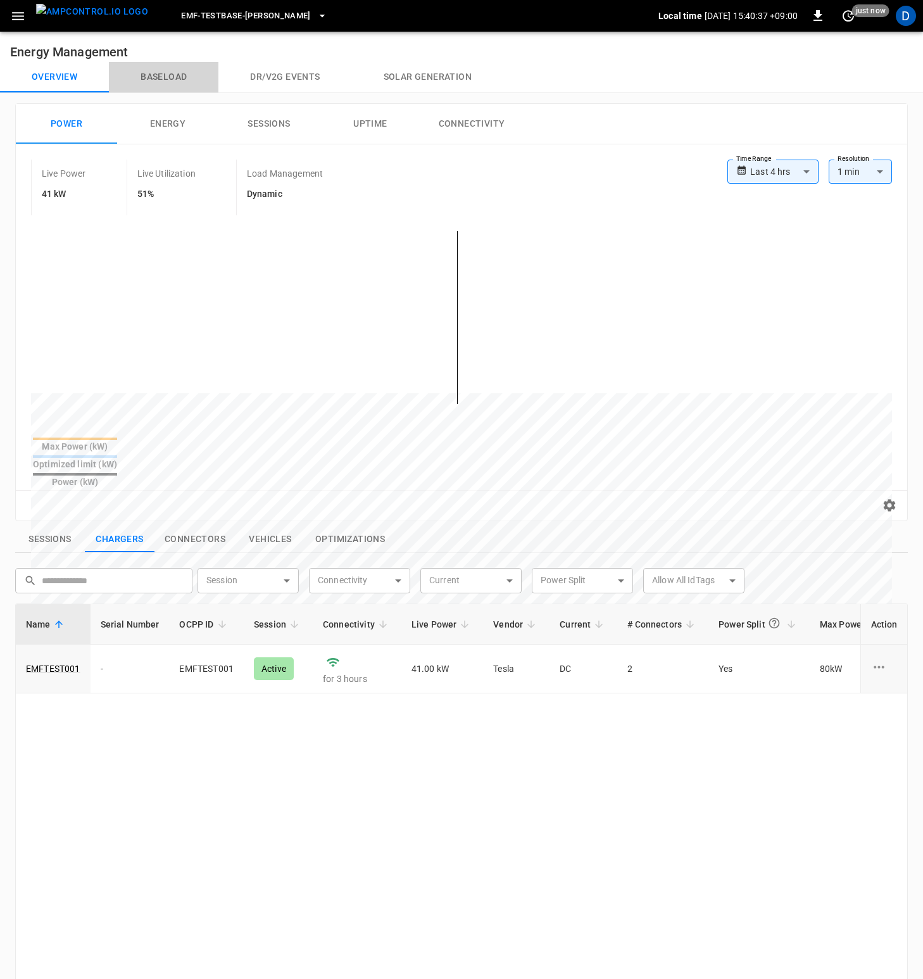
click at [169, 79] on button "Baseload" at bounding box center [164, 77] width 110 height 30
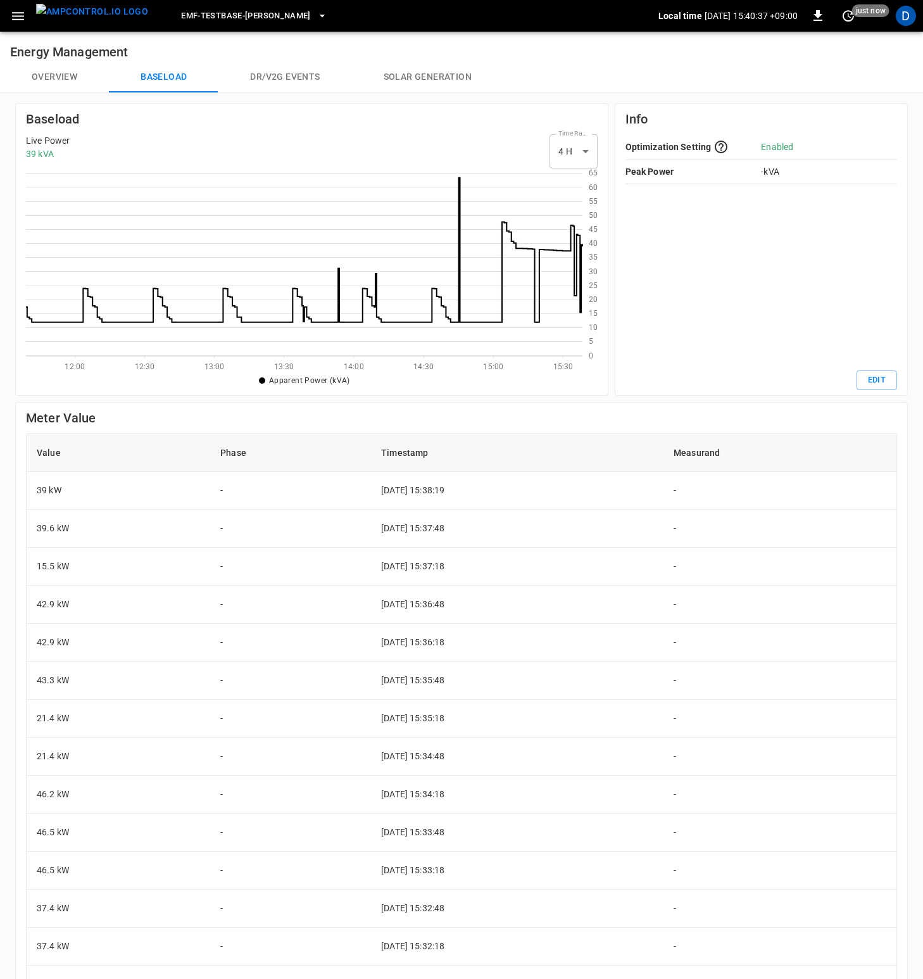
scroll to position [174, 547]
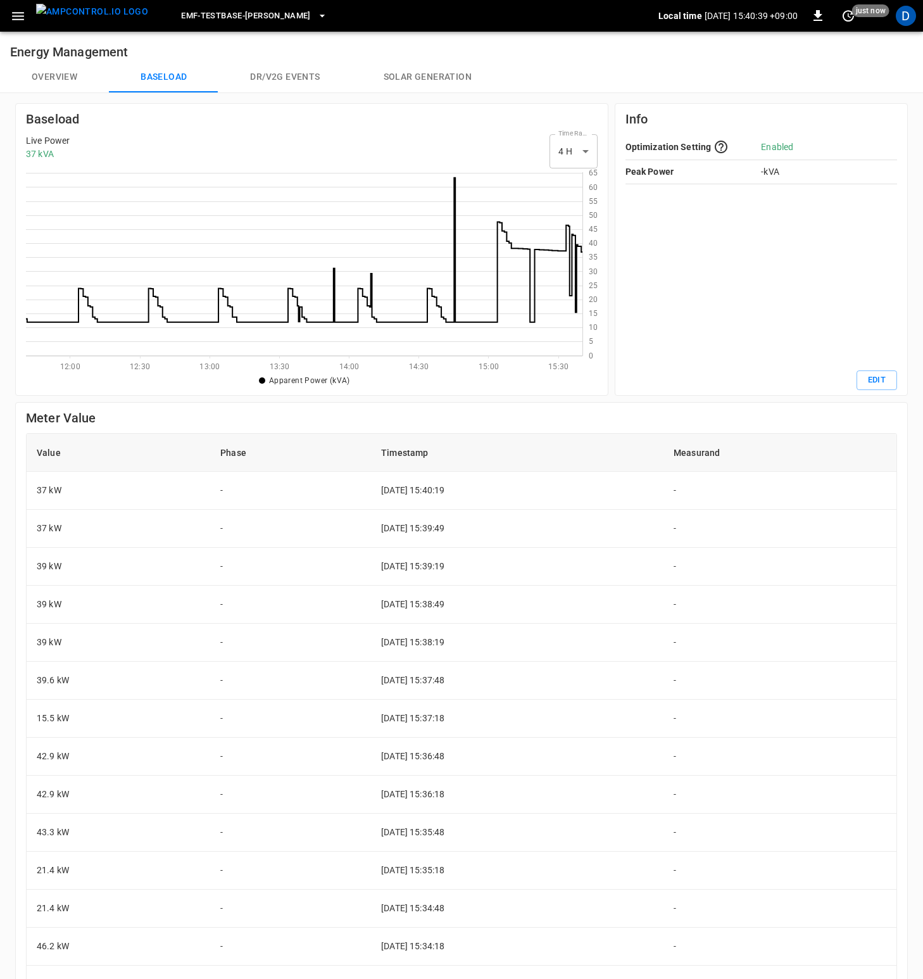
click at [66, 75] on button "Overview" at bounding box center [54, 77] width 109 height 30
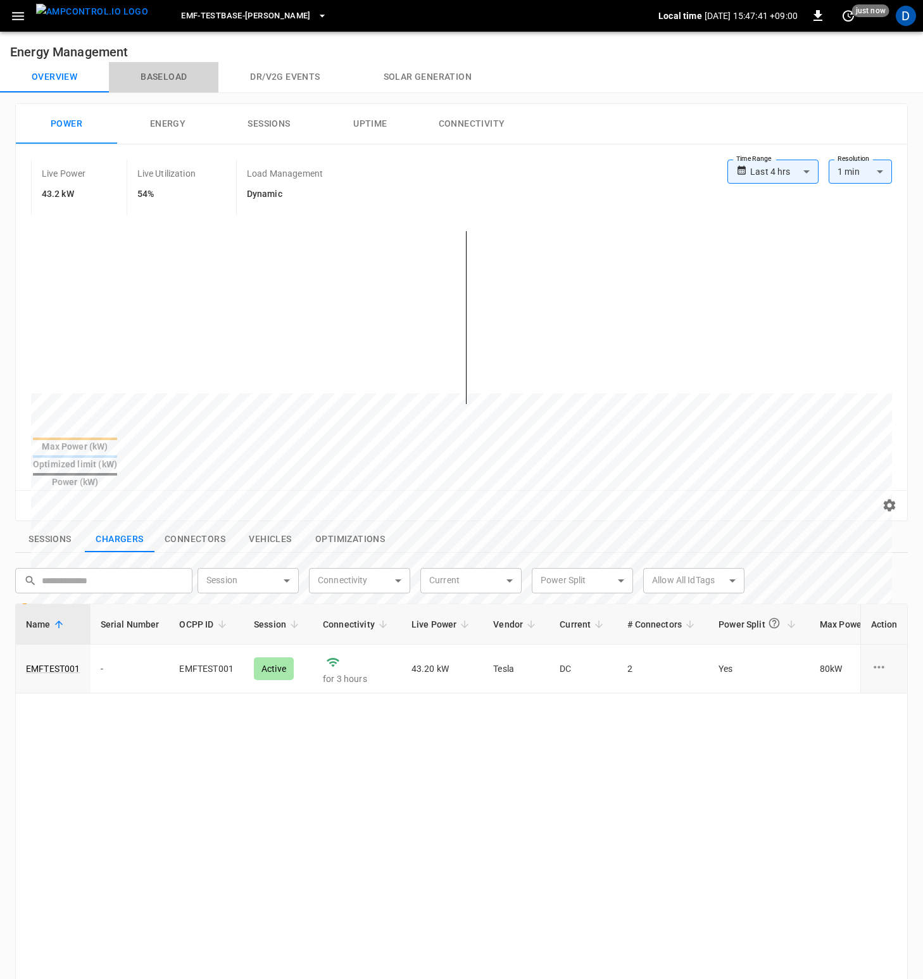
click at [167, 70] on button "Baseload" at bounding box center [164, 77] width 110 height 30
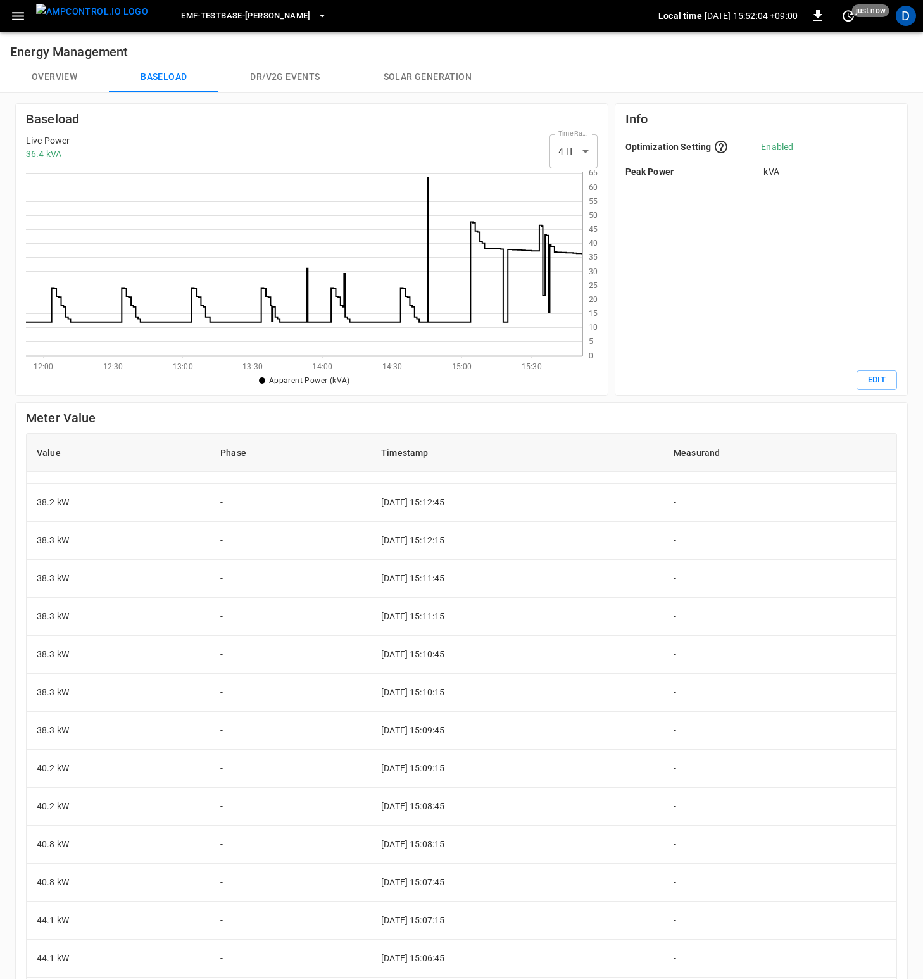
scroll to position [3027, 0]
click at [65, 82] on button "Overview" at bounding box center [54, 77] width 109 height 30
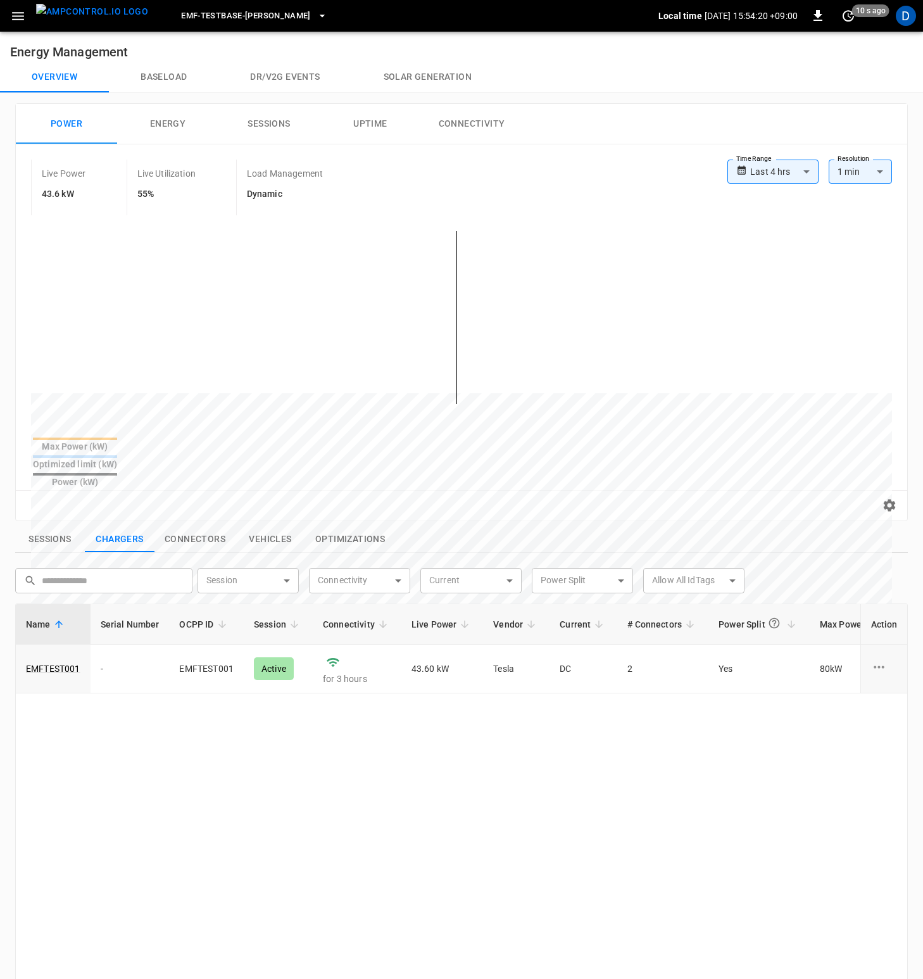
click at [470, 181] on div "Live Power 43.6 kW Live Utilization 55% Load Management Dynamic" at bounding box center [379, 188] width 696 height 56
click at [162, 77] on button "Baseload" at bounding box center [164, 77] width 110 height 30
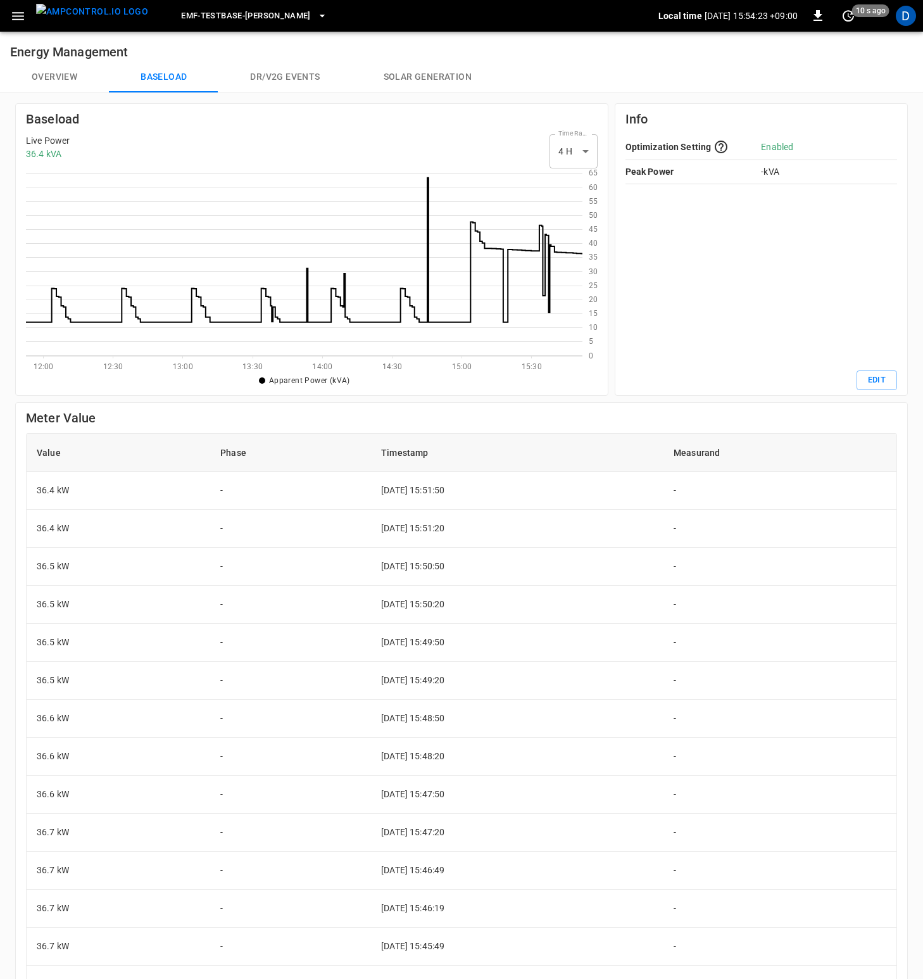
scroll to position [174, 547]
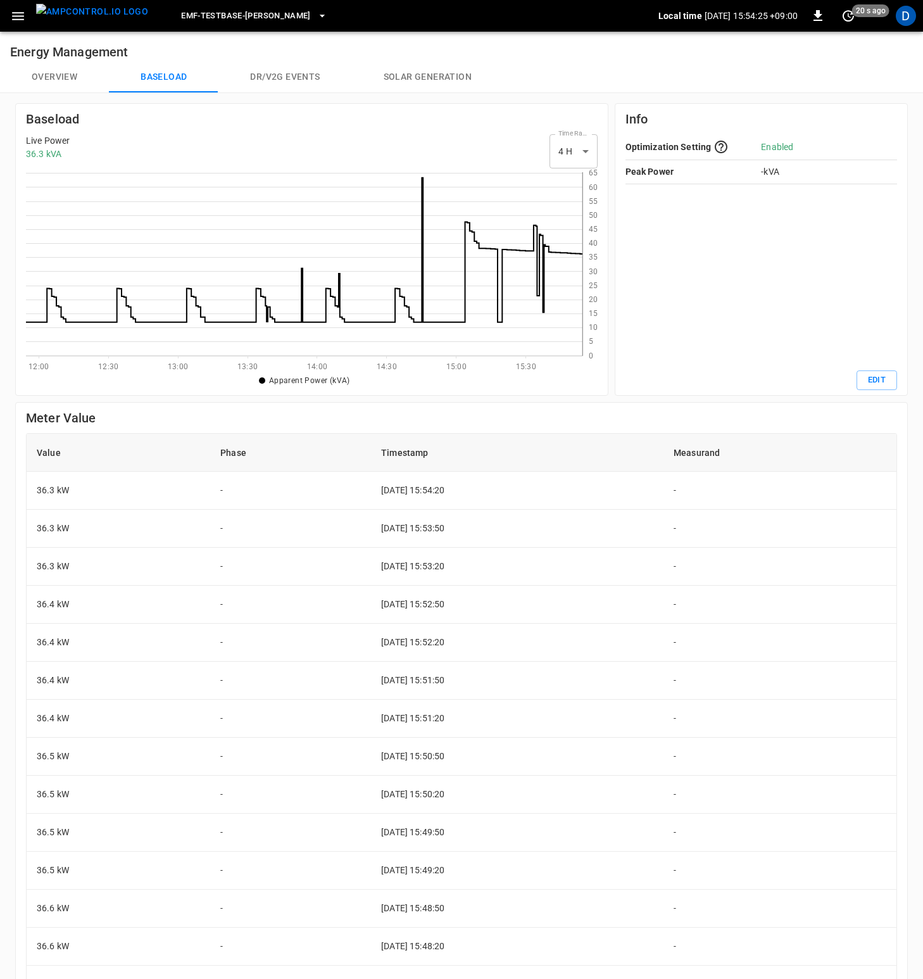
click at [40, 80] on button "Overview" at bounding box center [54, 77] width 109 height 30
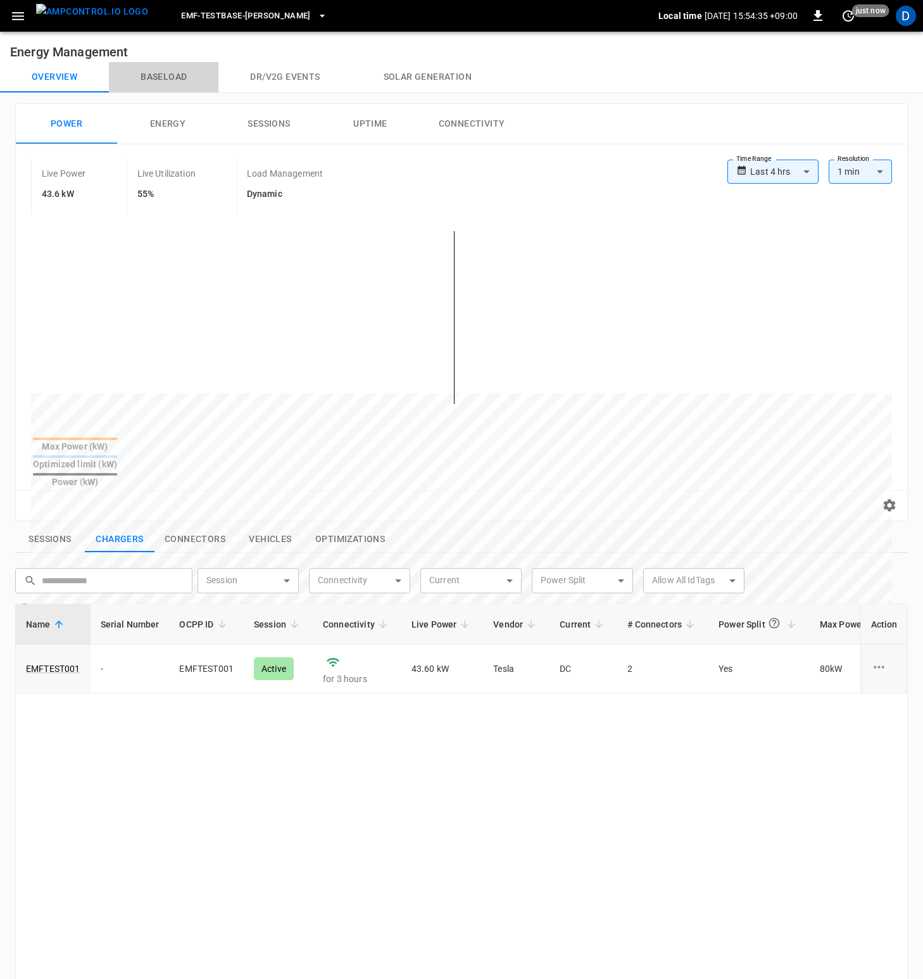
click at [151, 82] on button "Baseload" at bounding box center [164, 77] width 110 height 30
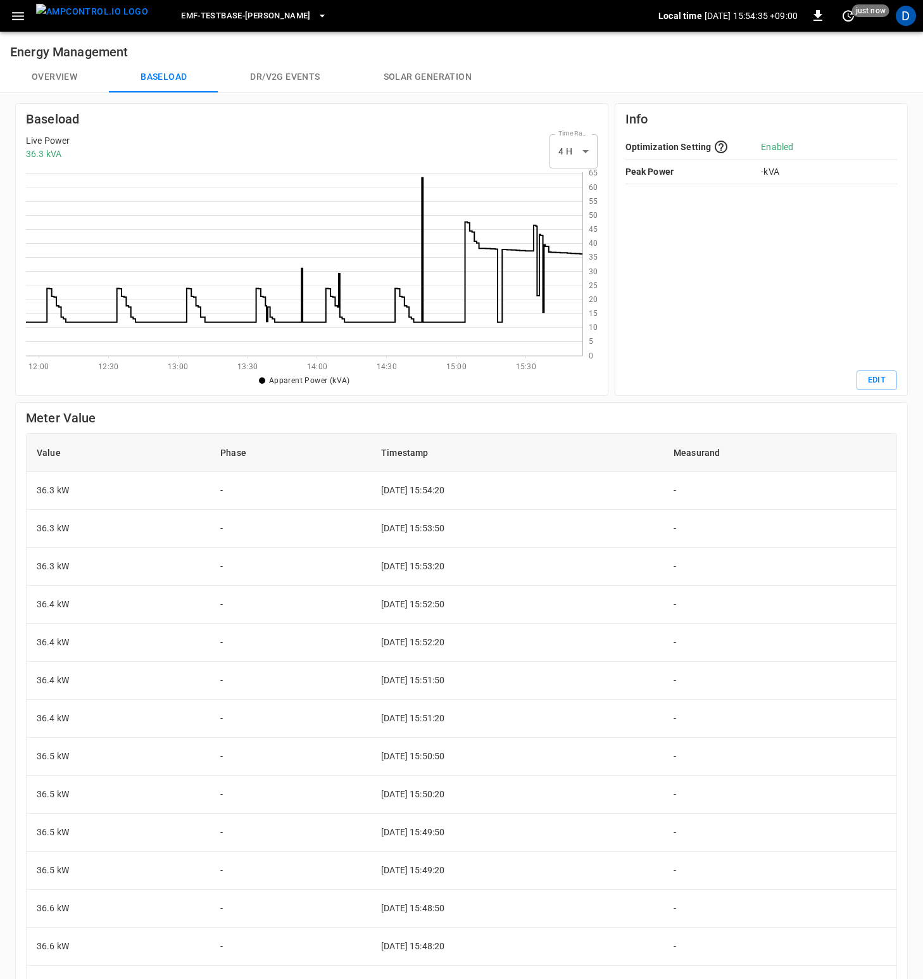
scroll to position [174, 547]
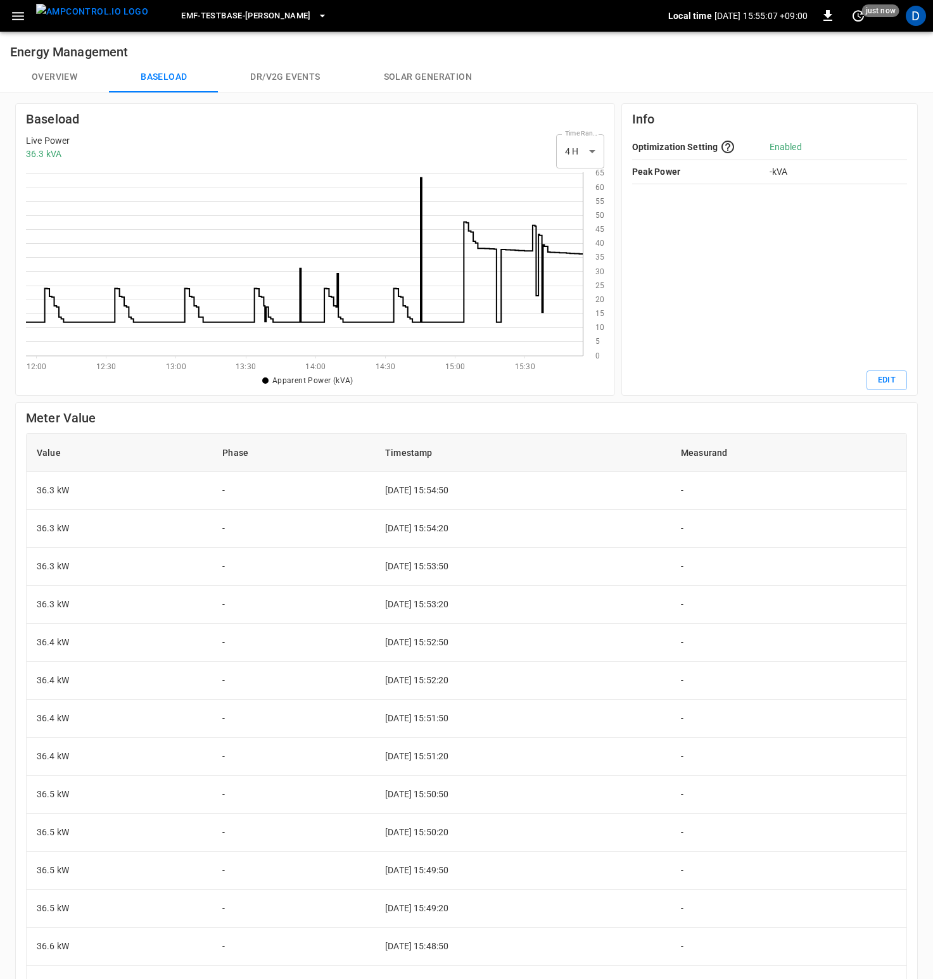
click at [567, 146] on body "eMF-Testbase-Musashimurayama Local time 2025-09-01 15:55:07 +09:00 0 just now D…" at bounding box center [466, 584] width 933 height 1169
click at [570, 200] on li "24 H" at bounding box center [573, 204] width 47 height 21
type input "***"
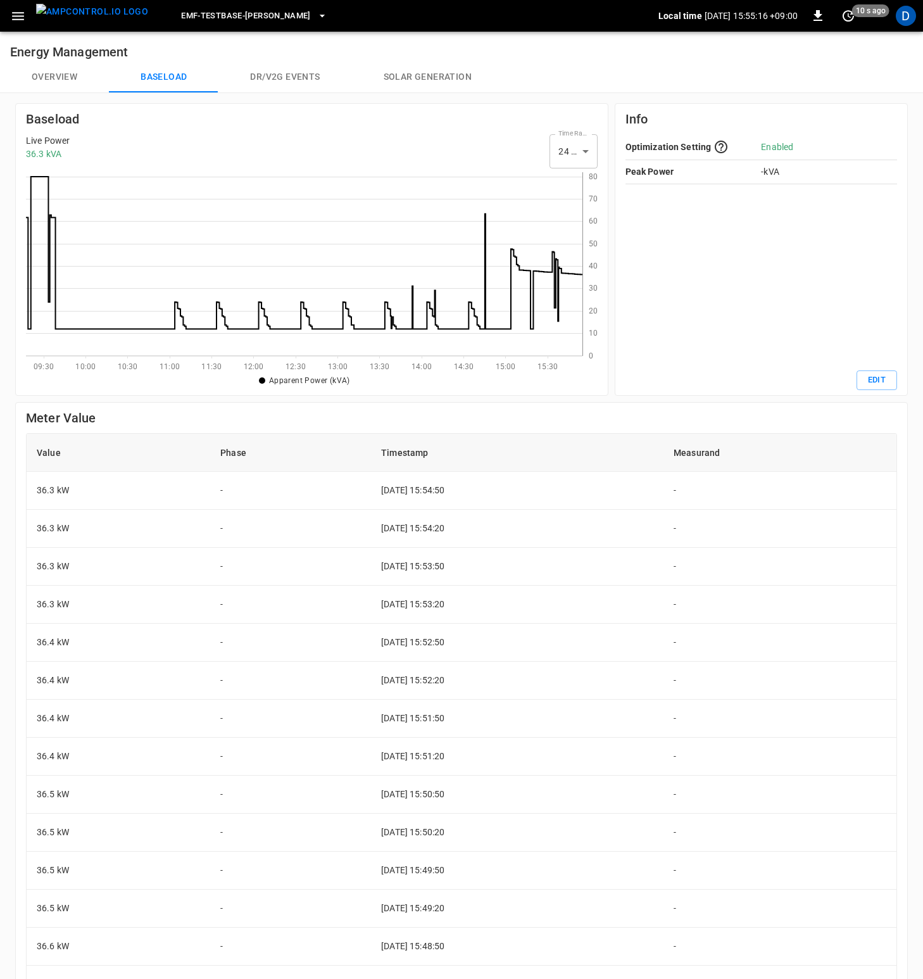
click at [36, 274] on icon at bounding box center [304, 264] width 557 height 184
click at [455, 400] on div "Meter Value Value Phase Timestamp Measurand 36.2 kW - 2025-09-01 15:55:20 - 36.…" at bounding box center [458, 778] width 899 height 764
click at [303, 418] on h6 "Meter Value" at bounding box center [461, 418] width 871 height 20
click at [458, 416] on h6 "Meter Value" at bounding box center [461, 418] width 871 height 20
click at [450, 419] on h6 "Meter Value" at bounding box center [461, 418] width 871 height 20
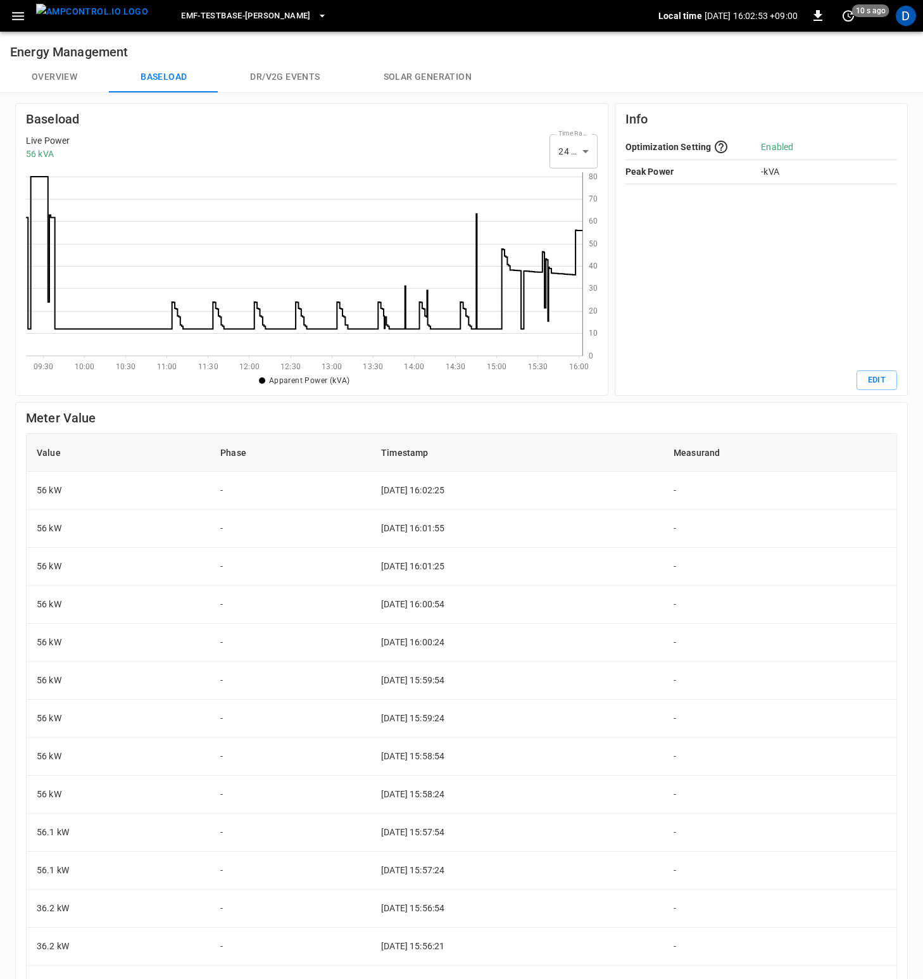
click at [656, 409] on h6 "Meter Value" at bounding box center [461, 418] width 871 height 20
click at [55, 71] on button "Overview" at bounding box center [54, 77] width 109 height 30
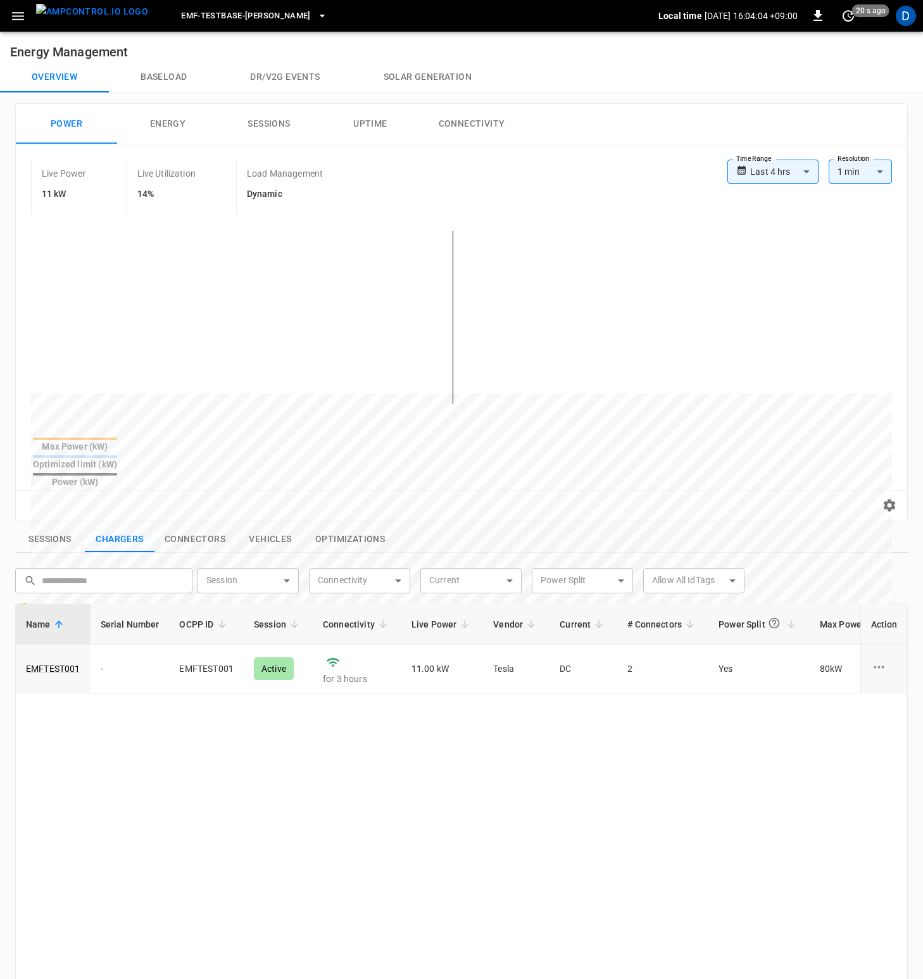
click at [178, 84] on button "Baseload" at bounding box center [164, 77] width 110 height 30
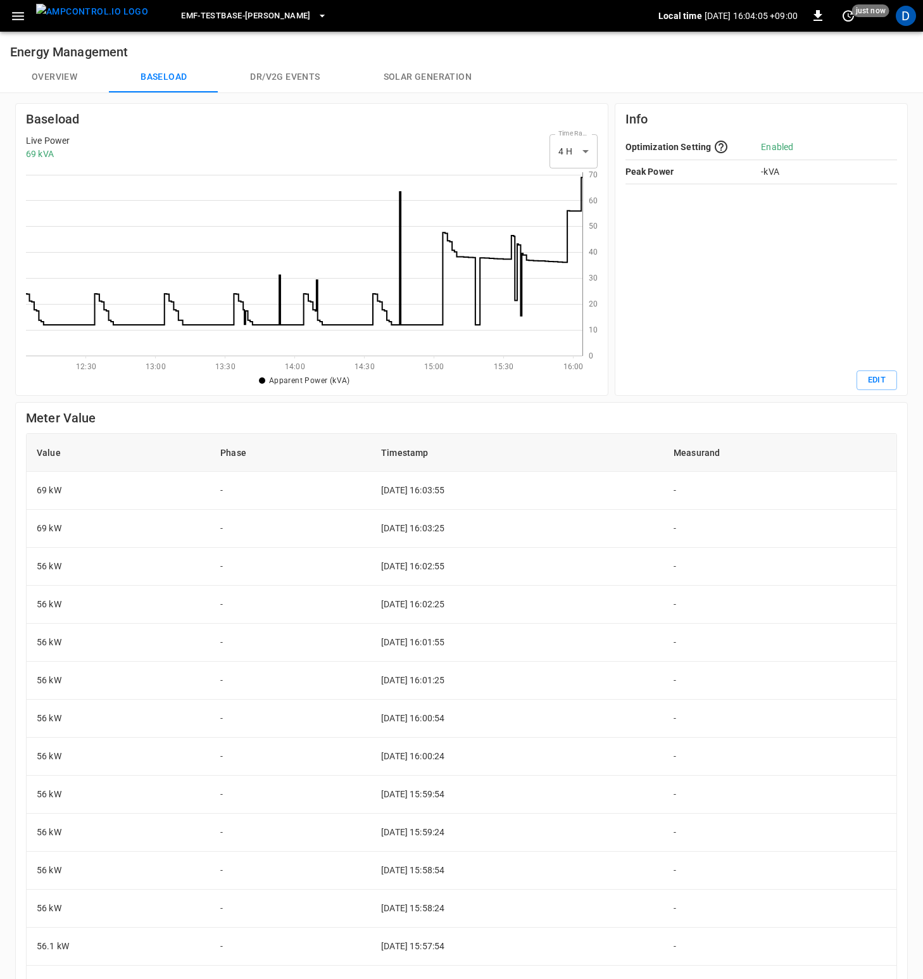
scroll to position [174, 547]
click at [53, 82] on button "Overview" at bounding box center [54, 77] width 109 height 30
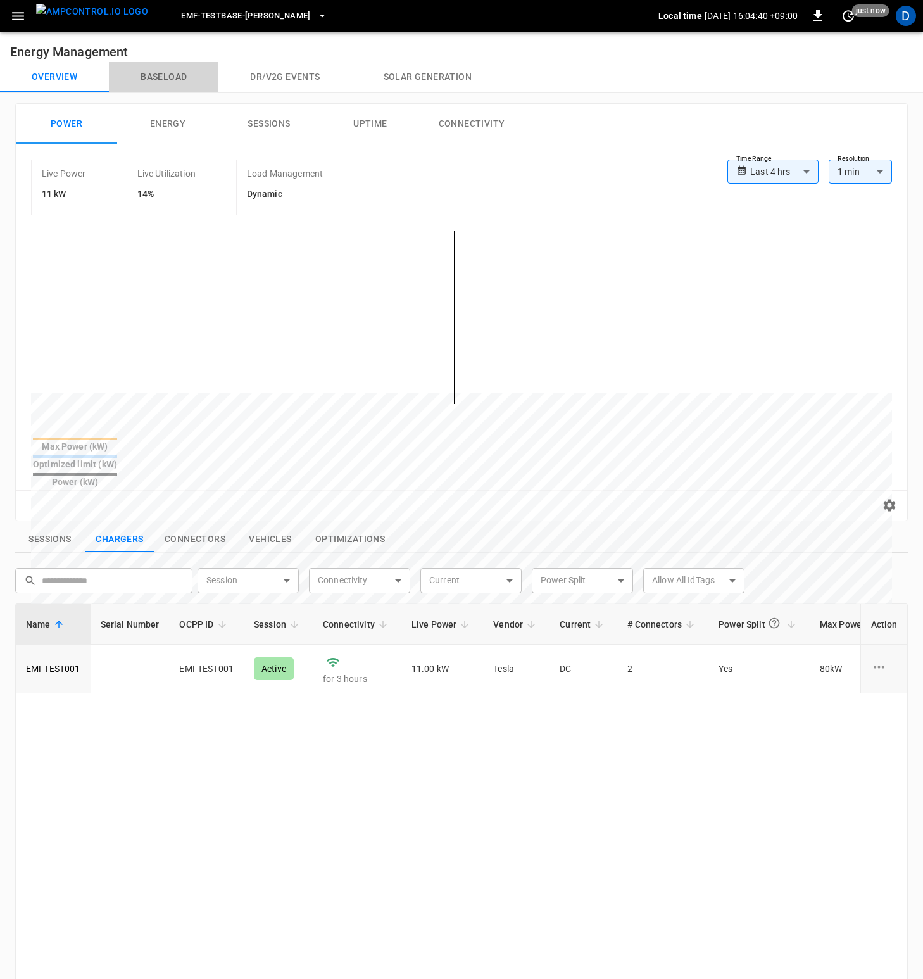
click at [144, 77] on button "Baseload" at bounding box center [164, 77] width 110 height 30
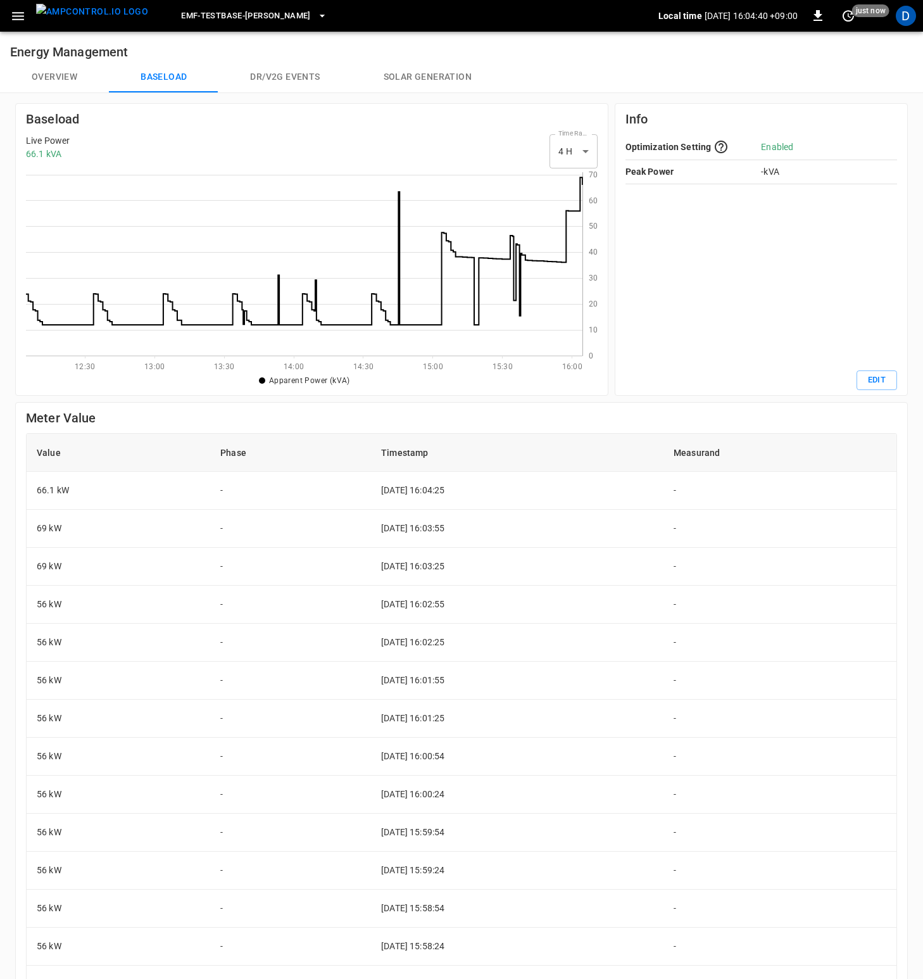
scroll to position [174, 547]
click at [61, 83] on button "Overview" at bounding box center [54, 77] width 109 height 30
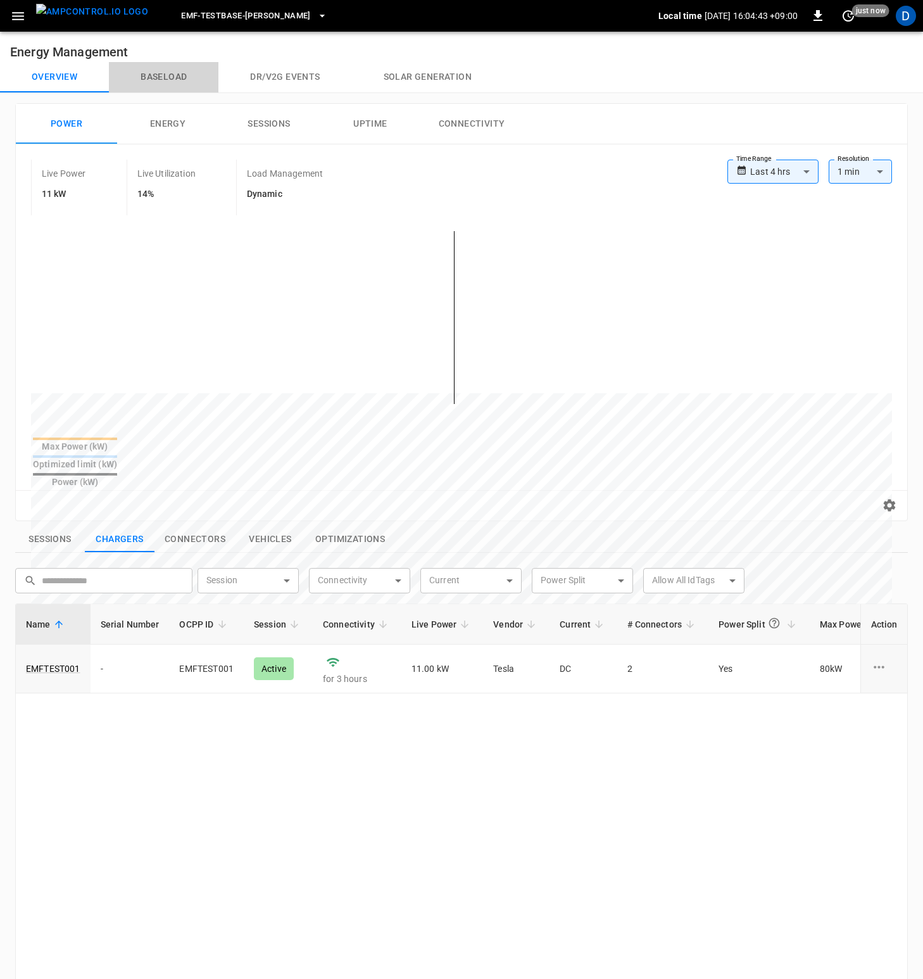
click at [197, 79] on button "Baseload" at bounding box center [164, 77] width 110 height 30
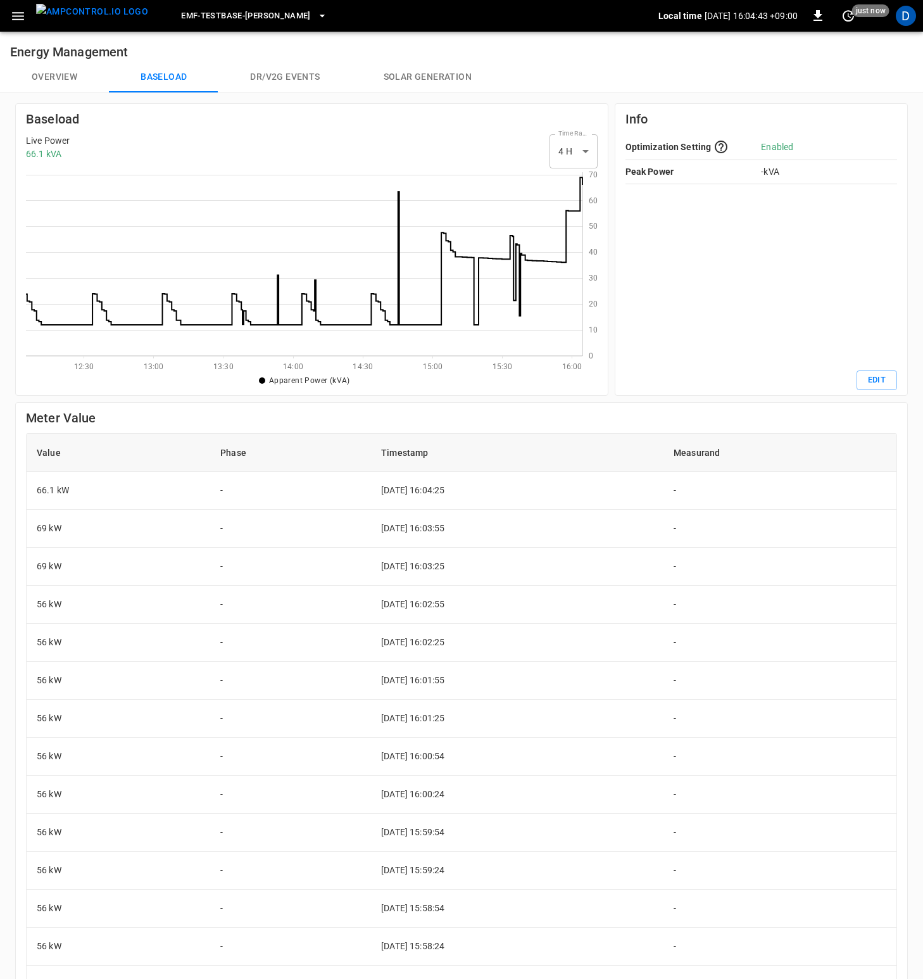
scroll to position [174, 547]
click at [53, 80] on button "Overview" at bounding box center [54, 77] width 109 height 30
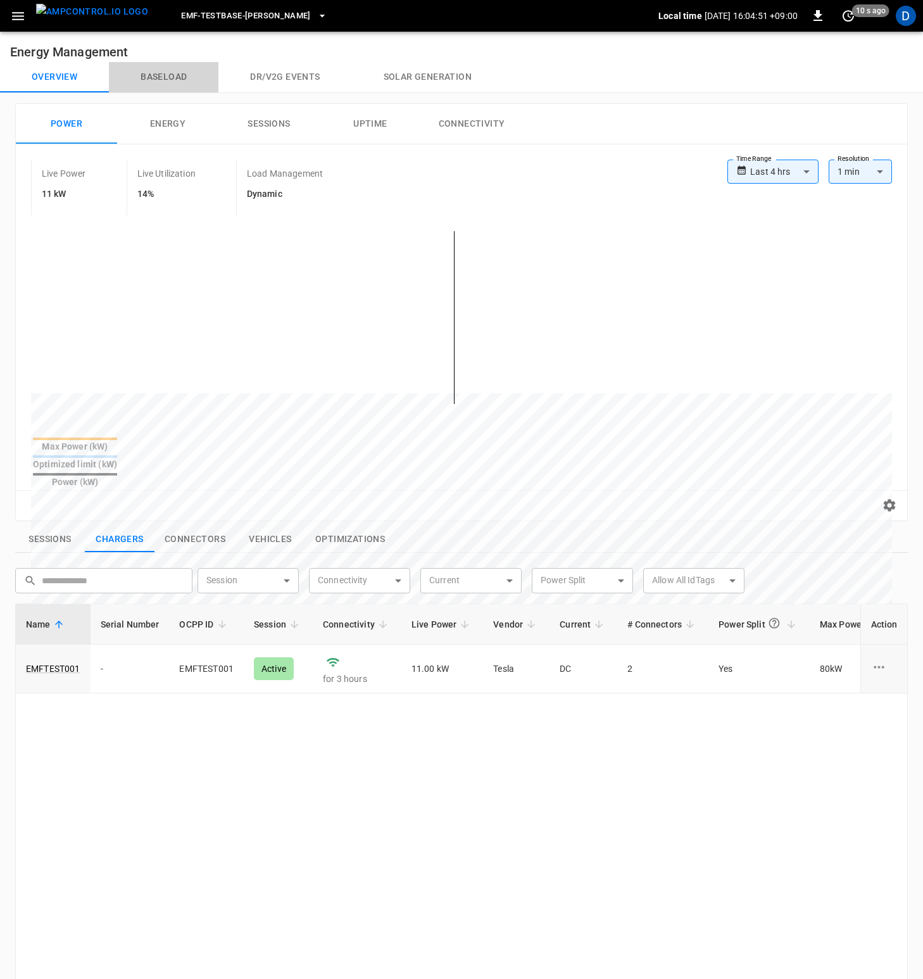
click at [173, 73] on button "Baseload" at bounding box center [164, 77] width 110 height 30
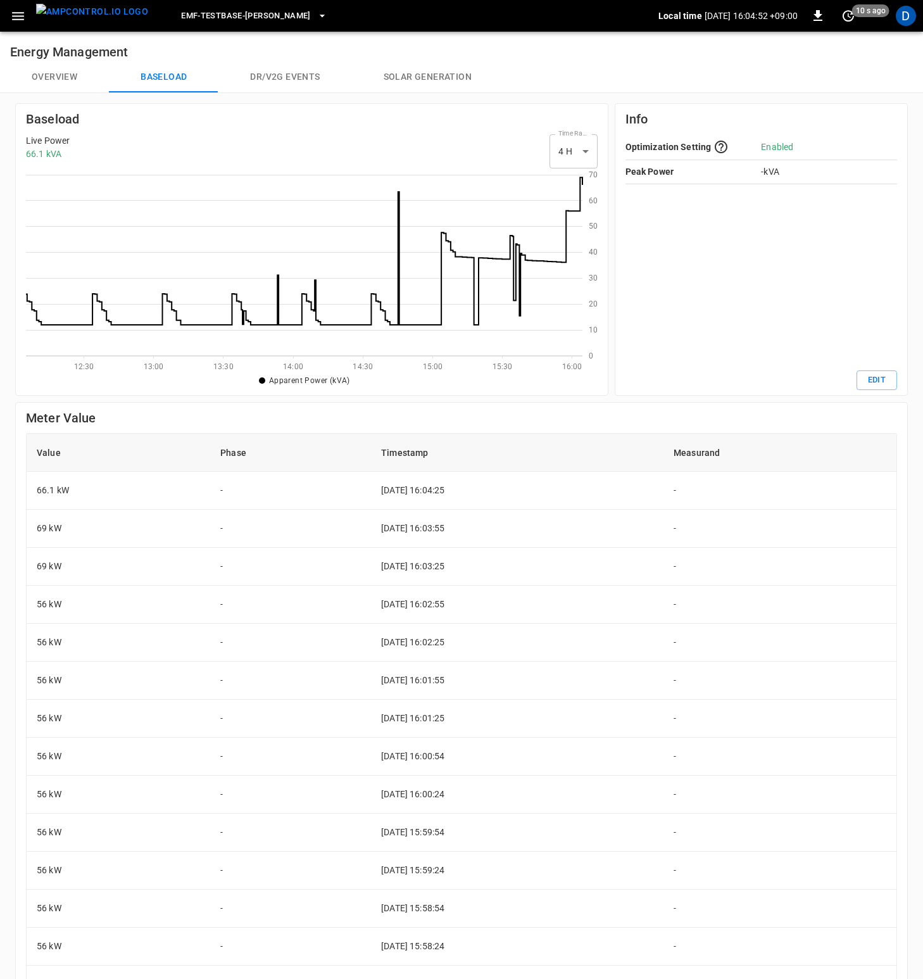
scroll to position [174, 547]
click at [37, 73] on button "Overview" at bounding box center [54, 77] width 109 height 30
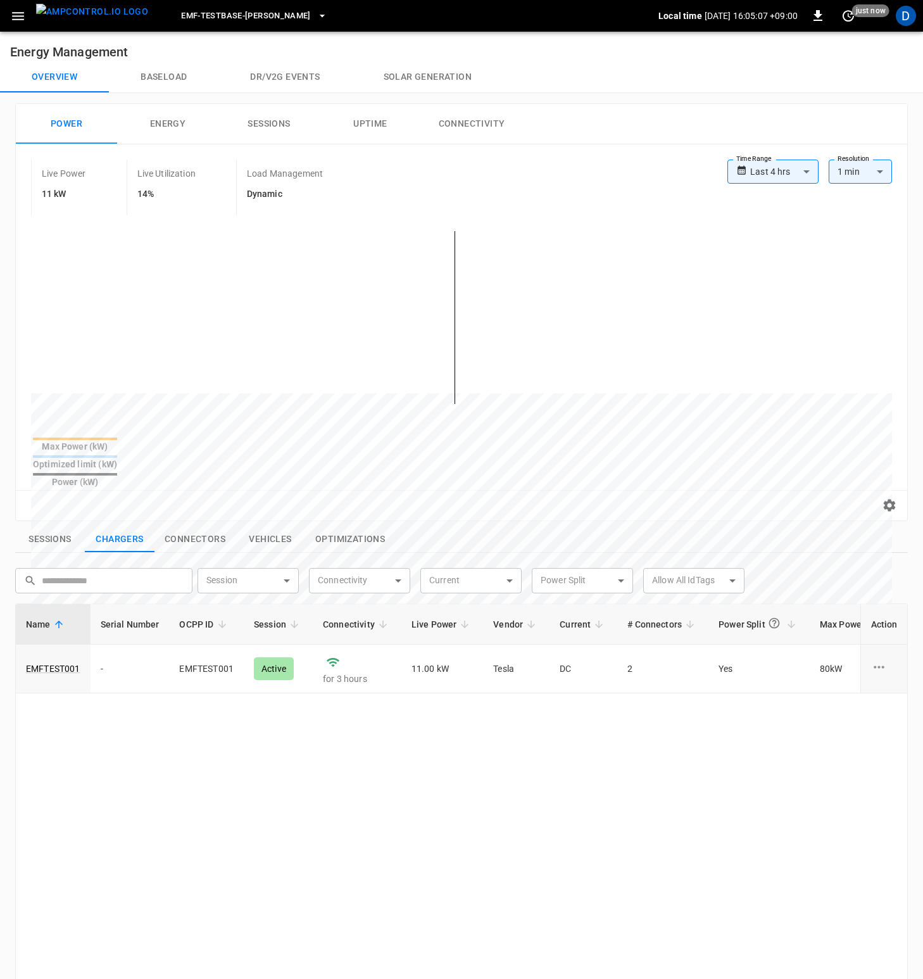
click at [184, 122] on button "Energy" at bounding box center [167, 124] width 101 height 41
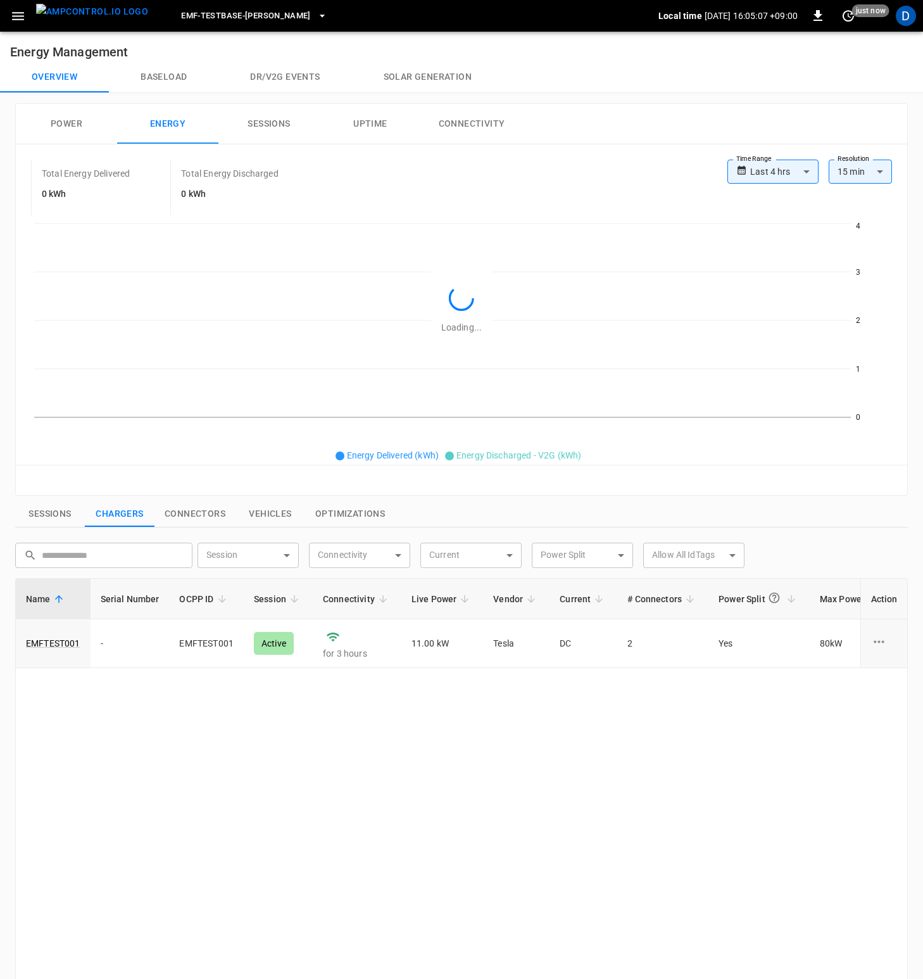
click at [181, 72] on button "Baseload" at bounding box center [164, 77] width 110 height 30
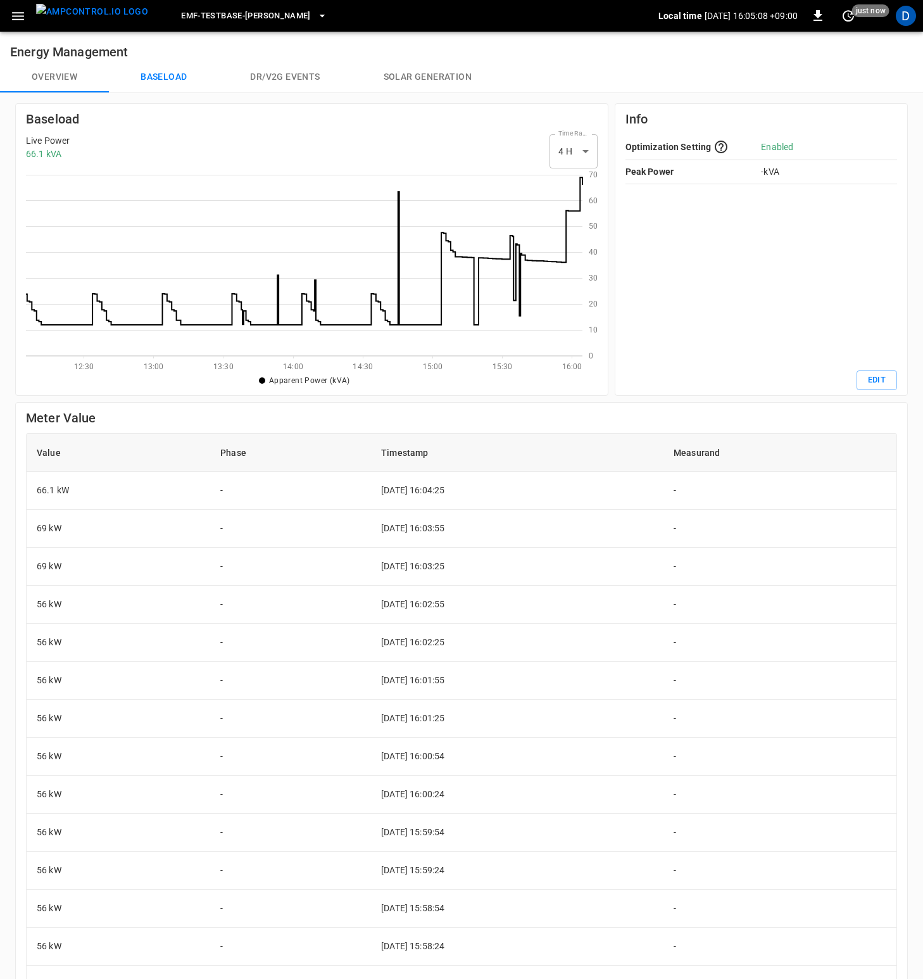
scroll to position [174, 547]
click at [72, 82] on button "Overview" at bounding box center [54, 77] width 109 height 30
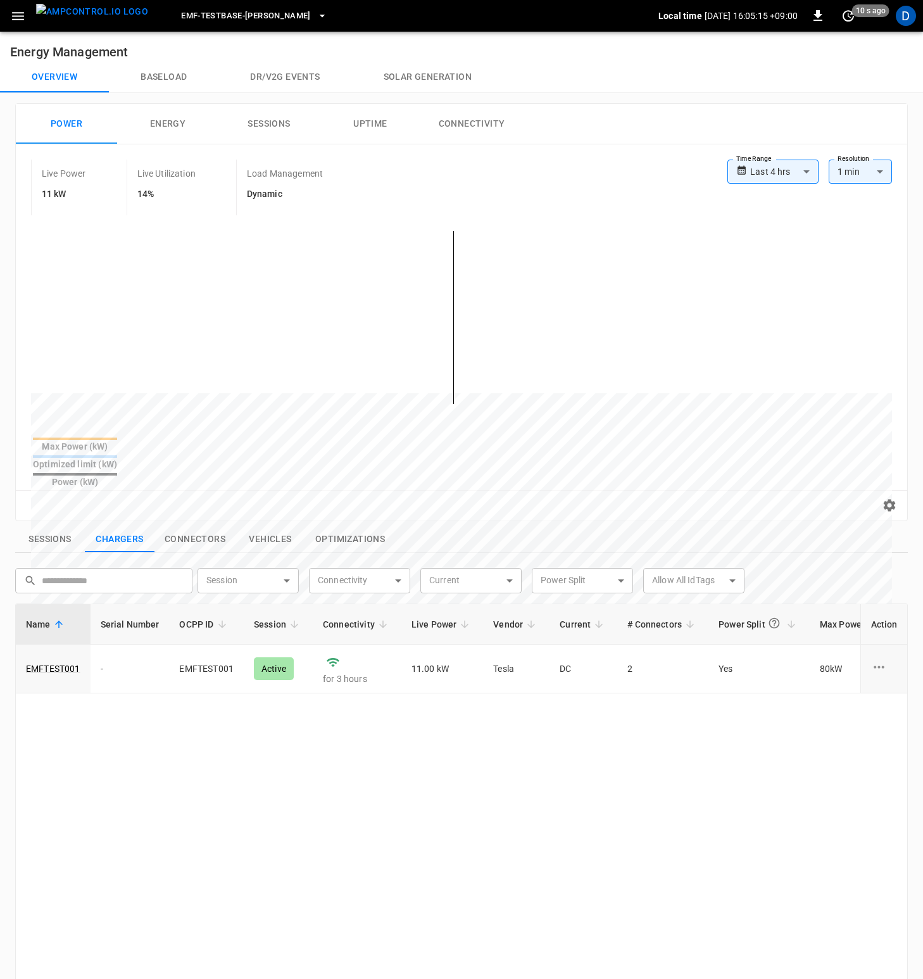
click at [165, 84] on button "Baseload" at bounding box center [164, 77] width 110 height 30
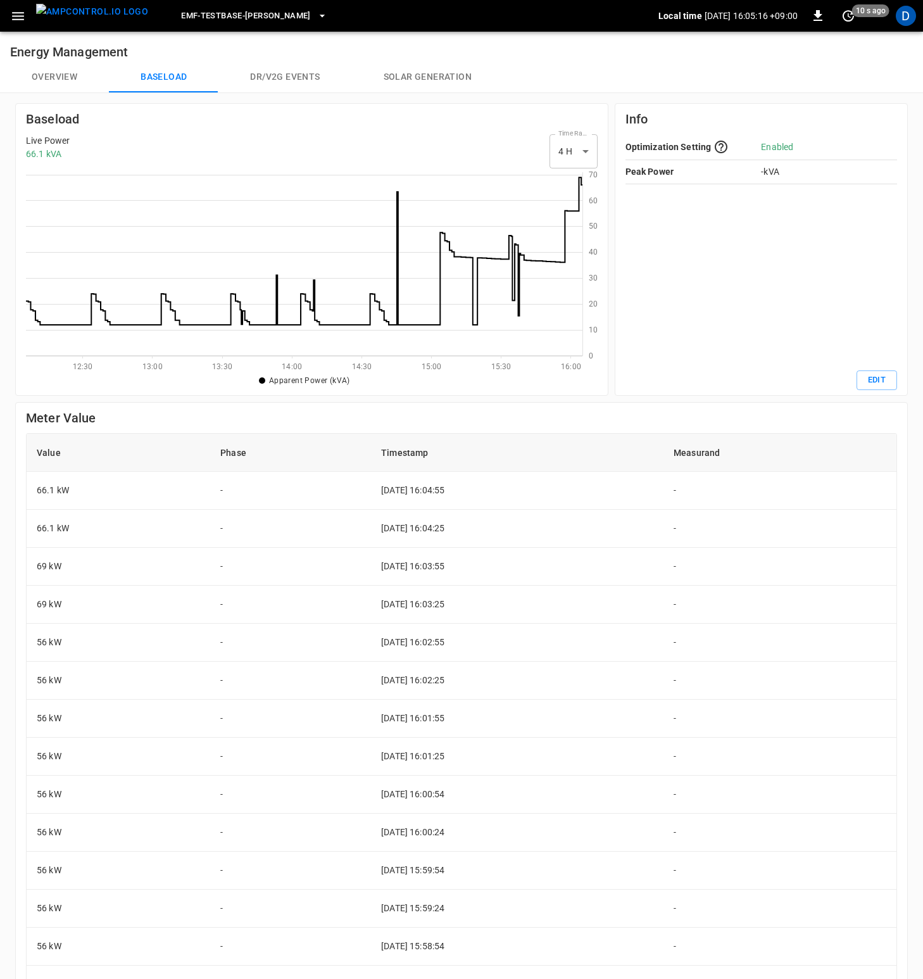
scroll to position [174, 547]
click at [72, 85] on button "Overview" at bounding box center [54, 77] width 109 height 30
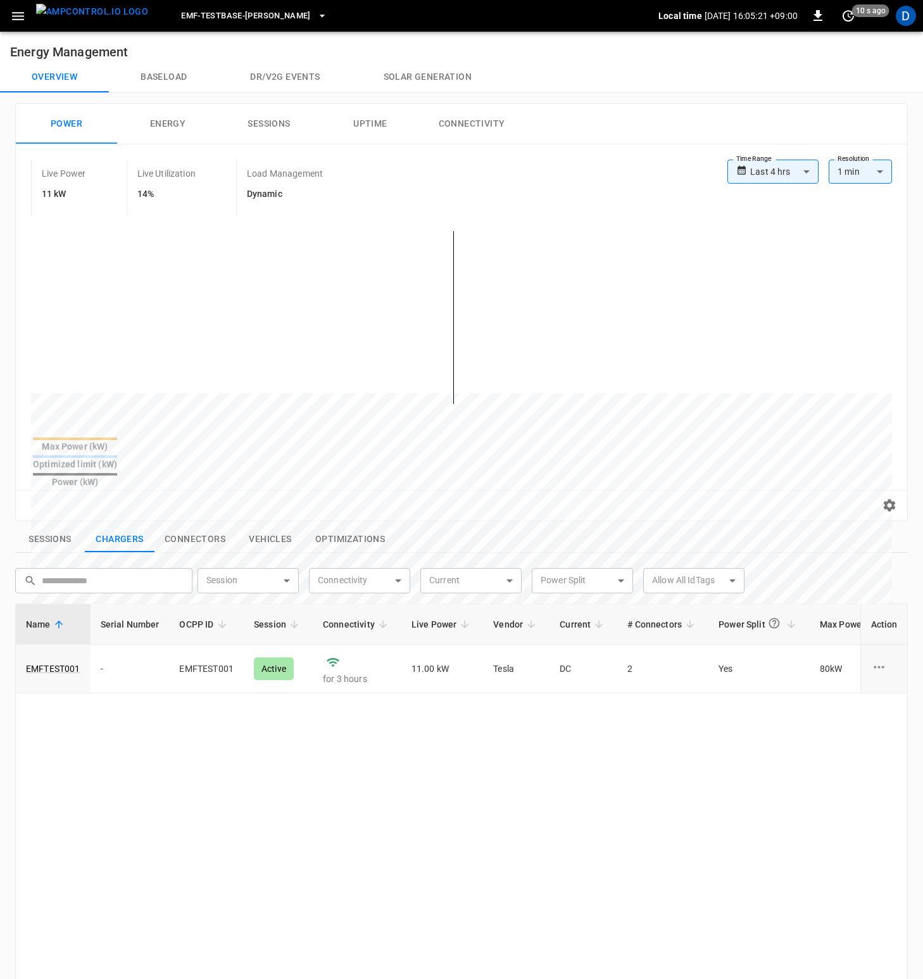
click at [170, 73] on button "Baseload" at bounding box center [164, 77] width 110 height 30
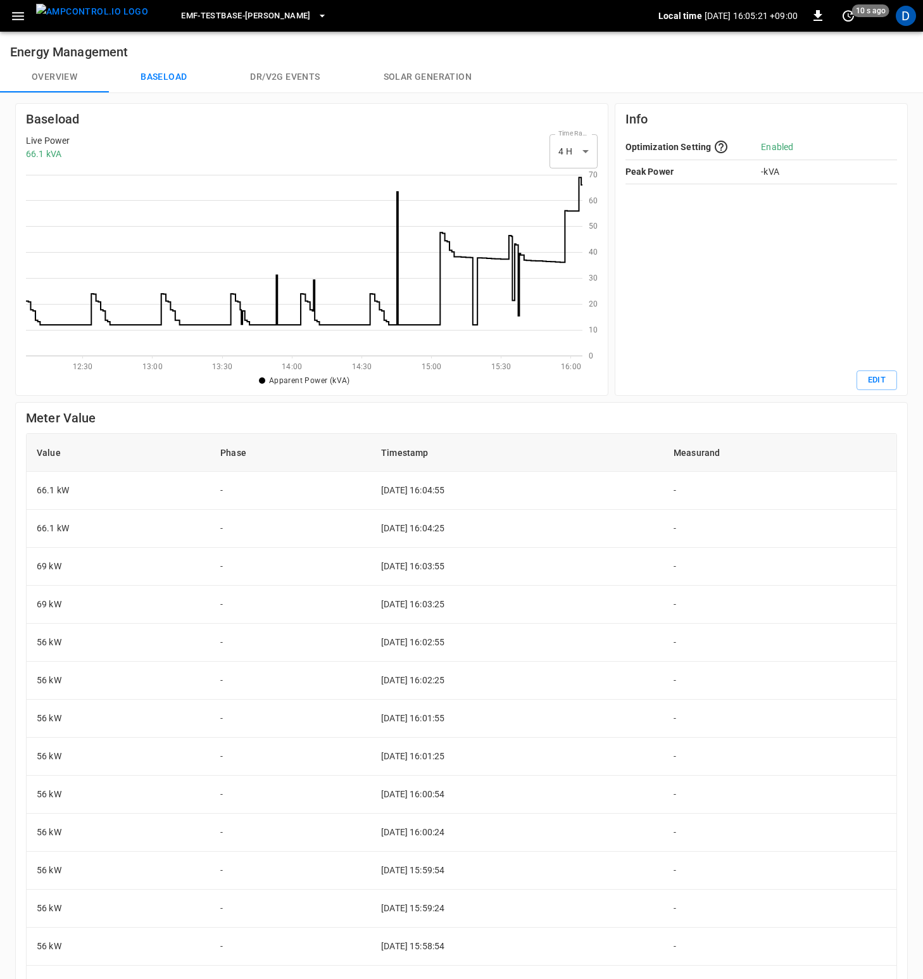
scroll to position [174, 547]
click at [72, 80] on button "Overview" at bounding box center [54, 77] width 109 height 30
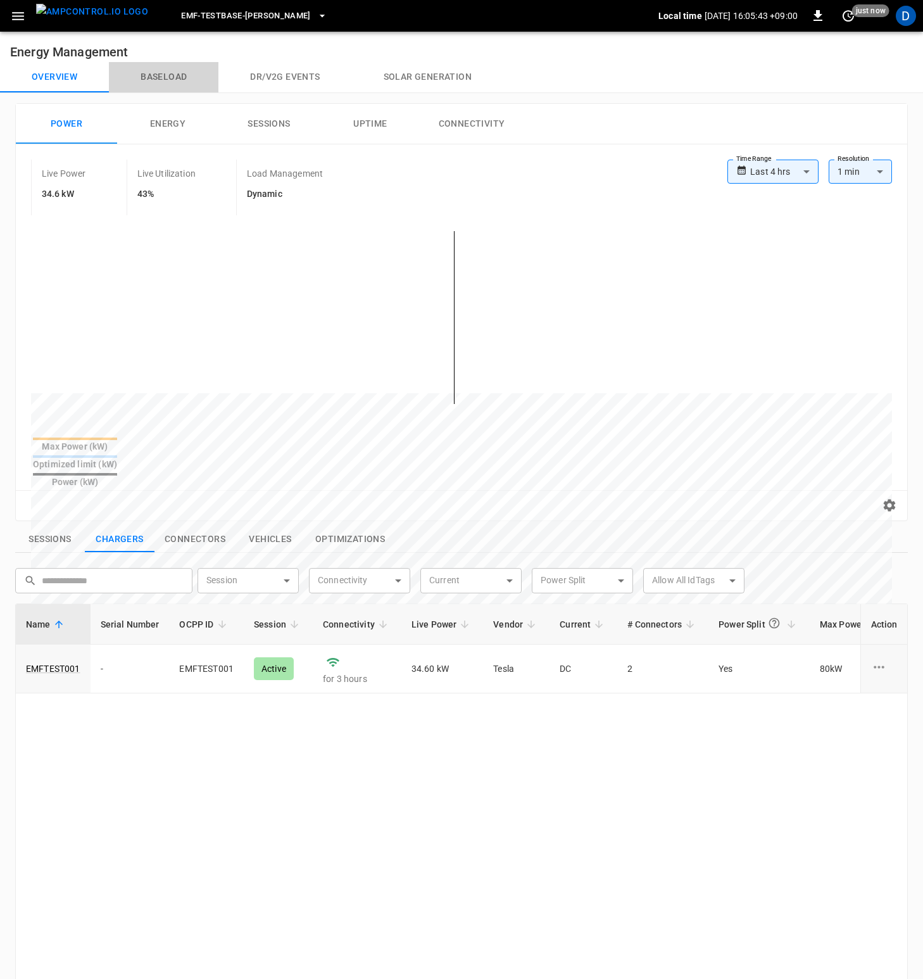
click at [154, 78] on button "Baseload" at bounding box center [164, 77] width 110 height 30
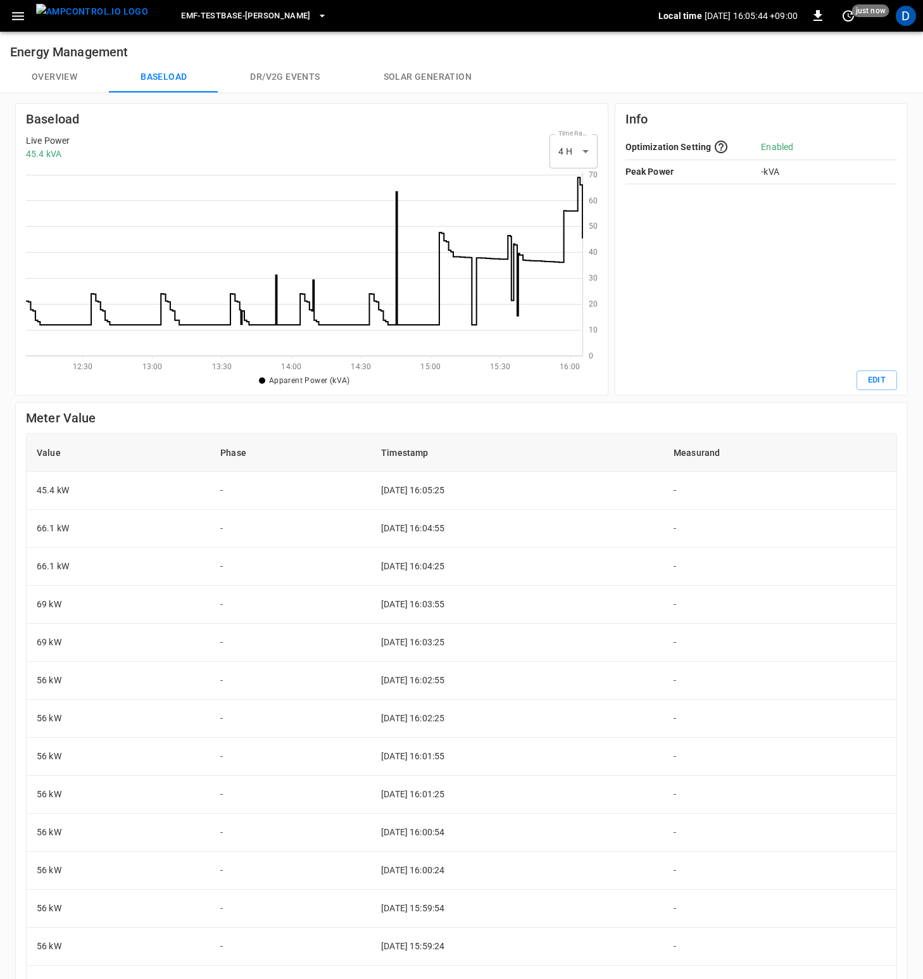
scroll to position [174, 547]
click at [67, 79] on button "Overview" at bounding box center [54, 77] width 109 height 30
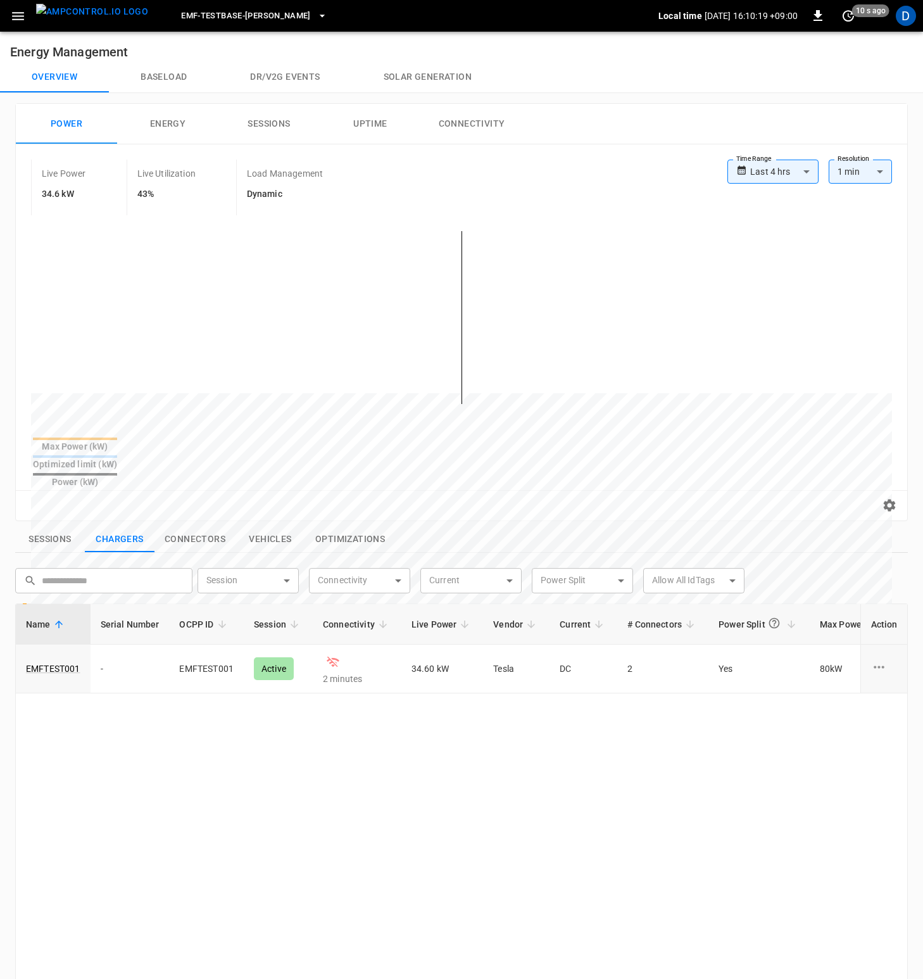
click at [172, 73] on button "Baseload" at bounding box center [164, 77] width 110 height 30
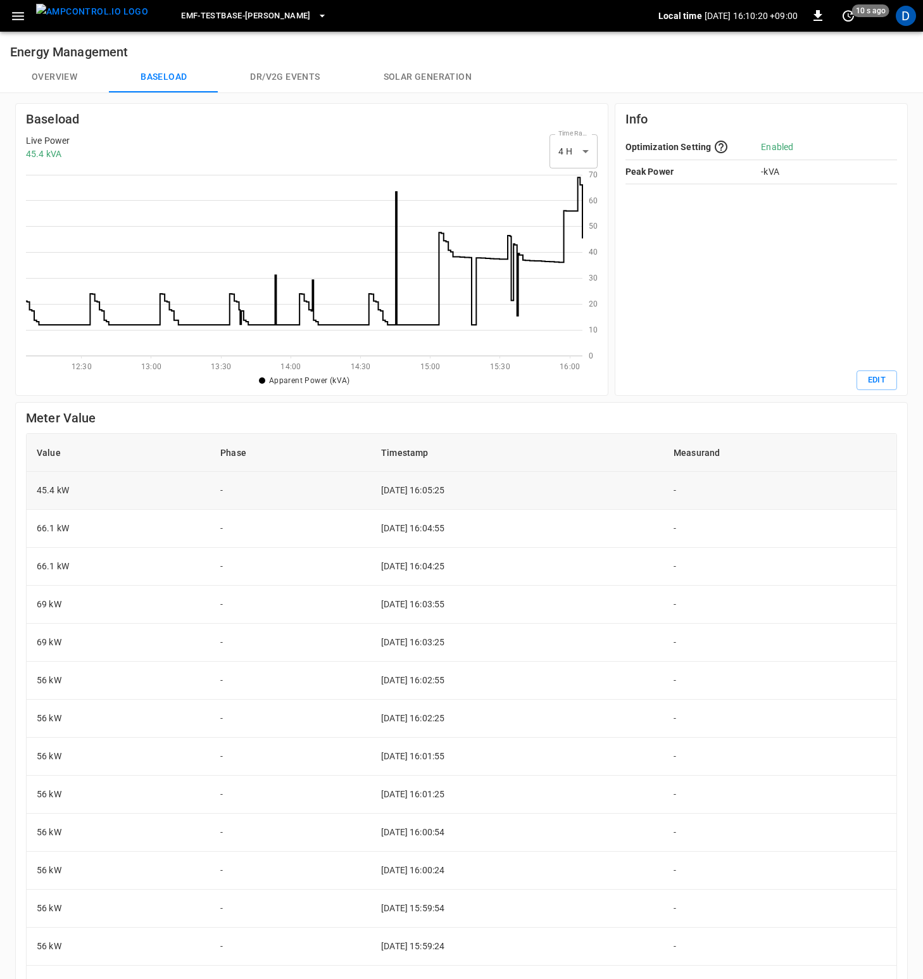
scroll to position [174, 547]
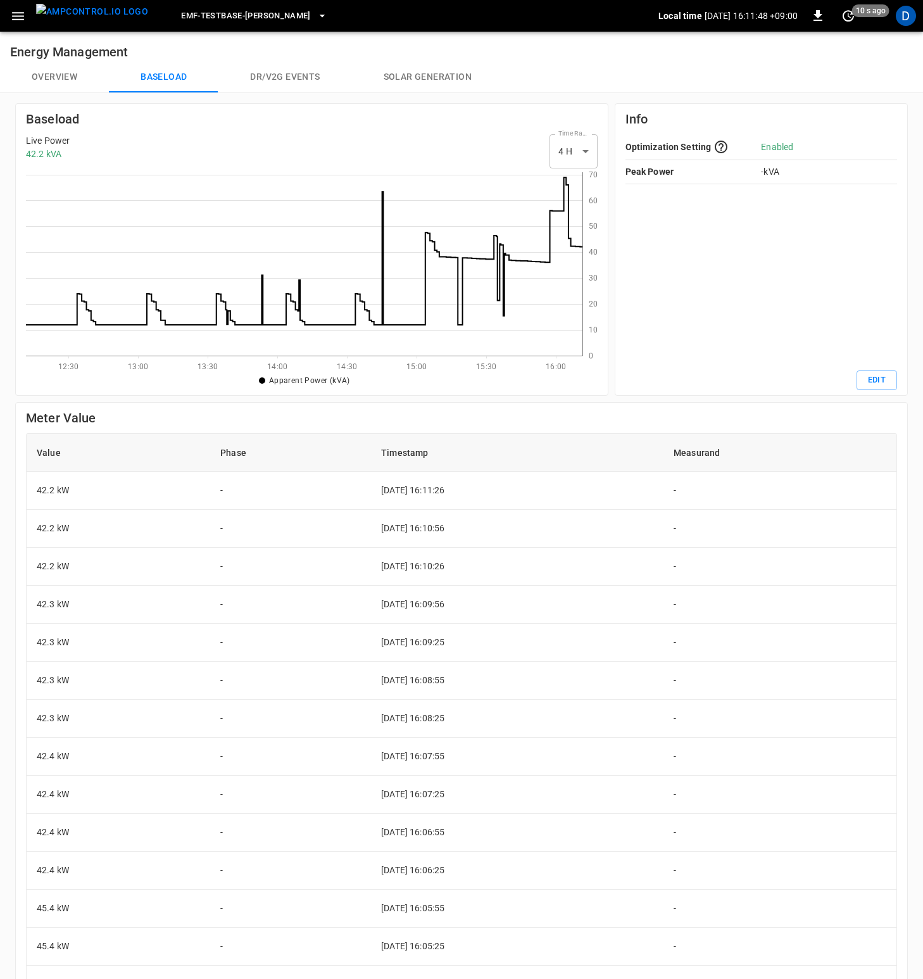
click at [532, 416] on h6 "Meter Value" at bounding box center [461, 418] width 871 height 20
click at [68, 78] on button "Overview" at bounding box center [54, 77] width 109 height 30
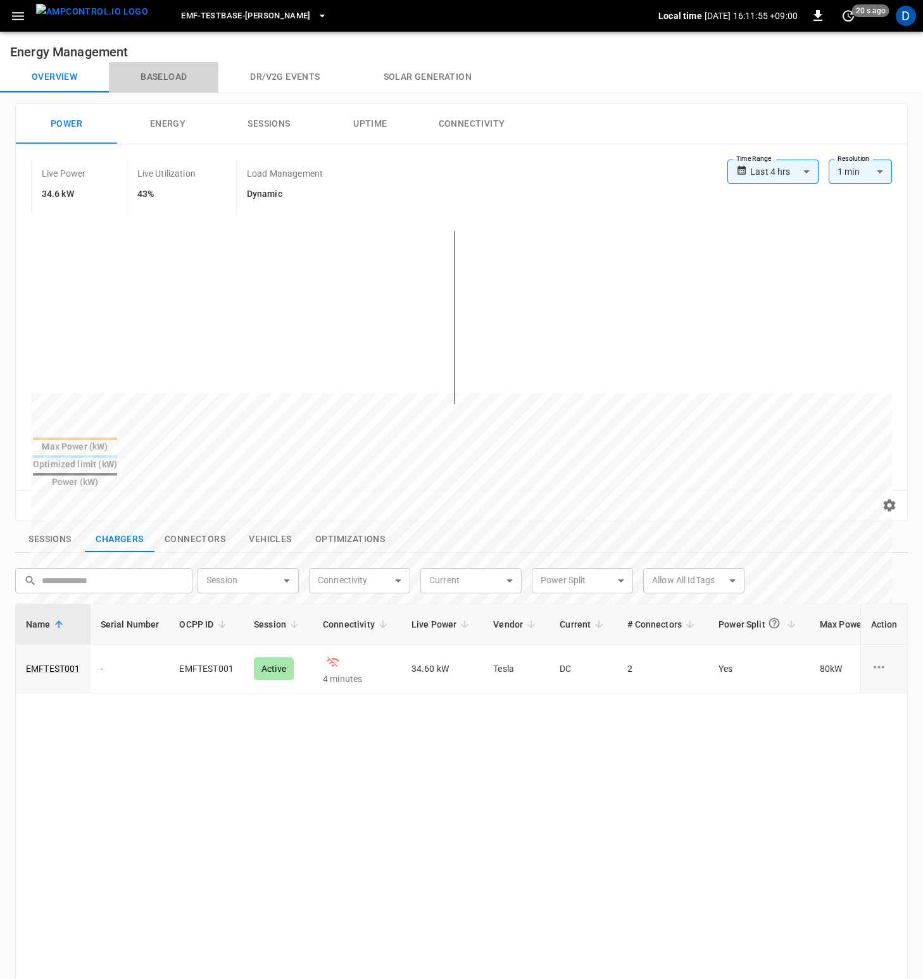
click at [156, 72] on button "Baseload" at bounding box center [164, 77] width 110 height 30
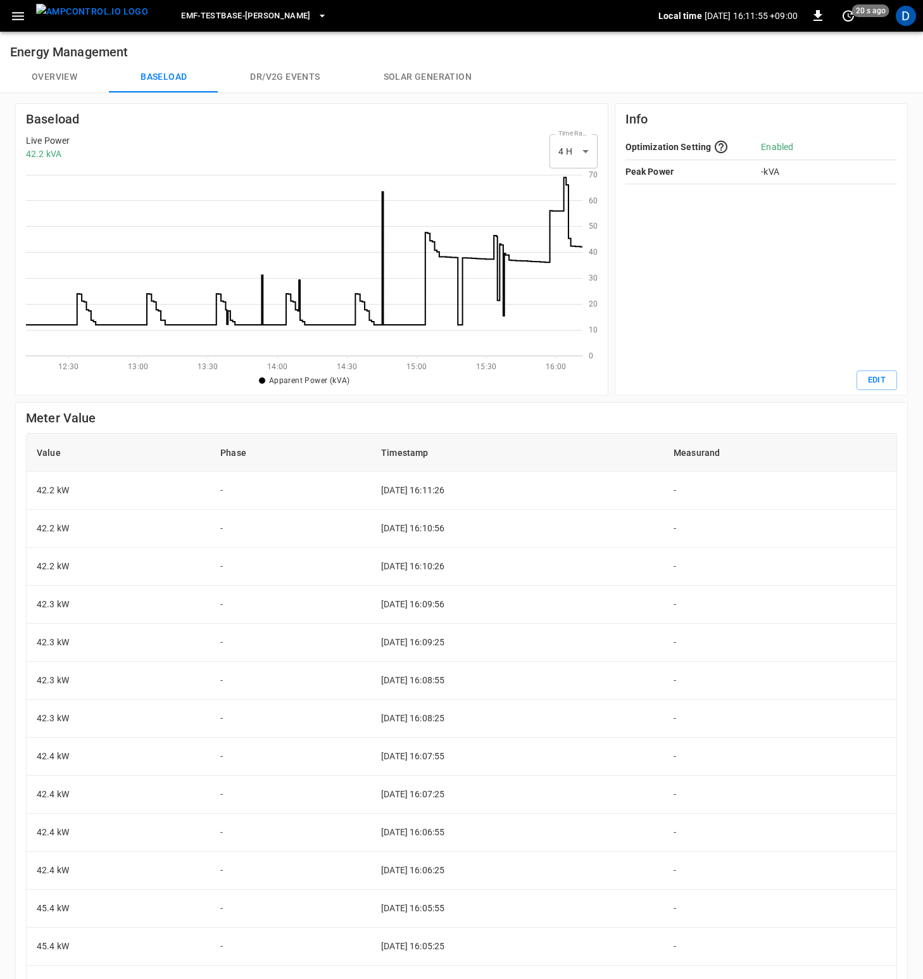
scroll to position [174, 547]
click at [66, 82] on button "Overview" at bounding box center [54, 77] width 109 height 30
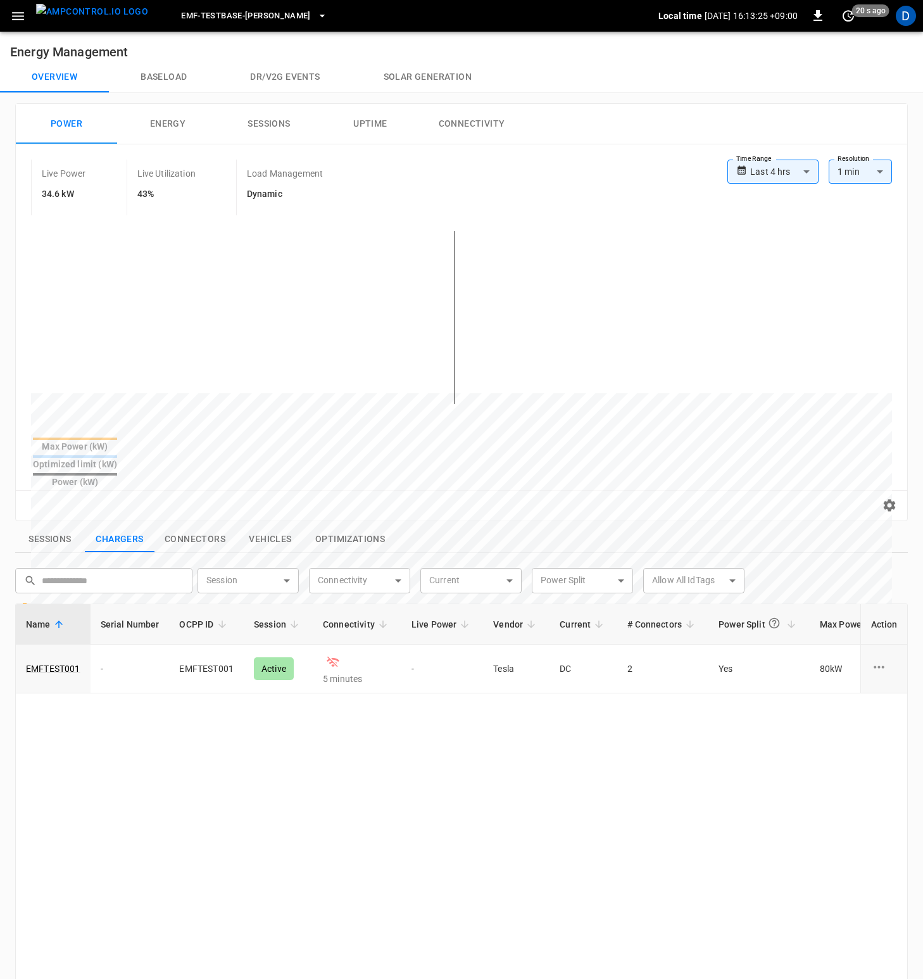
click at [375, 817] on div "Name Serial Number OCPP ID Session Connectivity Live Power Vendor Current # Con…" at bounding box center [461, 945] width 893 height 685
click at [58, 660] on link "EMFTEST001" at bounding box center [53, 669] width 60 height 18
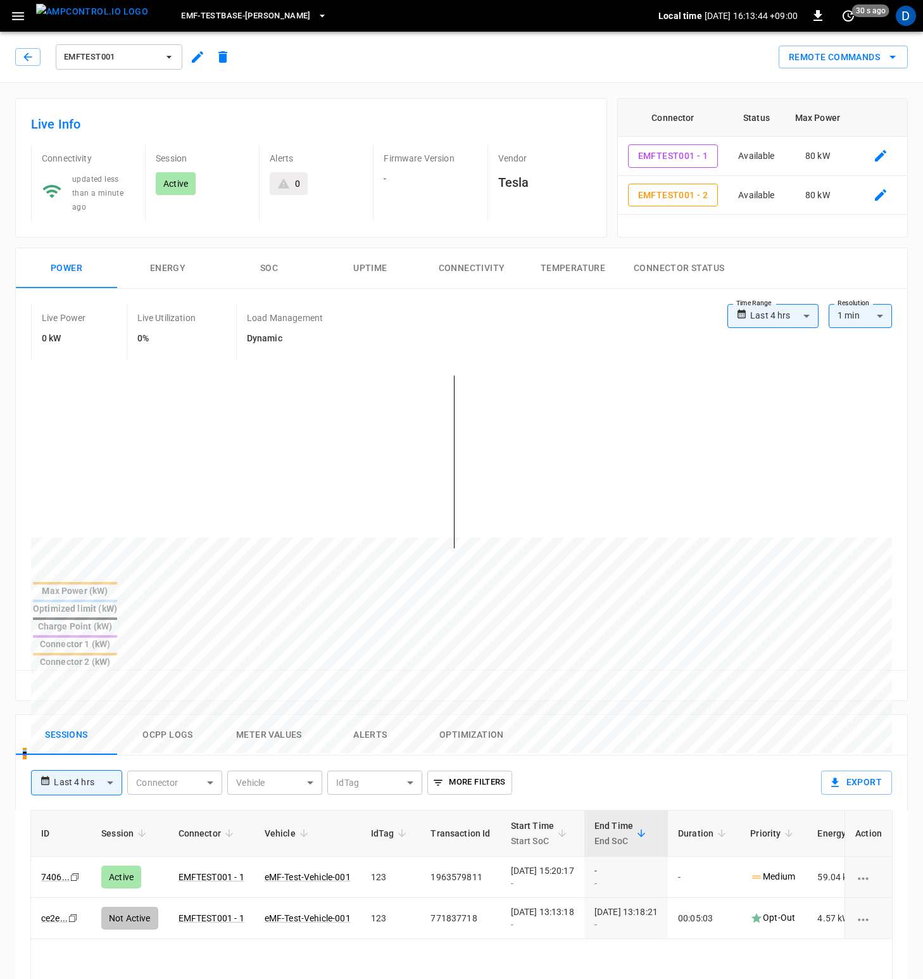
click at [56, 869] on link "7406 ..." at bounding box center [56, 876] width 34 height 15
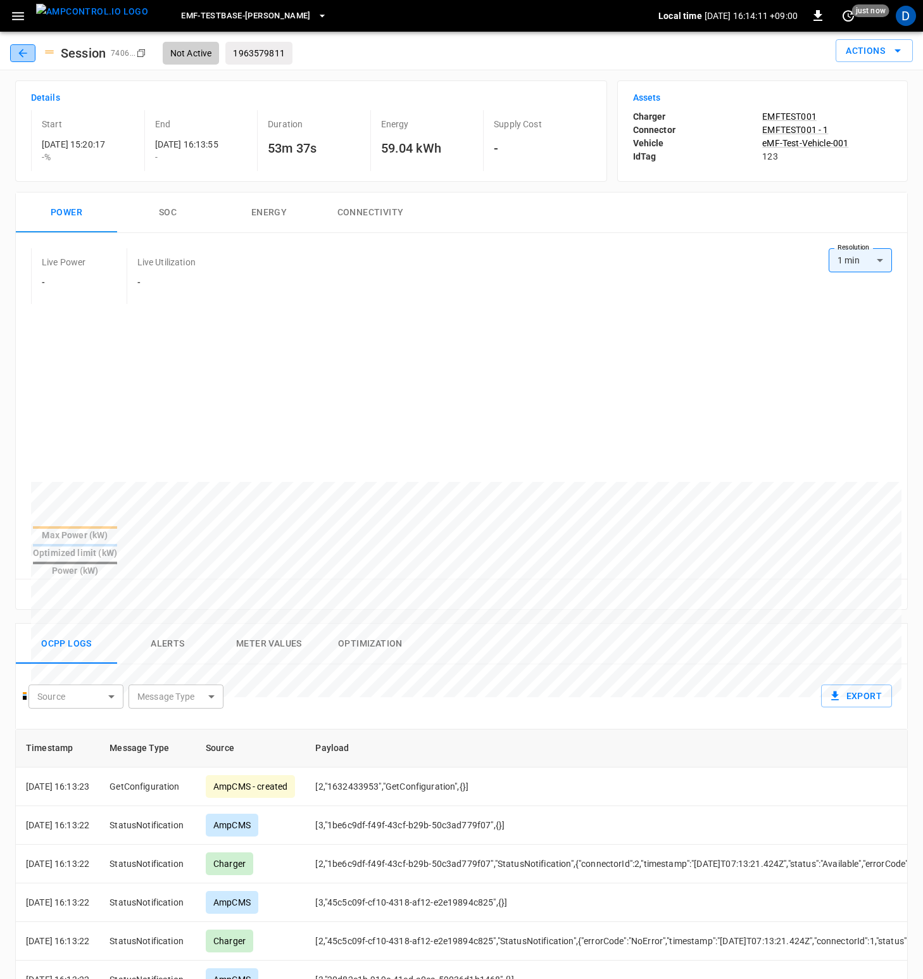
click at [25, 54] on icon "button" at bounding box center [22, 53] width 13 height 13
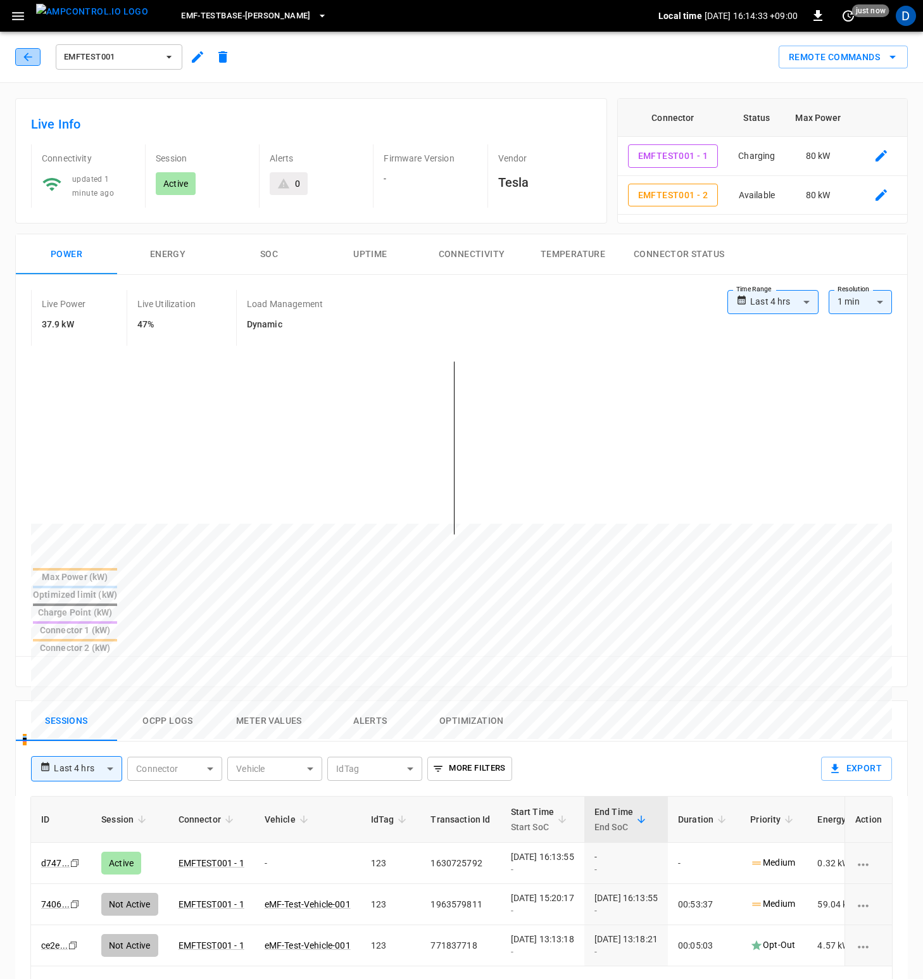
click at [28, 58] on icon "button" at bounding box center [28, 57] width 13 height 13
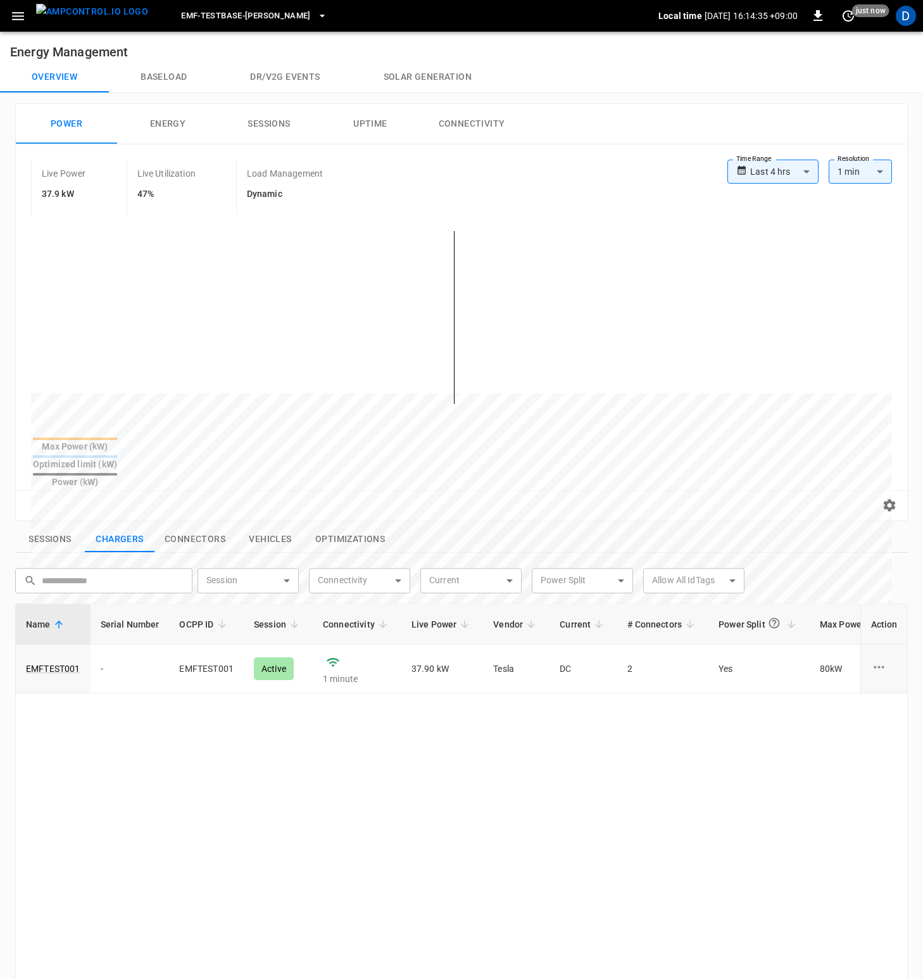
click at [147, 70] on button "Baseload" at bounding box center [164, 77] width 110 height 30
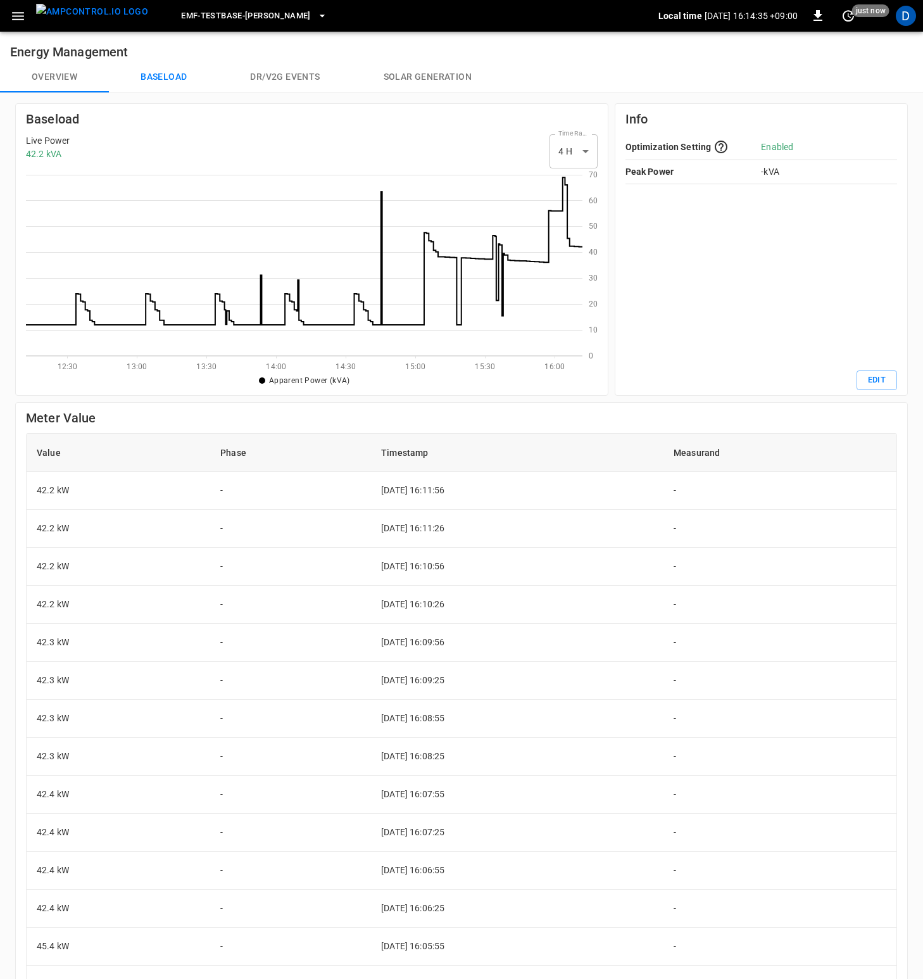
scroll to position [174, 547]
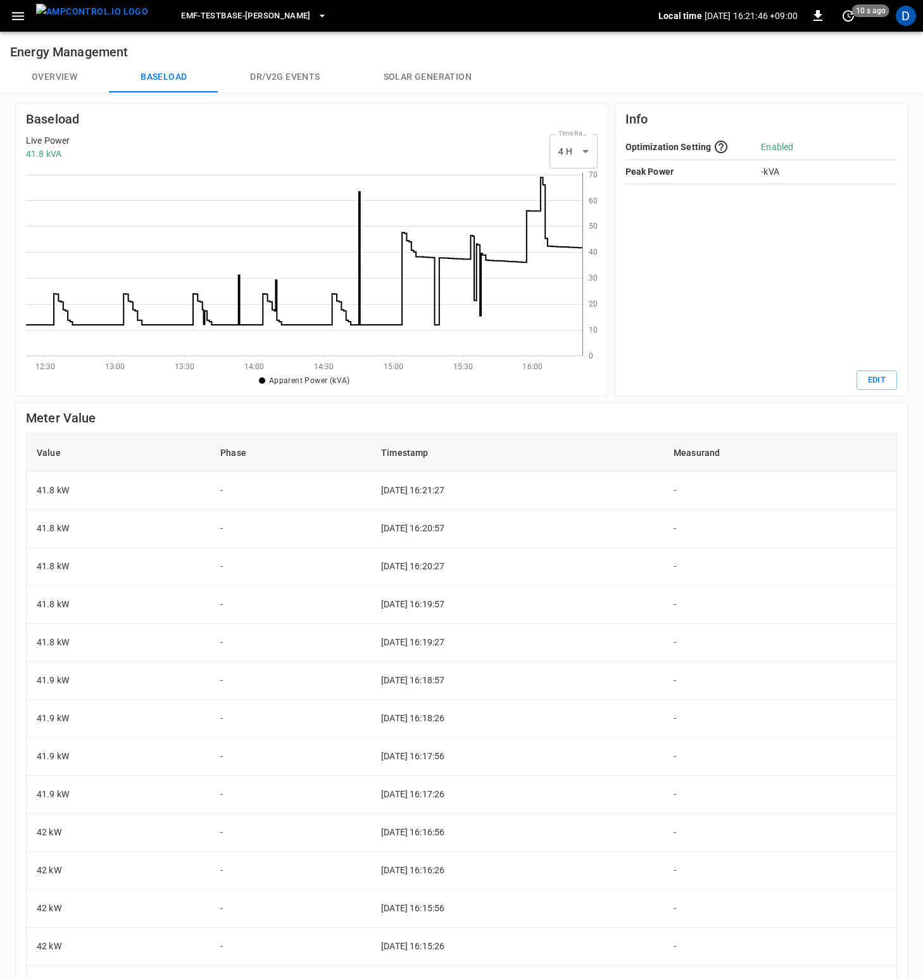
click at [73, 80] on button "Overview" at bounding box center [54, 77] width 109 height 30
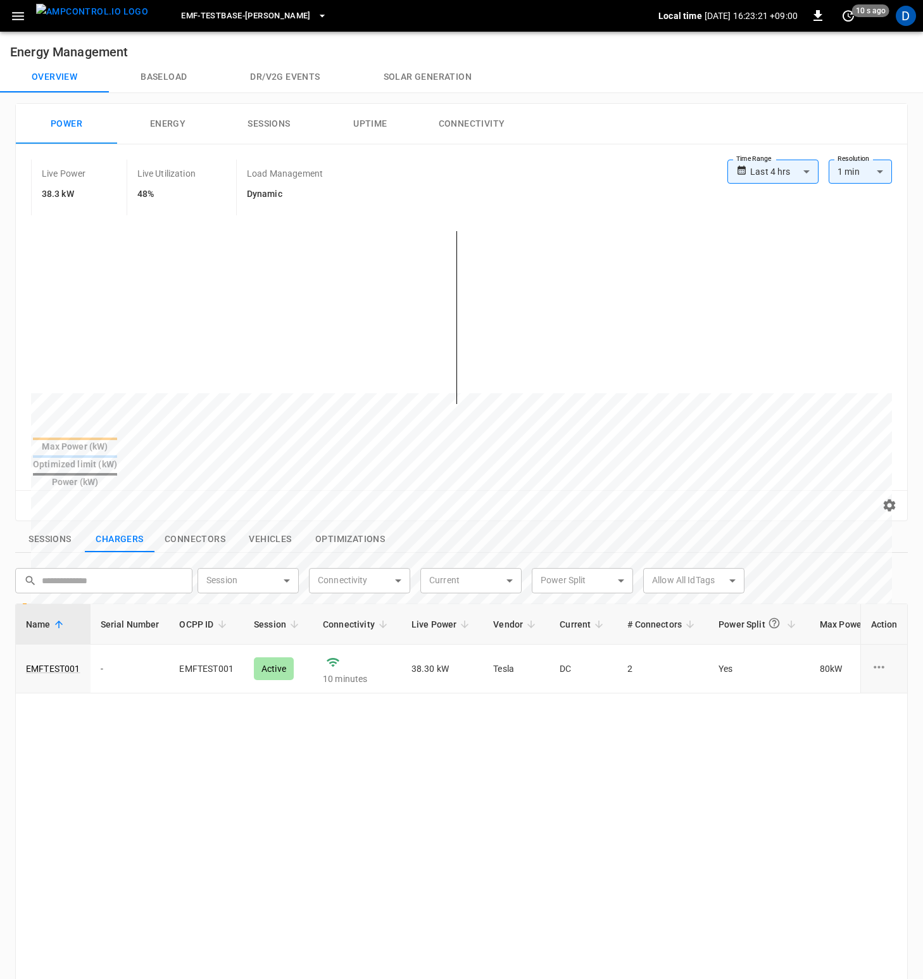
click at [173, 80] on button "Baseload" at bounding box center [164, 77] width 110 height 30
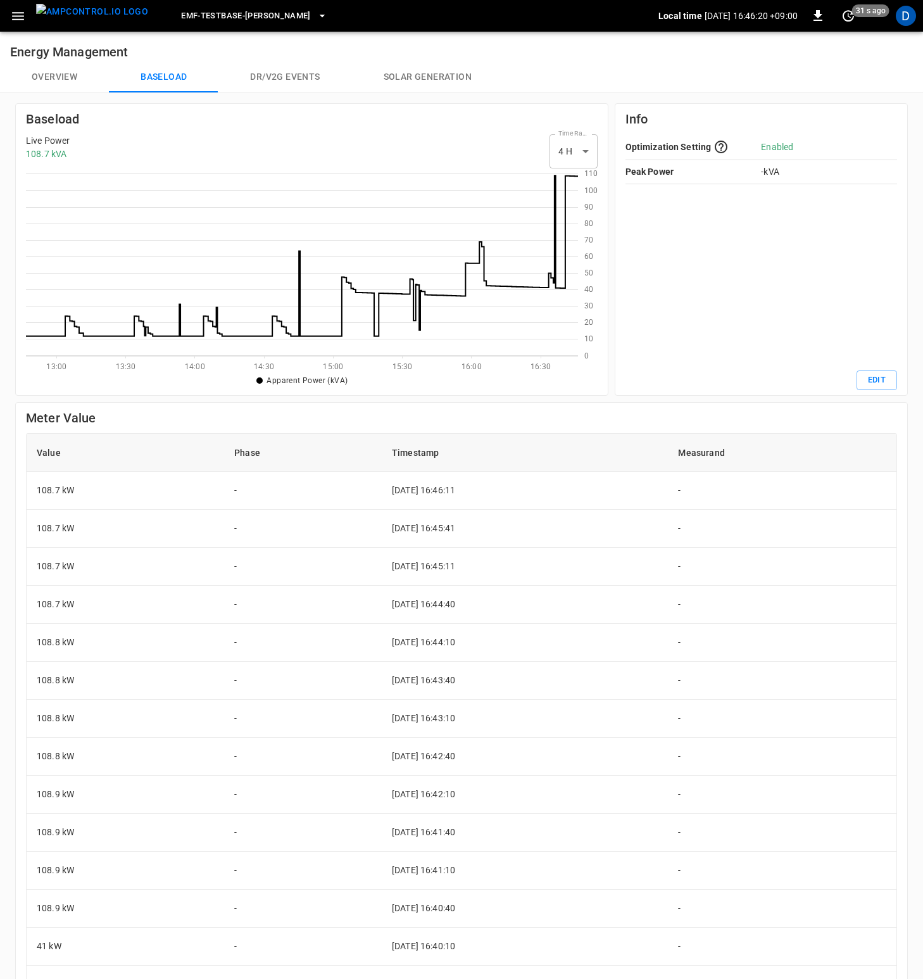
scroll to position [174, 543]
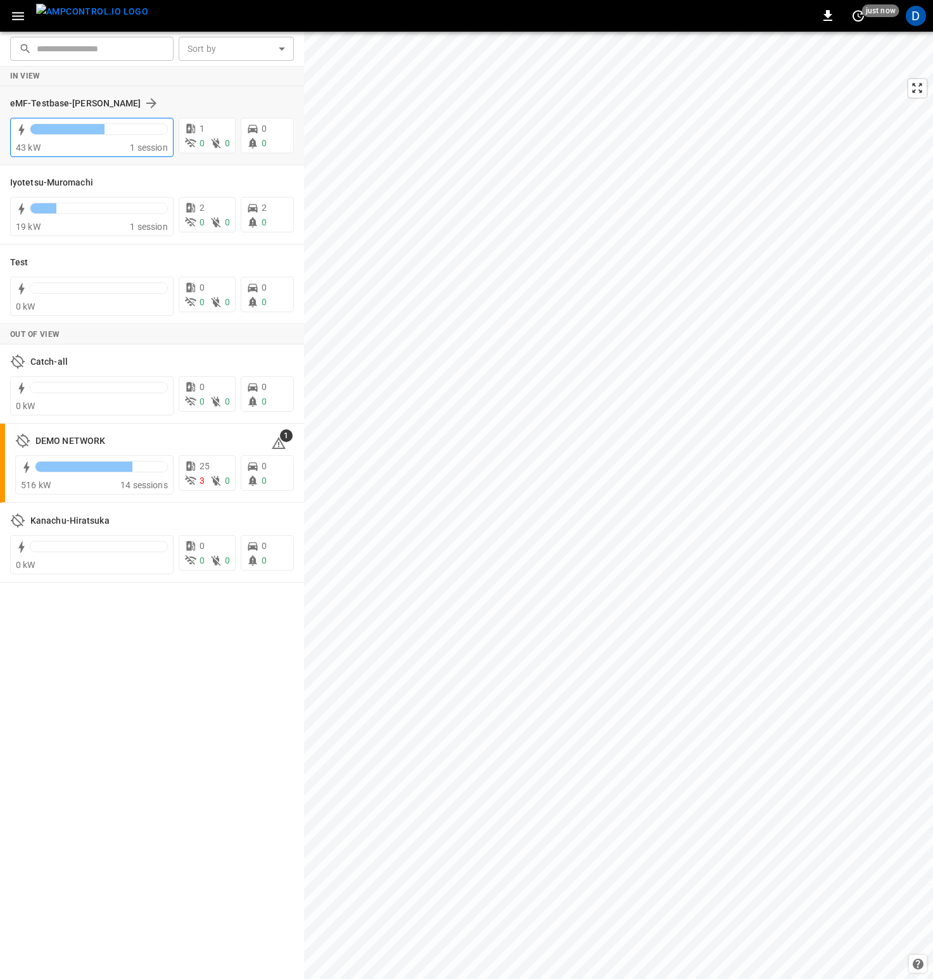
click at [120, 144] on div "43 kW" at bounding box center [73, 147] width 114 height 13
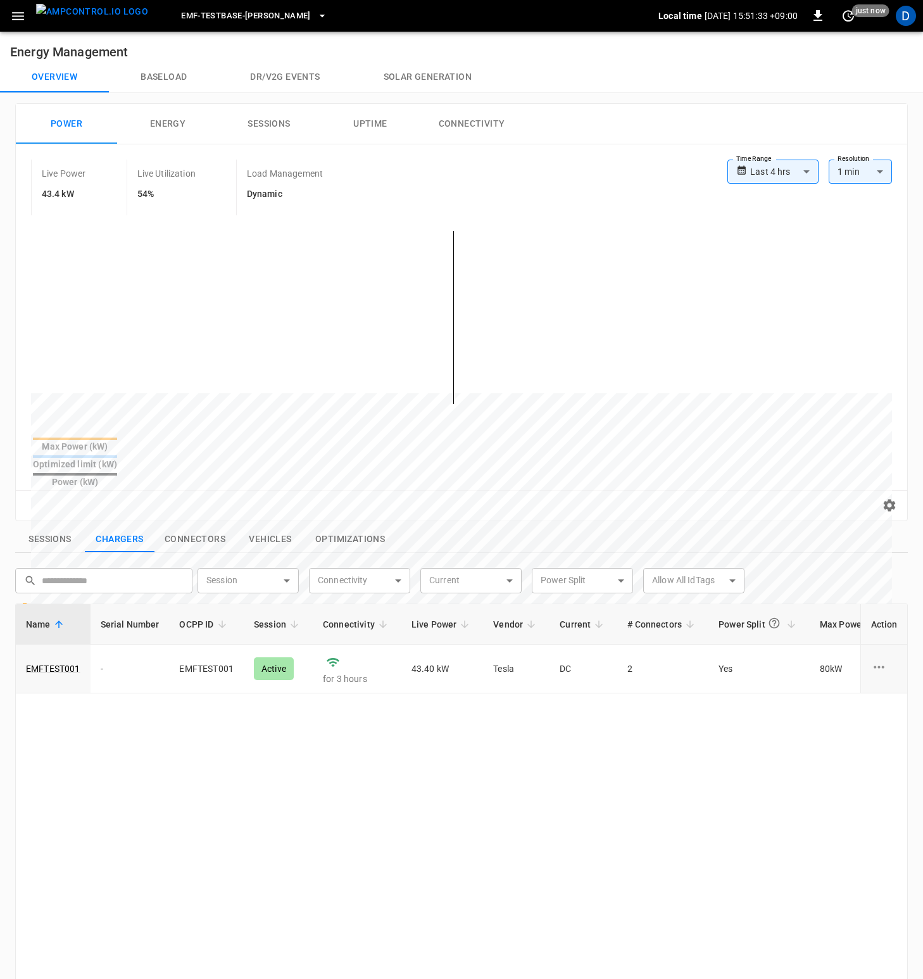
click at [22, 11] on icon "button" at bounding box center [18, 16] width 16 height 16
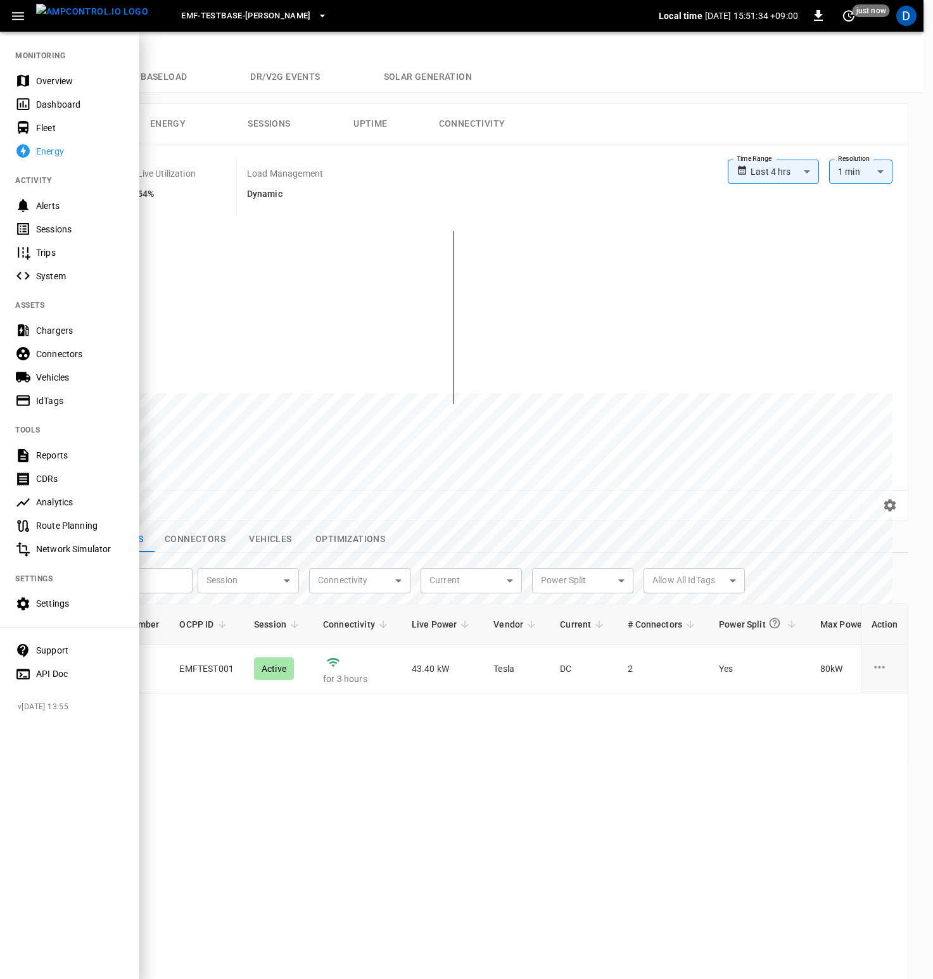
click at [534, 186] on div at bounding box center [466, 489] width 933 height 979
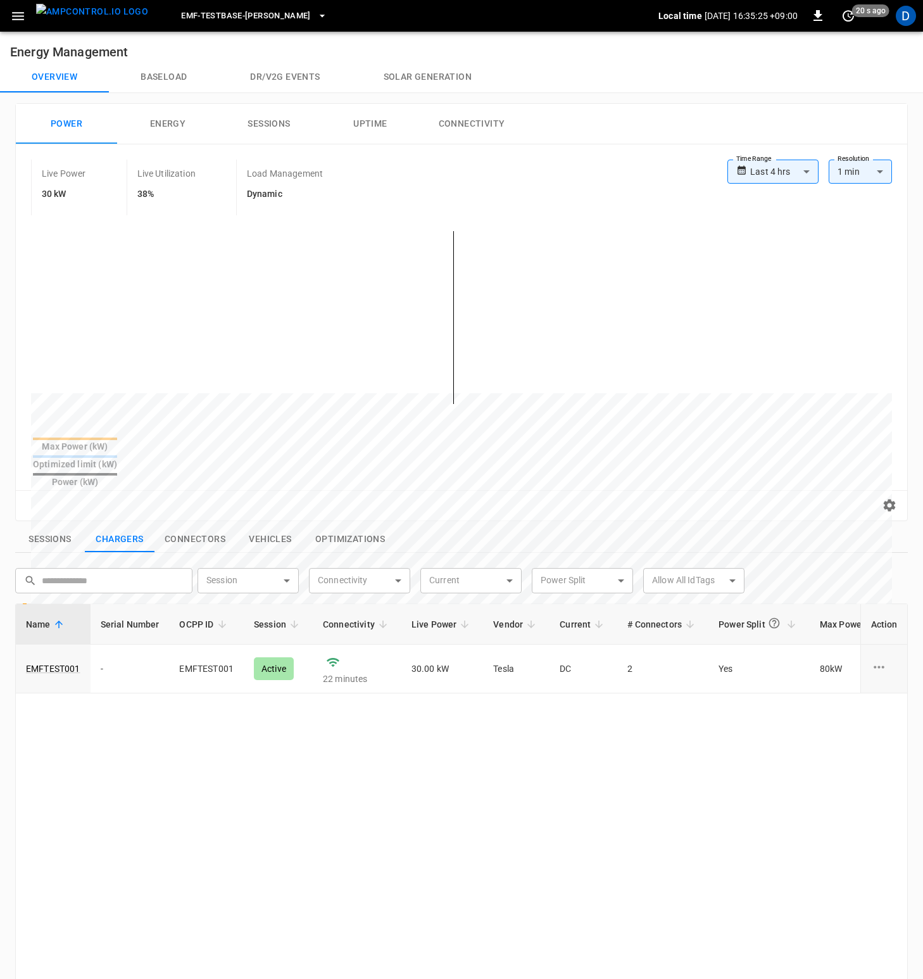
click at [175, 79] on button "Baseload" at bounding box center [164, 77] width 110 height 30
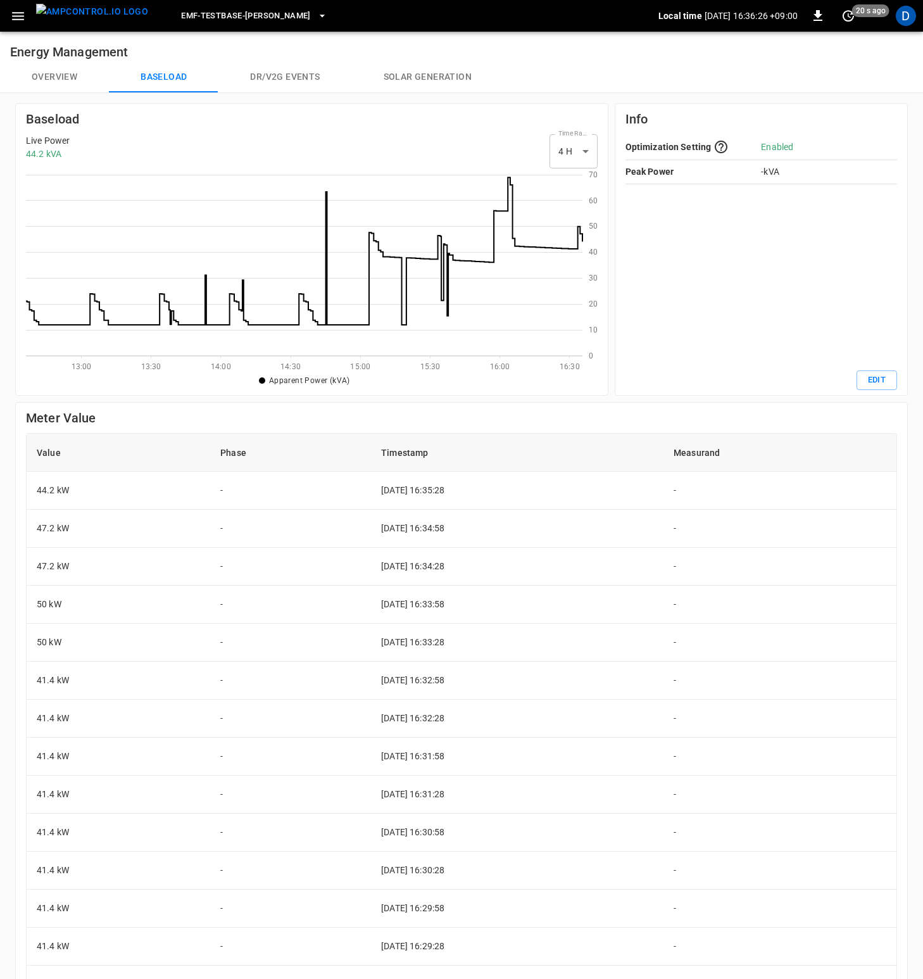
scroll to position [174, 543]
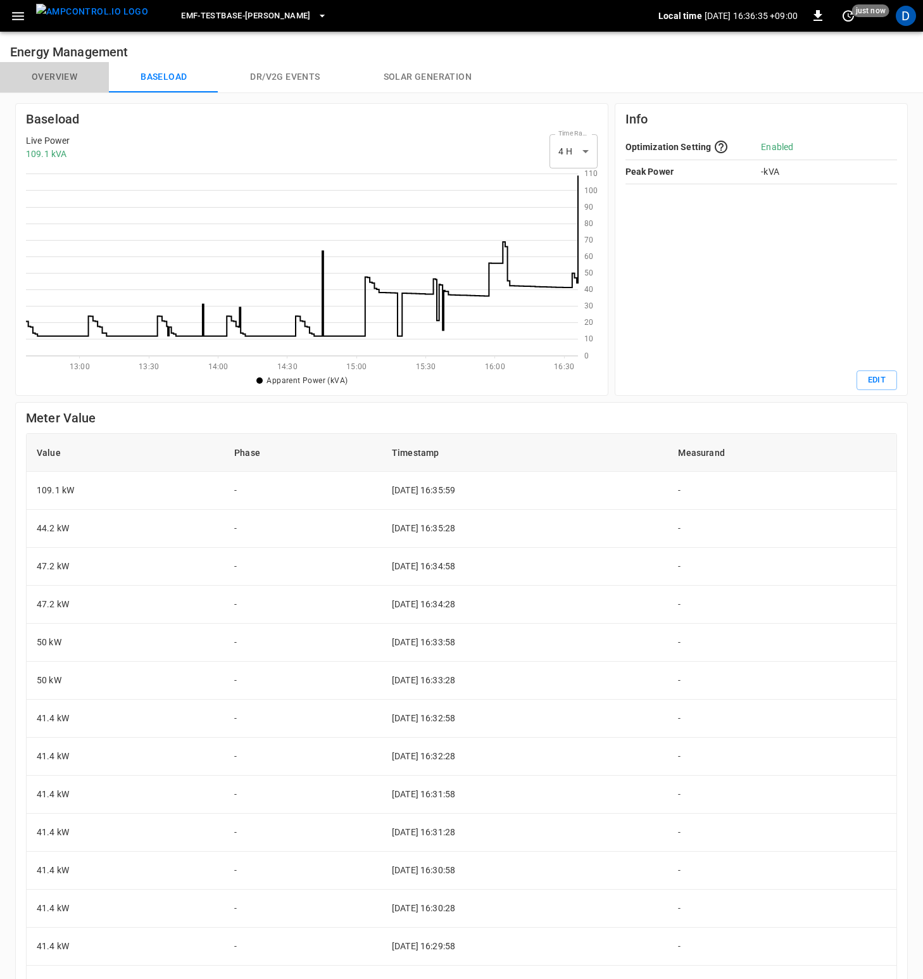
click at [56, 85] on button "Overview" at bounding box center [54, 77] width 109 height 30
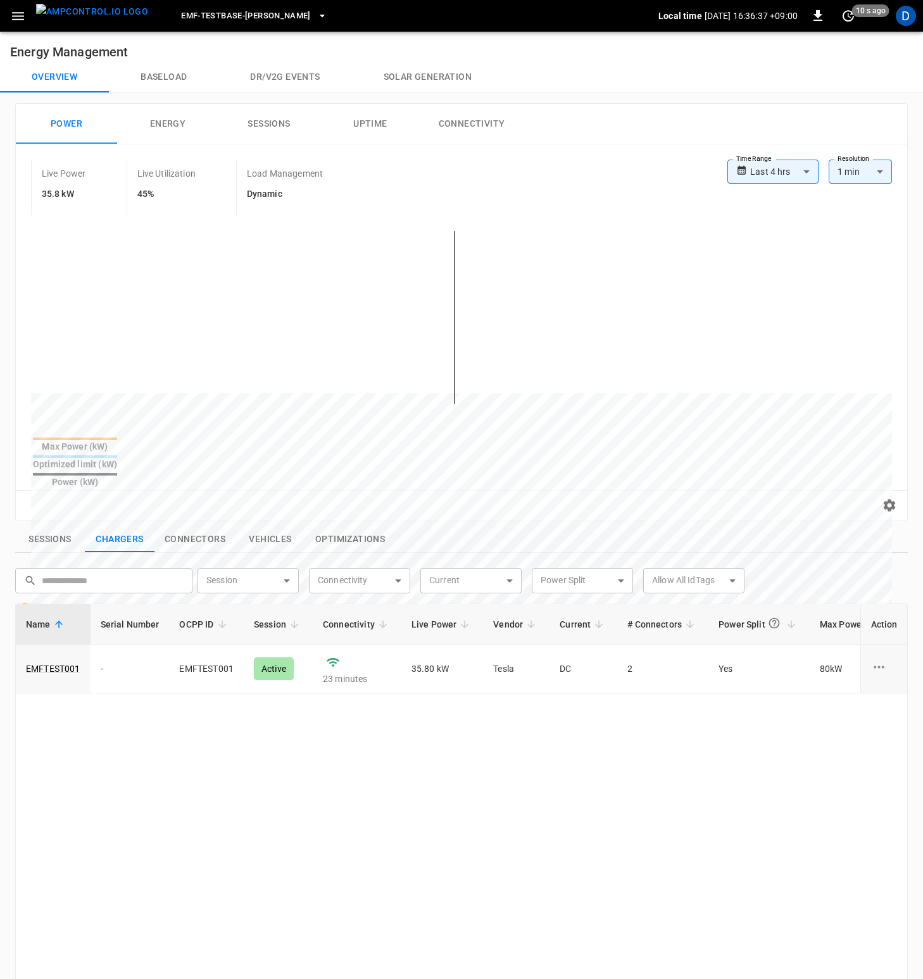
click at [179, 72] on button "Baseload" at bounding box center [164, 77] width 110 height 30
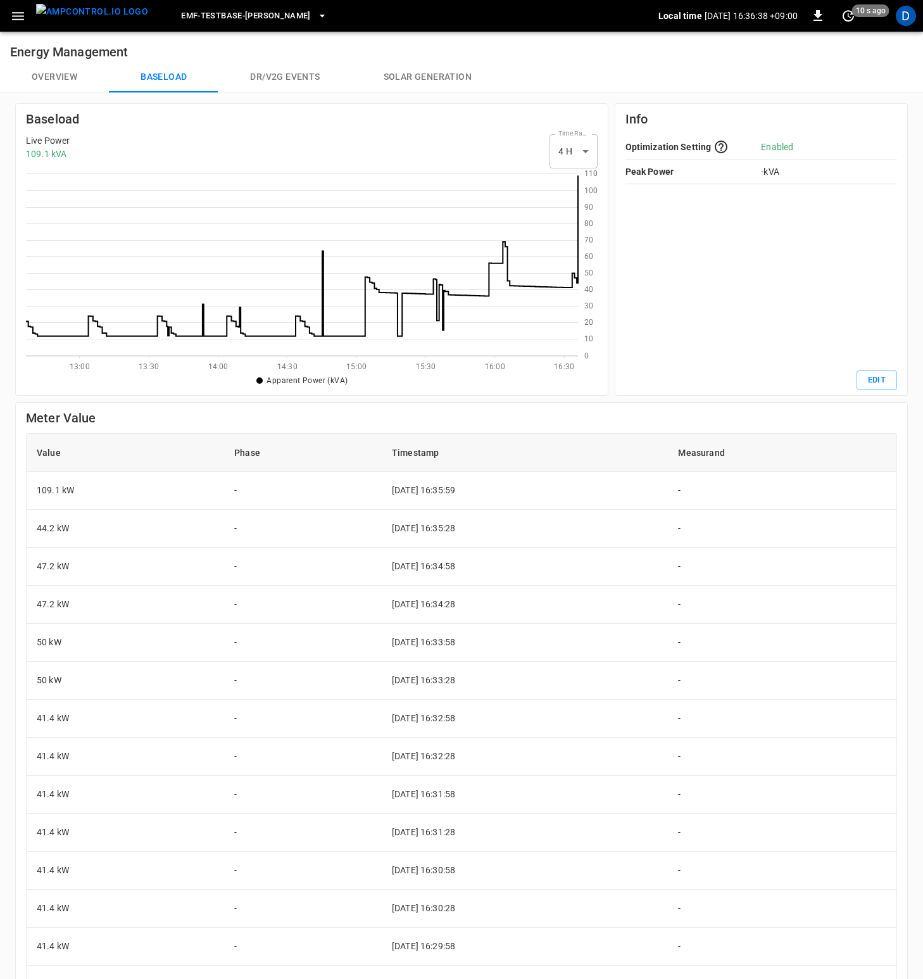
scroll to position [174, 543]
click at [49, 74] on button "Overview" at bounding box center [54, 77] width 109 height 30
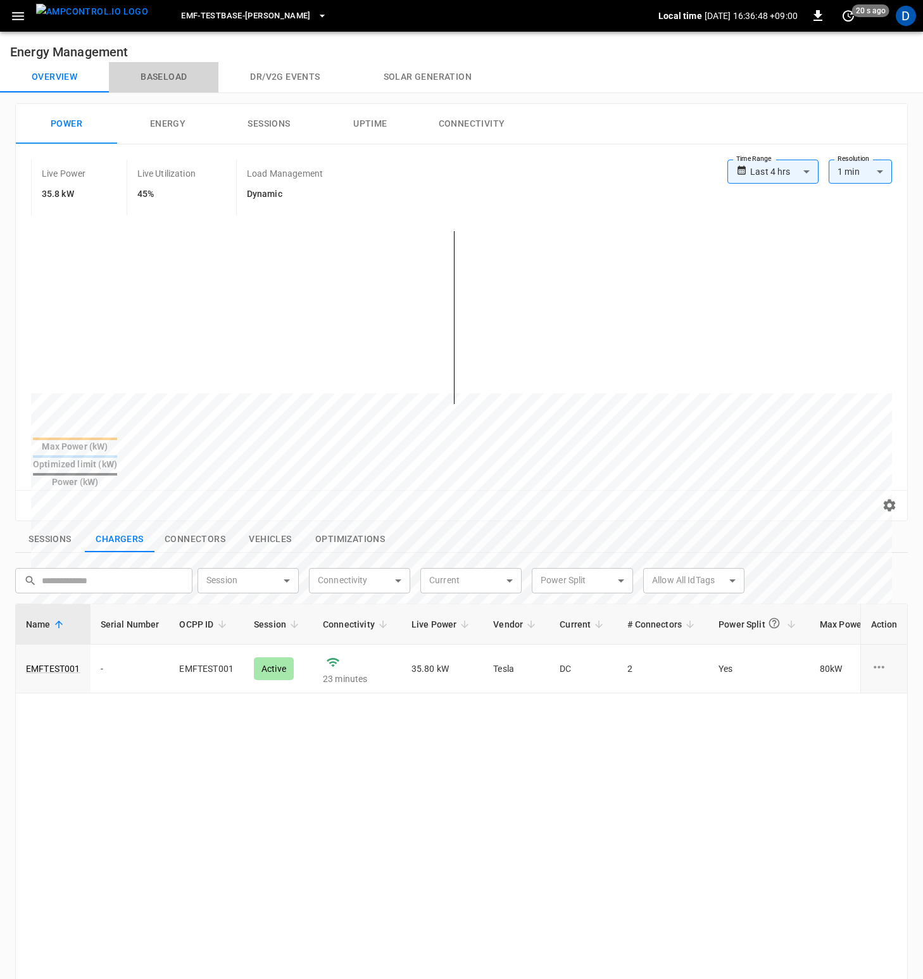
click at [173, 80] on button "Baseload" at bounding box center [164, 77] width 110 height 30
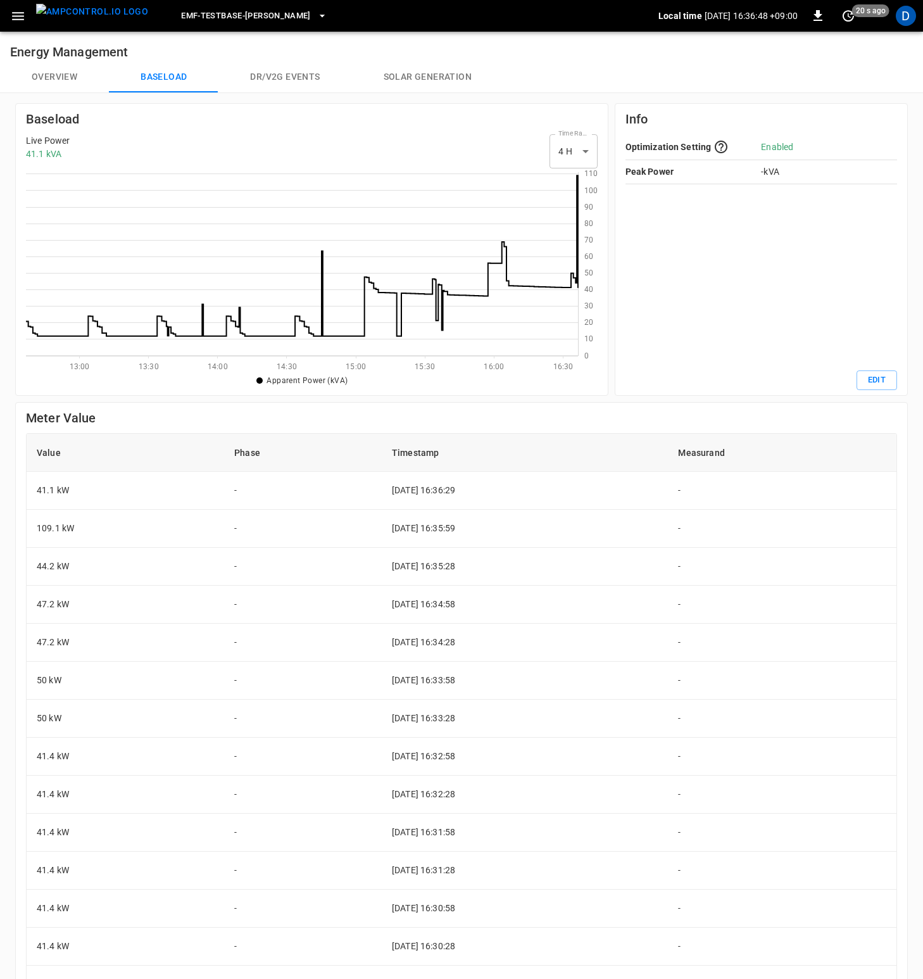
scroll to position [174, 543]
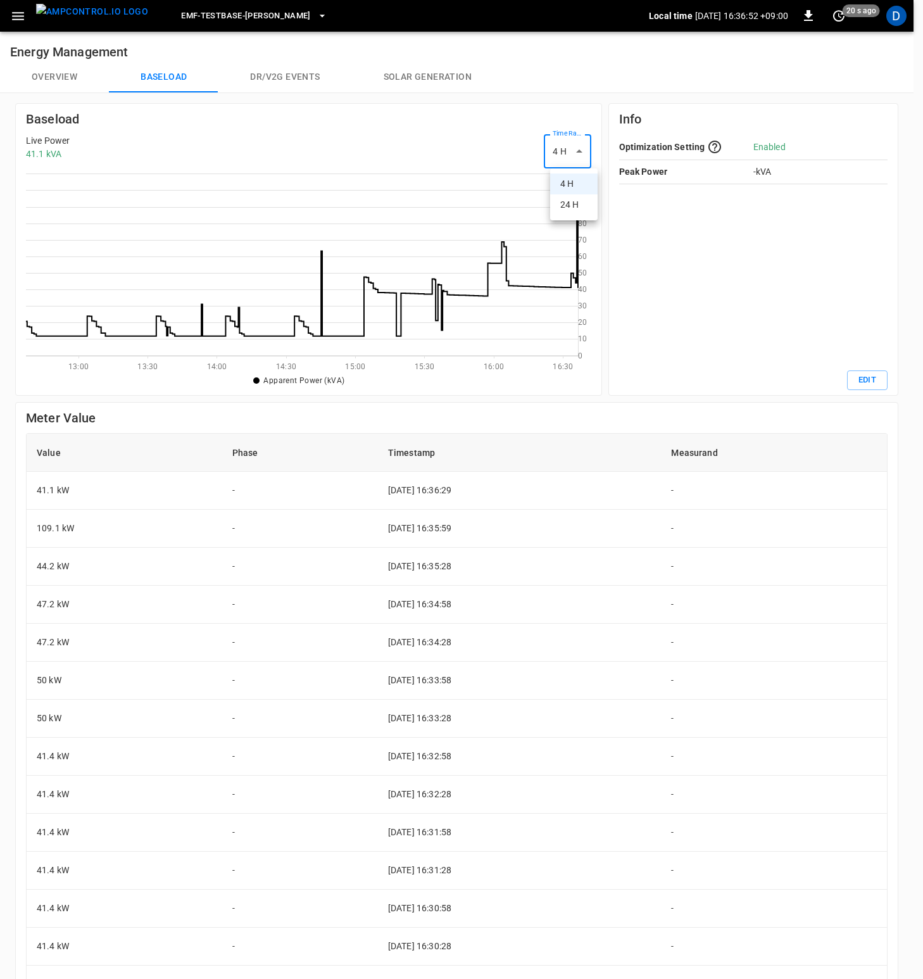
click at [572, 151] on body "eMF-Testbase-[GEOGRAPHIC_DATA] Local time [DATE] 16:36:52 +09:00 0 20 s ago D E…" at bounding box center [461, 584] width 923 height 1169
click at [570, 204] on li "24 H" at bounding box center [573, 204] width 47 height 21
type input "***"
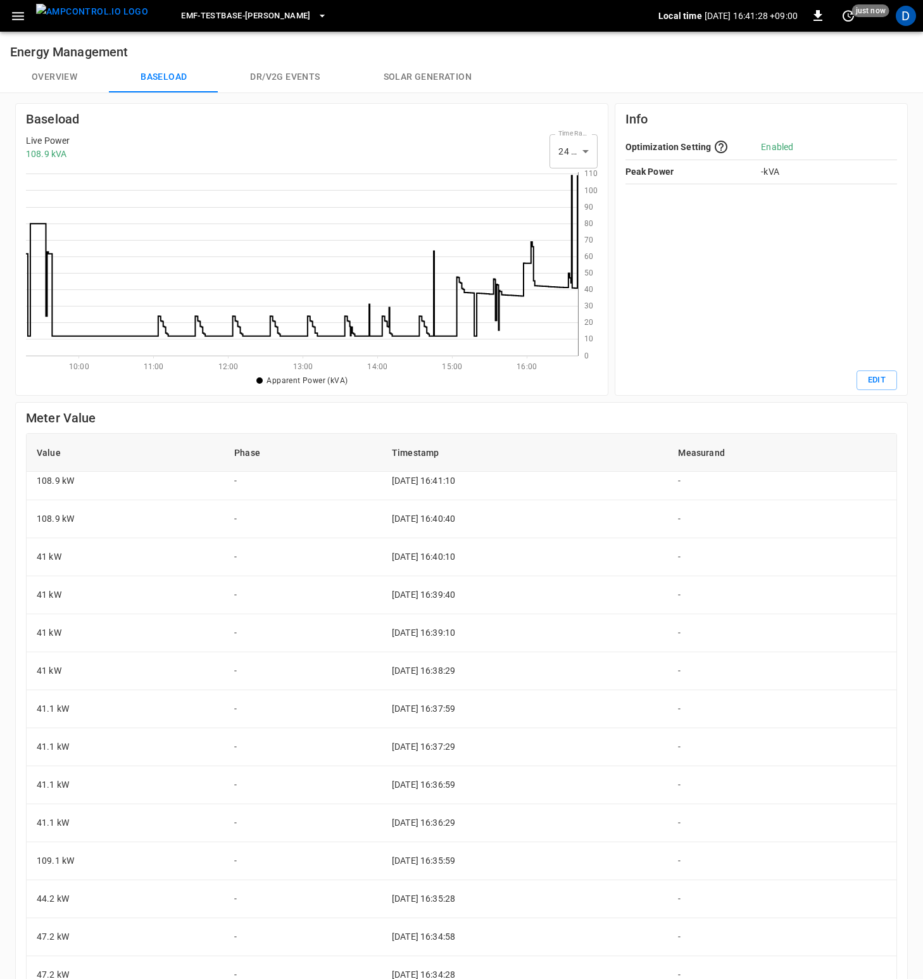
scroll to position [0, 0]
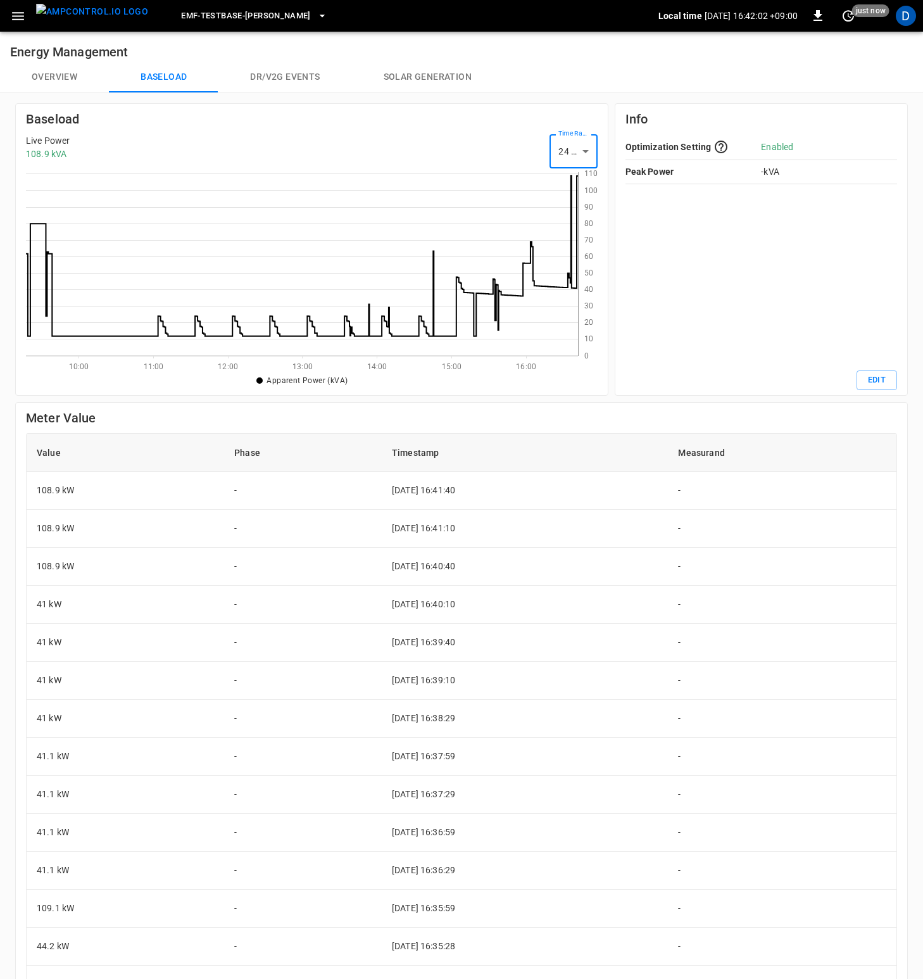
click at [51, 80] on button "Overview" at bounding box center [54, 77] width 109 height 30
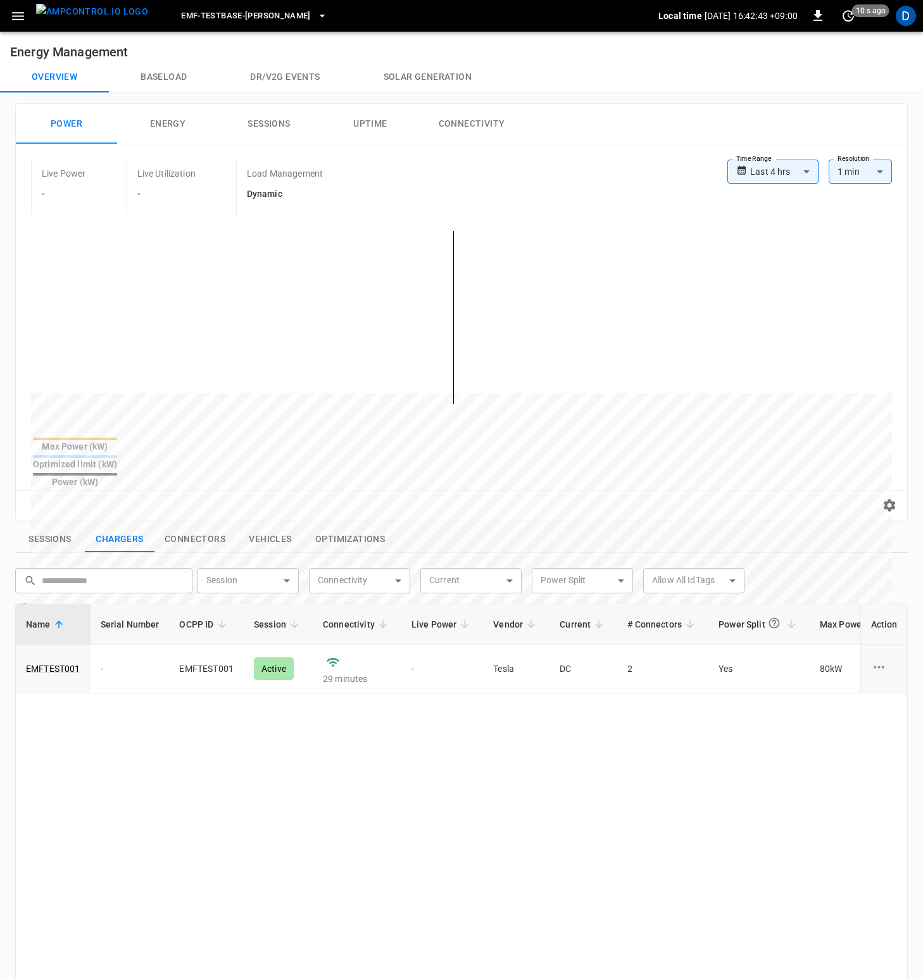
drag, startPoint x: 225, startPoint y: 56, endPoint x: 213, endPoint y: 58, distance: 12.7
click at [225, 56] on h6 "Energy Management" at bounding box center [461, 47] width 923 height 30
click at [186, 63] on button "Baseload" at bounding box center [164, 77] width 110 height 30
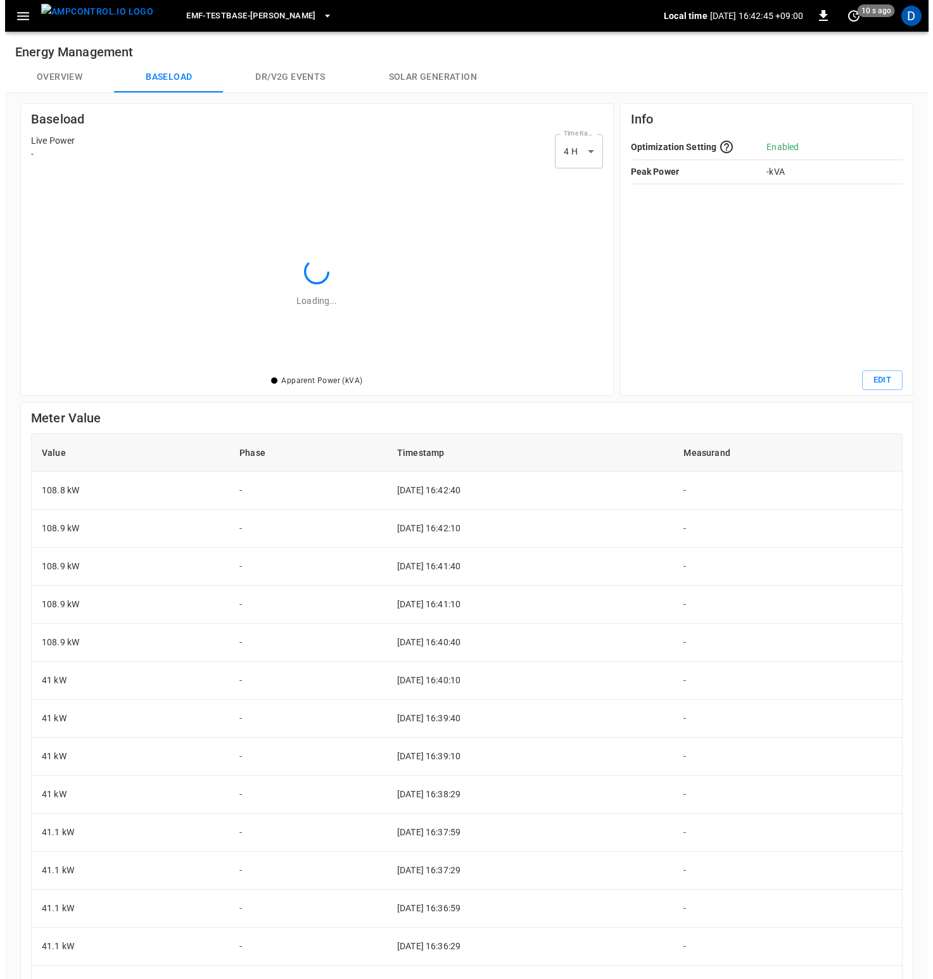
scroll to position [174, 543]
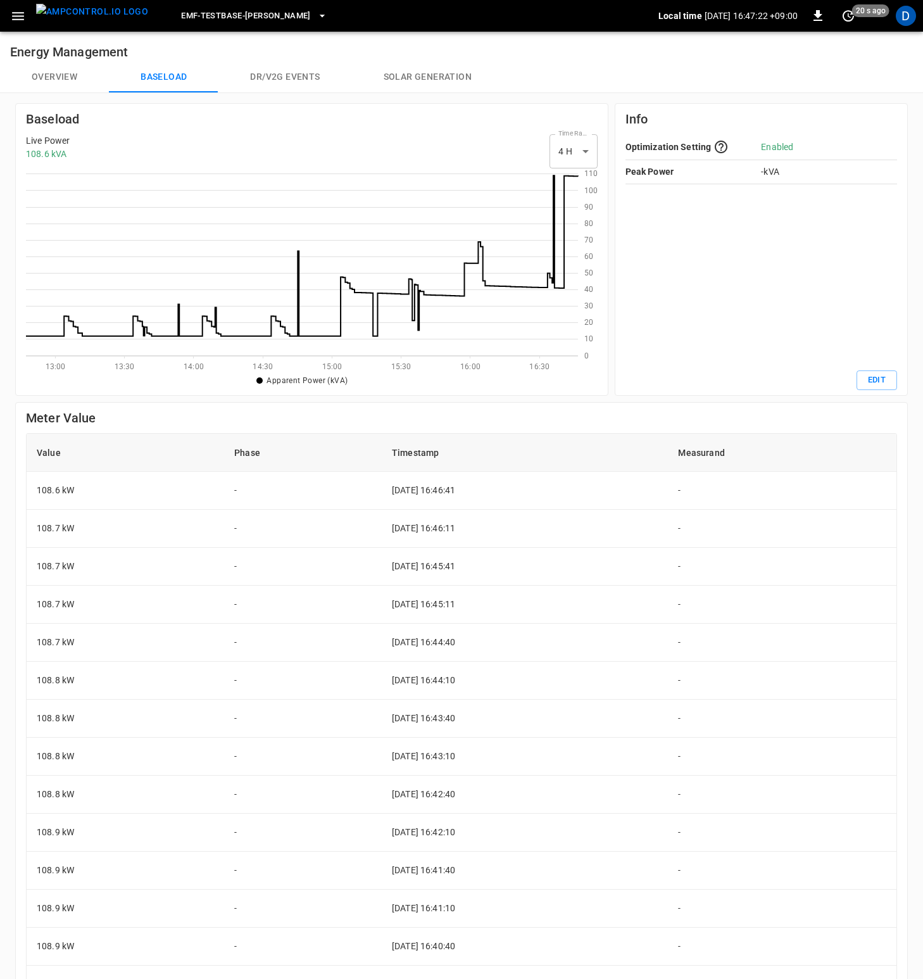
click at [251, 22] on span "eMF-Testbase-[PERSON_NAME]" at bounding box center [246, 16] width 130 height 15
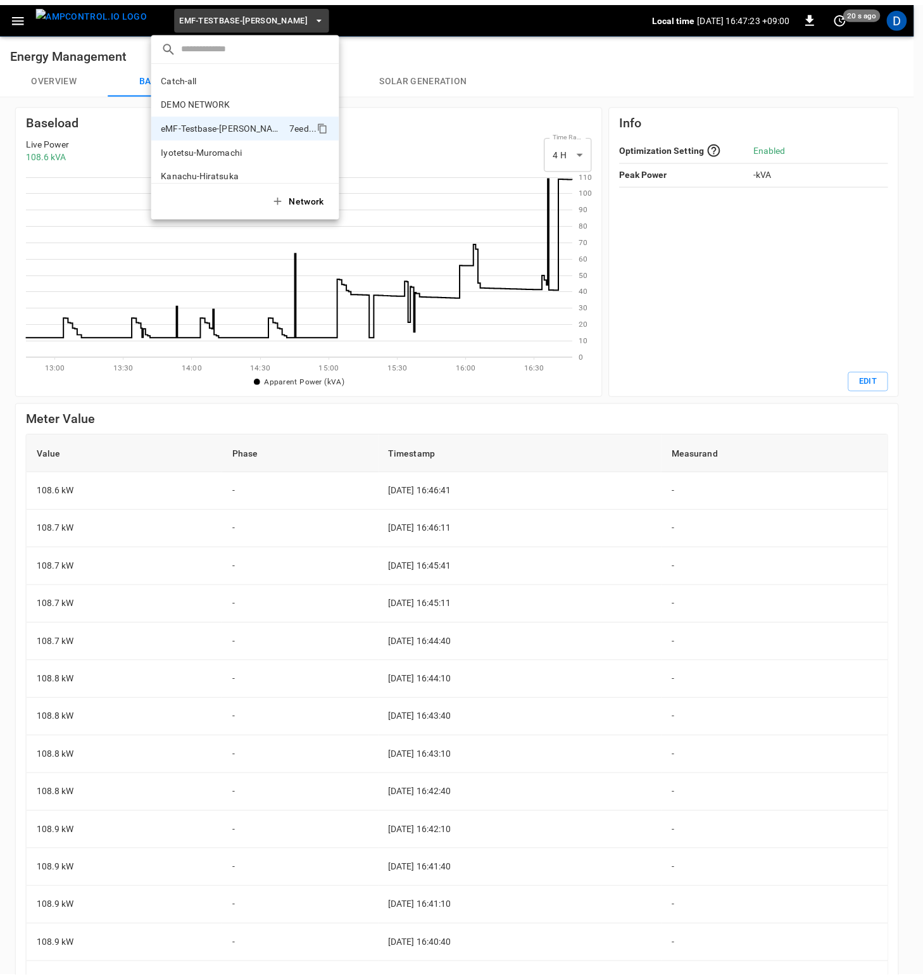
scroll to position [34, 0]
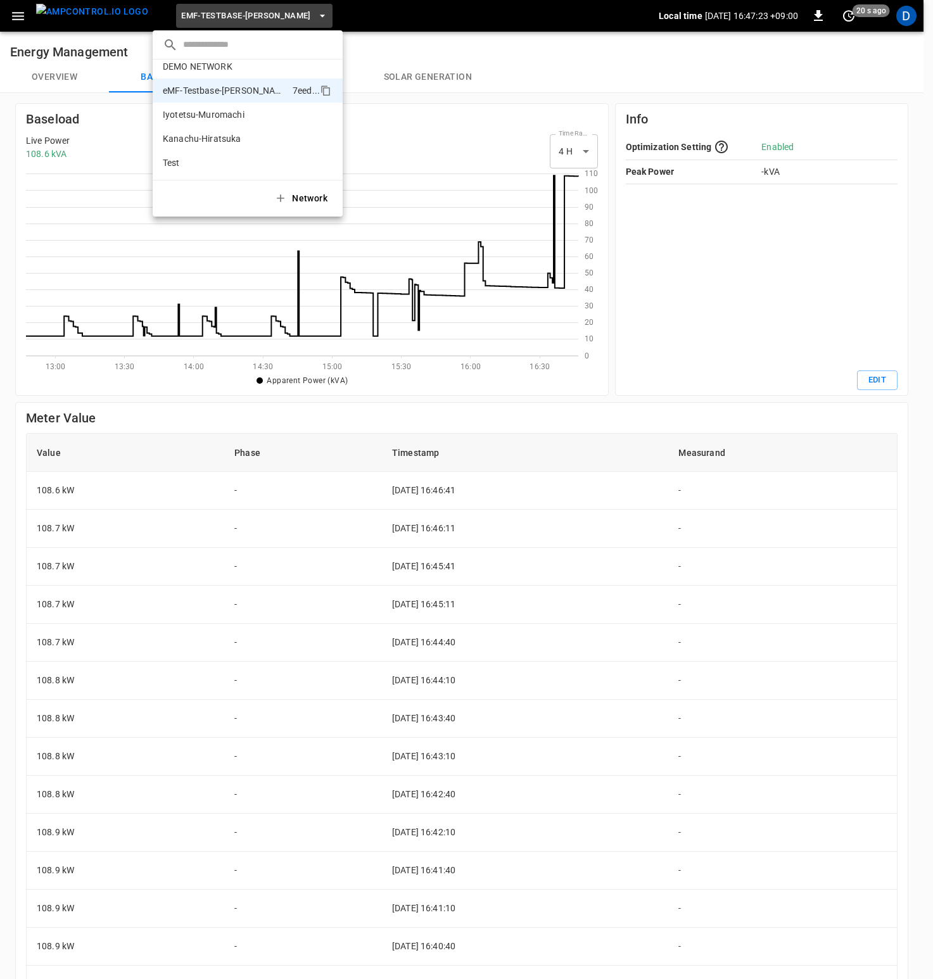
click at [589, 54] on div at bounding box center [466, 489] width 933 height 979
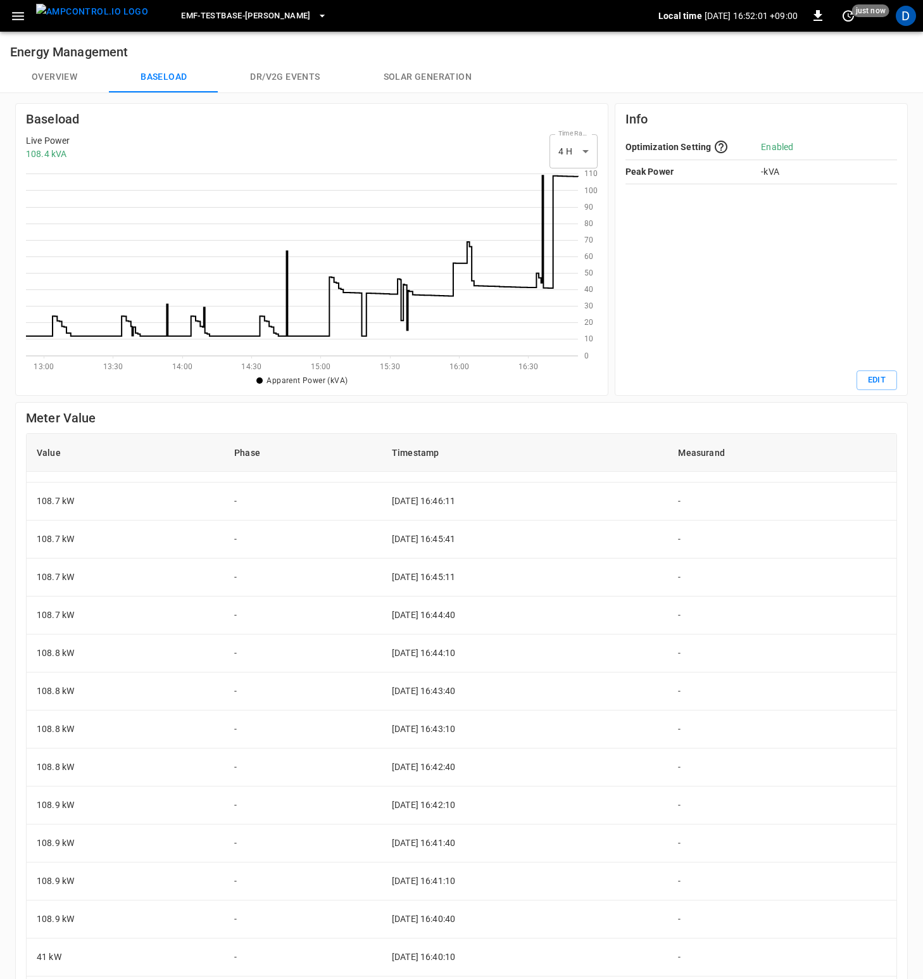
scroll to position [0, 0]
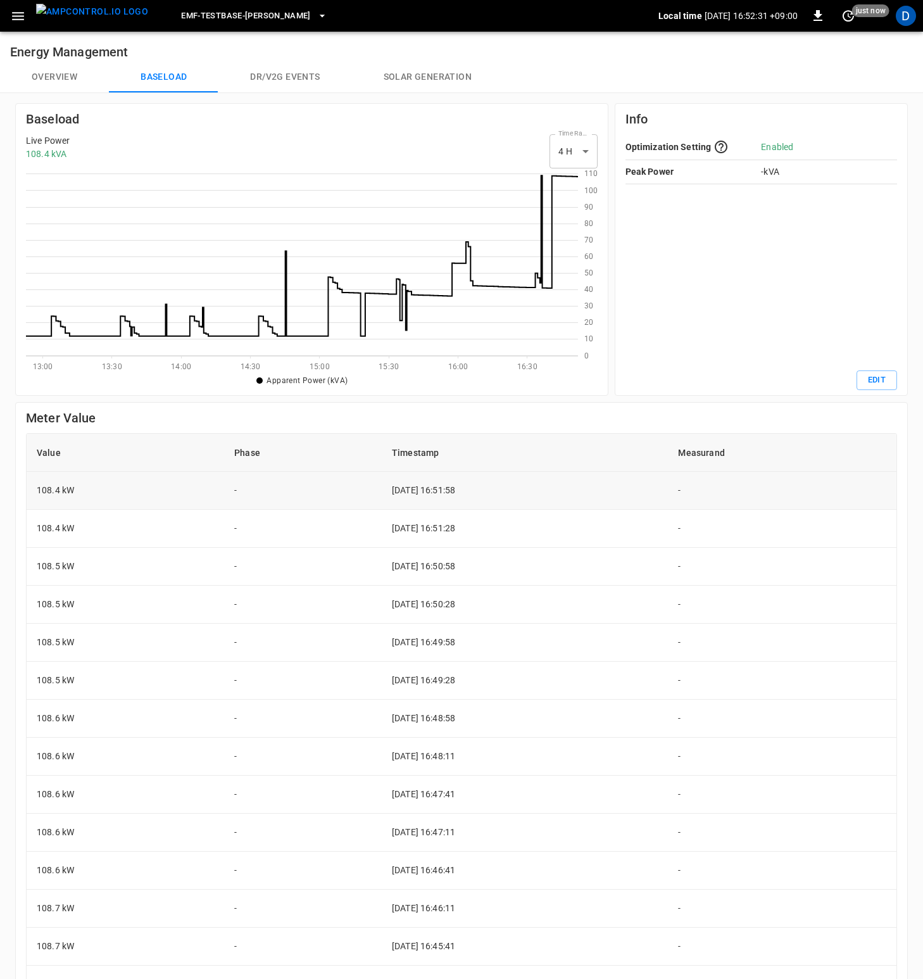
click at [466, 494] on td "[DATE] 16:51:58" at bounding box center [525, 491] width 287 height 38
drag, startPoint x: 466, startPoint y: 493, endPoint x: 348, endPoint y: 488, distance: 117.9
click at [348, 488] on tr "108.4 kW - [DATE] 16:51:58 -" at bounding box center [462, 491] width 870 height 38
drag, startPoint x: 348, startPoint y: 488, endPoint x: 372, endPoint y: 486, distance: 24.2
click at [348, 488] on td "-" at bounding box center [303, 491] width 158 height 38
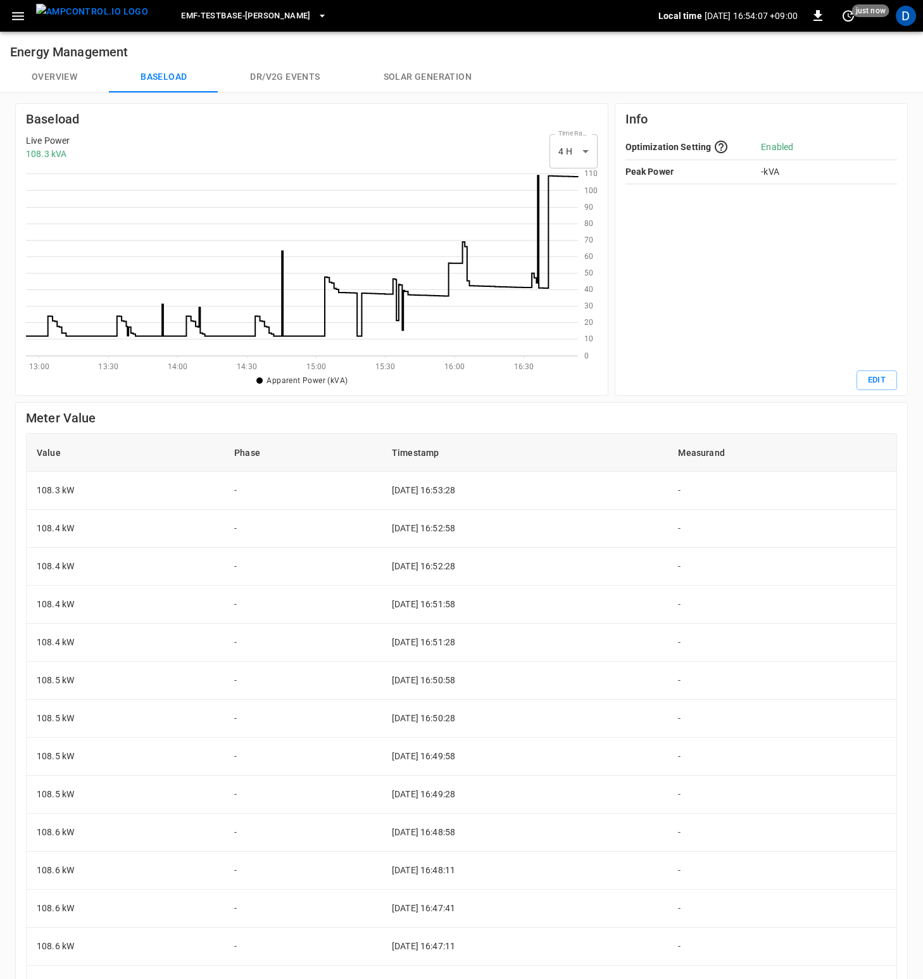
click at [61, 77] on button "Overview" at bounding box center [54, 77] width 109 height 30
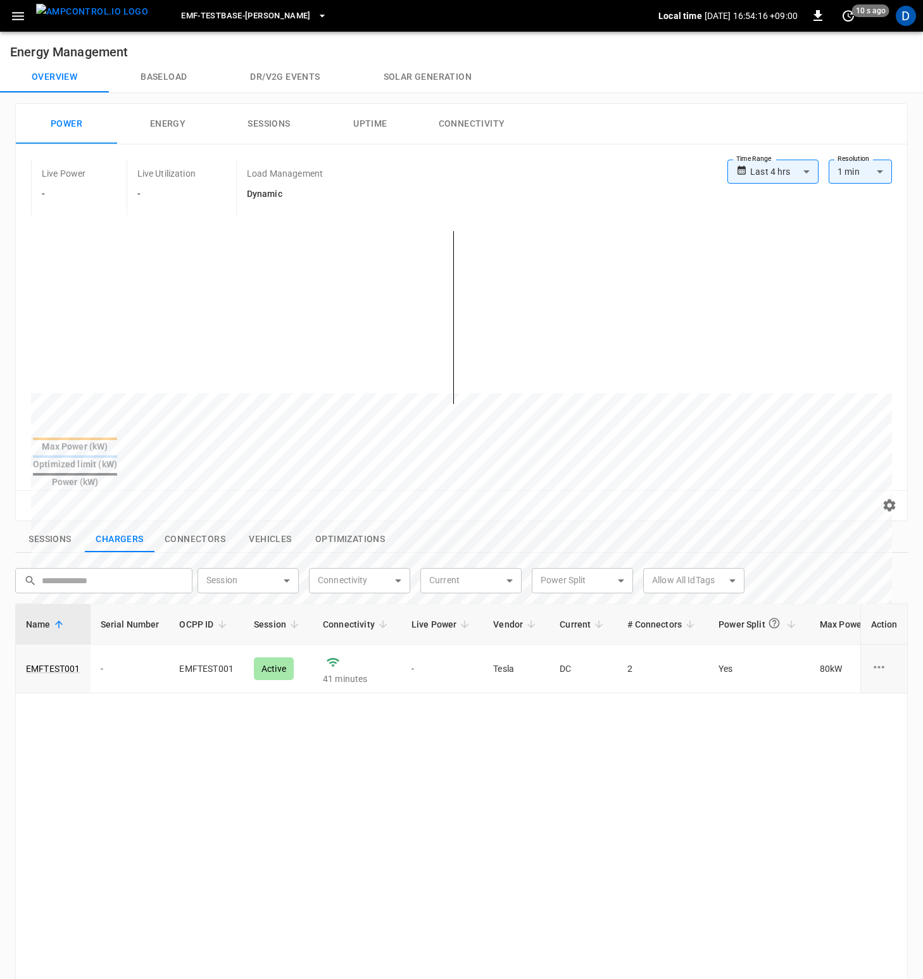
click at [158, 73] on button "Baseload" at bounding box center [164, 77] width 110 height 30
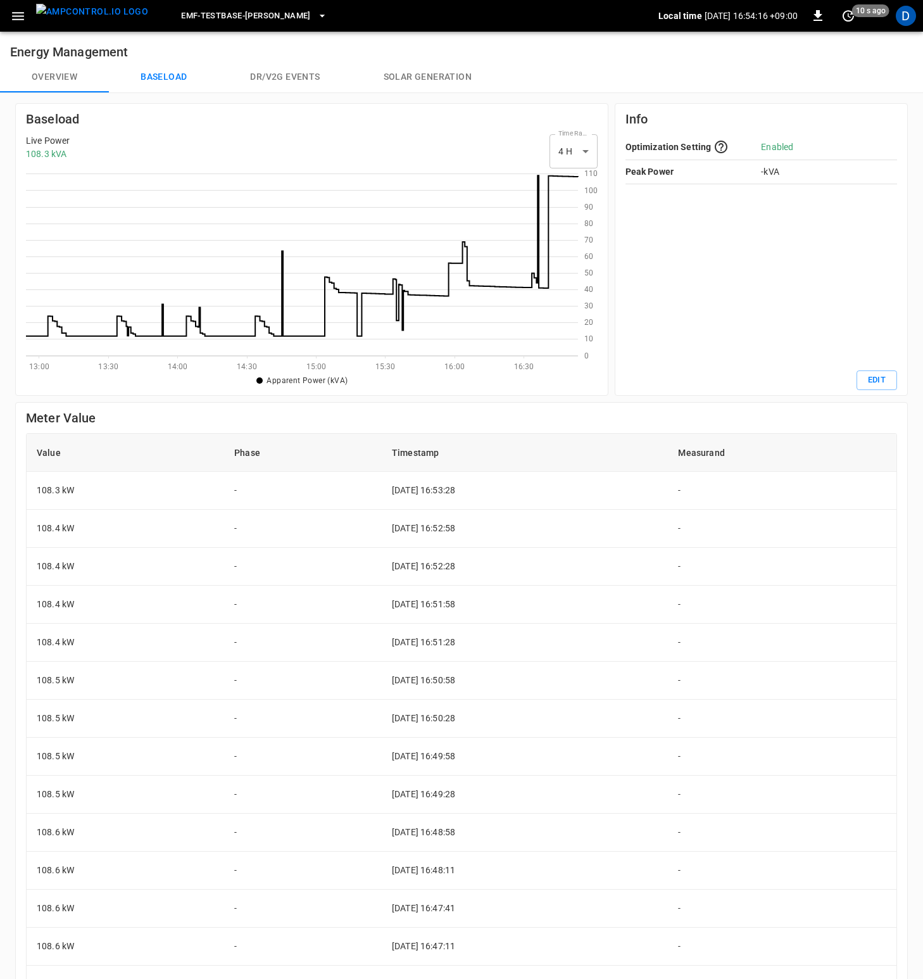
scroll to position [174, 543]
click at [47, 79] on button "Overview" at bounding box center [54, 77] width 109 height 30
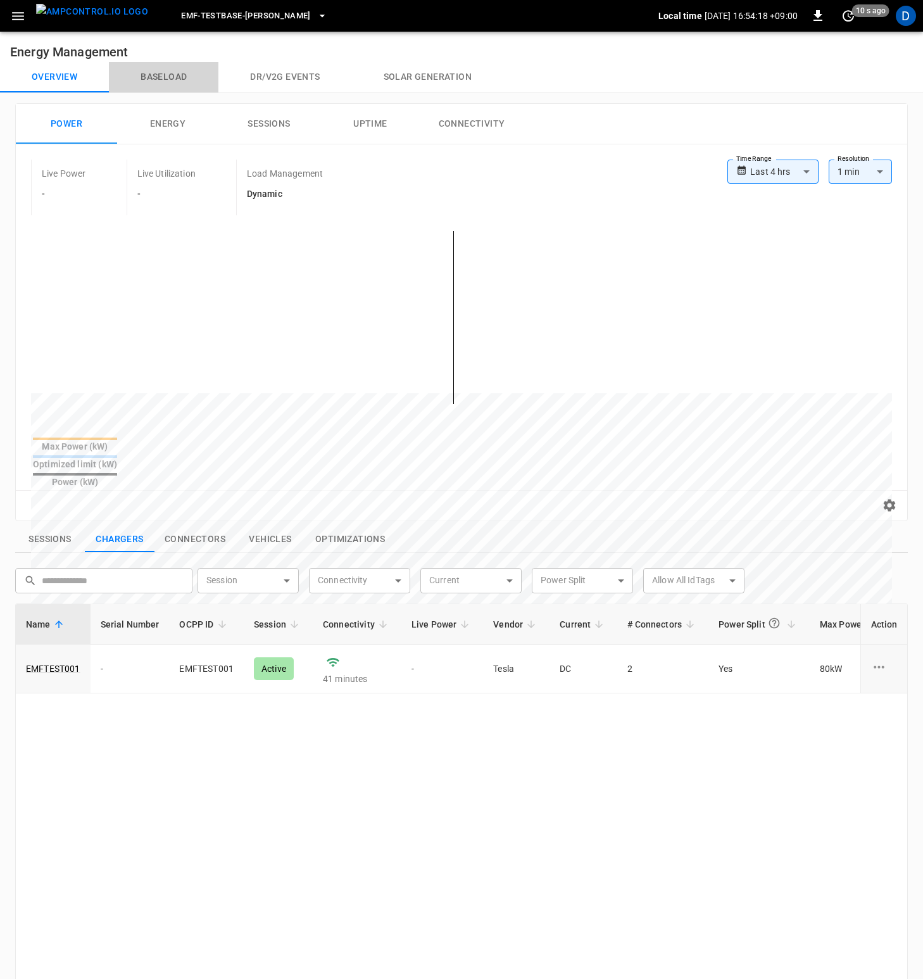
click at [197, 77] on button "Baseload" at bounding box center [164, 77] width 110 height 30
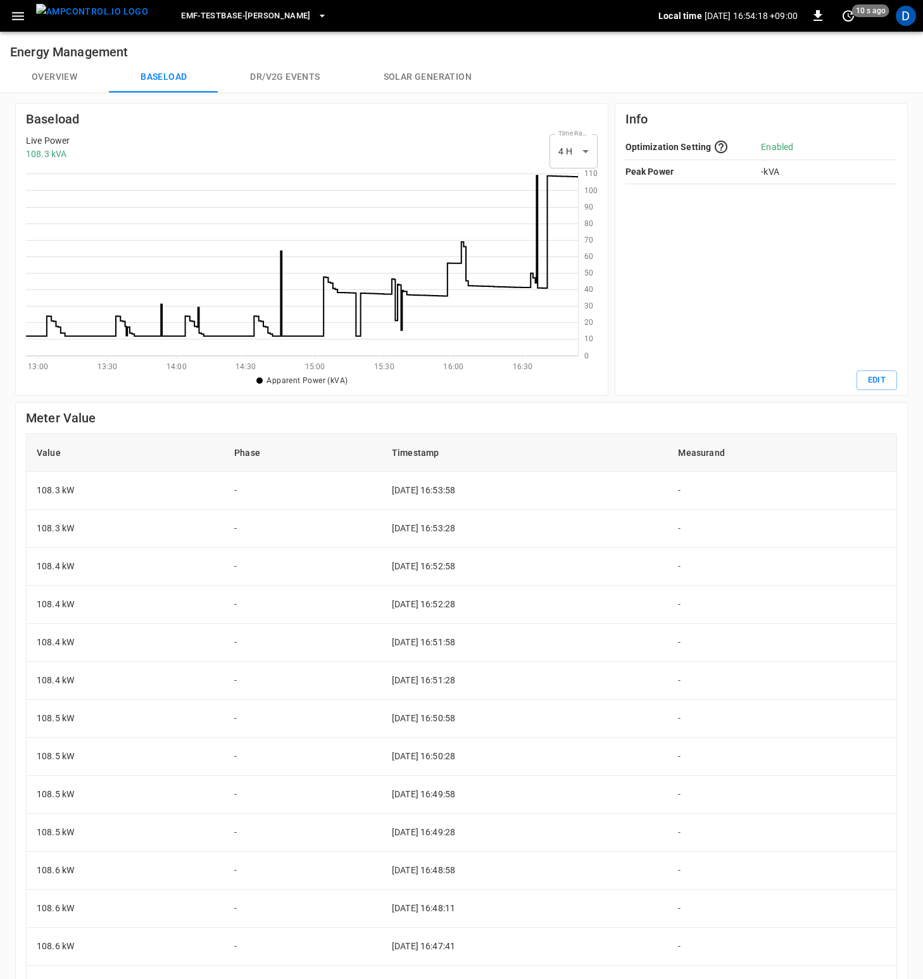
scroll to position [174, 543]
click at [350, 537] on td "-" at bounding box center [303, 529] width 158 height 38
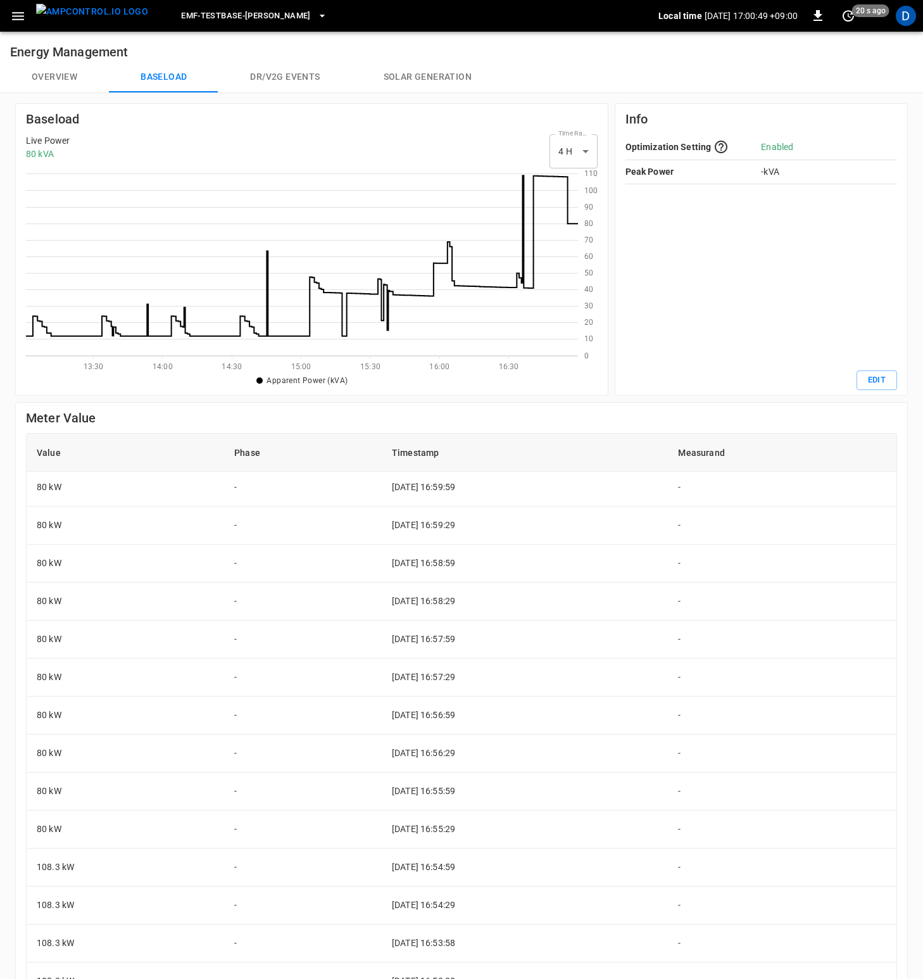
scroll to position [0, 0]
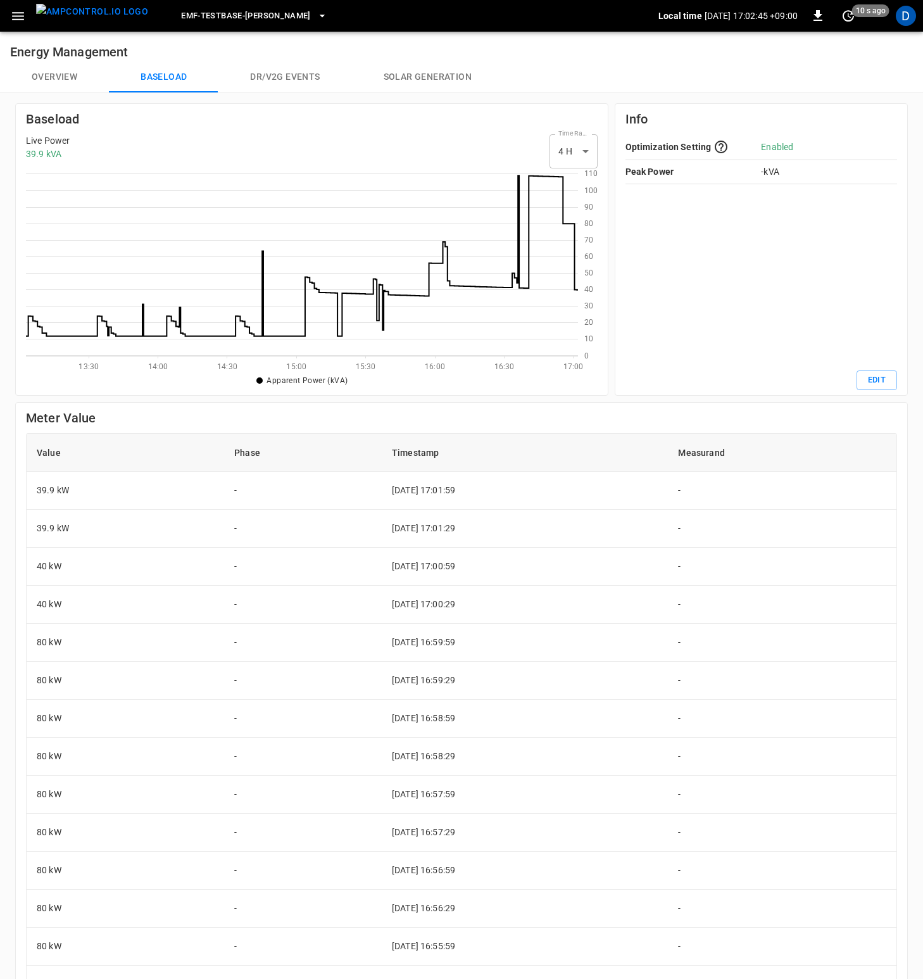
click at [64, 78] on button "Overview" at bounding box center [54, 77] width 109 height 30
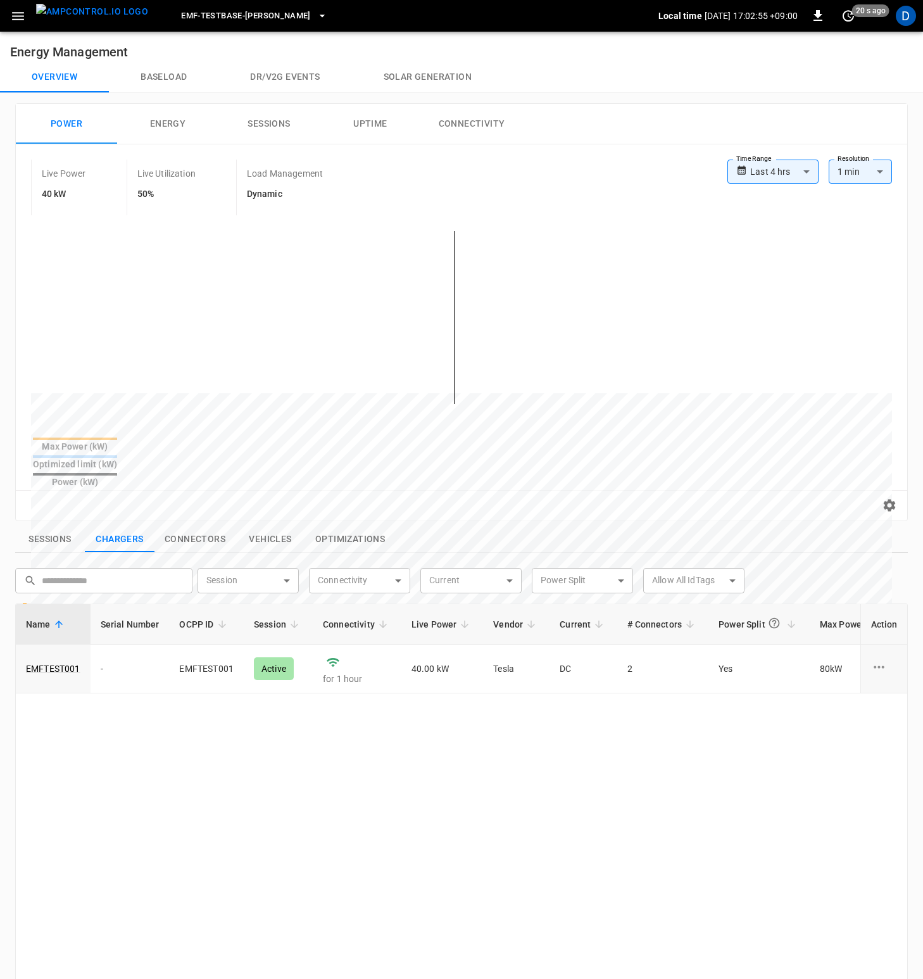
click at [163, 83] on button "Baseload" at bounding box center [164, 77] width 110 height 30
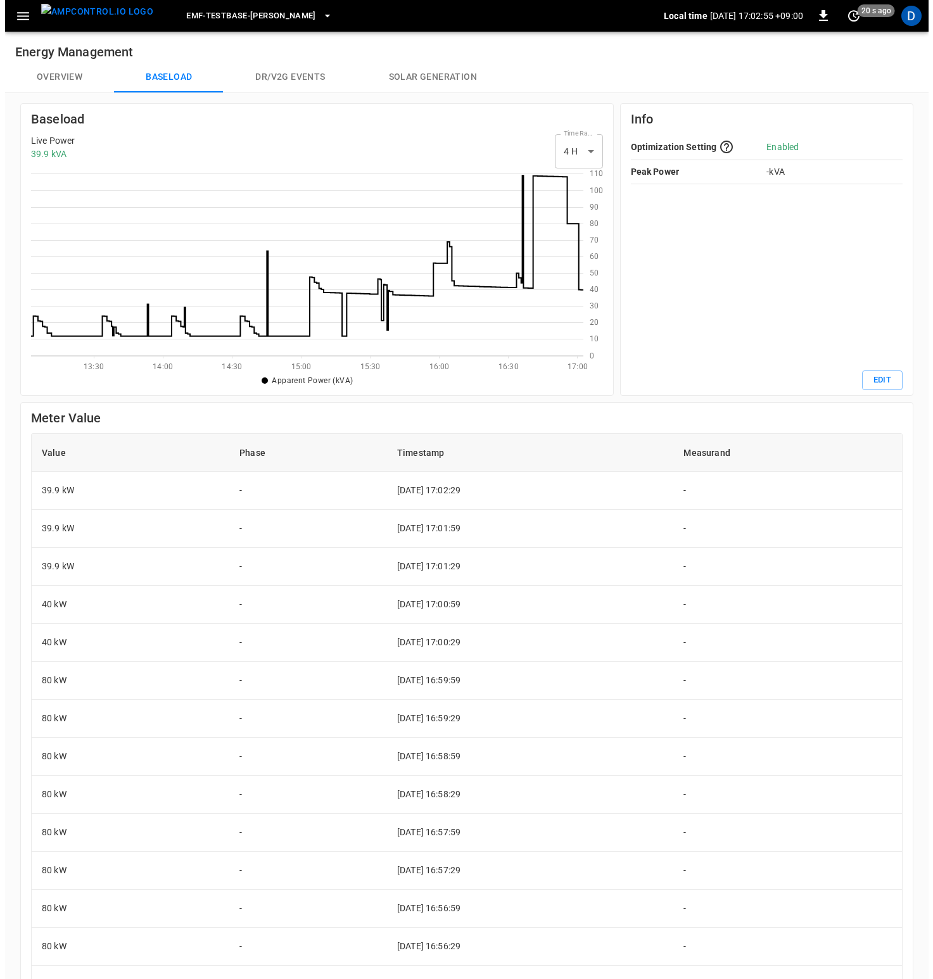
scroll to position [174, 543]
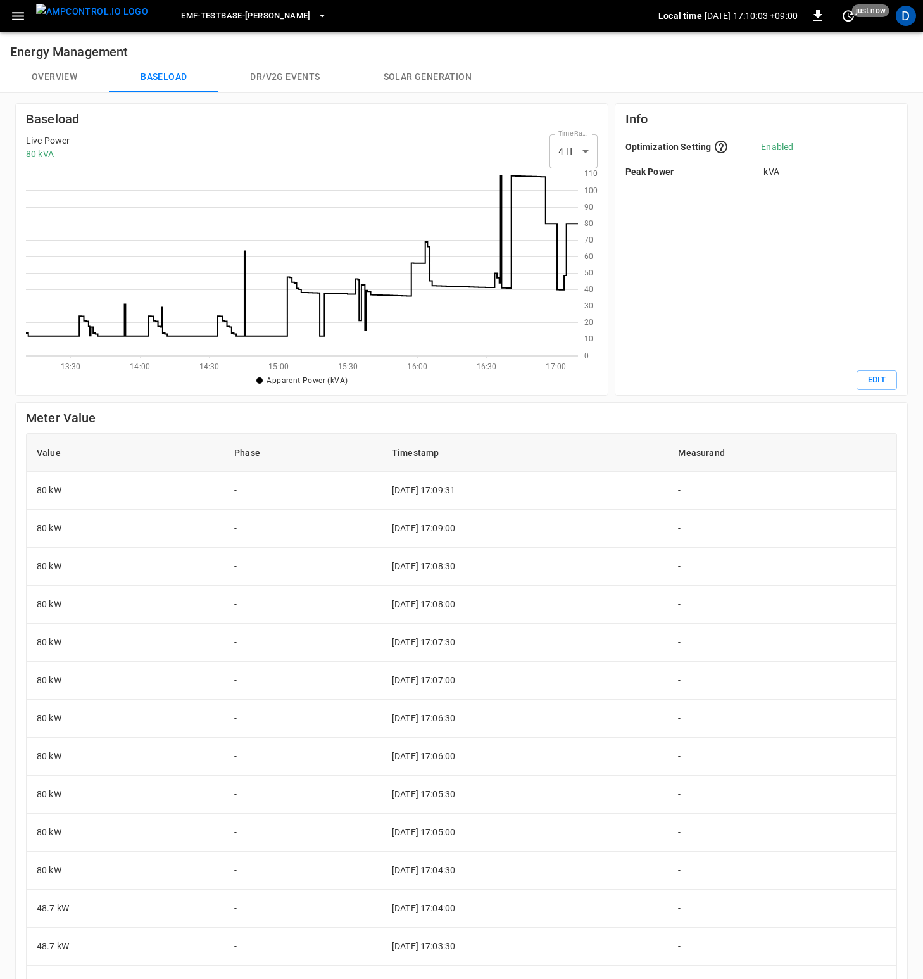
click at [340, 128] on h6 "Baseload" at bounding box center [312, 119] width 572 height 20
click at [88, 83] on button "Overview" at bounding box center [54, 77] width 109 height 30
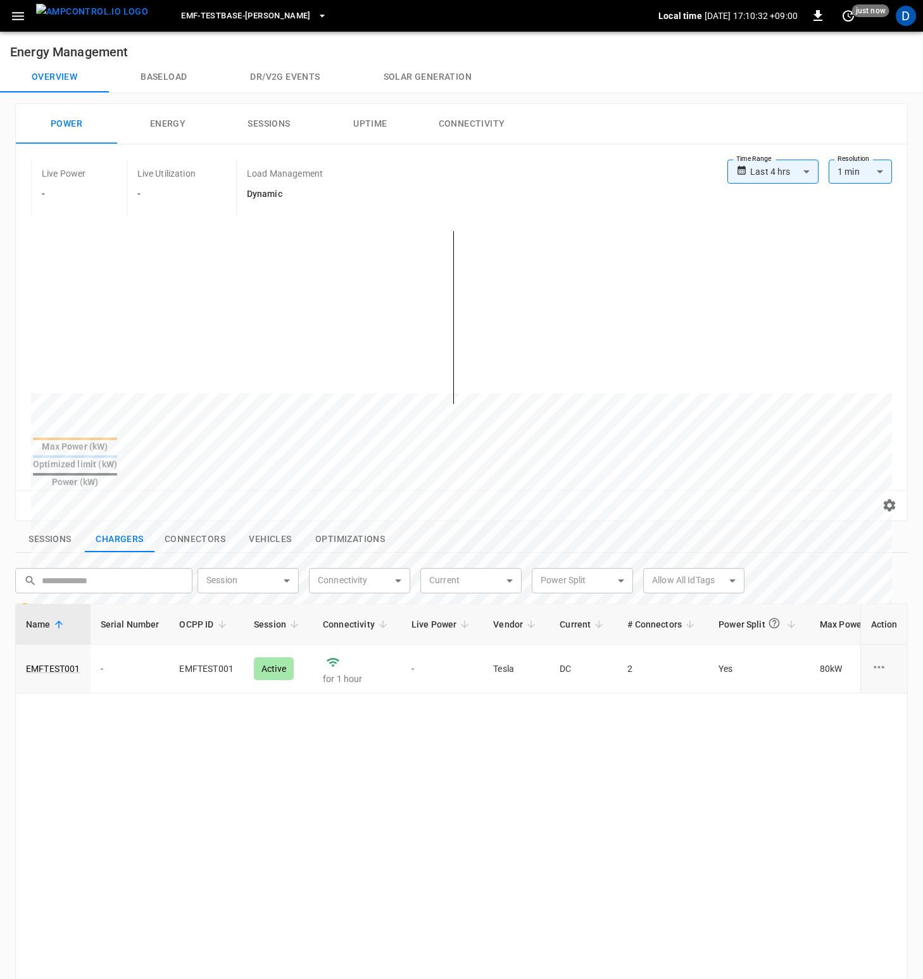
click at [544, 187] on div "Live Power - Live Utilization - Load Management Dynamic" at bounding box center [379, 188] width 696 height 56
click at [248, 16] on span "eMF-Testbase-[PERSON_NAME]" at bounding box center [246, 16] width 130 height 15
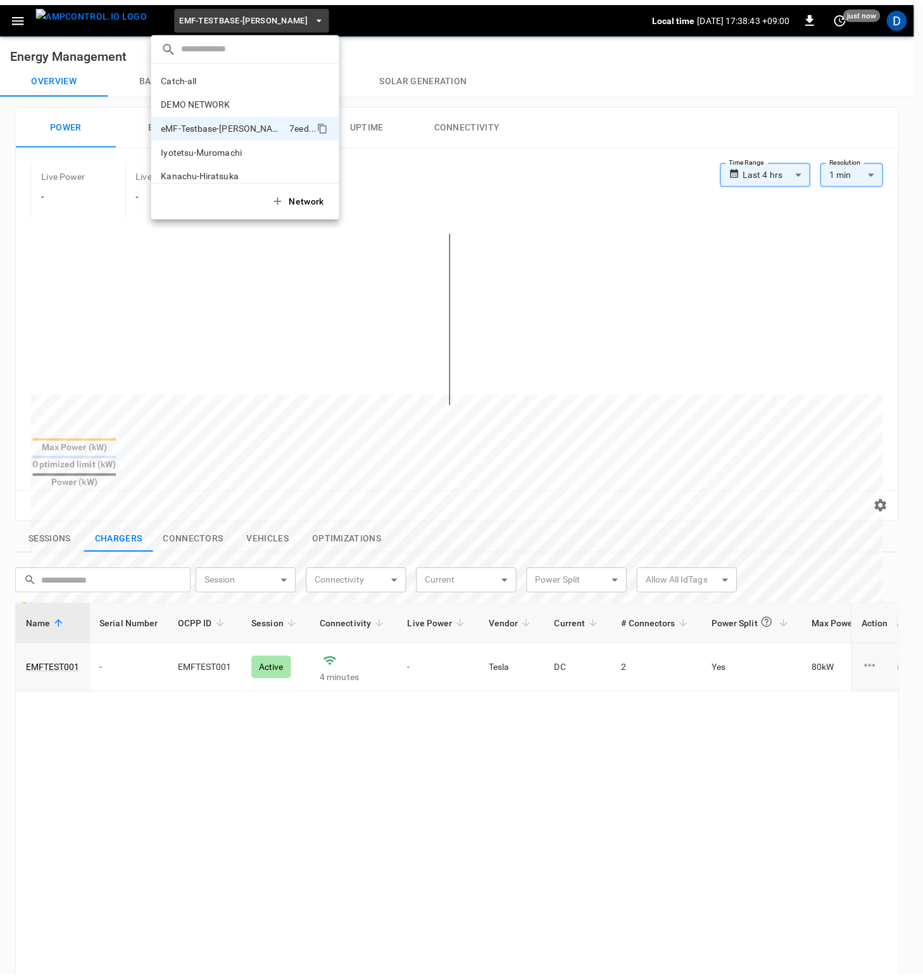
scroll to position [34, 0]
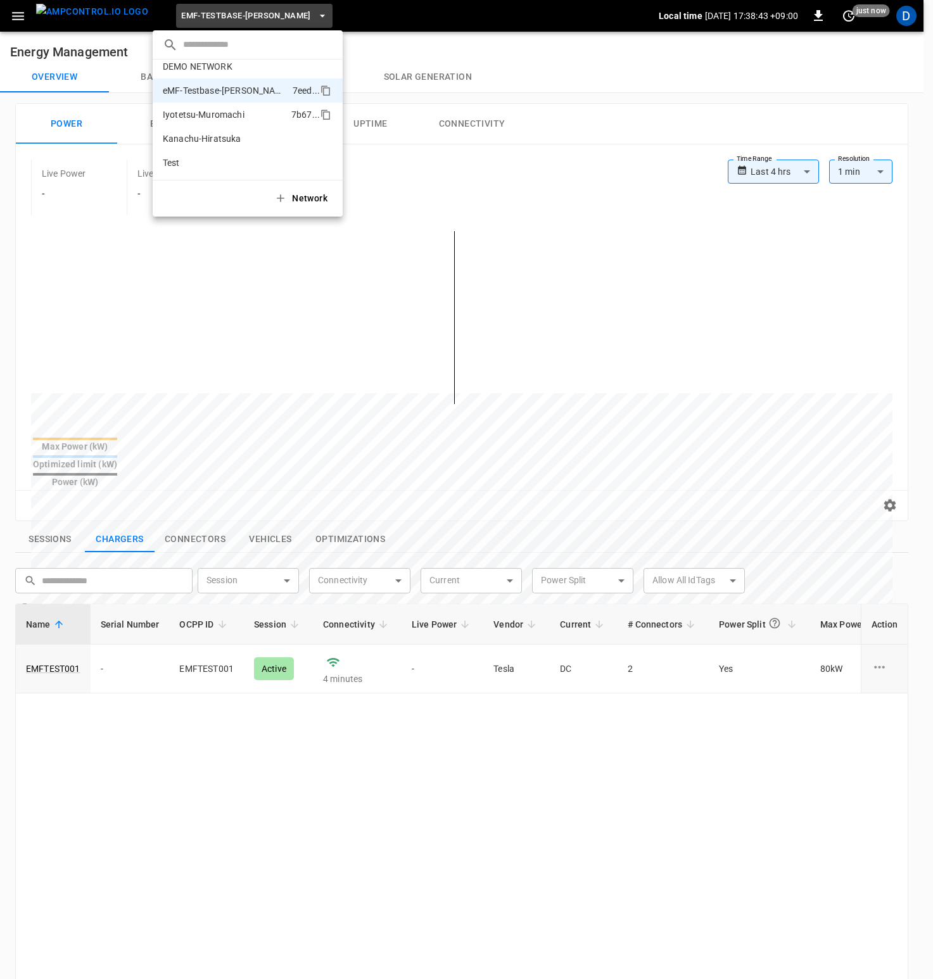
click at [238, 117] on p "Iyotetsu-Muromachi" at bounding box center [224, 114] width 123 height 13
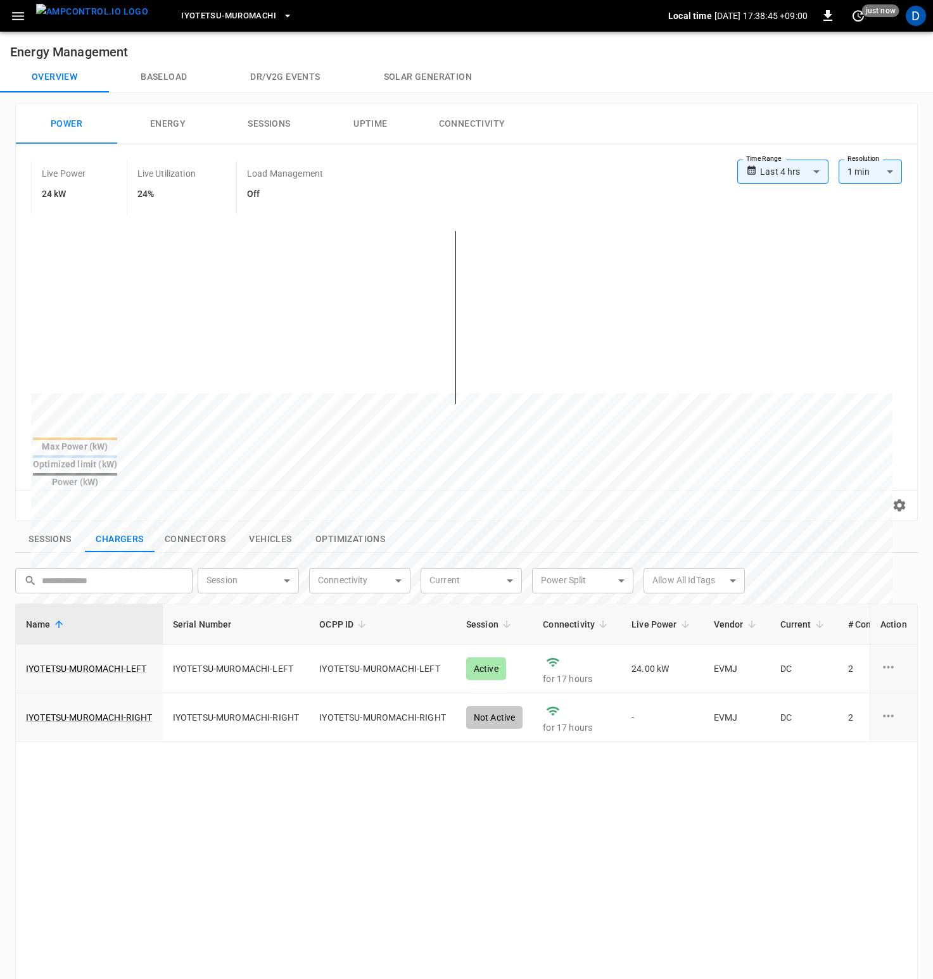
click at [778, 175] on body "**********" at bounding box center [466, 666] width 933 height 1333
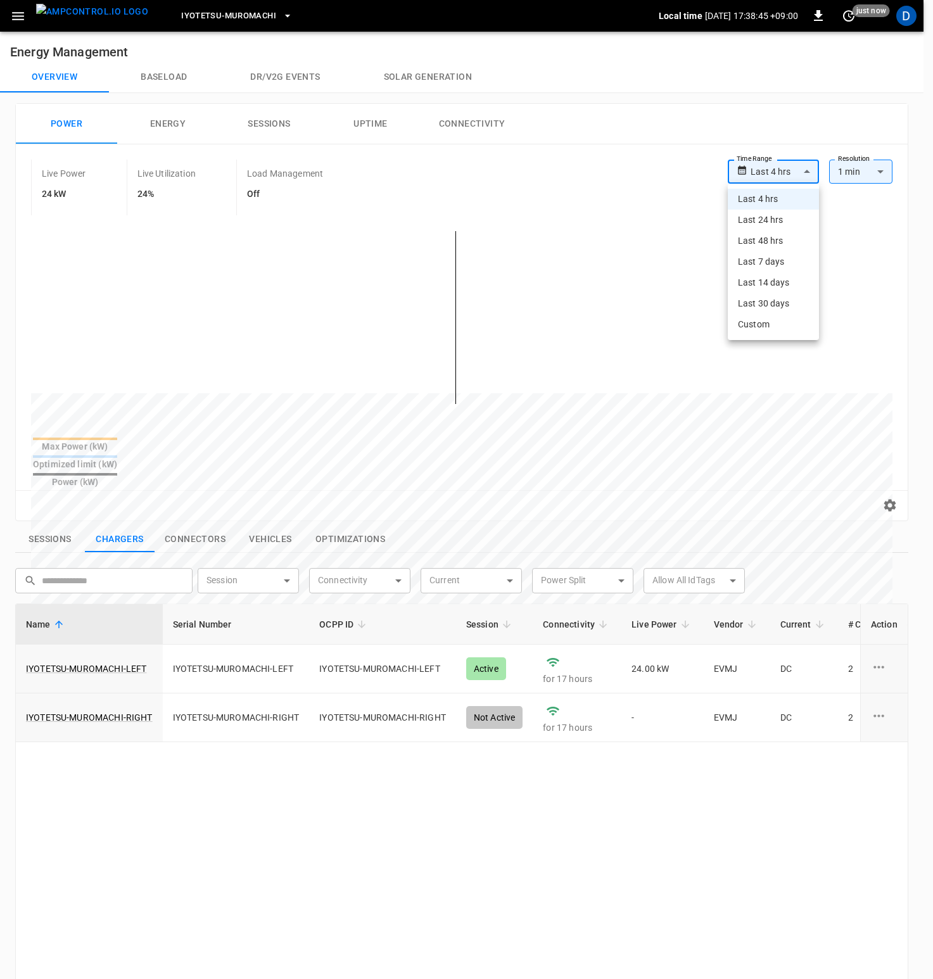
click at [780, 273] on li "Last 14 days" at bounding box center [772, 282] width 91 height 21
type input "**********"
type input "***"
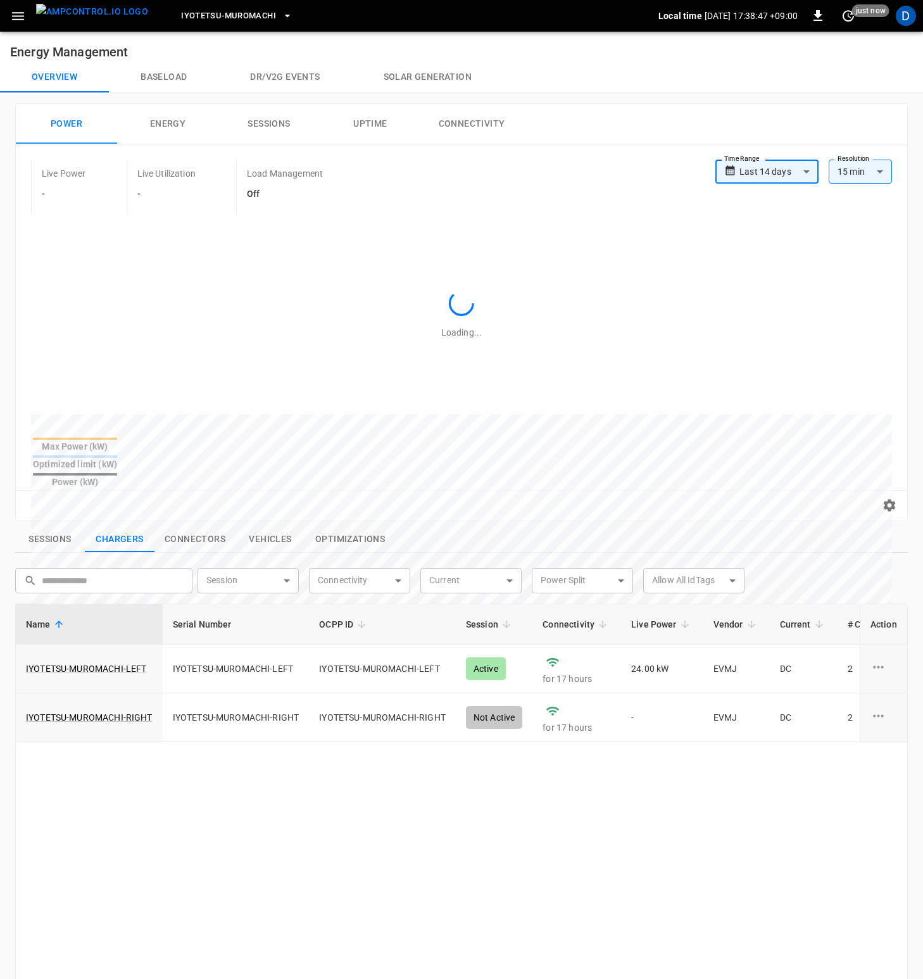
click at [813, 169] on body "**********" at bounding box center [461, 666] width 923 height 1333
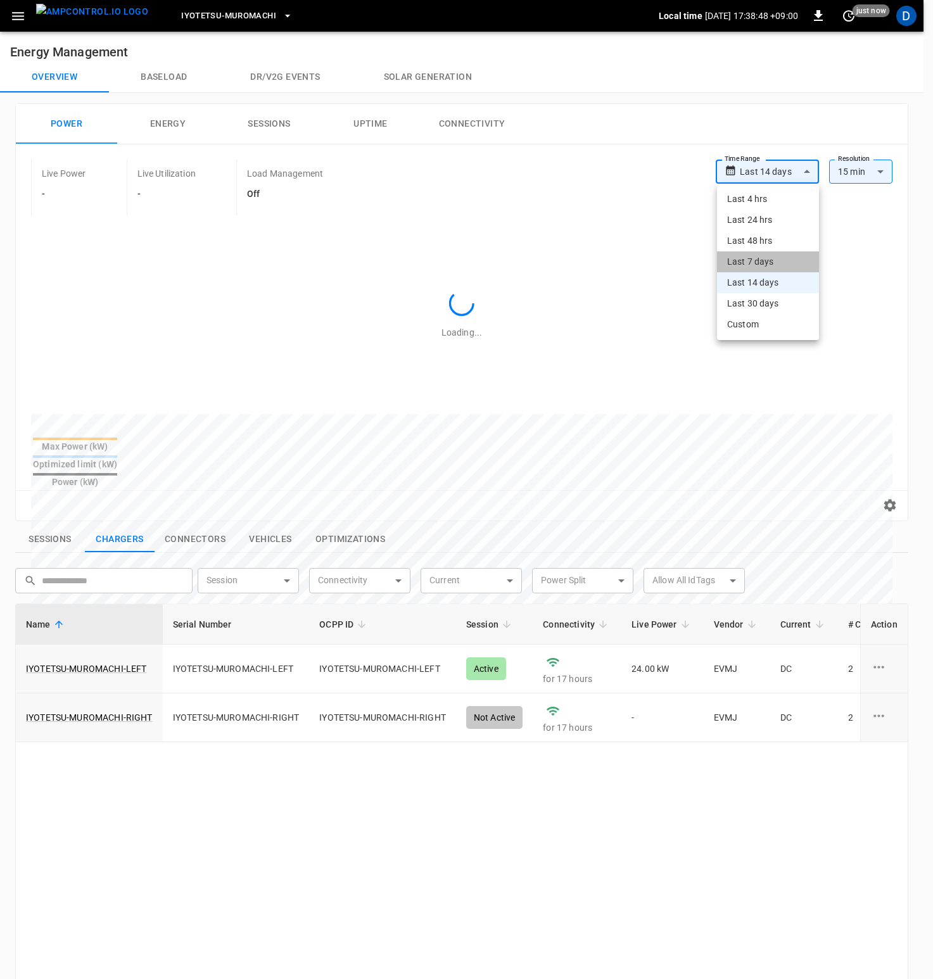
click at [766, 263] on li "Last 7 days" at bounding box center [768, 261] width 102 height 21
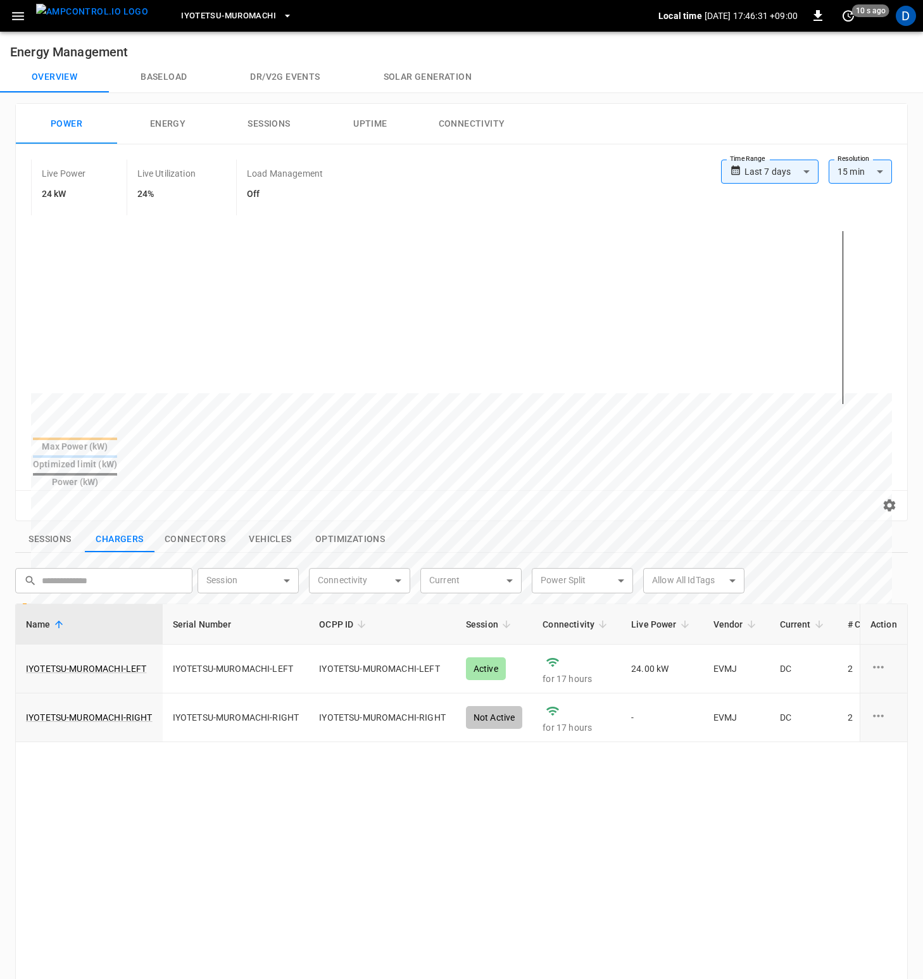
click at [749, 53] on h6 "Energy Management" at bounding box center [461, 47] width 923 height 30
click at [792, 168] on body "**********" at bounding box center [461, 666] width 923 height 1333
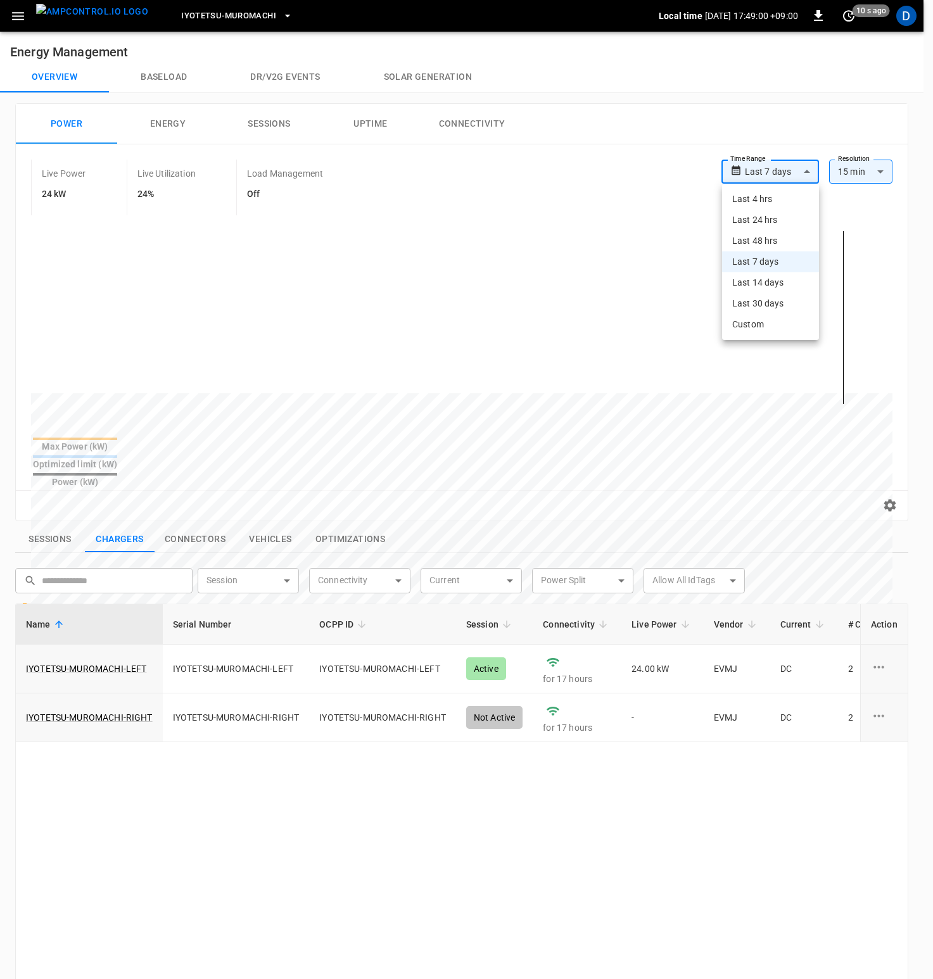
click at [778, 217] on li "Last 24 hrs" at bounding box center [770, 220] width 97 height 21
type input "**********"
type input "**"
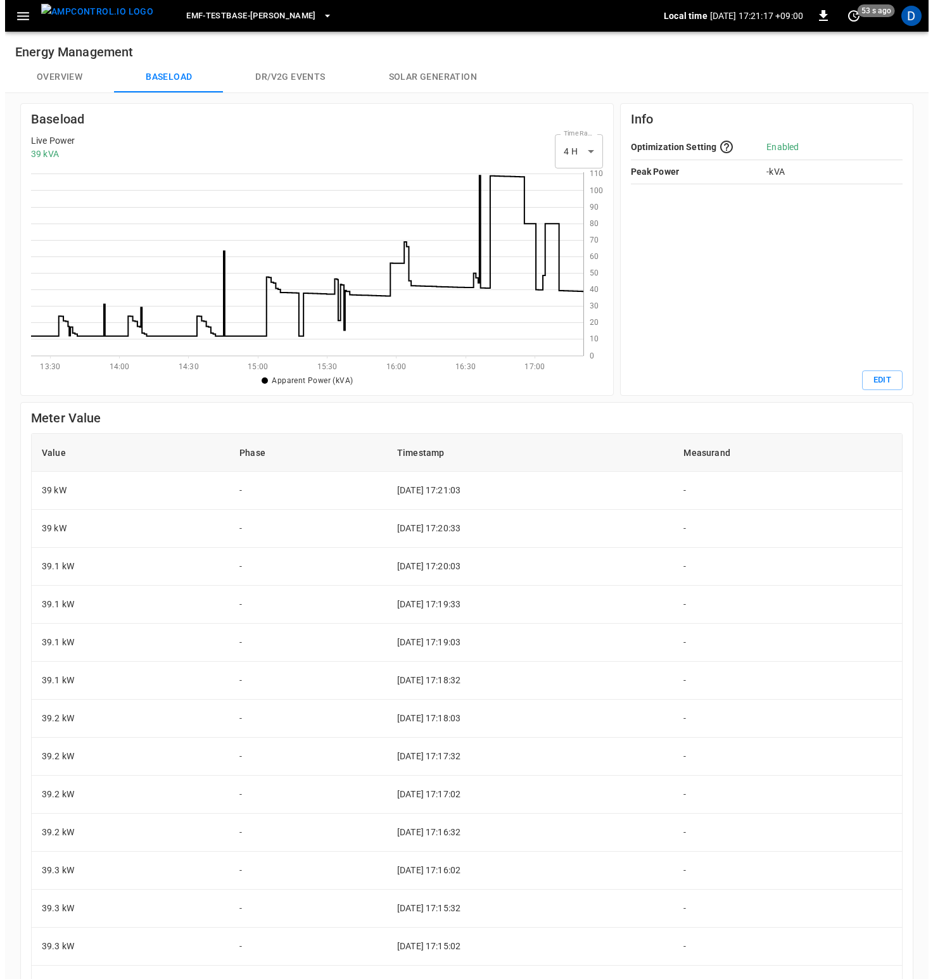
scroll to position [174, 543]
click at [236, 14] on span "eMF-Testbase-[PERSON_NAME]" at bounding box center [246, 16] width 130 height 15
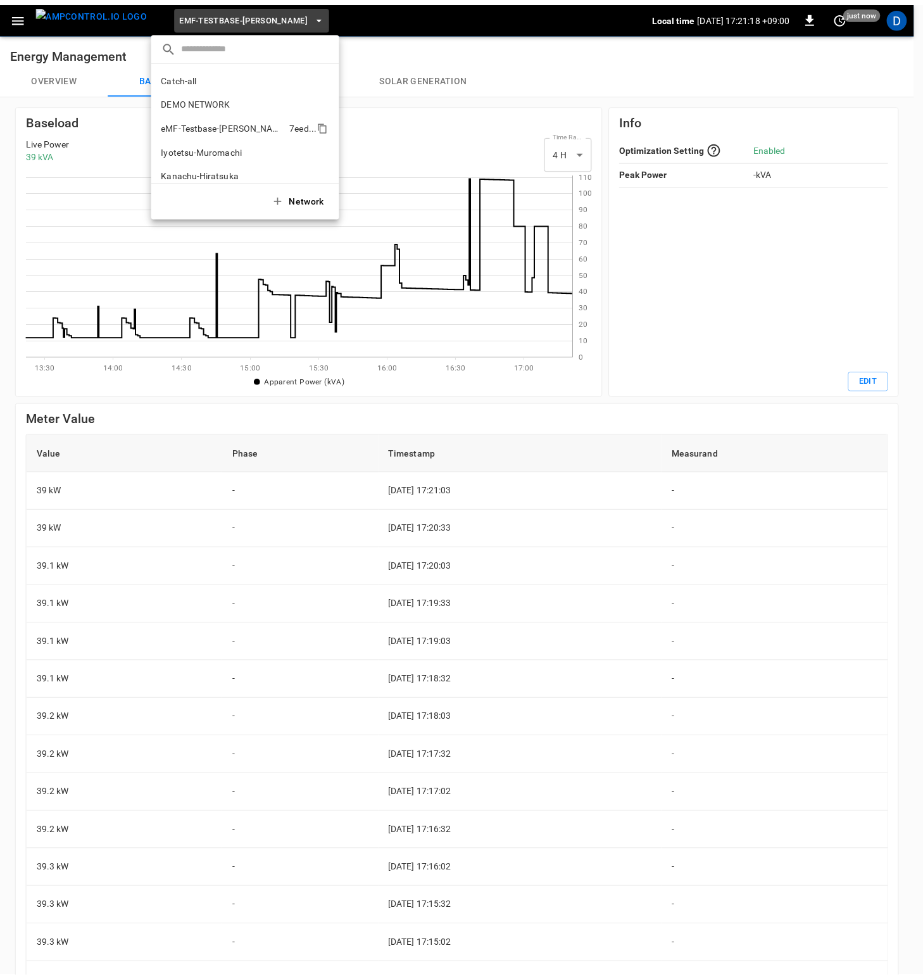
scroll to position [34, 0]
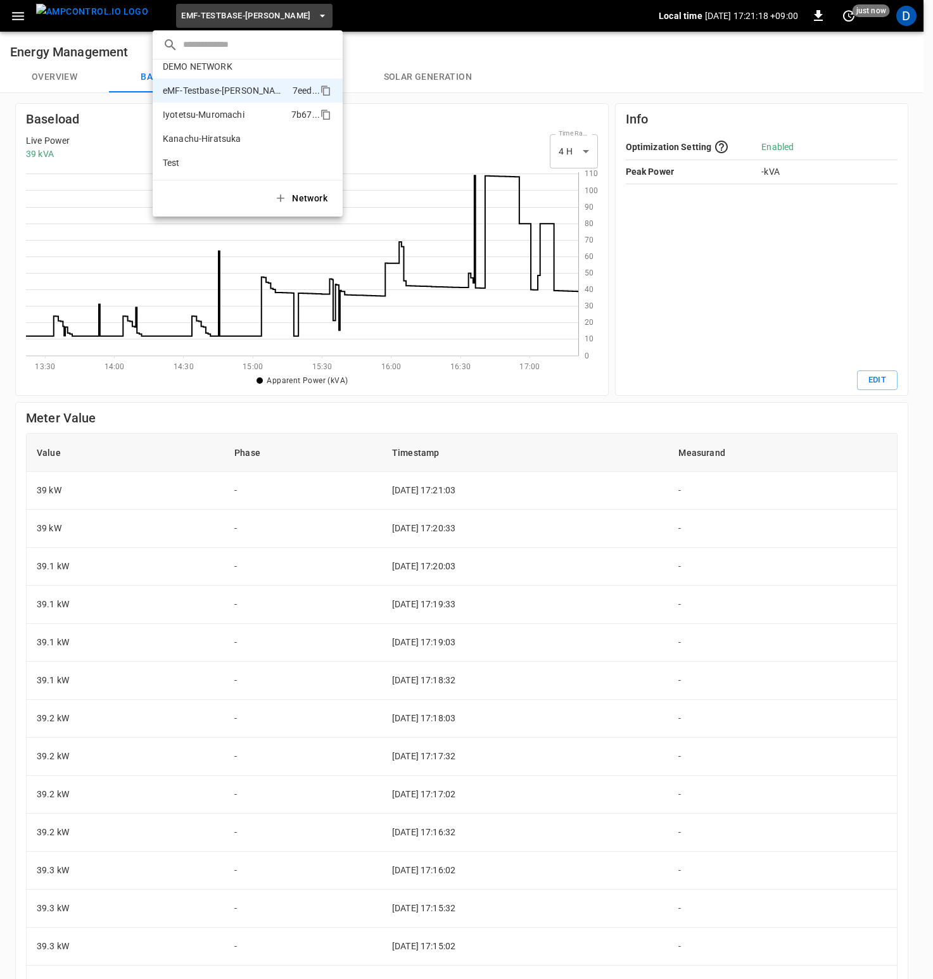
click at [217, 111] on p "Iyotetsu-Muromachi" at bounding box center [224, 114] width 123 height 13
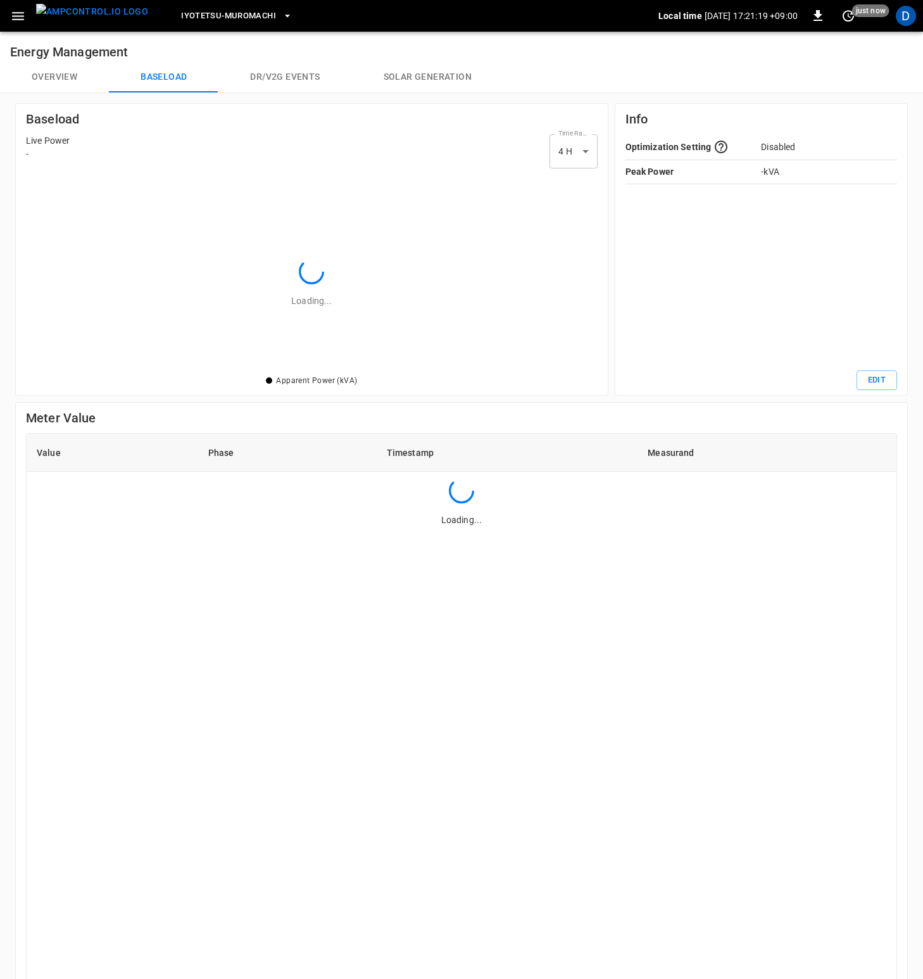
scroll to position [174, 545]
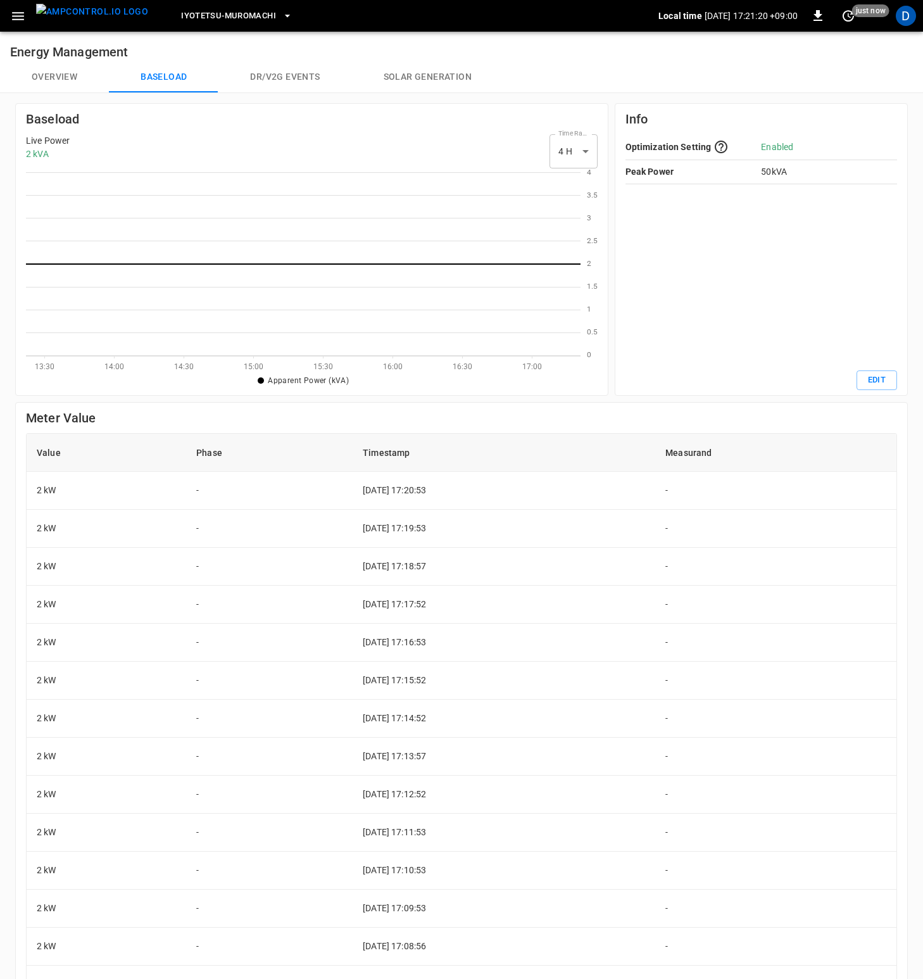
click at [47, 73] on button "Overview" at bounding box center [54, 77] width 109 height 30
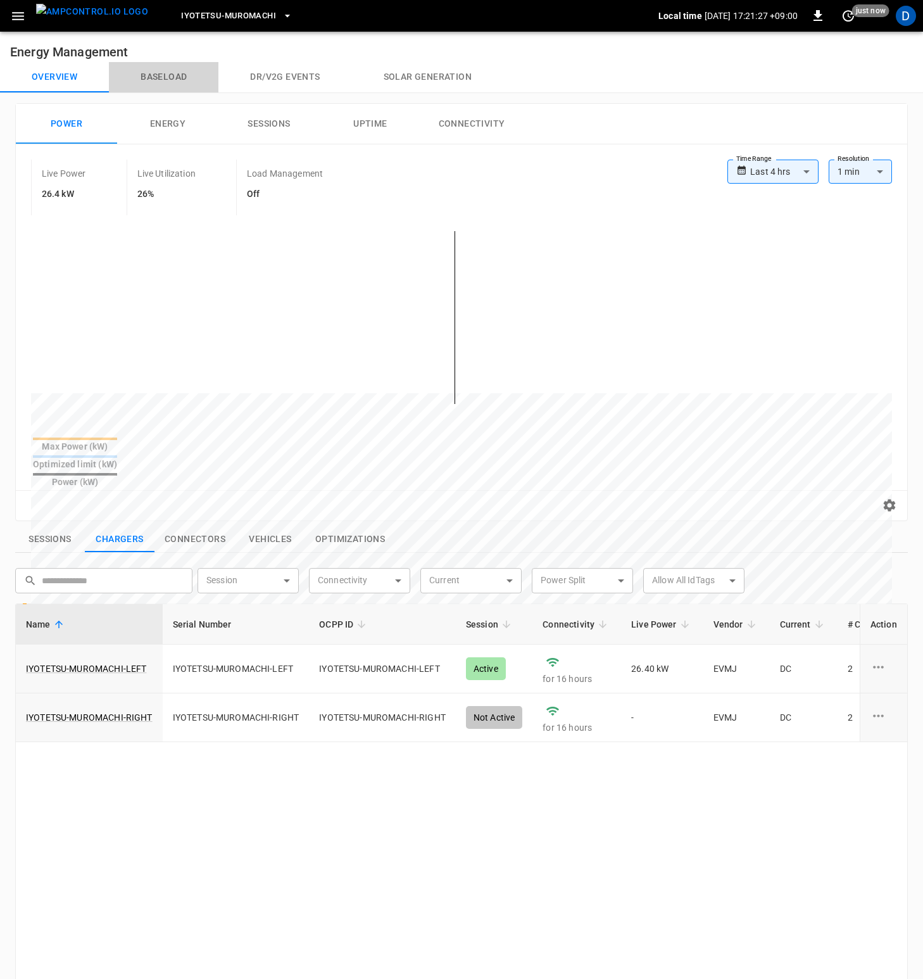
click at [187, 85] on button "Baseload" at bounding box center [164, 77] width 110 height 30
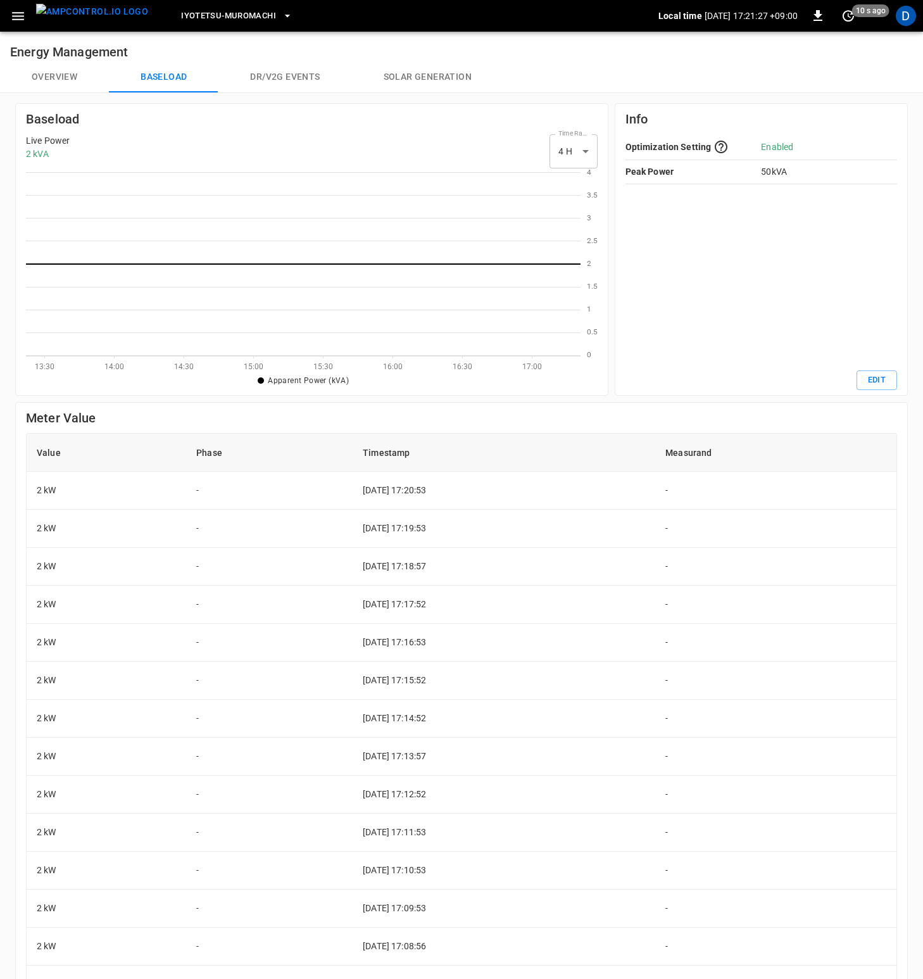
scroll to position [174, 545]
click at [52, 77] on button "Overview" at bounding box center [54, 77] width 109 height 30
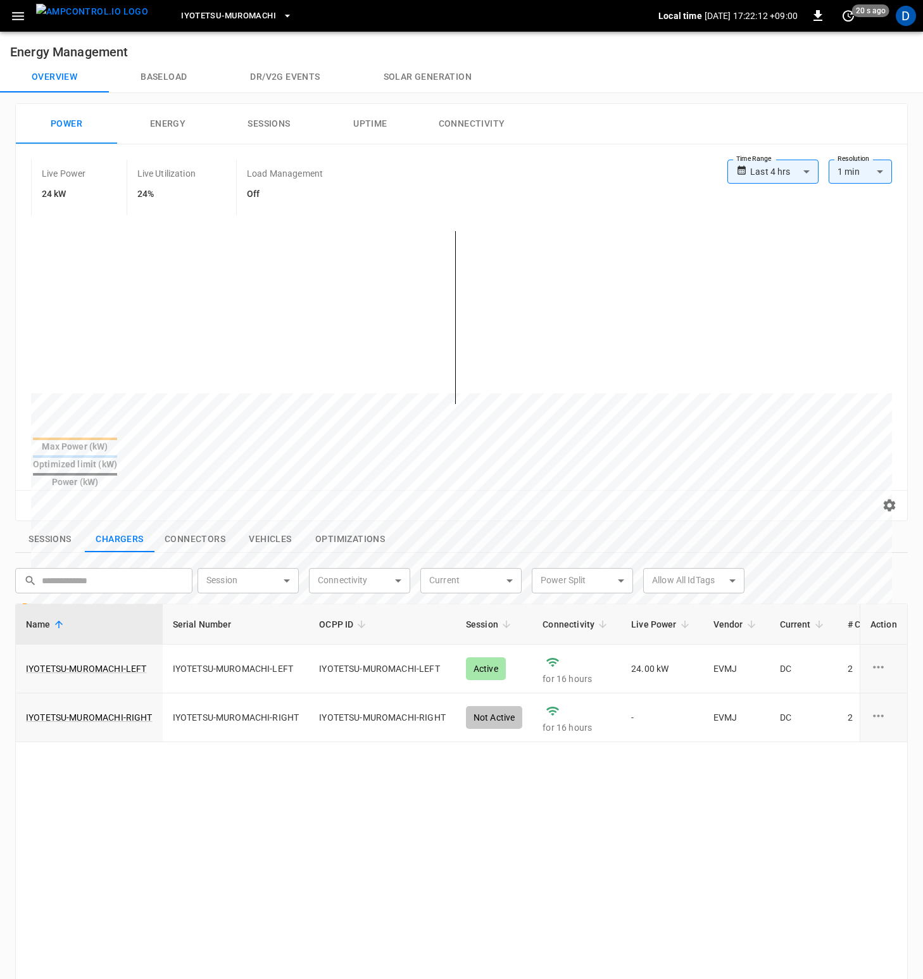
drag, startPoint x: 299, startPoint y: 824, endPoint x: 289, endPoint y: 785, distance: 39.9
click at [300, 823] on div "Name Serial Number OCPP ID Session Connectivity Live Power Vendor Current # Con…" at bounding box center [461, 945] width 893 height 685
click at [39, 526] on button "Sessions" at bounding box center [50, 539] width 70 height 27
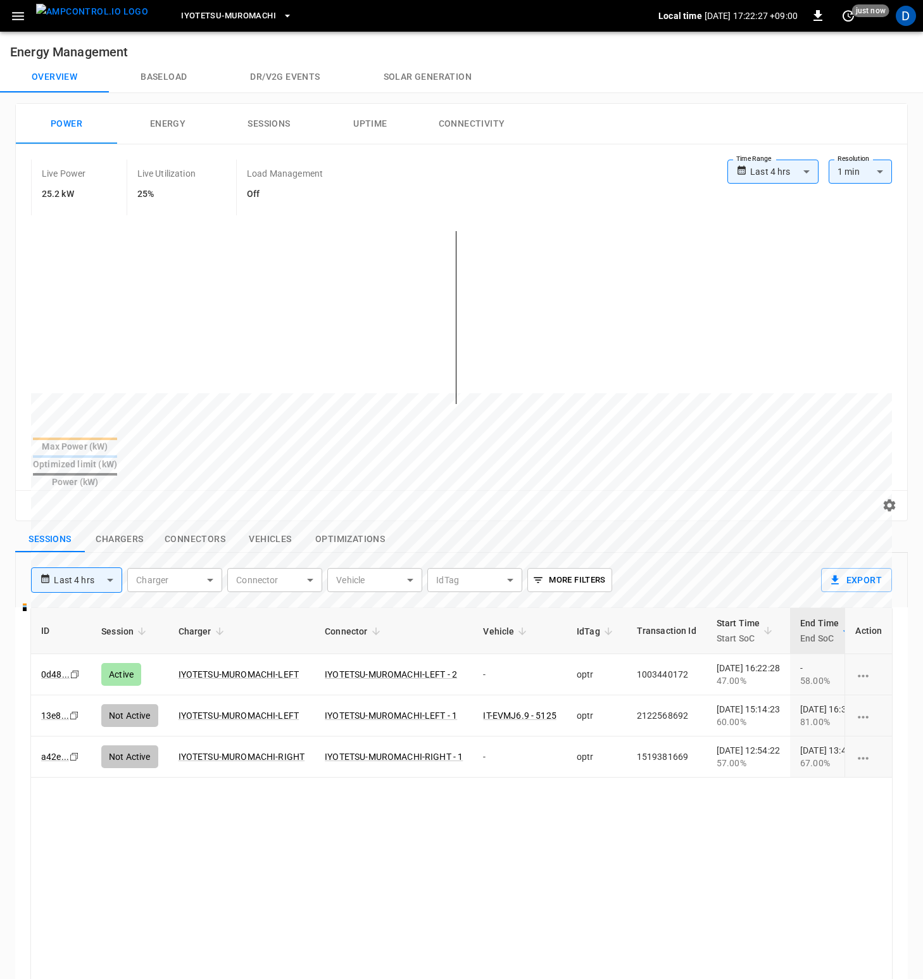
click at [155, 83] on button "Baseload" at bounding box center [164, 77] width 110 height 30
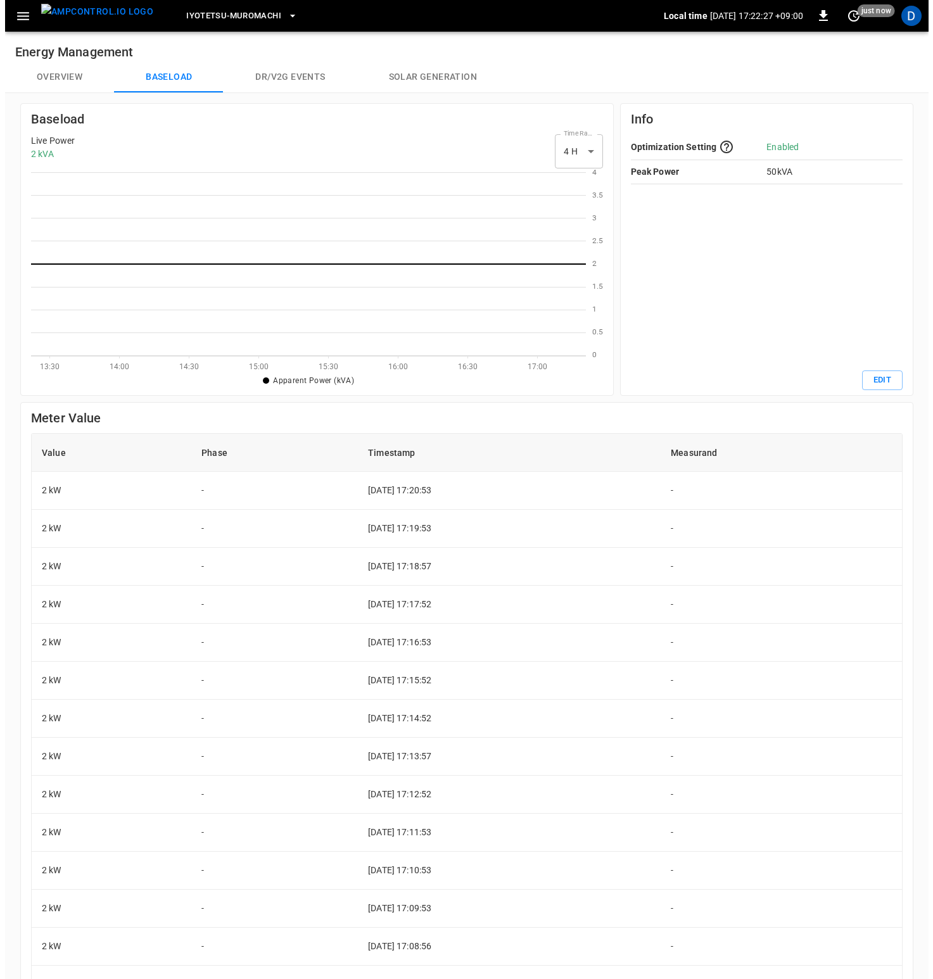
scroll to position [174, 545]
click at [62, 78] on button "Overview" at bounding box center [54, 77] width 109 height 30
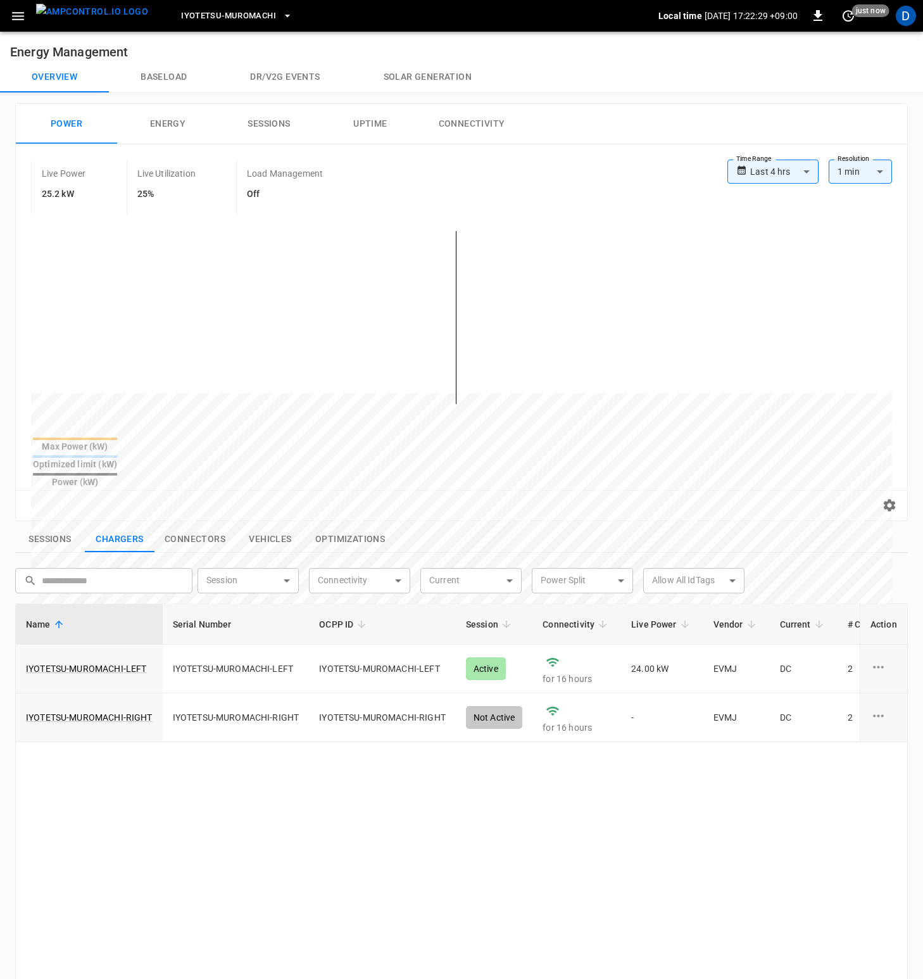
click at [232, 19] on span "Iyotetsu-Muromachi" at bounding box center [228, 16] width 95 height 15
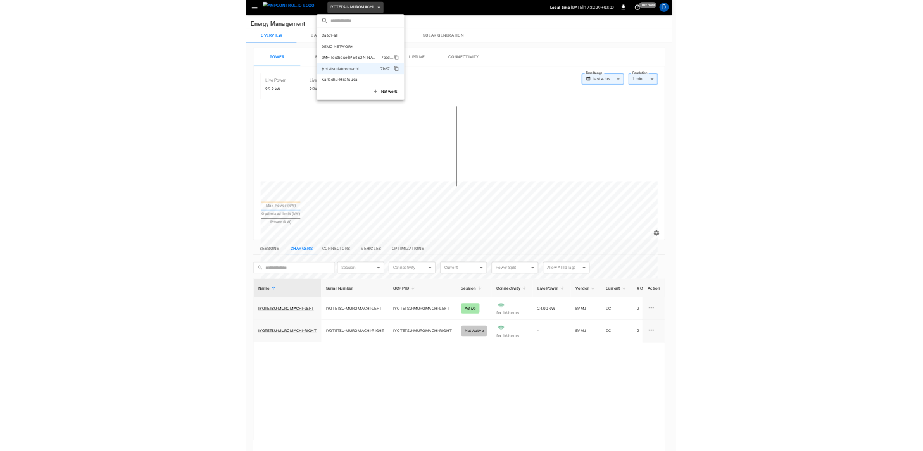
scroll to position [34, 0]
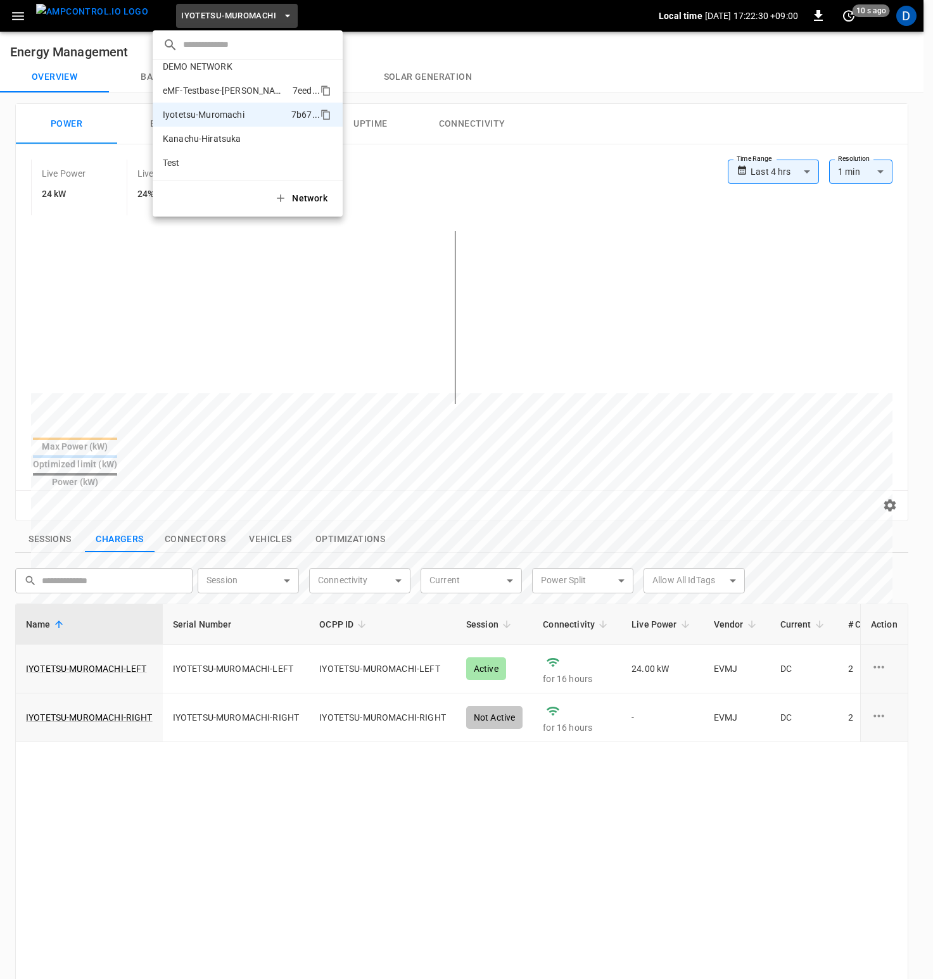
click at [218, 94] on p "eMF-Testbase-[PERSON_NAME]" at bounding box center [225, 90] width 125 height 13
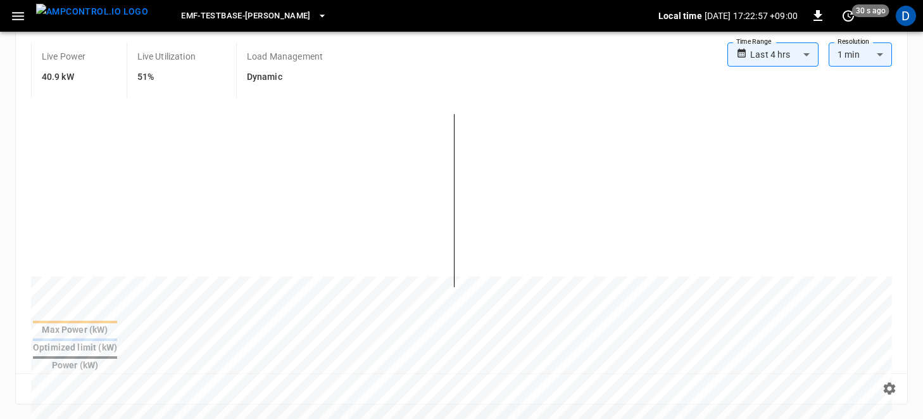
scroll to position [0, 0]
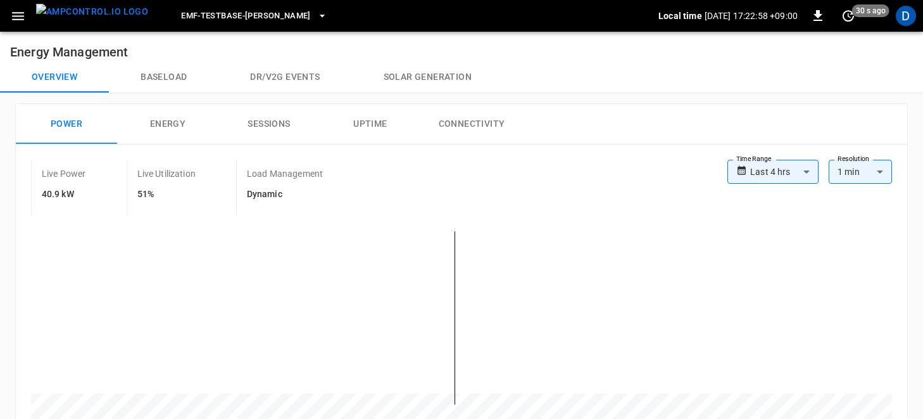
click at [163, 79] on button "Baseload" at bounding box center [164, 77] width 110 height 30
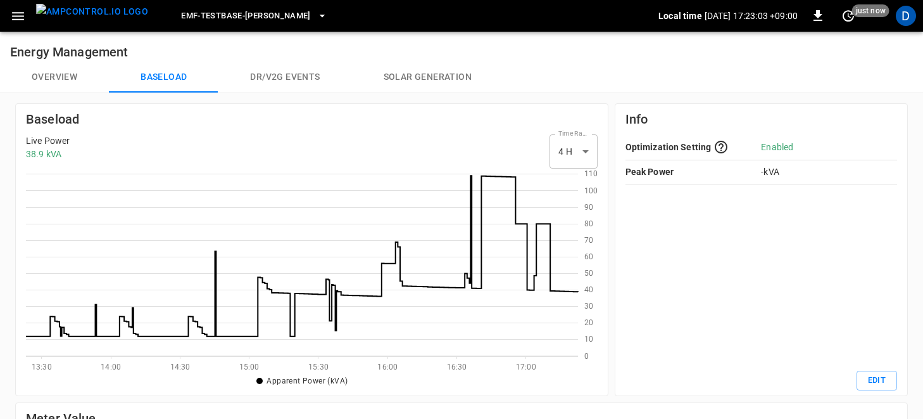
click at [72, 79] on button "Overview" at bounding box center [54, 77] width 109 height 30
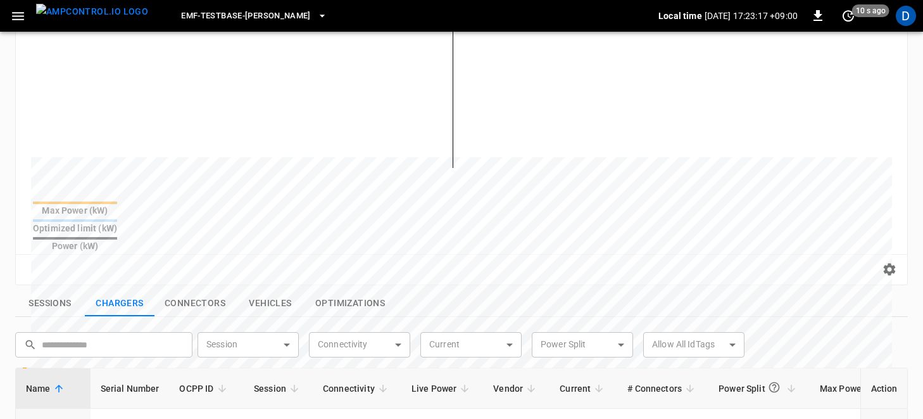
scroll to position [346, 0]
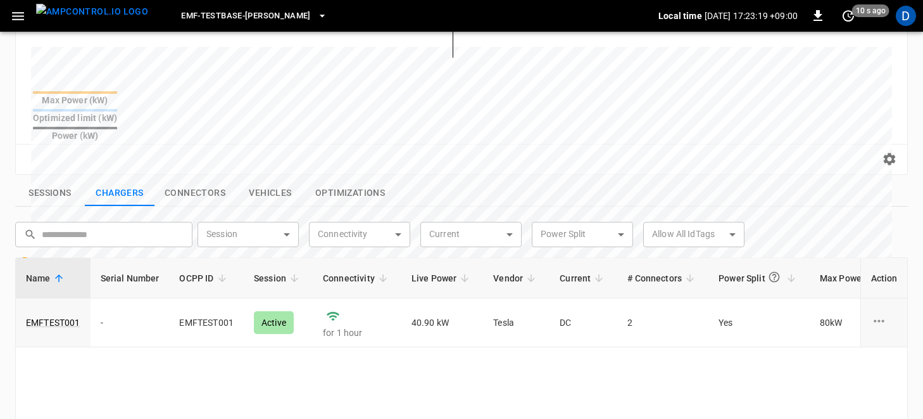
click at [192, 180] on button "Connectors" at bounding box center [194, 193] width 81 height 27
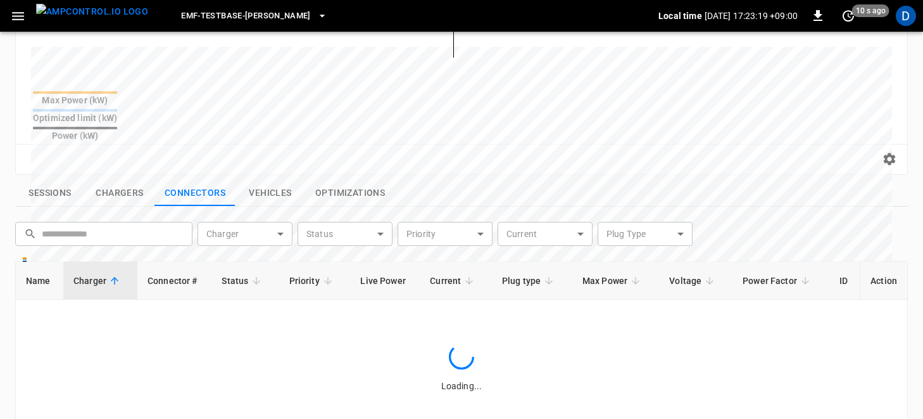
click at [127, 180] on button "Chargers" at bounding box center [120, 193] width 70 height 27
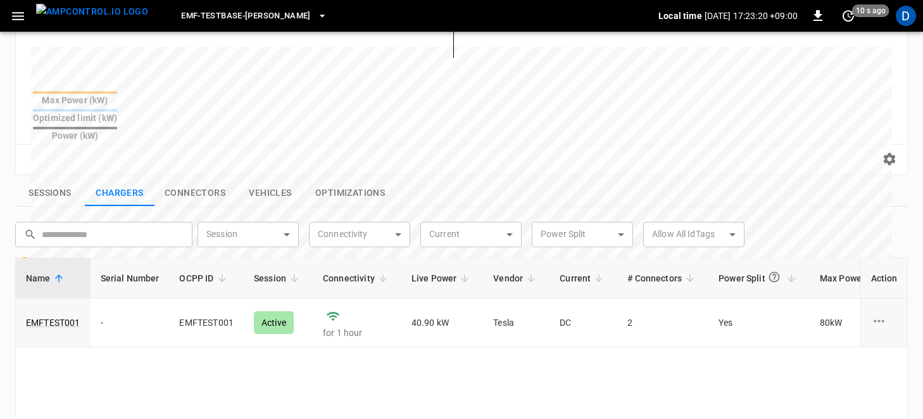
drag, startPoint x: 38, startPoint y: 165, endPoint x: 104, endPoint y: 162, distance: 65.9
click at [38, 180] on button "Sessions" at bounding box center [50, 193] width 70 height 27
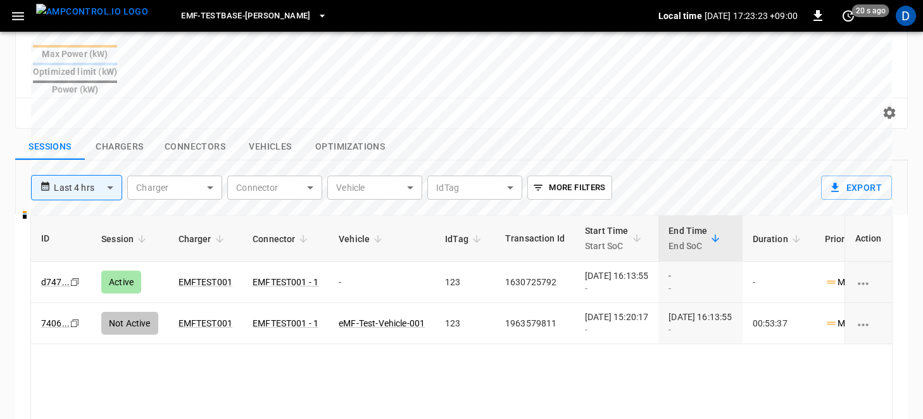
scroll to position [380, 0]
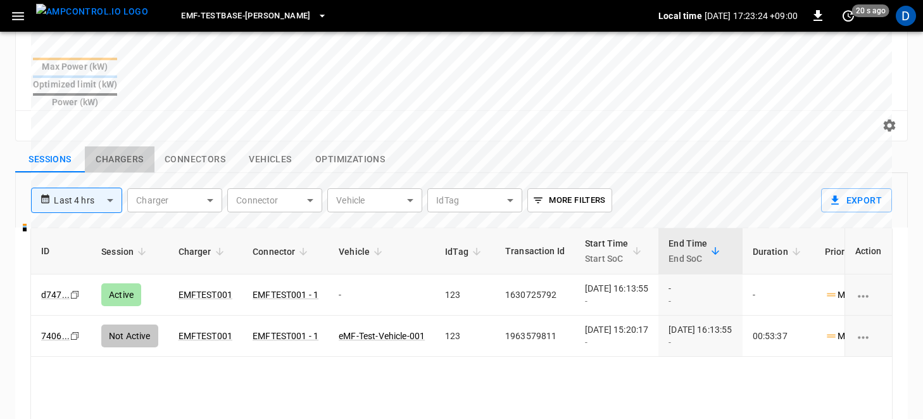
click at [124, 146] on button "Chargers" at bounding box center [120, 159] width 70 height 27
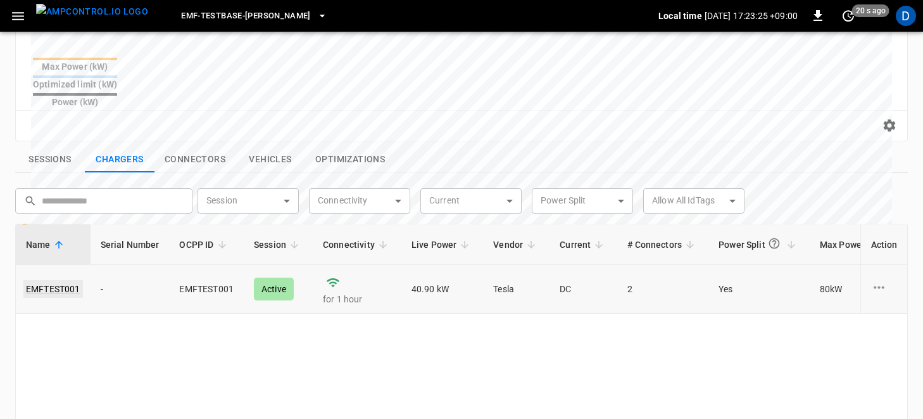
click at [47, 280] on link "EMFTEST001" at bounding box center [53, 289] width 60 height 18
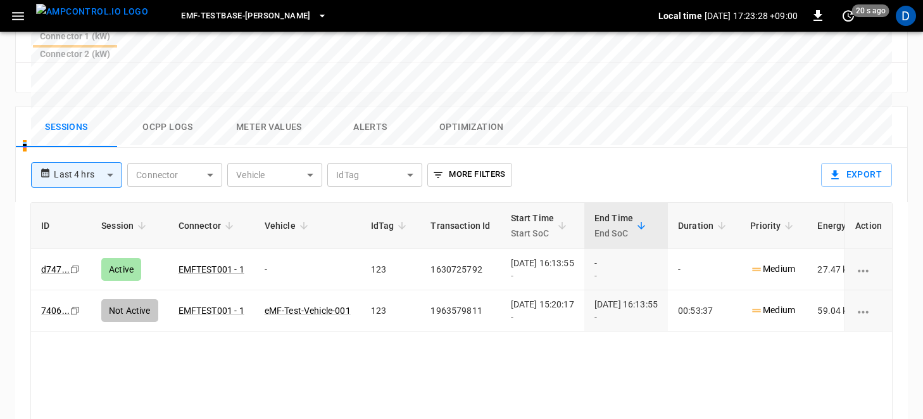
scroll to position [535, 0]
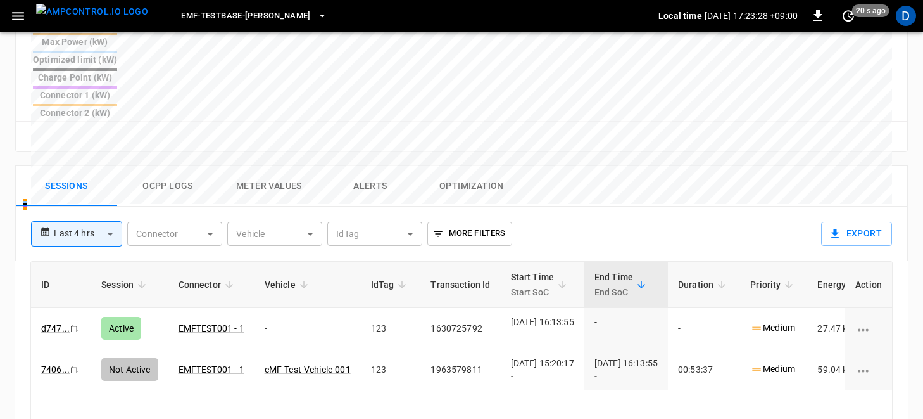
click at [177, 166] on button "Ocpp logs" at bounding box center [167, 186] width 101 height 41
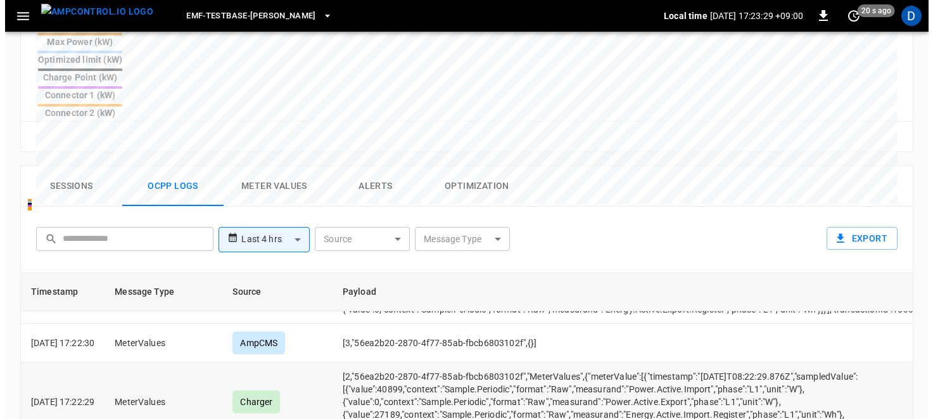
scroll to position [120, 0]
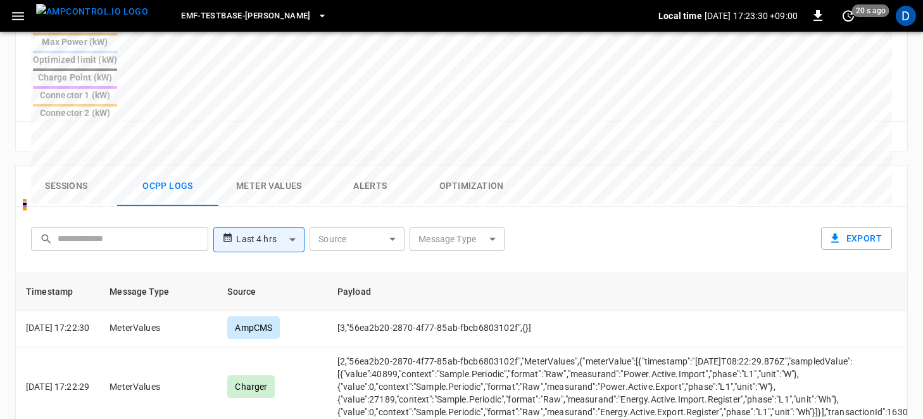
click at [438, 175] on body "**********" at bounding box center [461, 39] width 923 height 1149
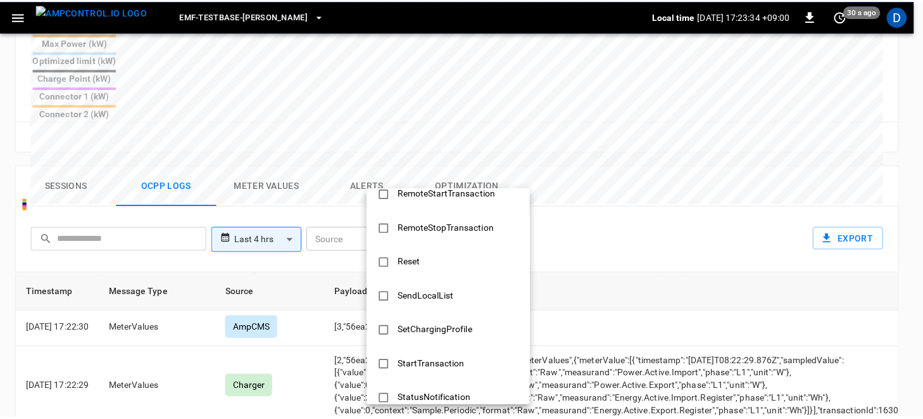
scroll to position [472, 0]
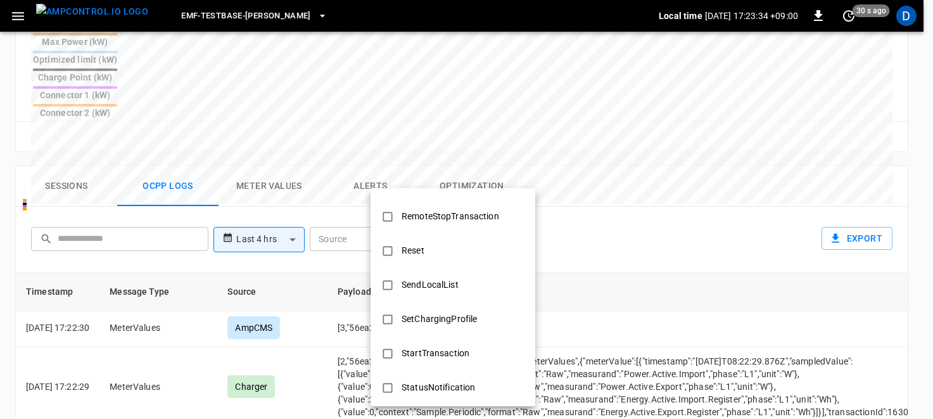
click at [421, 324] on div "SetChargingProfile" at bounding box center [439, 318] width 91 height 23
type input "**********"
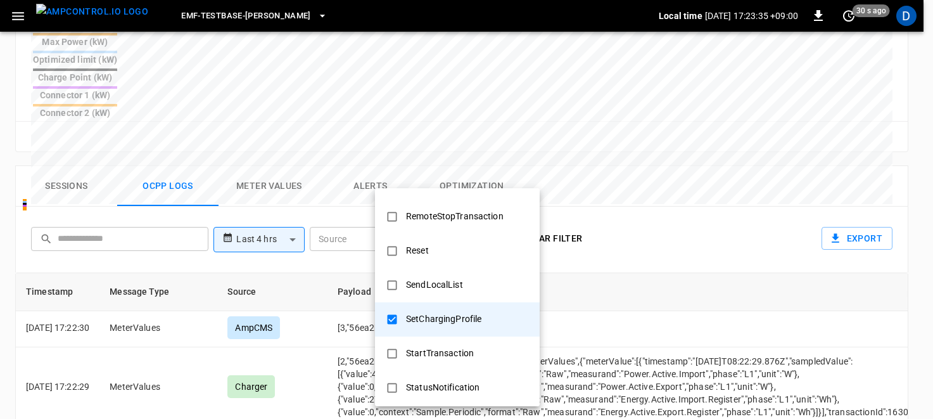
click at [646, 142] on div at bounding box center [466, 209] width 933 height 419
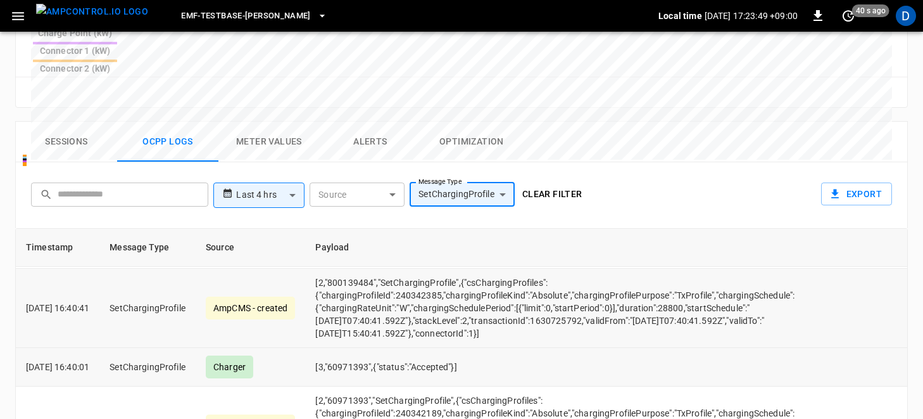
scroll to position [1450, 0]
drag, startPoint x: 545, startPoint y: 245, endPoint x: 580, endPoint y: 248, distance: 35.5
click at [586, 269] on td "[2,"800139484","SetChargingProfile",{"csChargingProfiles":{"chargingProfileId":…" at bounding box center [555, 308] width 500 height 79
click at [555, 269] on td "[2,"800139484","SetChargingProfile",{"csChargingProfiles":{"chargingProfileId":…" at bounding box center [555, 308] width 500 height 79
drag, startPoint x: 565, startPoint y: 243, endPoint x: 574, endPoint y: 242, distance: 9.5
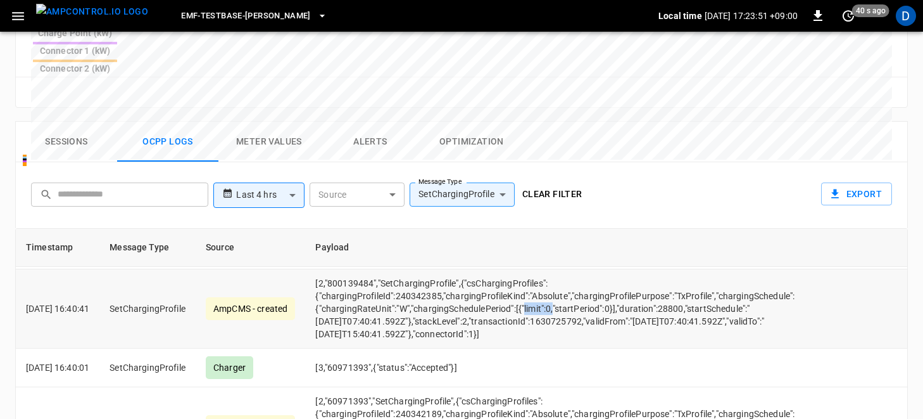
click at [574, 269] on td "[2,"800139484","SetChargingProfile",{"csChargingProfiles":{"chargingProfileId":…" at bounding box center [555, 308] width 500 height 79
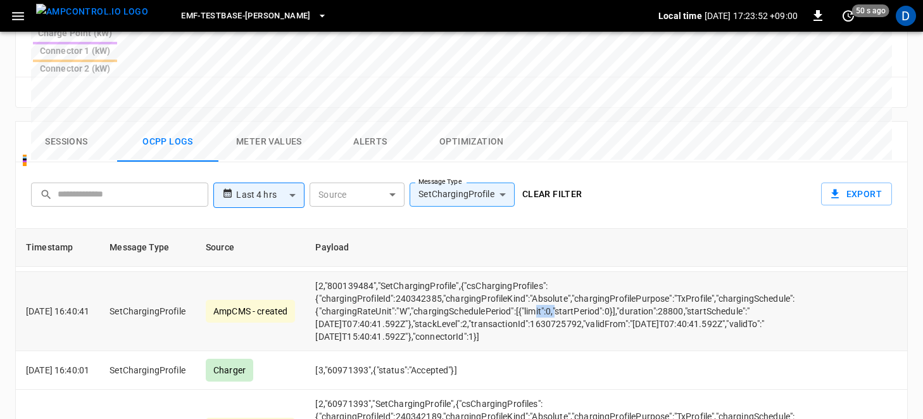
drag, startPoint x: 556, startPoint y: 244, endPoint x: 576, endPoint y: 249, distance: 20.9
click at [576, 272] on td "[2,"800139484","SetChargingProfile",{"csChargingProfiles":{"chargingProfileId":…" at bounding box center [555, 311] width 500 height 79
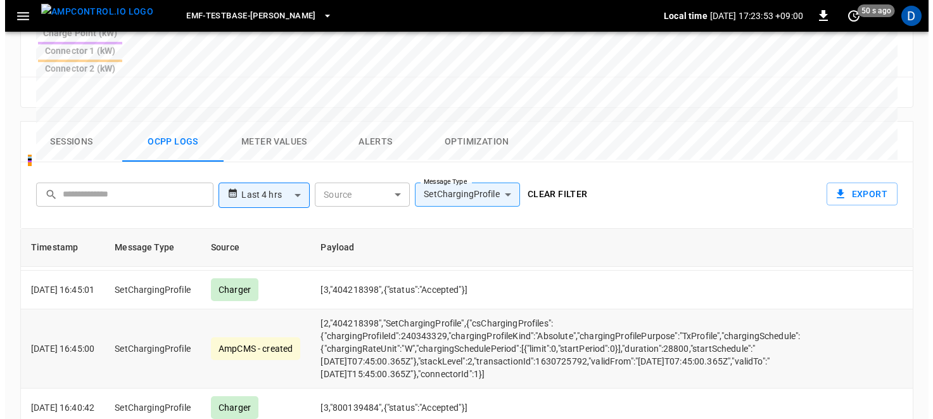
scroll to position [1290, 0]
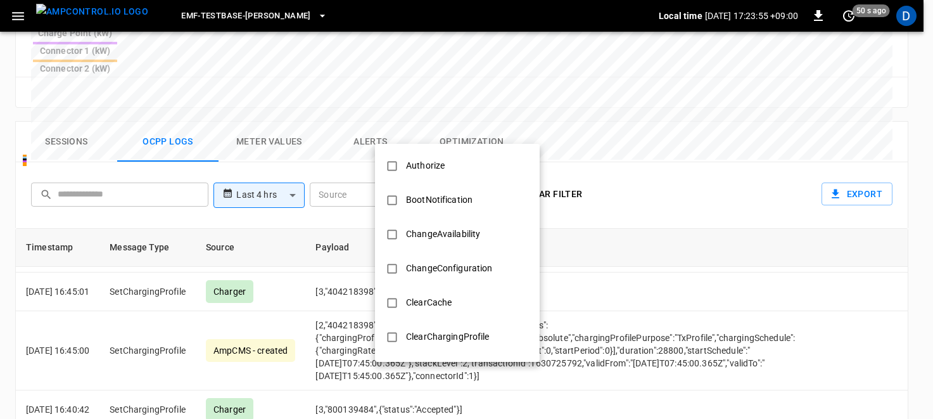
scroll to position [494, 0]
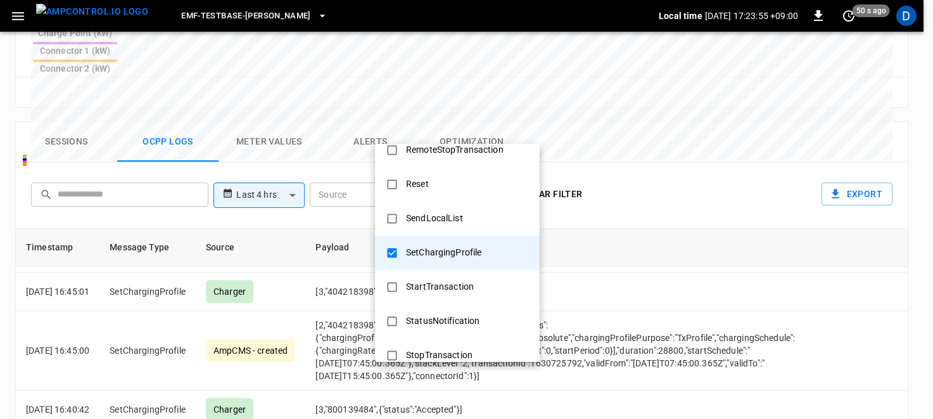
click at [451, 251] on div "SetChargingProfile" at bounding box center [443, 252] width 91 height 23
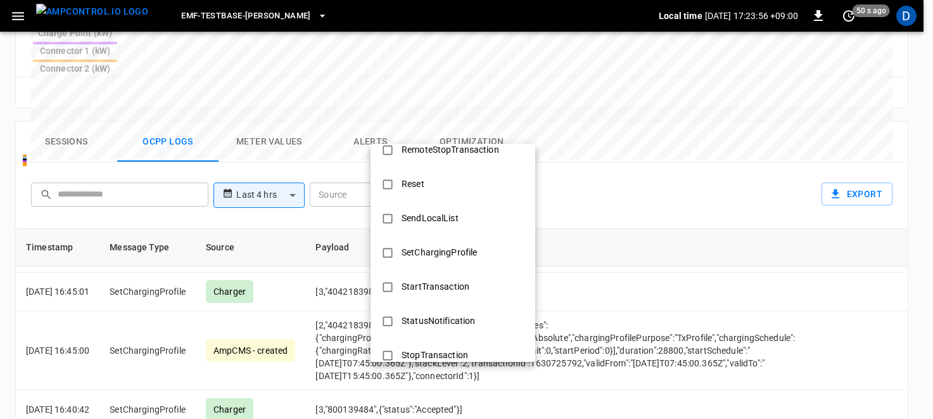
scroll to position [0, 0]
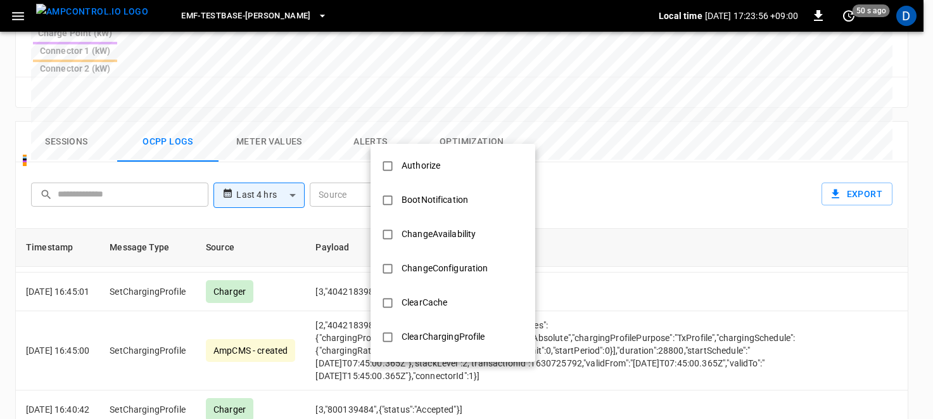
click at [374, 123] on div at bounding box center [466, 209] width 933 height 419
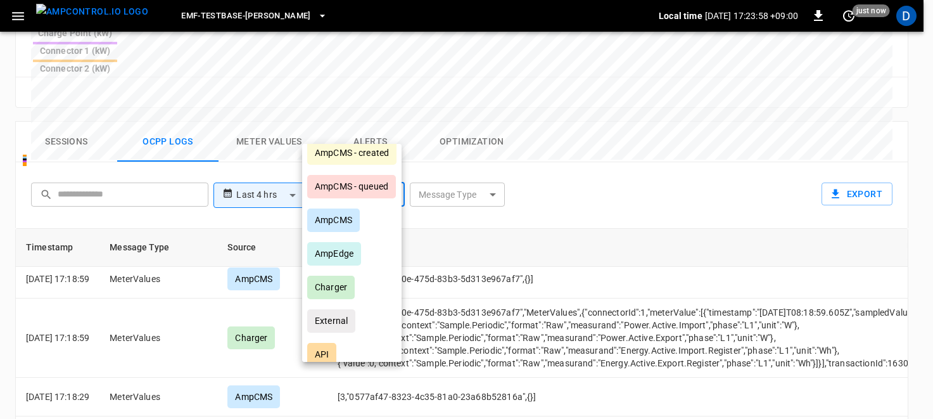
scroll to position [22, 0]
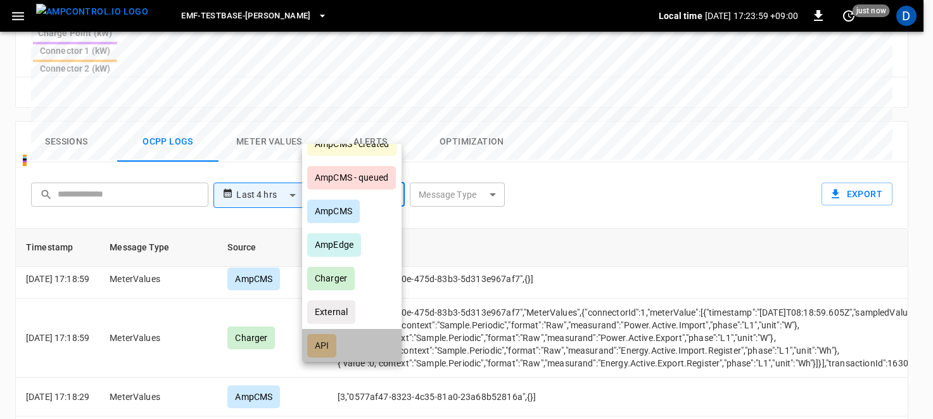
click at [337, 337] on li "API" at bounding box center [351, 346] width 99 height 34
type input "***"
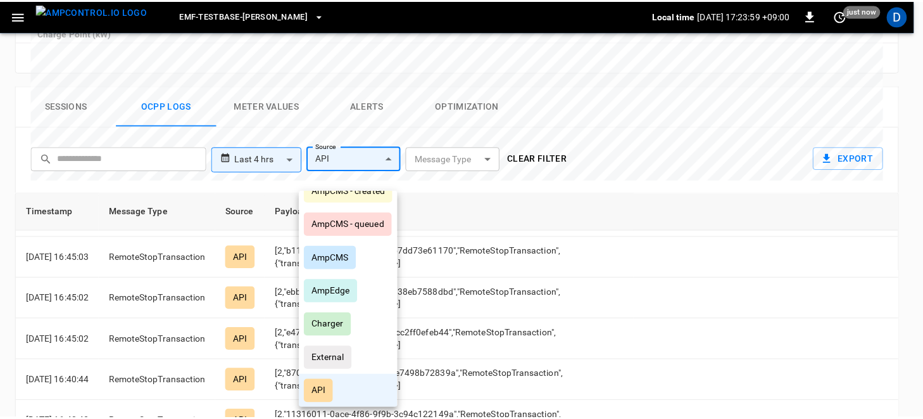
scroll to position [734, 0]
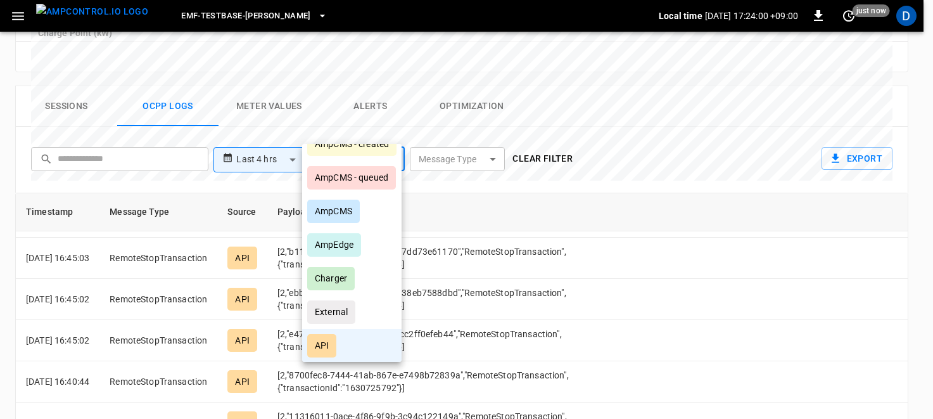
click at [599, 270] on div at bounding box center [466, 209] width 933 height 419
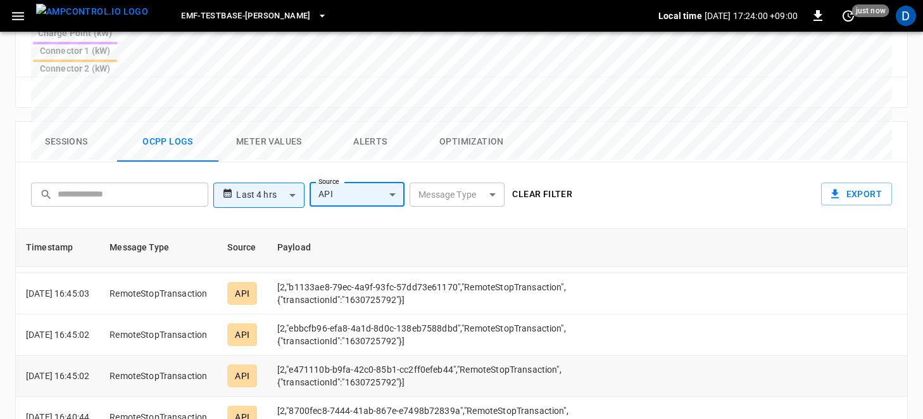
drag, startPoint x: 464, startPoint y: 301, endPoint x: 350, endPoint y: 296, distance: 114.7
click at [464, 301] on div "AmpCMS - created AmpCMS - queued AmpCMS AmpEdge Charger External API UI" at bounding box center [461, 209] width 923 height 419
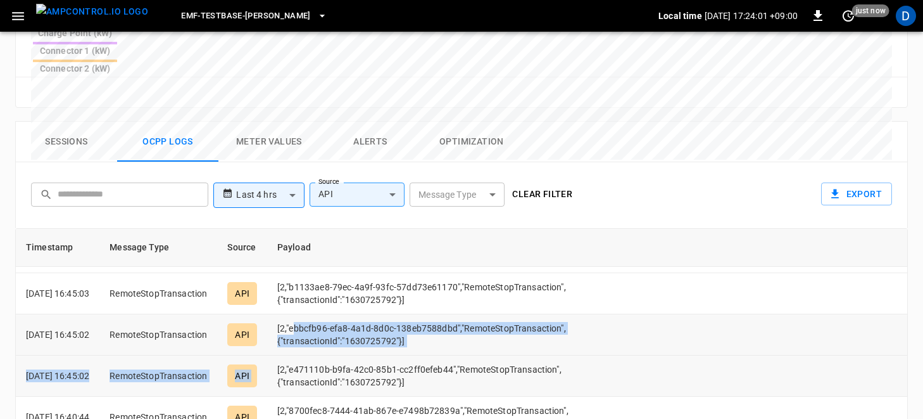
drag, startPoint x: 313, startPoint y: 264, endPoint x: 362, endPoint y: 306, distance: 65.1
click at [362, 306] on tbody "[DATE] 17:09:07 RemoteStopTransaction API [2,"2199d678-69fd-4869-b5a9-b468b537f…" at bounding box center [461, 26] width 891 height 988
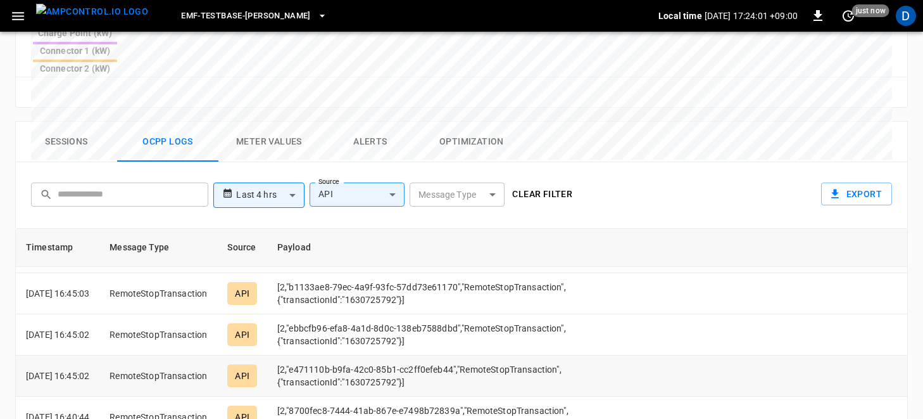
click at [362, 355] on td "[2,"e471110b-b9fa-42c0-85b1-cc2ff0efeb44","RemoteStopTransaction",{"transaction…" at bounding box center [453, 375] width 373 height 41
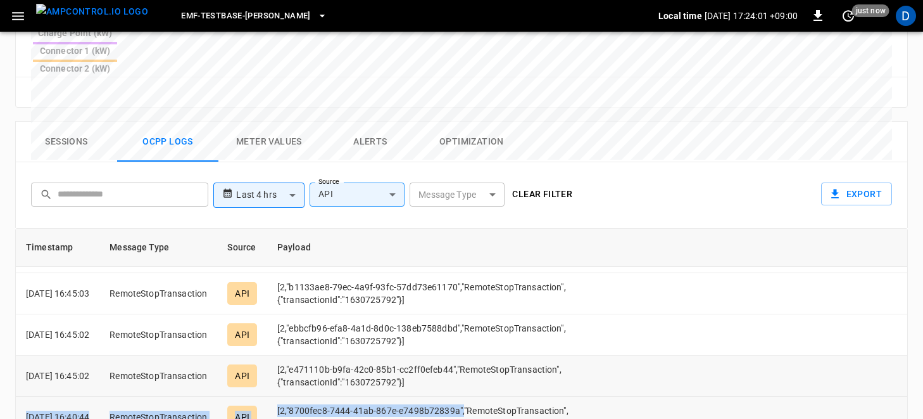
drag, startPoint x: 478, startPoint y: 324, endPoint x: 480, endPoint y: 344, distance: 20.3
click at [480, 344] on tbody "[DATE] 17:09:07 RemoteStopTransaction API [2,"2199d678-69fd-4869-b5a9-b468b537f…" at bounding box center [461, 26] width 891 height 988
click at [479, 396] on td "[2,"8700fec8-7444-41ab-867e-e7498b72839a","RemoteStopTransaction",{"transaction…" at bounding box center [453, 416] width 373 height 41
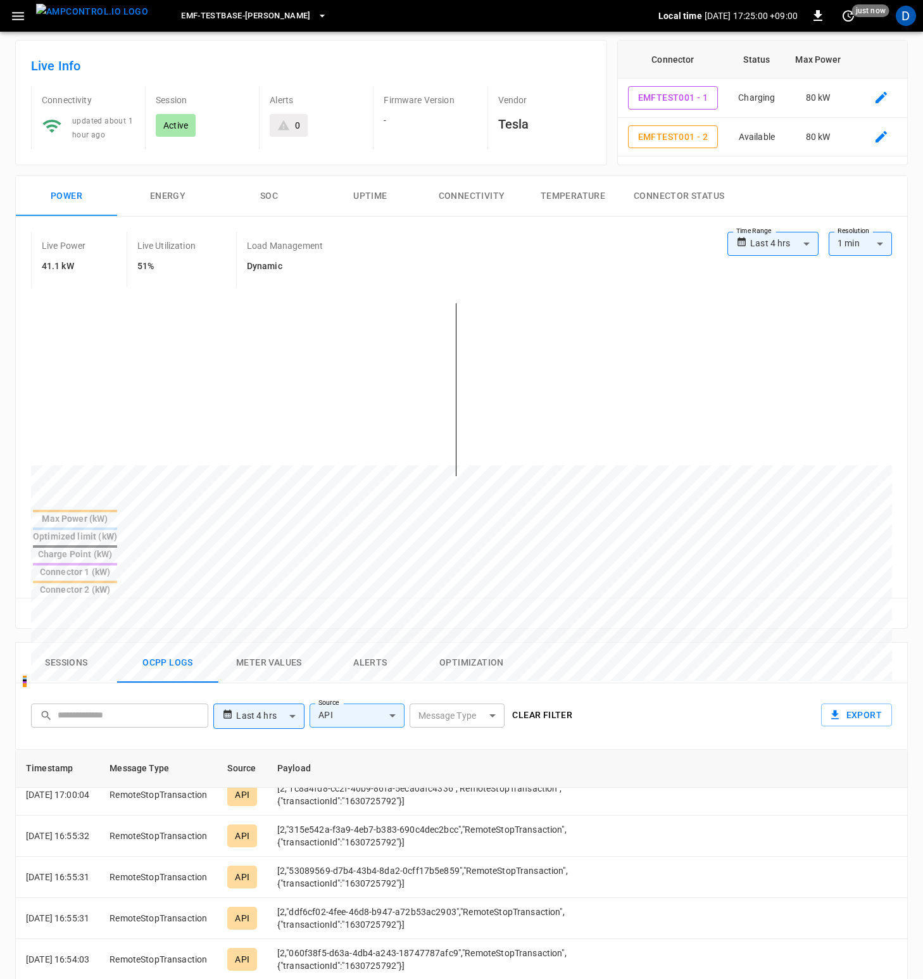
scroll to position [0, 0]
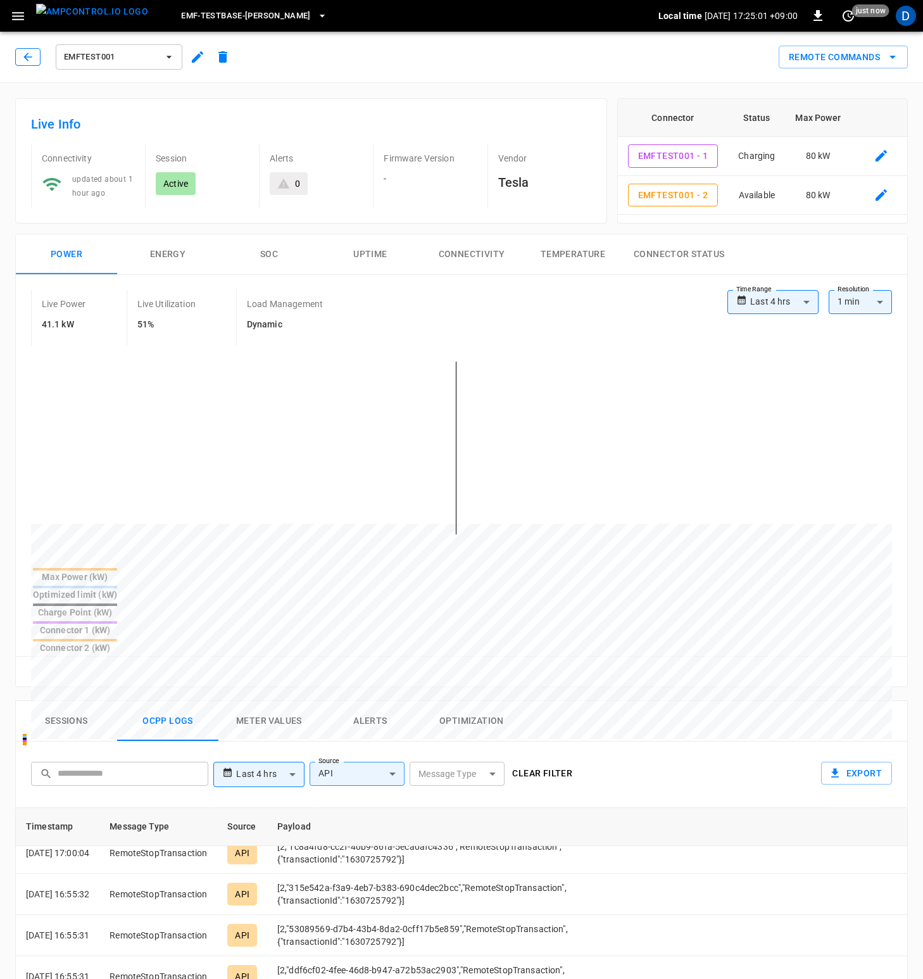
click at [35, 56] on button "button" at bounding box center [27, 57] width 25 height 18
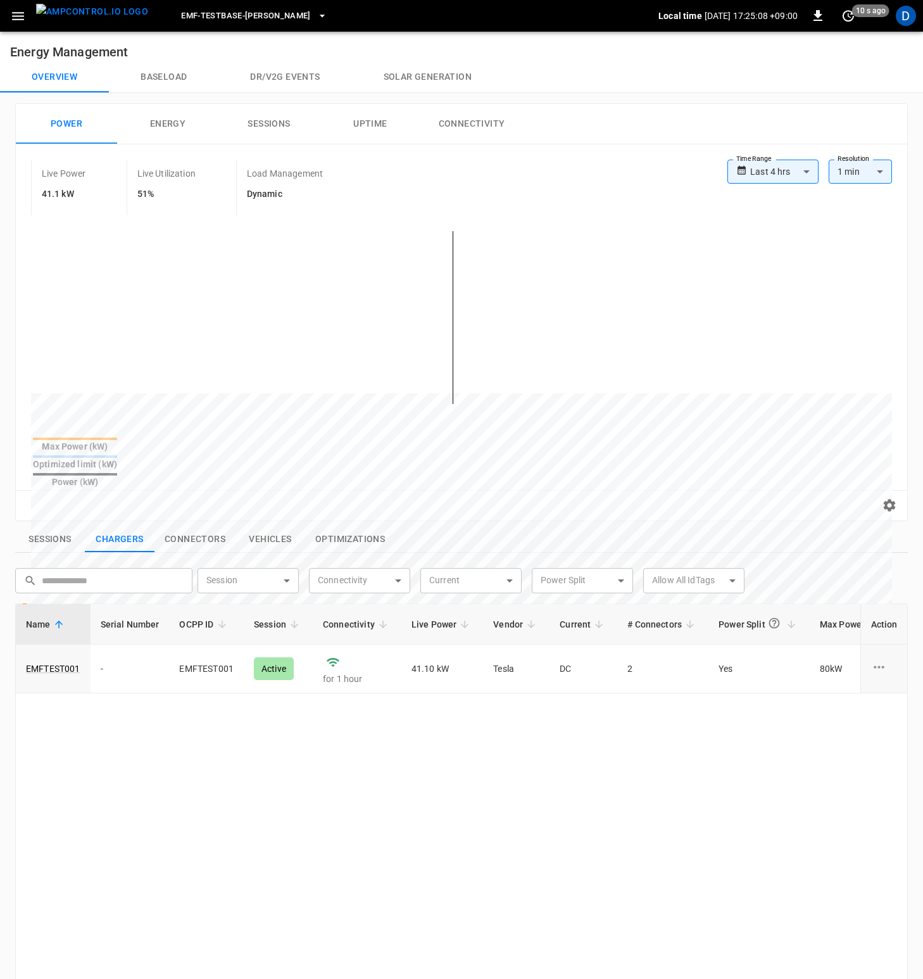
click at [167, 72] on button "Baseload" at bounding box center [164, 77] width 110 height 30
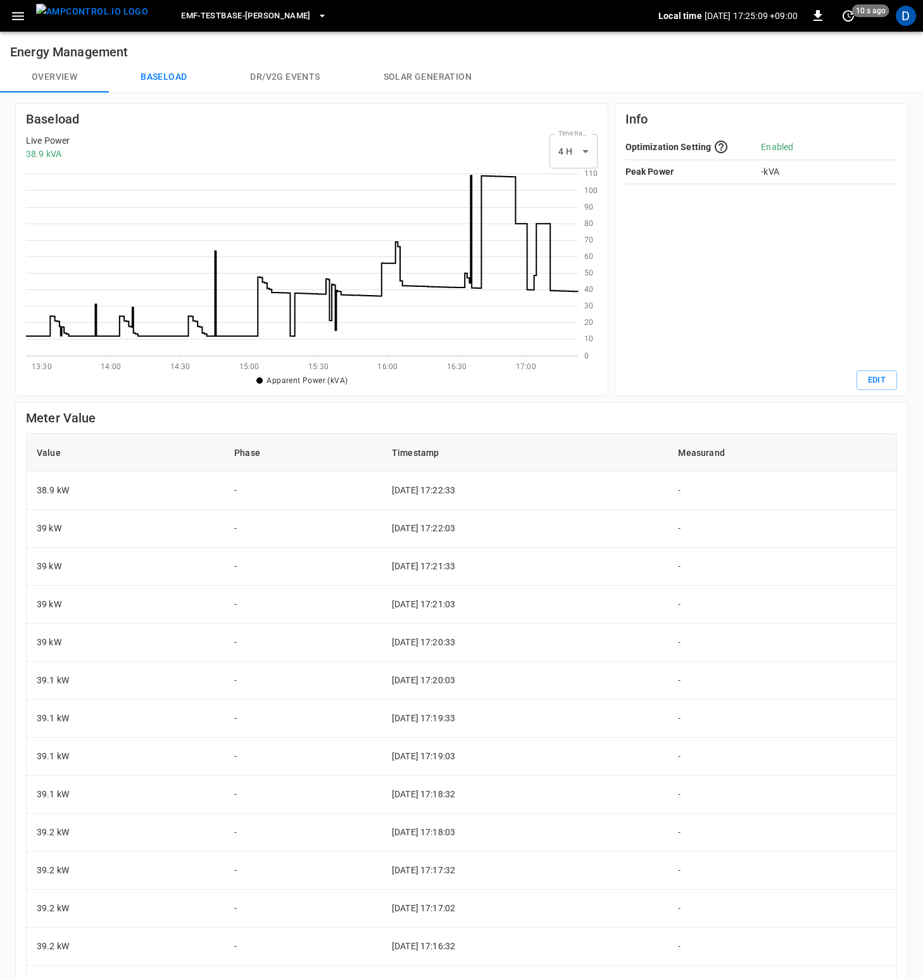
scroll to position [174, 543]
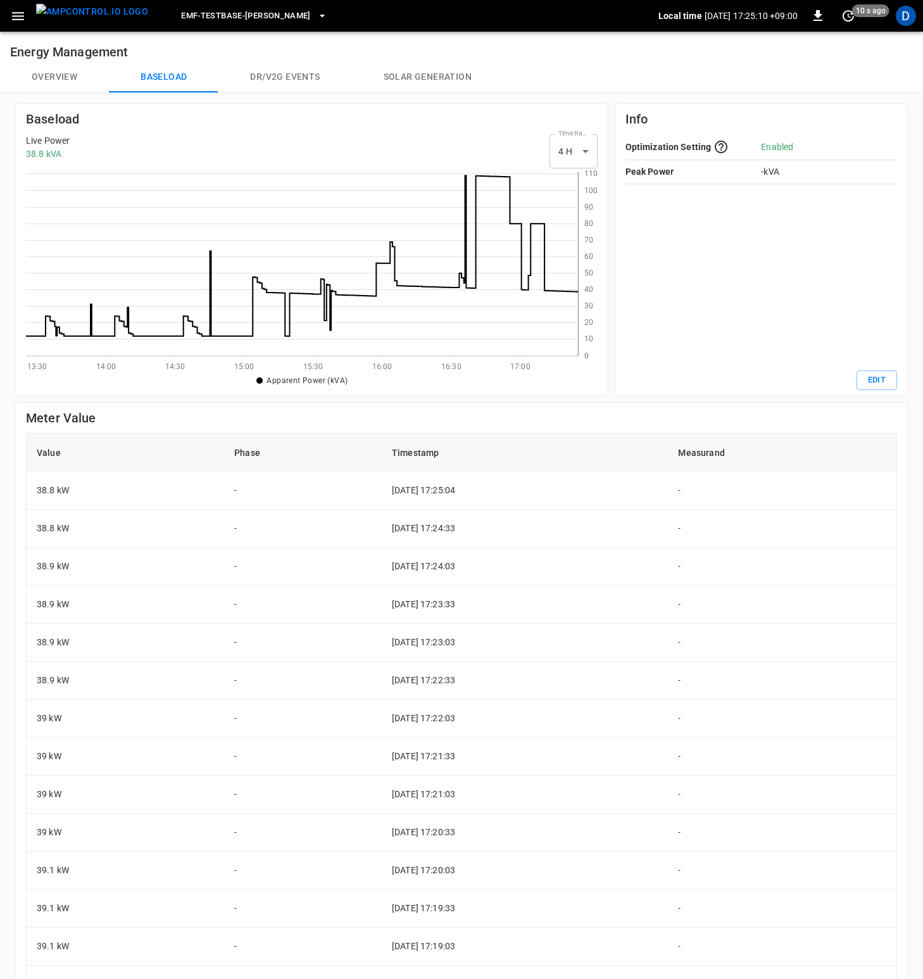
click at [42, 79] on button "Overview" at bounding box center [54, 77] width 109 height 30
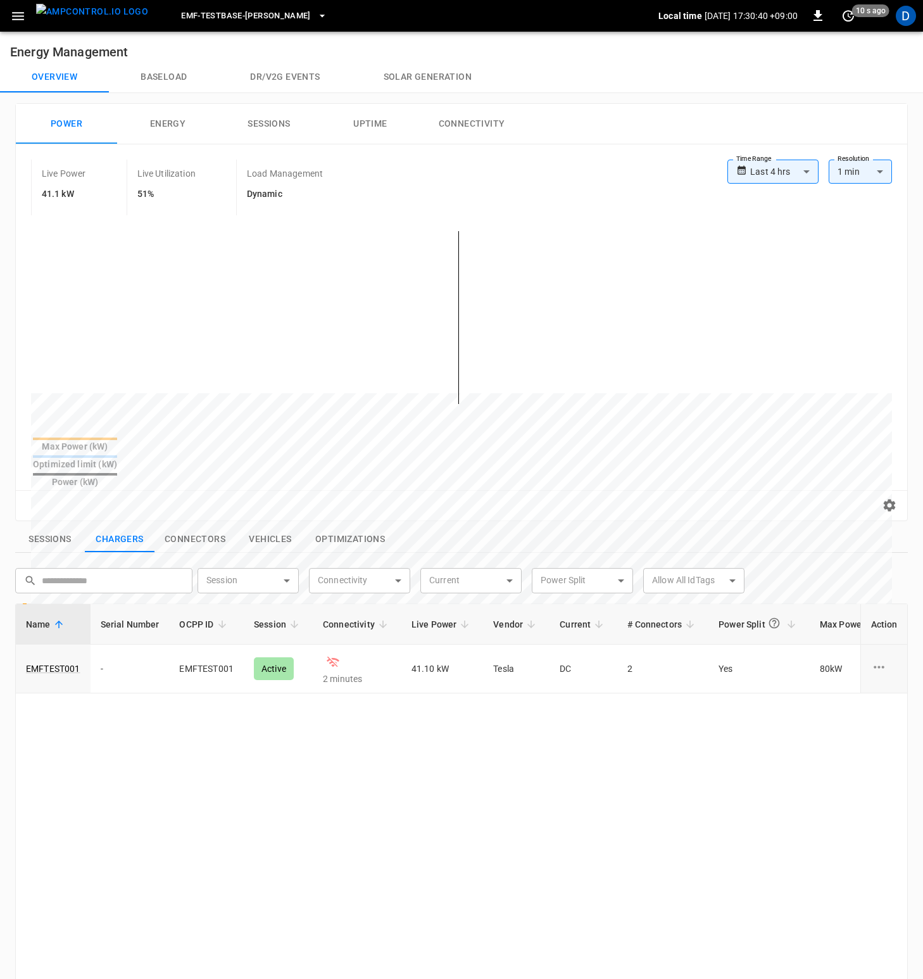
click at [382, 673] on div "Name Serial Number OCPP ID Session Connectivity Live Power Vendor Current # Con…" at bounding box center [461, 945] width 893 height 685
click at [201, 526] on button "Connectors" at bounding box center [194, 539] width 81 height 27
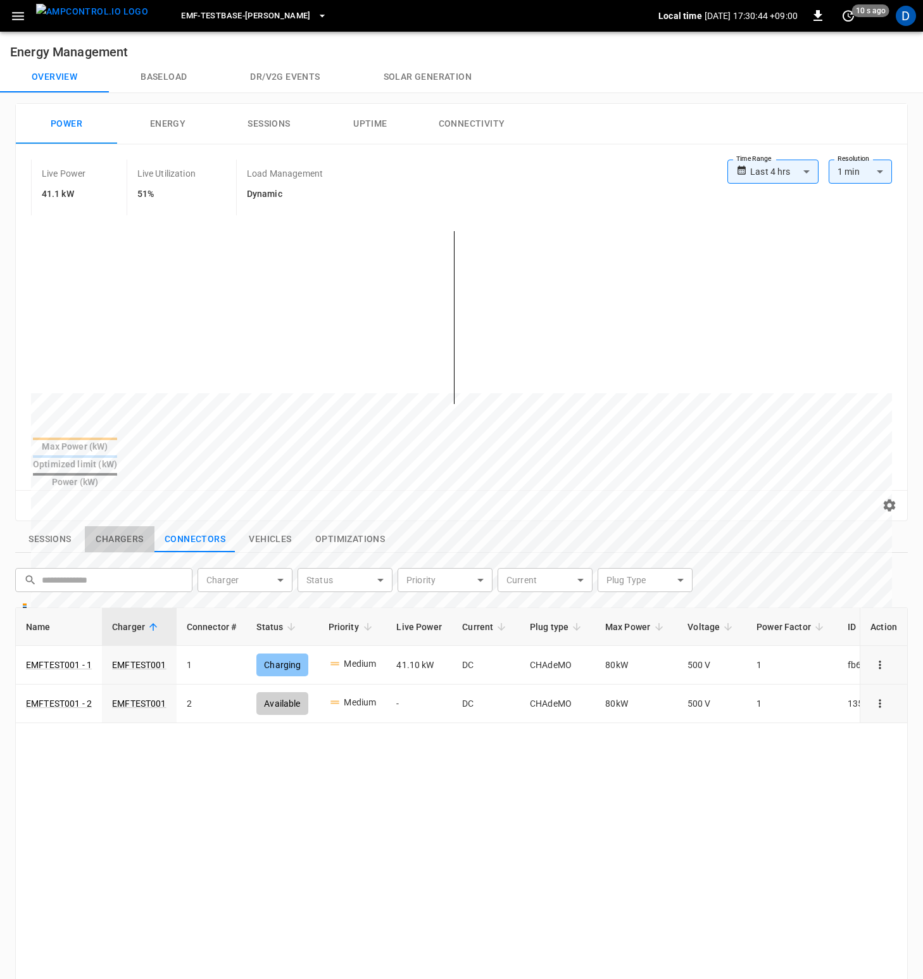
click at [118, 526] on button "Chargers" at bounding box center [120, 539] width 70 height 27
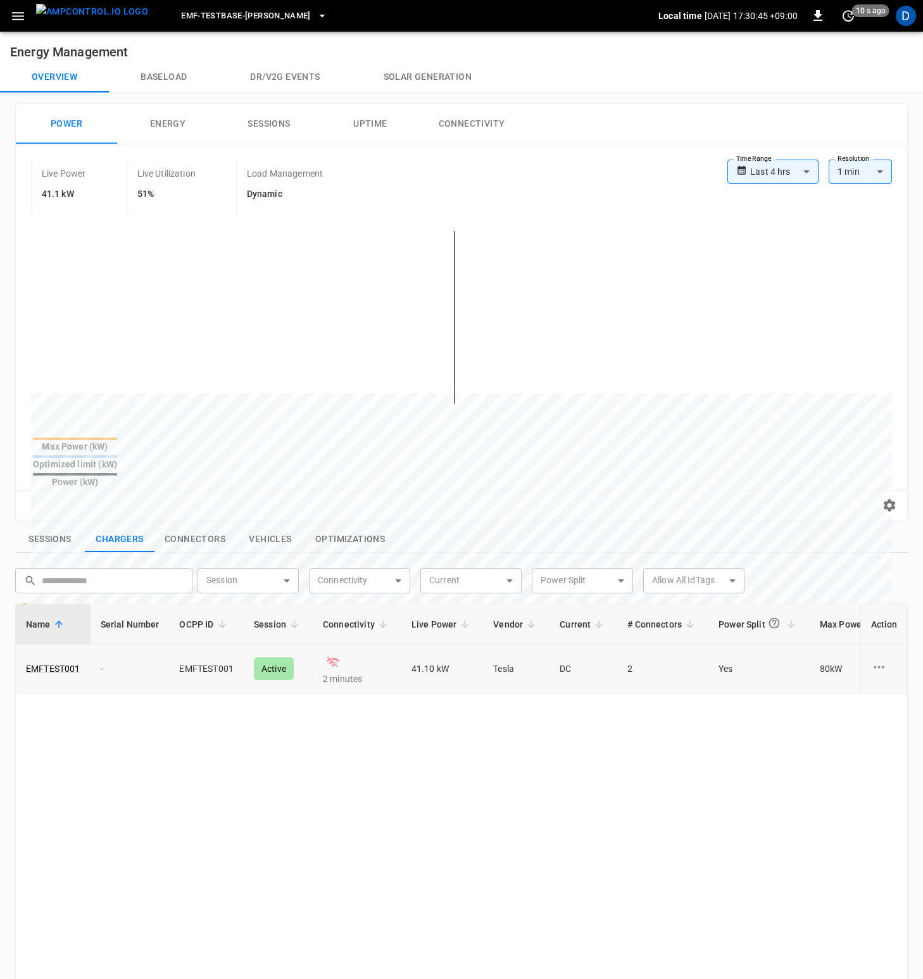
click at [39, 645] on td "EMFTEST001" at bounding box center [53, 669] width 75 height 49
click at [41, 660] on link "EMFTEST001" at bounding box center [53, 669] width 60 height 18
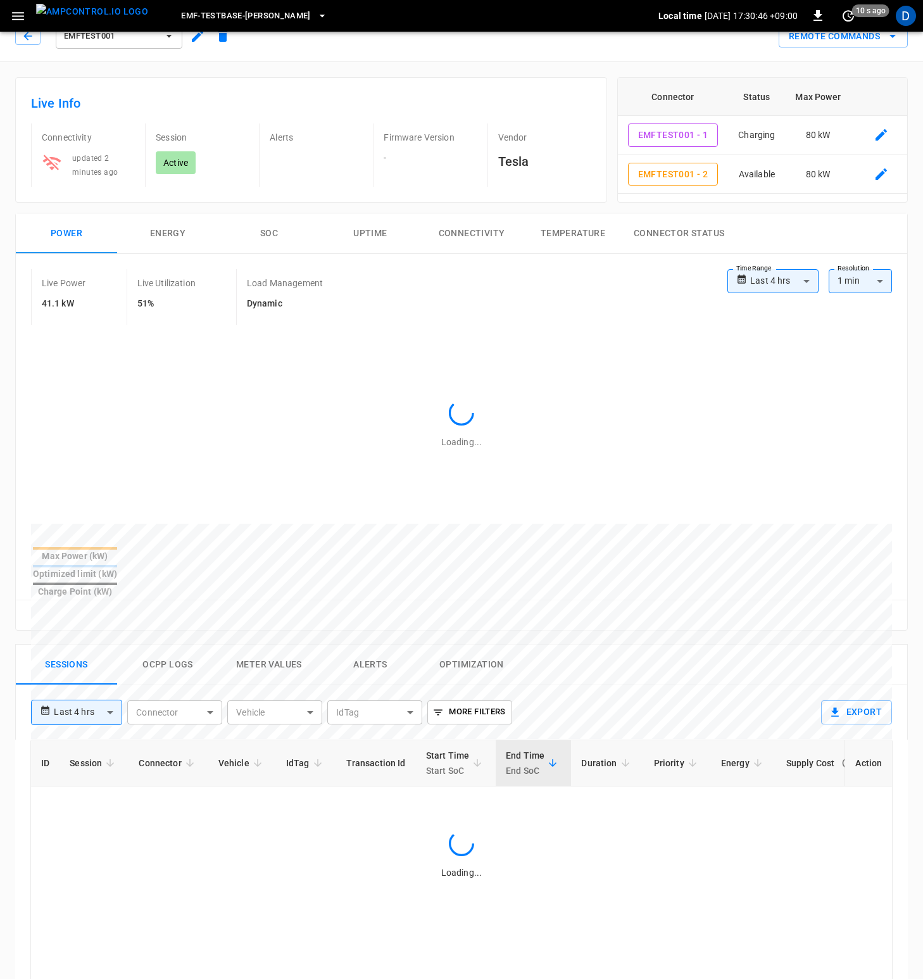
scroll to position [227, 0]
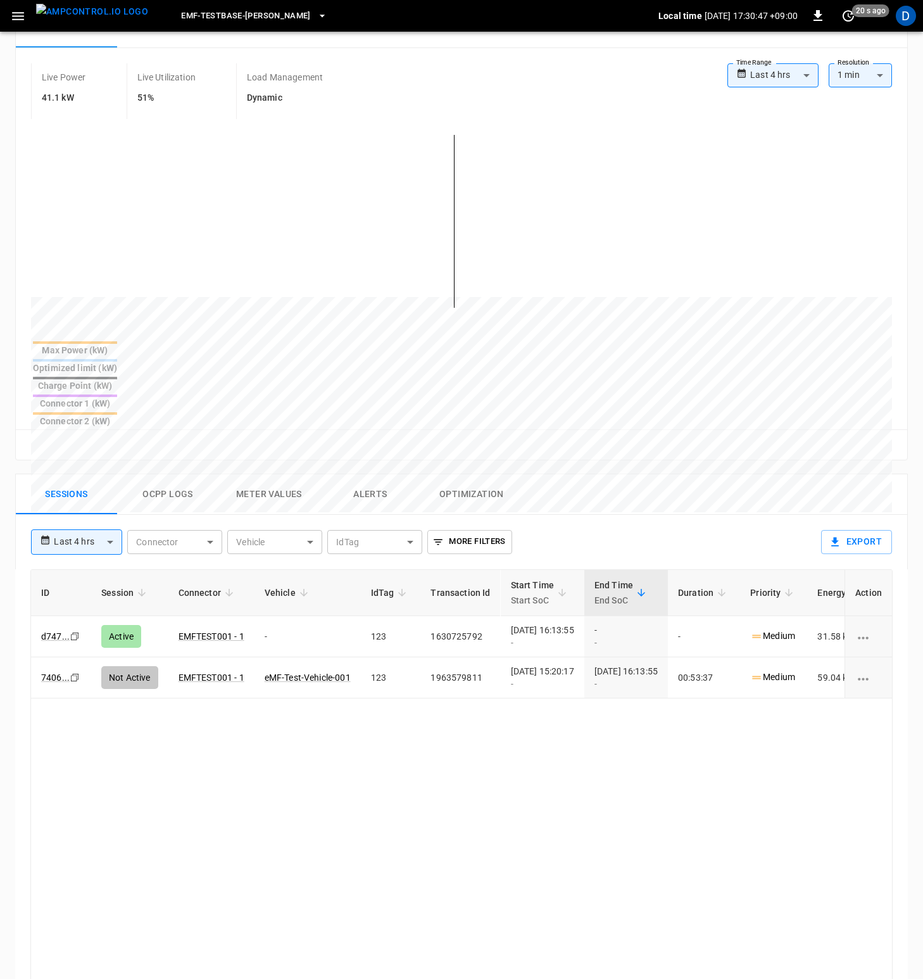
click at [182, 474] on button "Ocpp logs" at bounding box center [167, 494] width 101 height 41
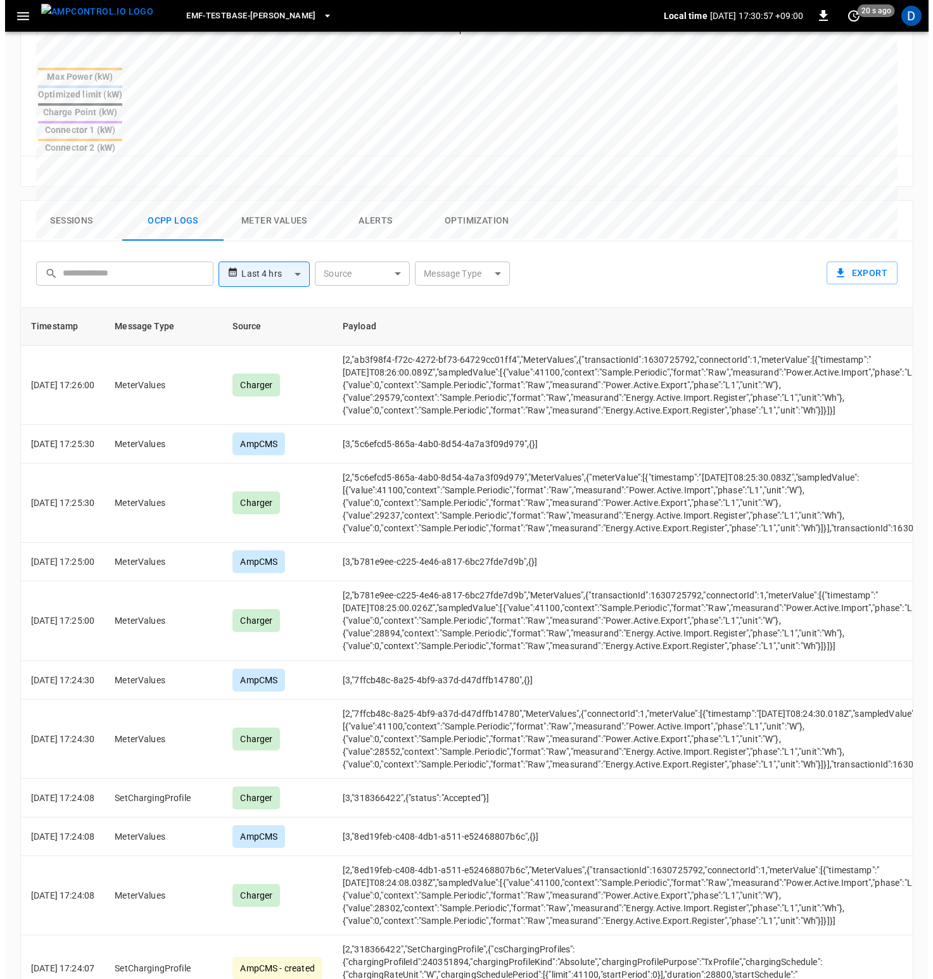
scroll to position [368, 0]
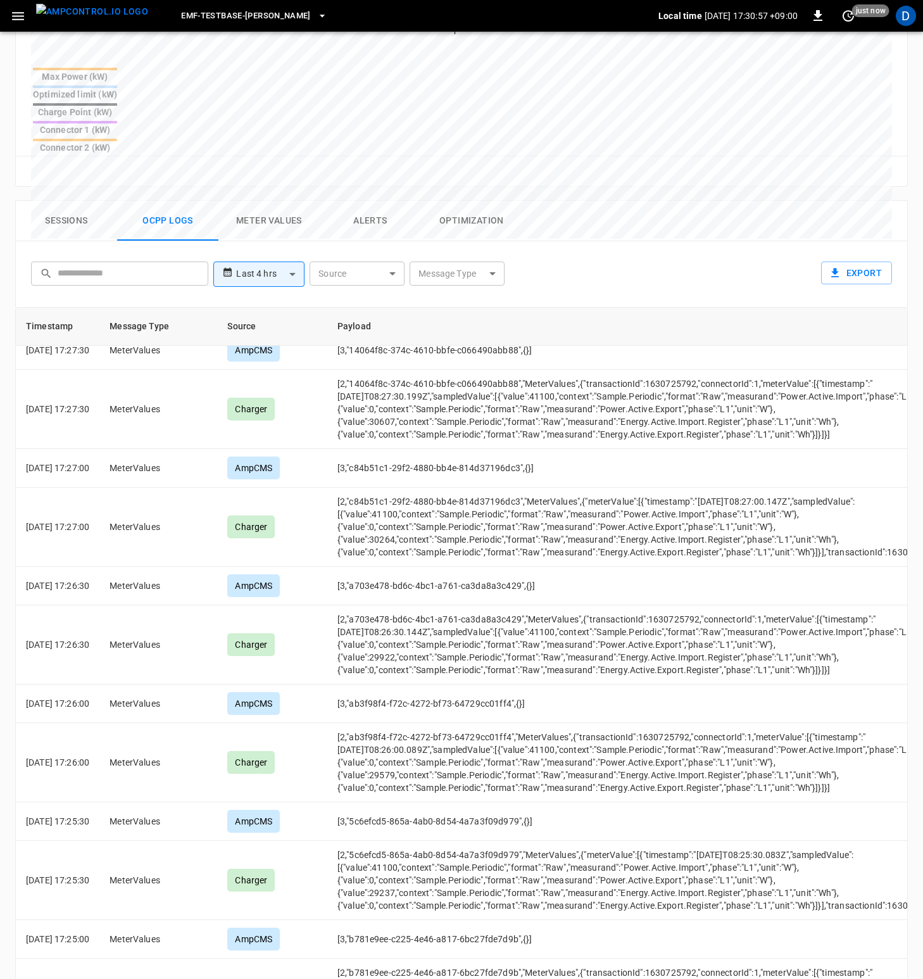
click at [380, 215] on body "**********" at bounding box center [461, 271] width 923 height 1542
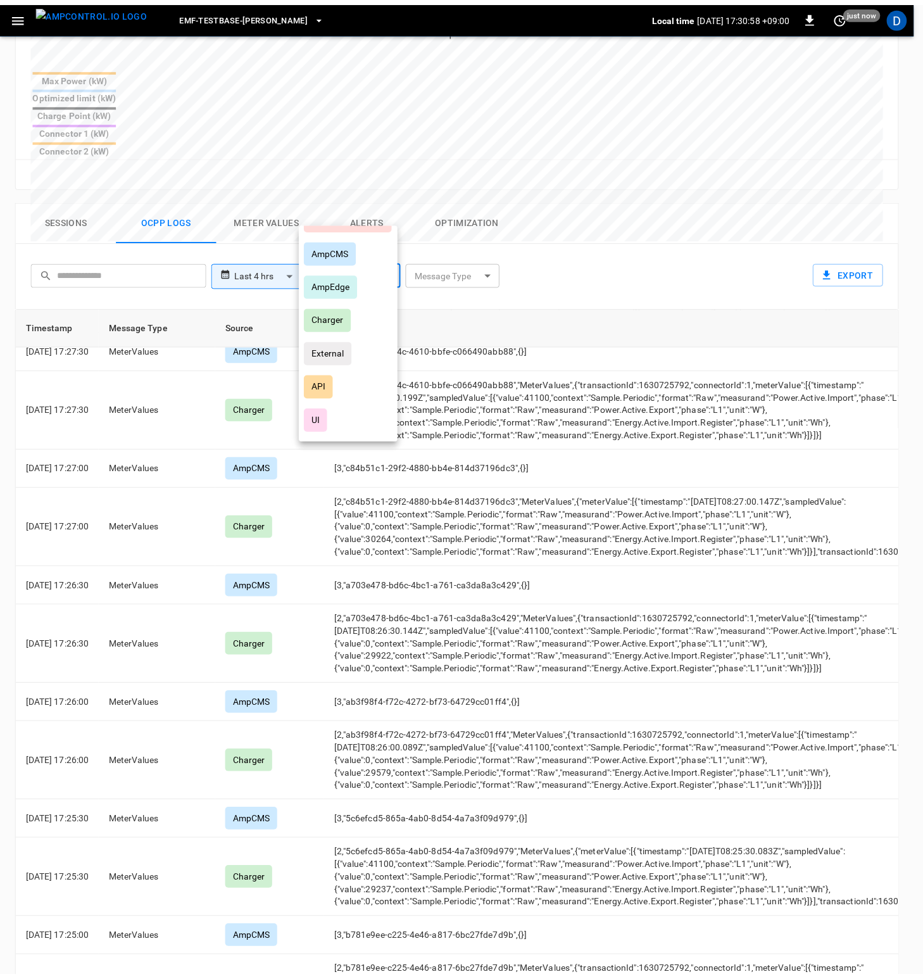
scroll to position [61, 0]
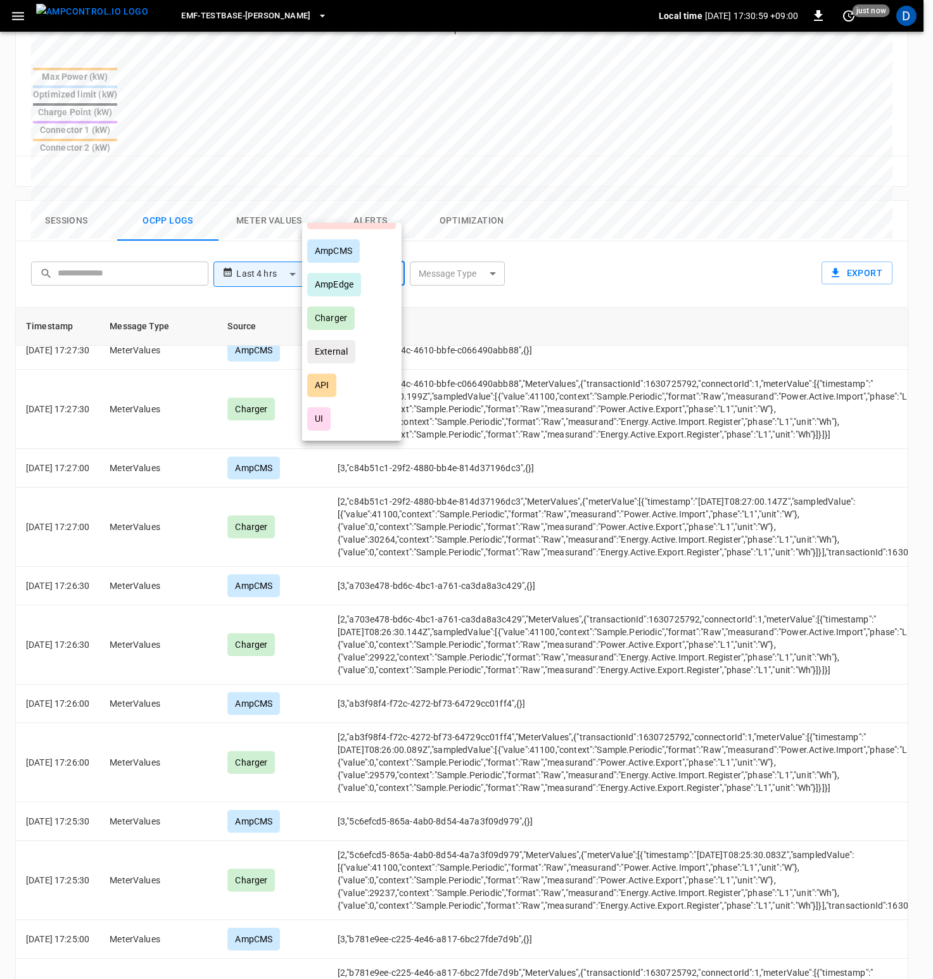
click at [339, 377] on li "API" at bounding box center [351, 385] width 99 height 34
type input "***"
click at [663, 173] on div at bounding box center [466, 489] width 933 height 979
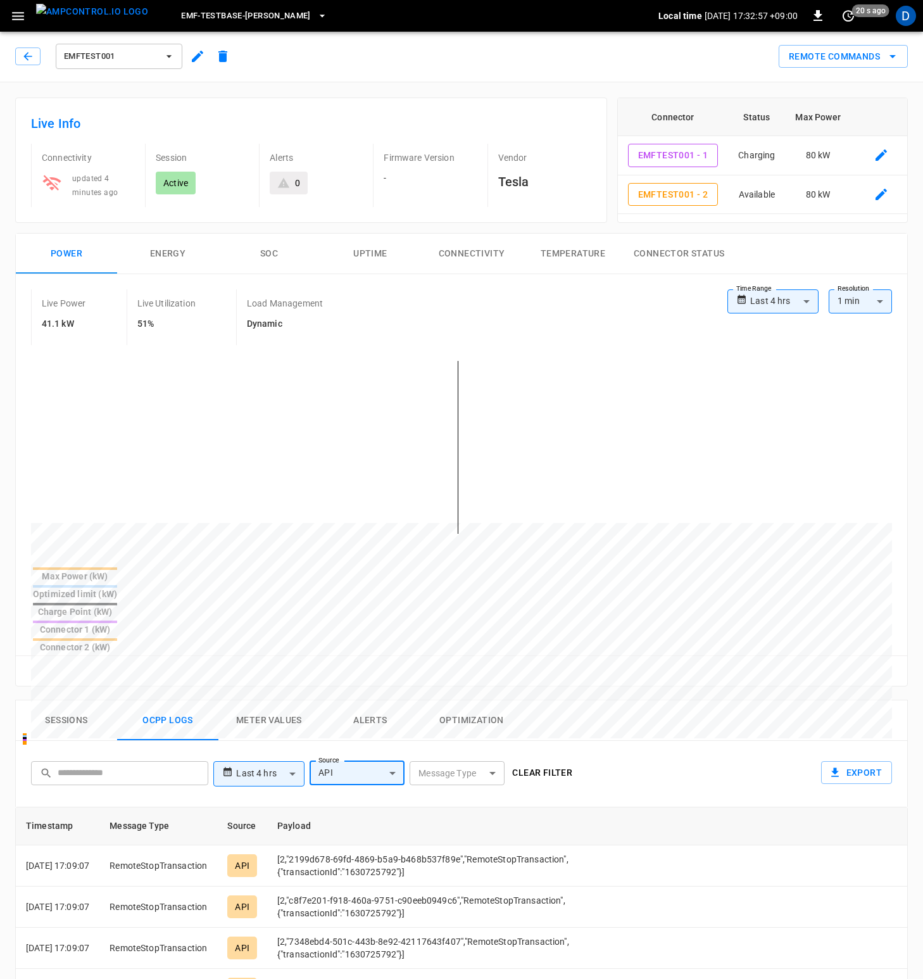
scroll to position [0, 0]
click at [25, 58] on icon "button" at bounding box center [27, 57] width 8 height 8
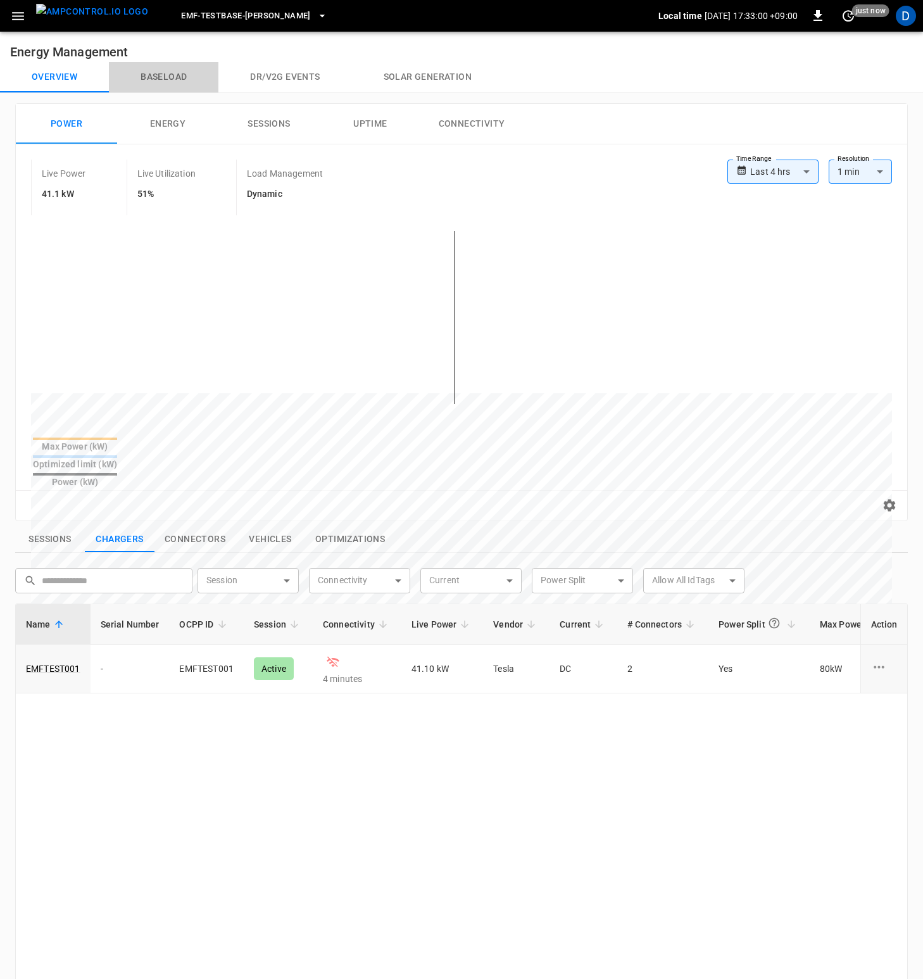
click at [175, 73] on button "Baseload" at bounding box center [164, 77] width 110 height 30
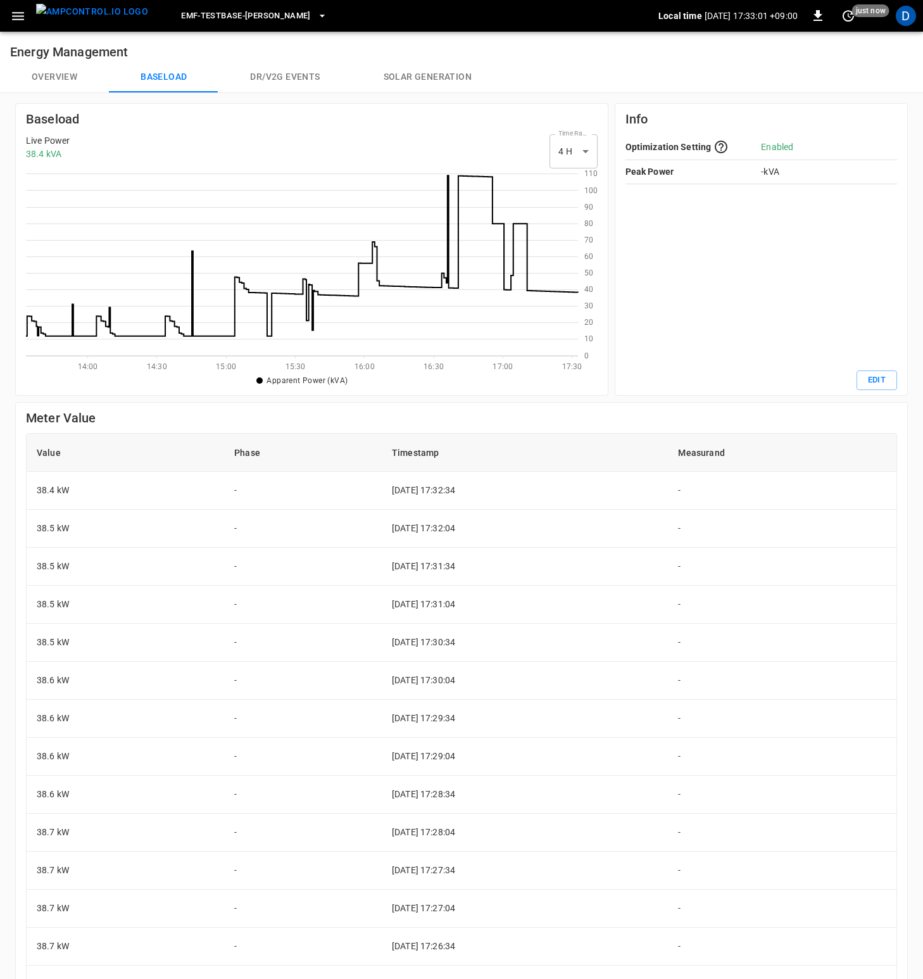
scroll to position [174, 543]
click at [291, 72] on button "Dr/V2G events" at bounding box center [284, 77] width 133 height 30
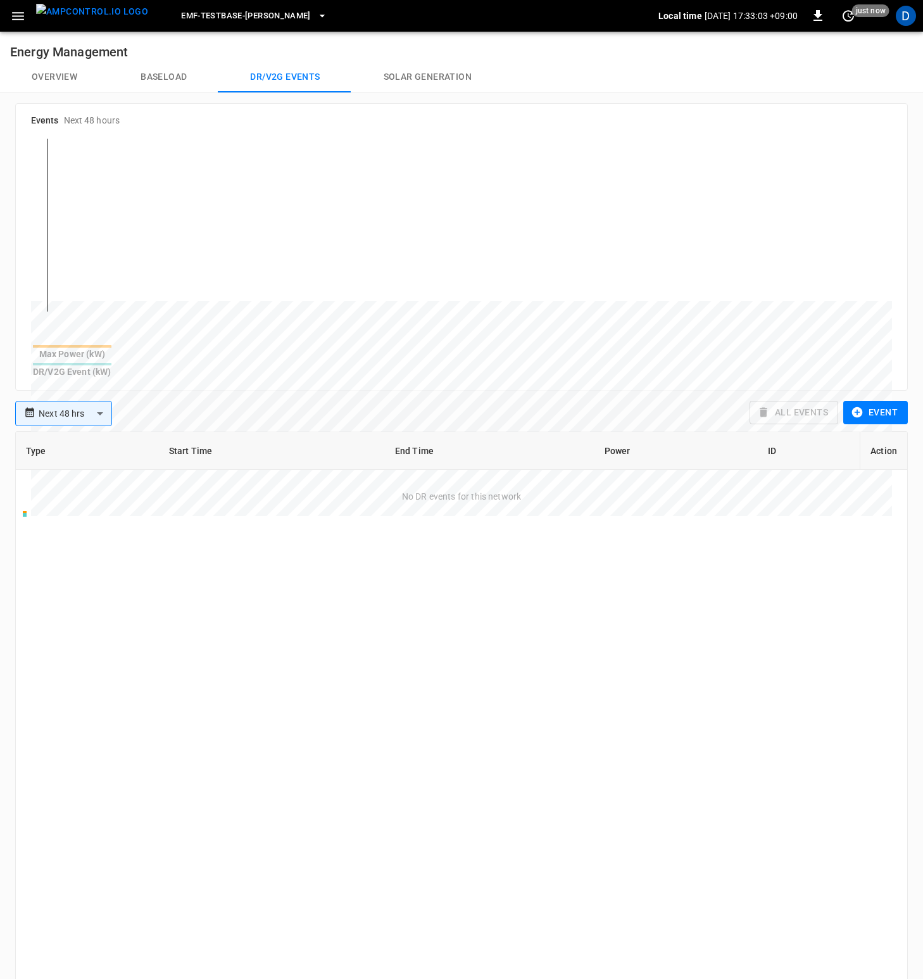
click at [167, 77] on button "Baseload" at bounding box center [164, 77] width 110 height 30
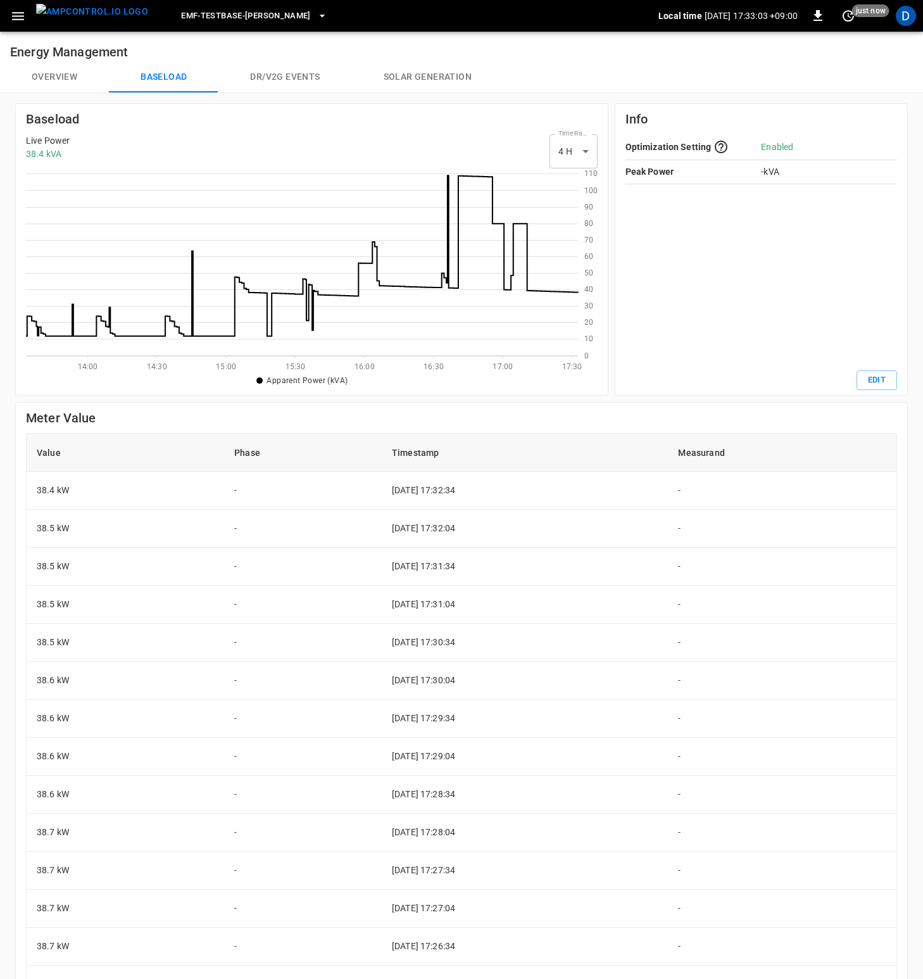
scroll to position [174, 543]
click at [310, 132] on div "Baseload Live Power 38.4 kVA Time Range 4 H ** select-time-range 0 10 20 30 40 …" at bounding box center [312, 249] width 572 height 281
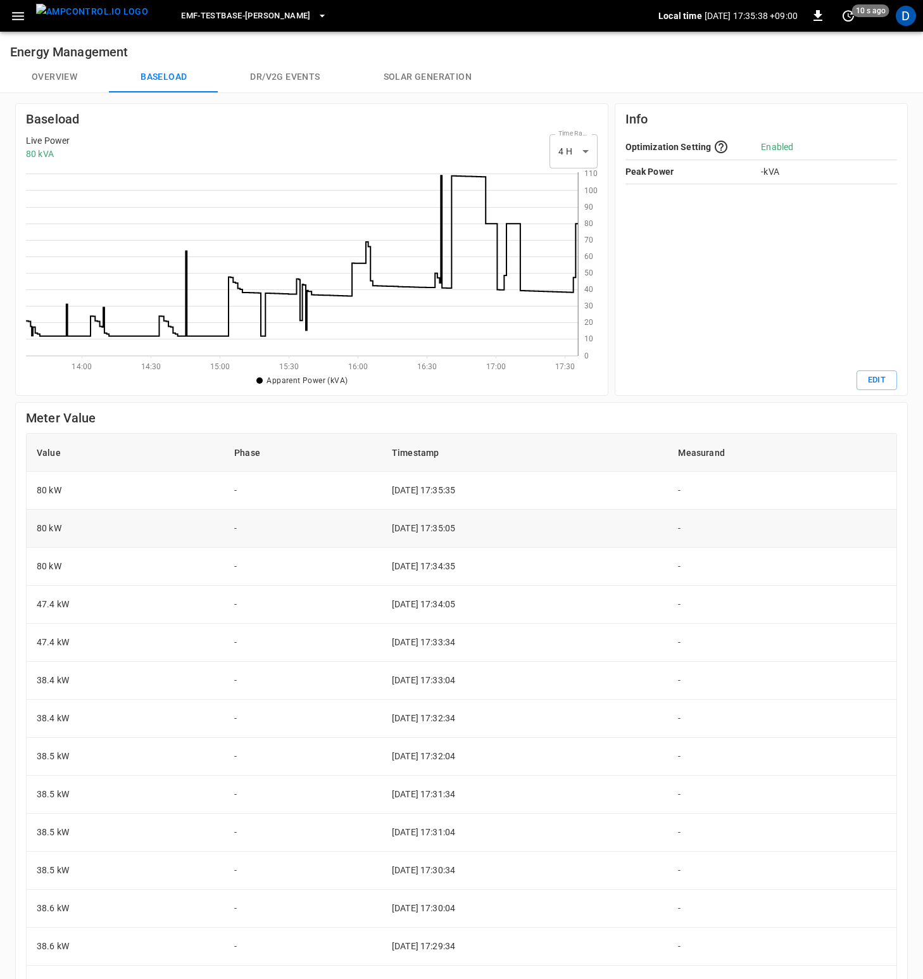
click at [499, 546] on td "[DATE] 17:35:05" at bounding box center [525, 529] width 287 height 38
click at [65, 77] on button "Overview" at bounding box center [54, 77] width 109 height 30
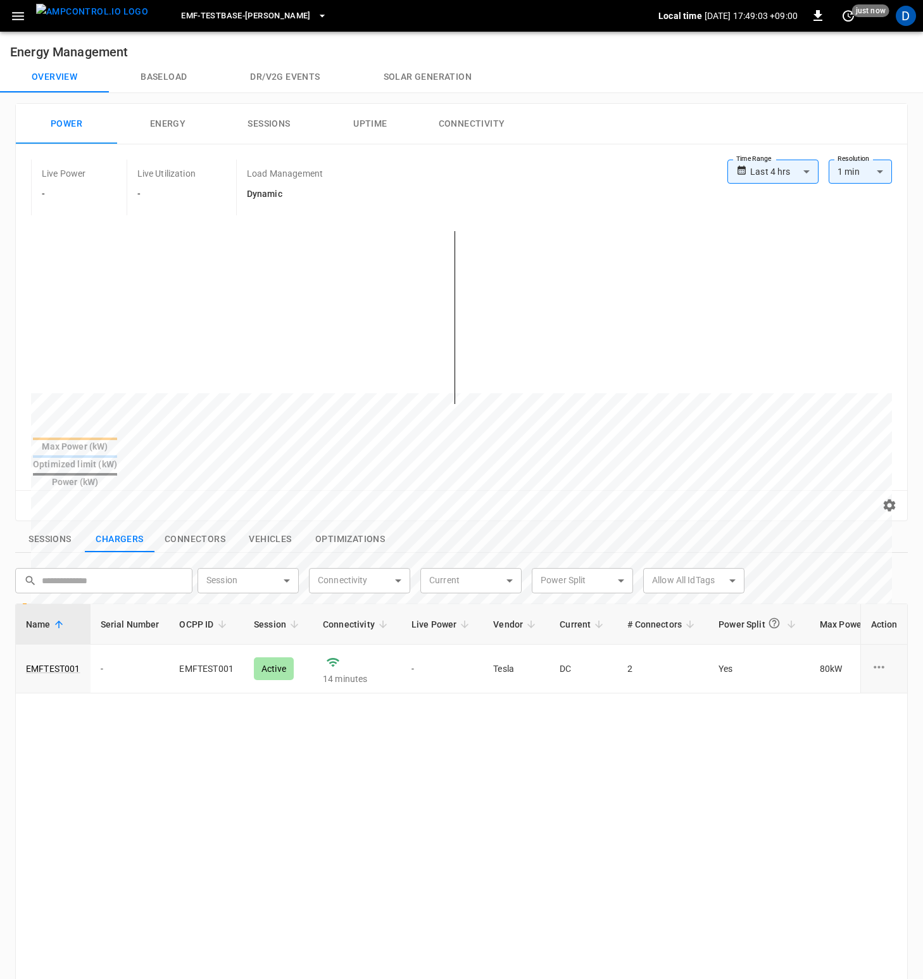
click at [171, 71] on button "Baseload" at bounding box center [164, 77] width 110 height 30
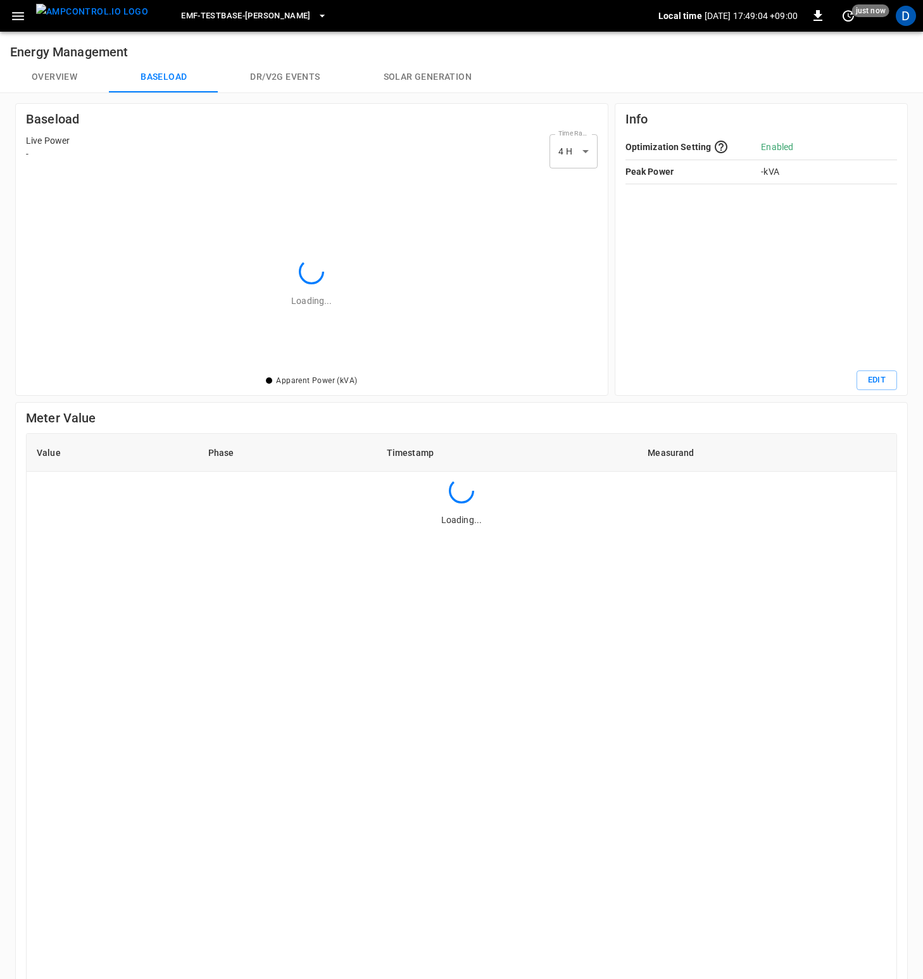
scroll to position [174, 543]
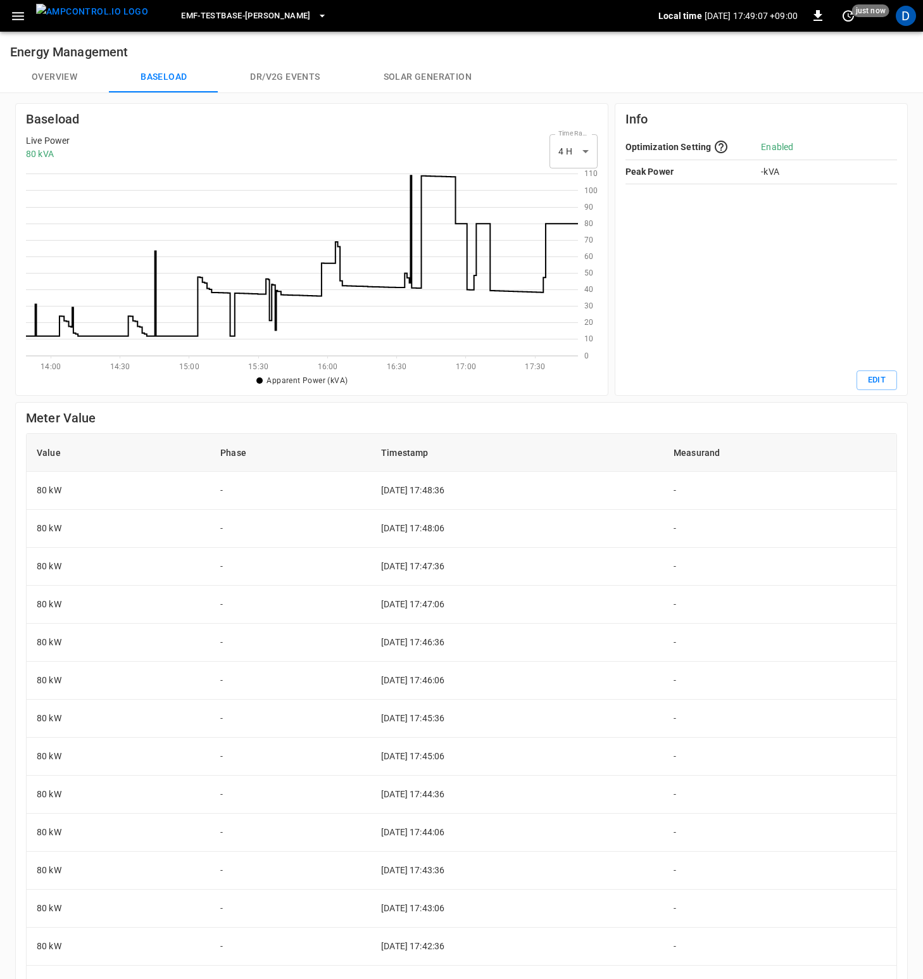
click at [72, 20] on img "menu" at bounding box center [92, 12] width 112 height 16
